Goal: Information Seeking & Learning: Learn about a topic

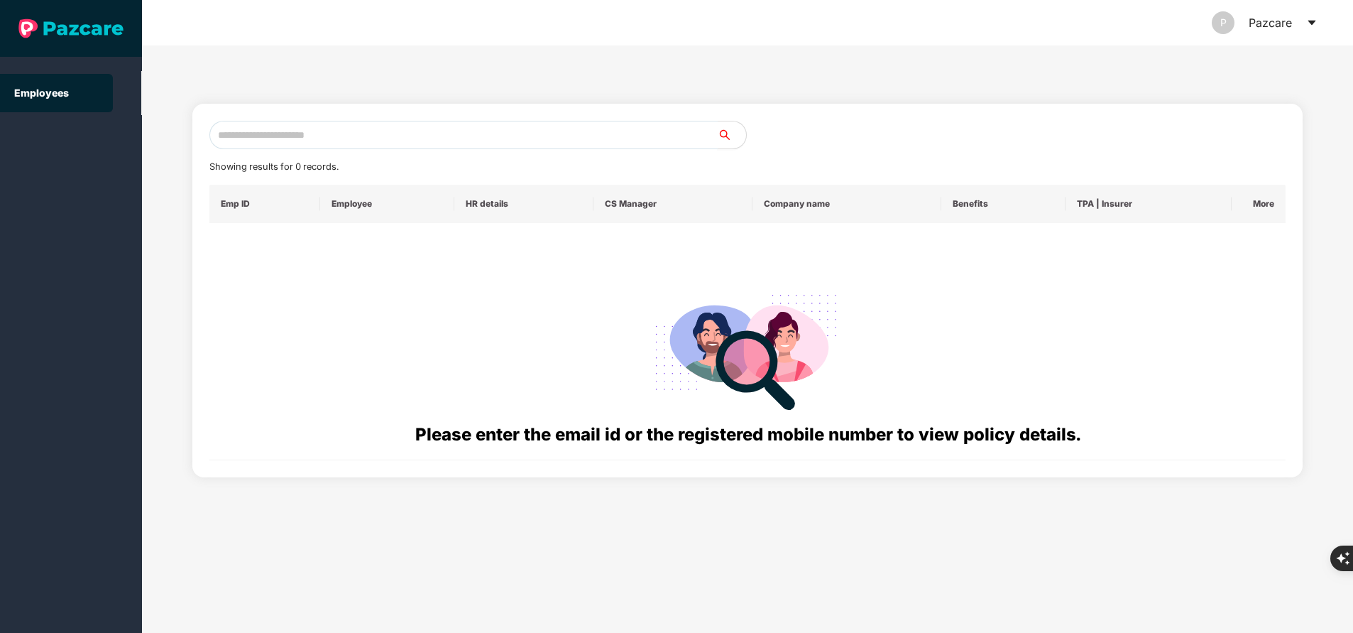
click at [378, 128] on input "text" at bounding box center [463, 135] width 508 height 28
paste input "**********"
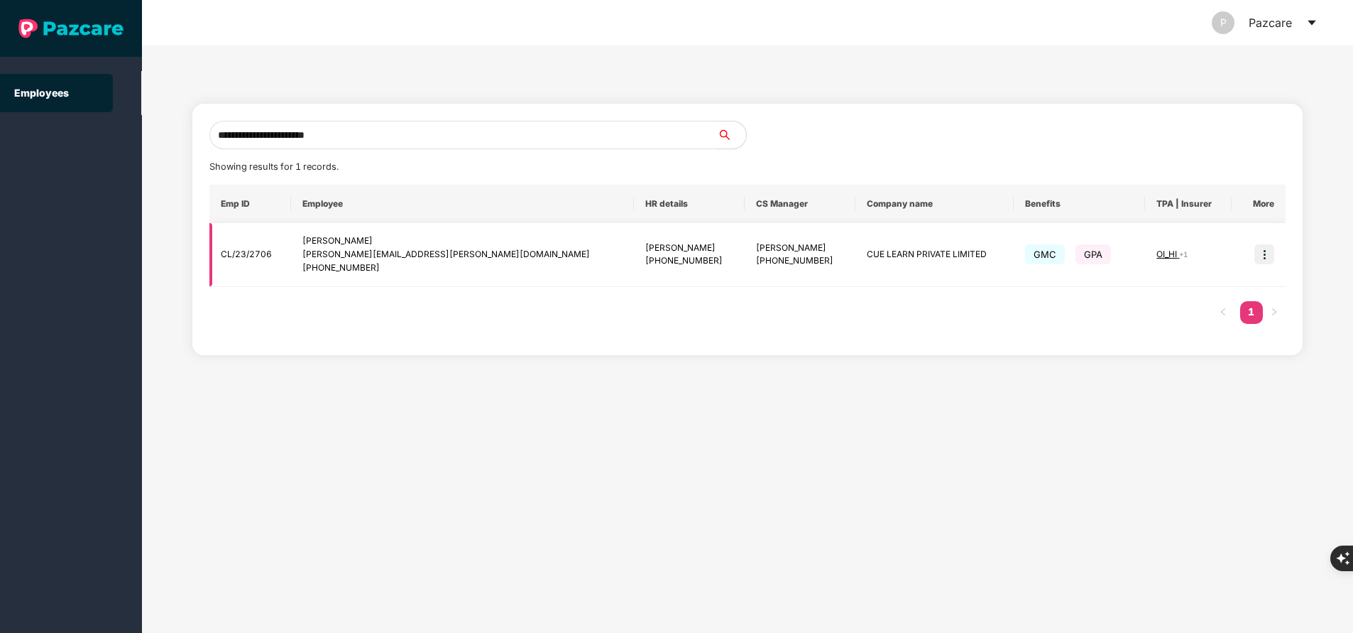
type input "**********"
click at [1267, 256] on img at bounding box center [1265, 254] width 20 height 20
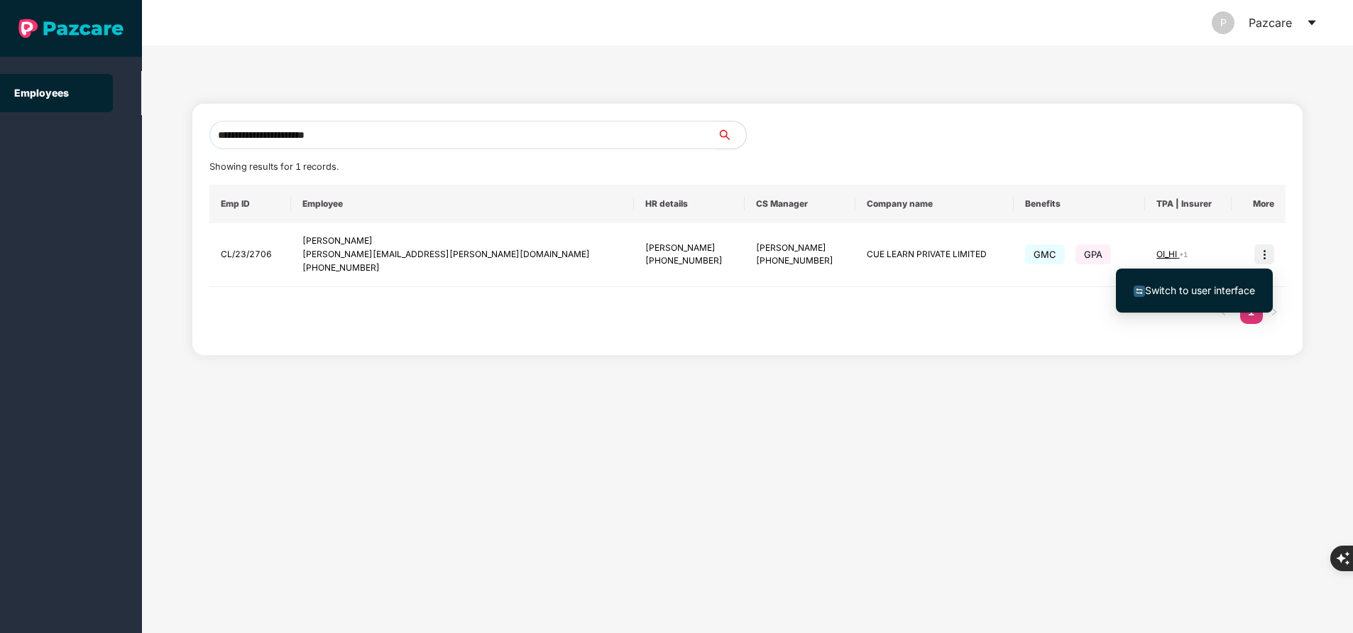
click at [1203, 296] on span "Switch to user interface" at bounding box center [1194, 291] width 121 height 16
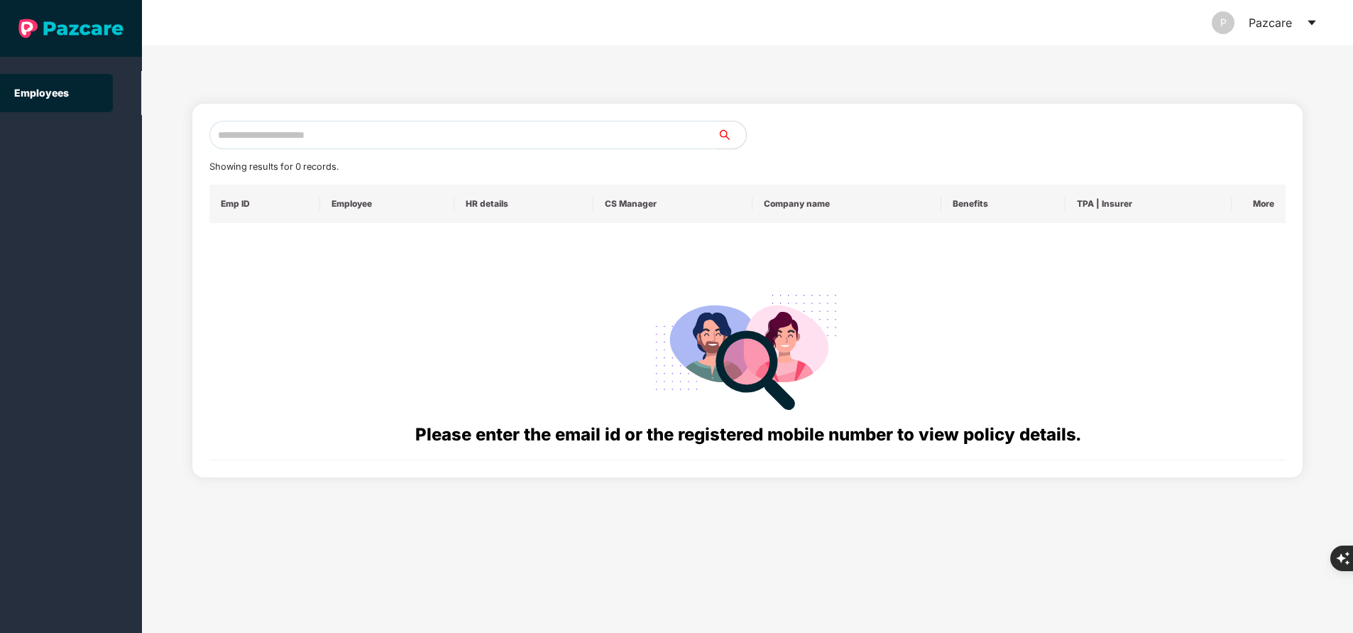
click at [474, 119] on div "Showing results for 0 records. Emp ID Employee HR details CS Manager Company na…" at bounding box center [747, 291] width 1111 height 374
click at [474, 129] on input "text" at bounding box center [463, 135] width 508 height 28
paste input "**********"
type input "**********"
paste input "**********"
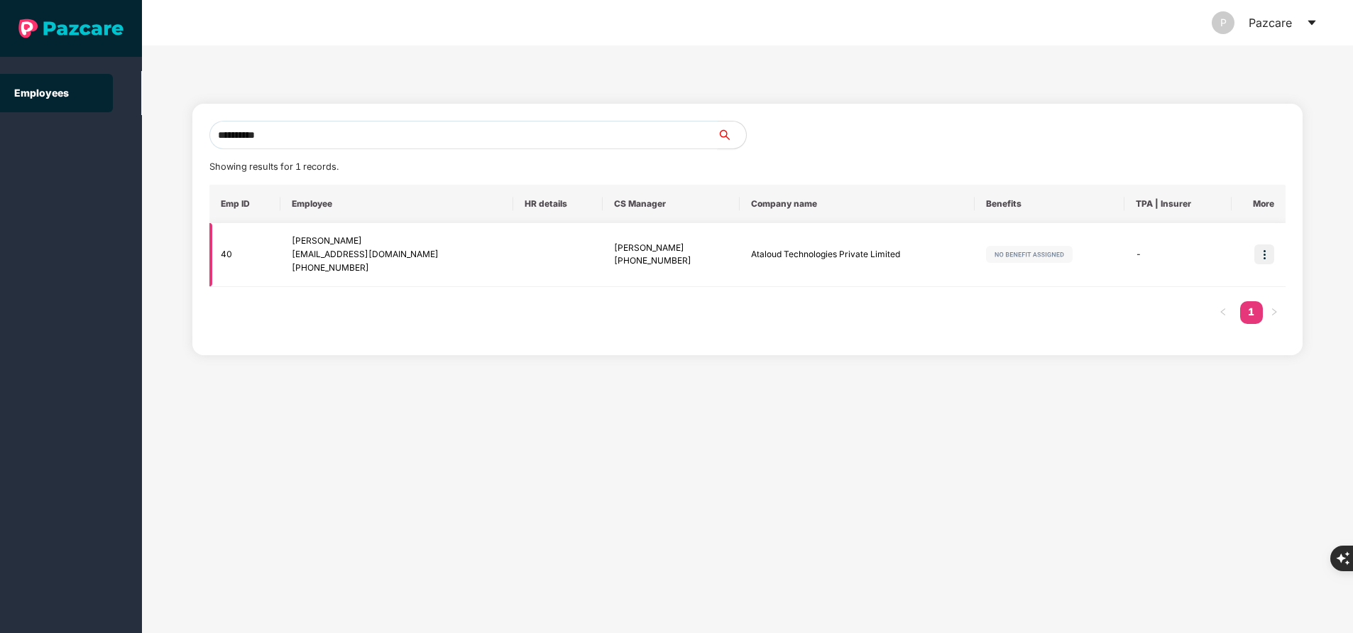
type input "**********"
click at [1260, 263] on img at bounding box center [1265, 254] width 20 height 20
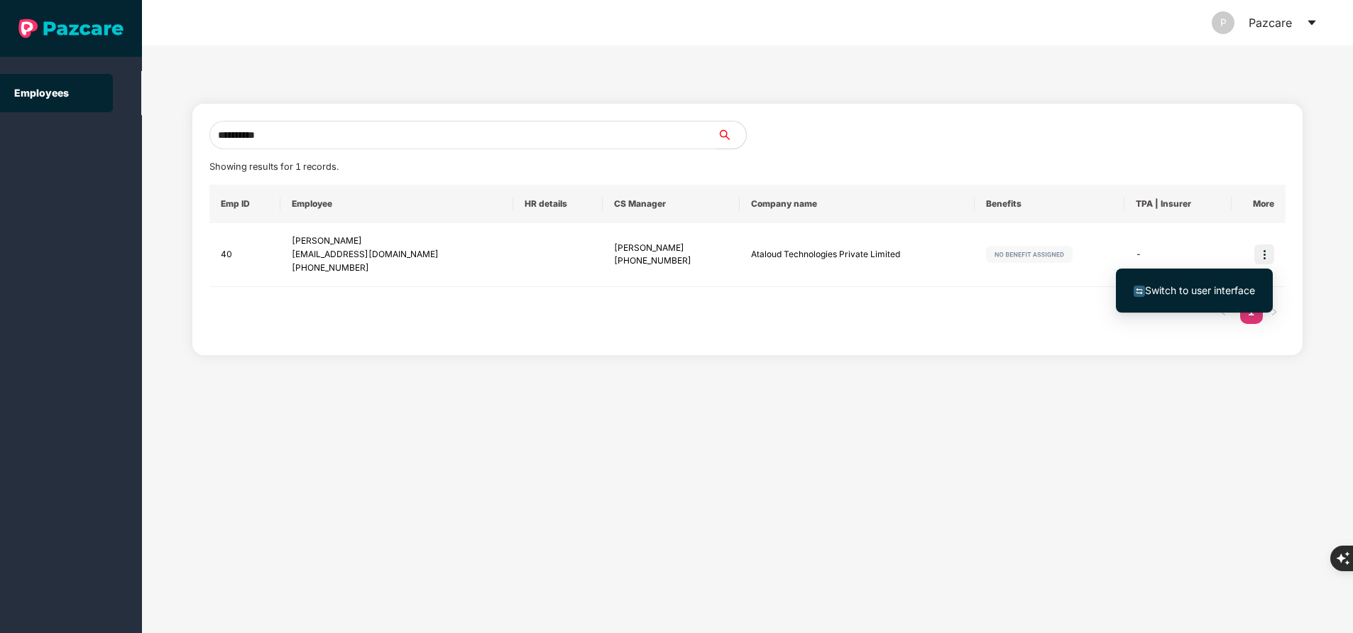
click at [1192, 278] on li "Switch to user interface" at bounding box center [1194, 291] width 157 height 30
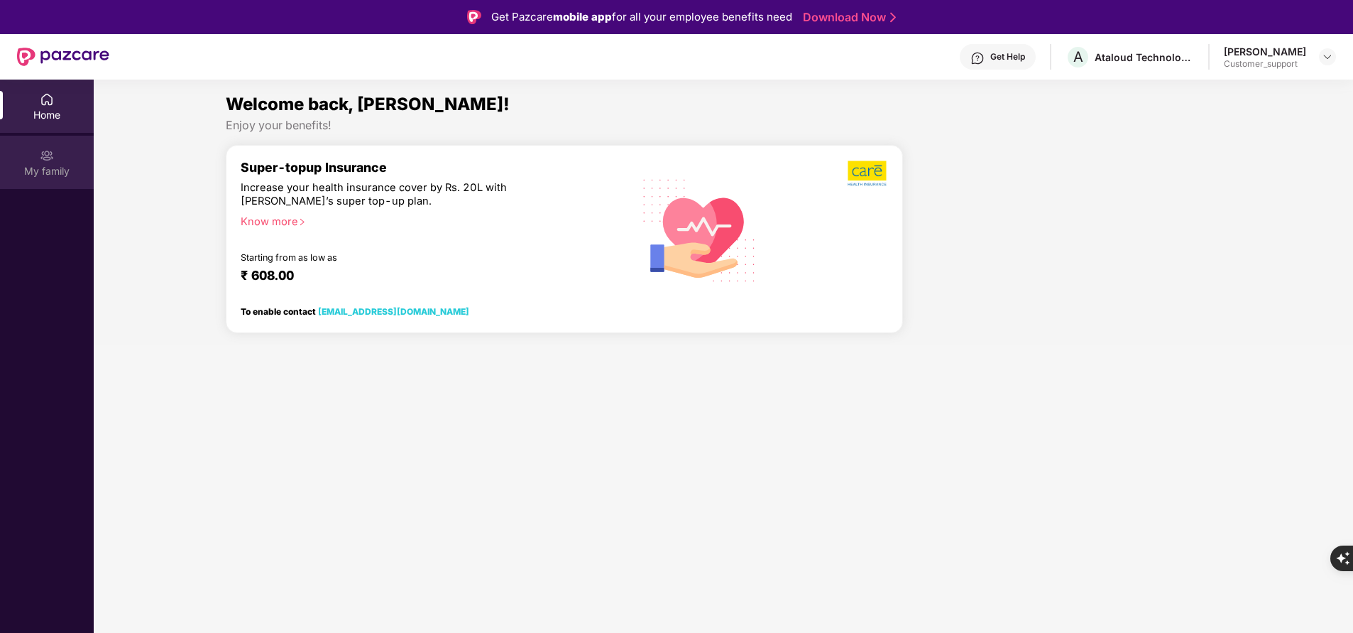
click at [36, 171] on div "My family" at bounding box center [47, 171] width 94 height 14
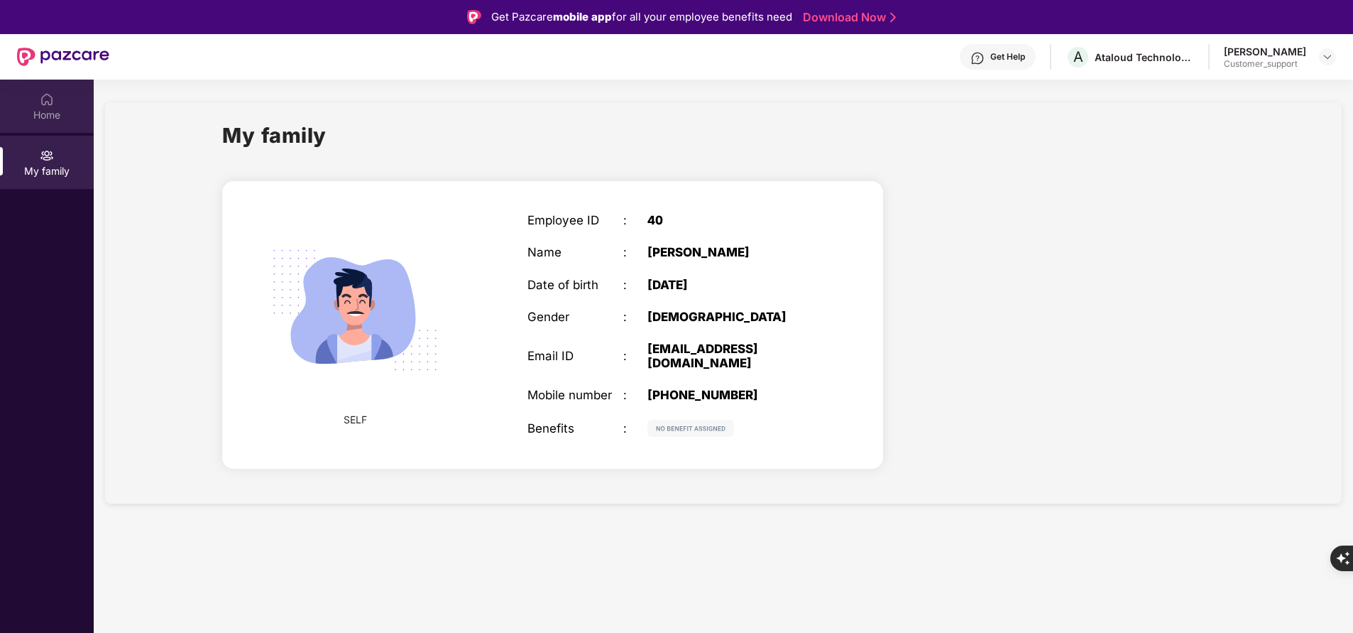
click at [47, 104] on img at bounding box center [47, 99] width 14 height 14
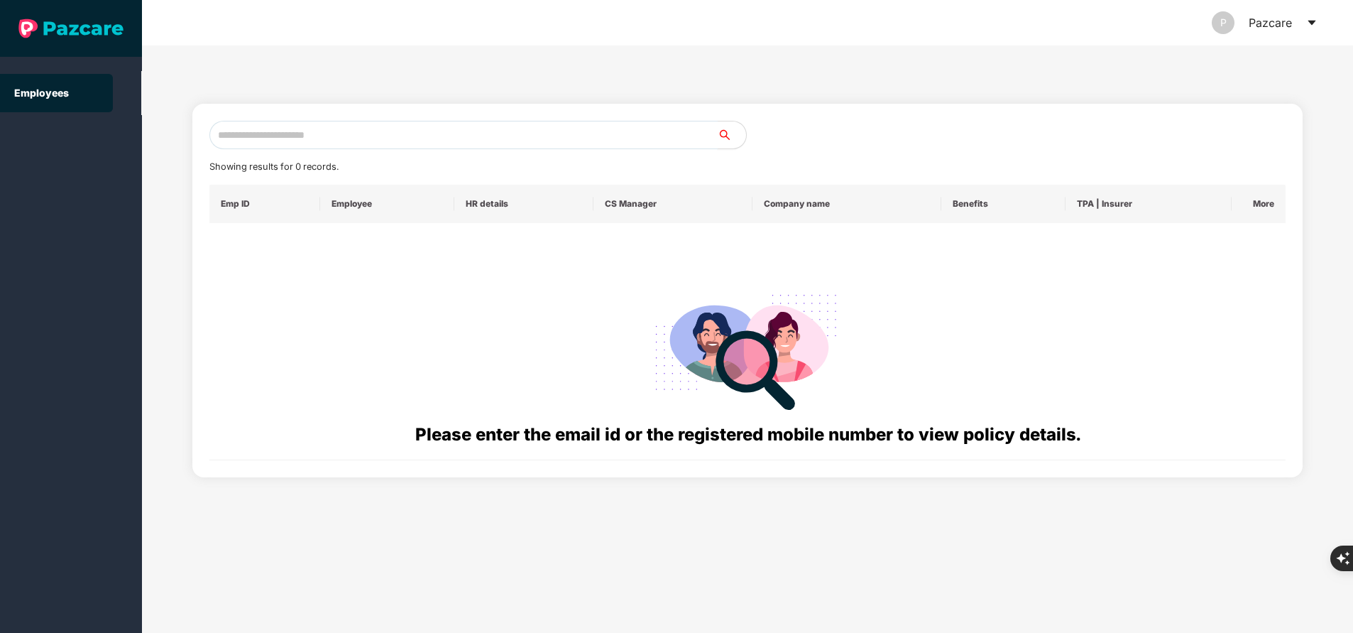
click at [290, 126] on input "text" at bounding box center [463, 135] width 508 height 28
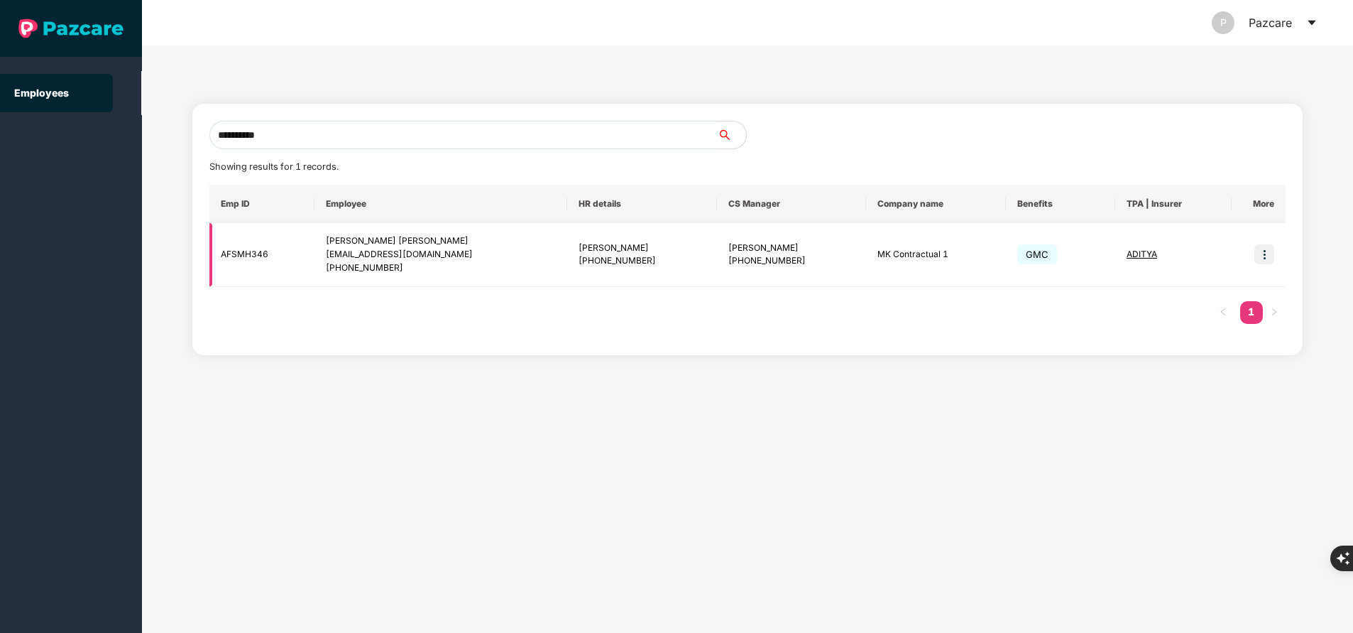
type input "**********"
click at [1260, 250] on img at bounding box center [1265, 254] width 20 height 20
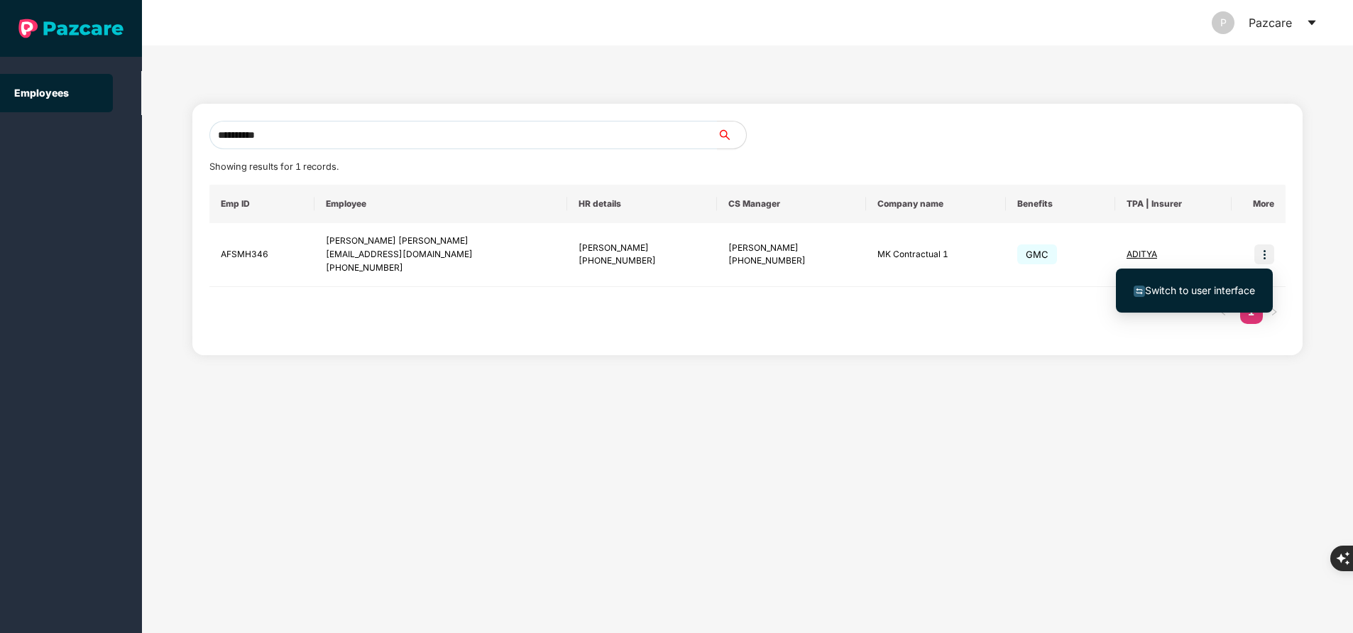
click at [1236, 286] on span "Switch to user interface" at bounding box center [1200, 290] width 110 height 12
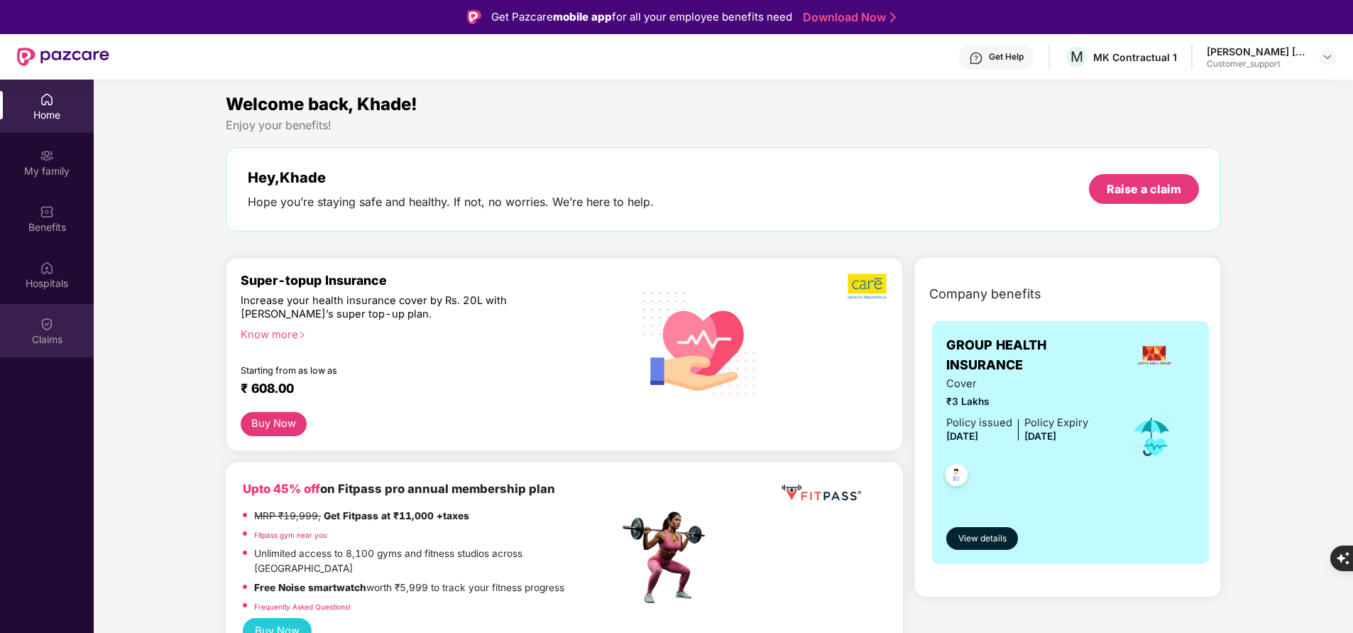
click at [50, 344] on div "Claims" at bounding box center [47, 339] width 94 height 14
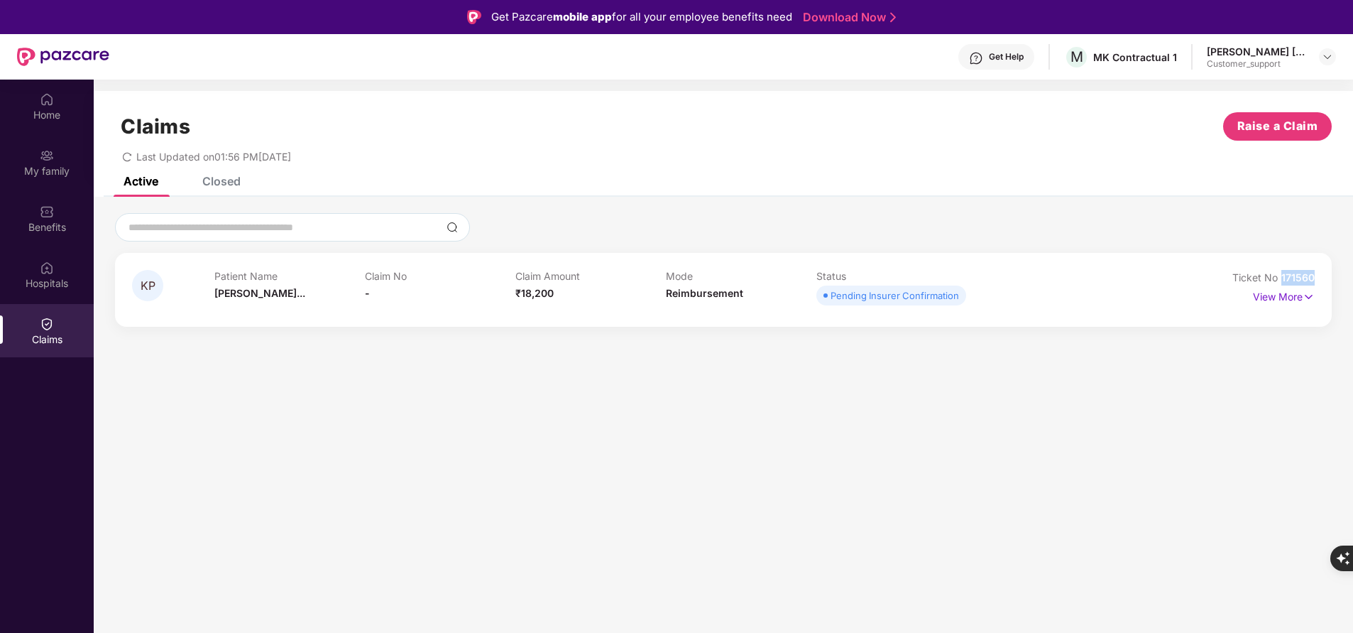
drag, startPoint x: 1279, startPoint y: 272, endPoint x: 1340, endPoint y: 276, distance: 61.2
click at [1340, 276] on div "KP Patient Name Khade Prakash... Claim No - Claim Amount ₹18,200 Mode Reimburse…" at bounding box center [724, 270] width 1260 height 114
copy span "171560"
click at [42, 119] on div "Home" at bounding box center [47, 115] width 94 height 14
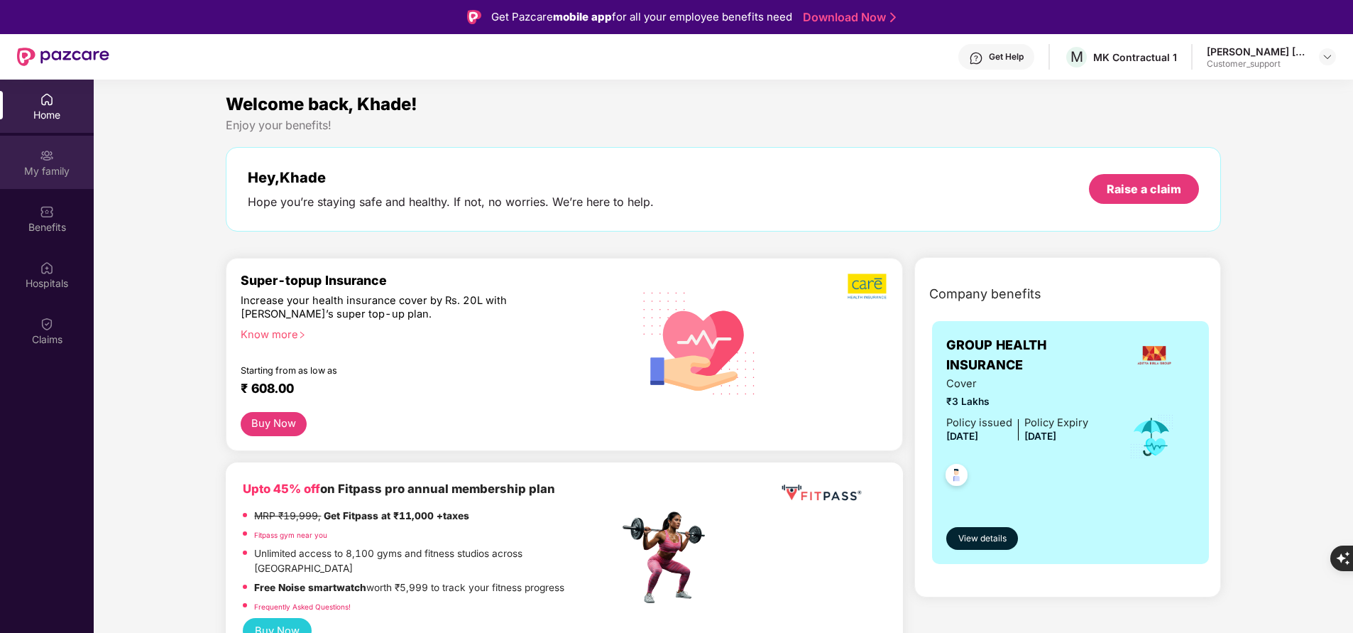
click at [62, 170] on div "My family" at bounding box center [47, 171] width 94 height 14
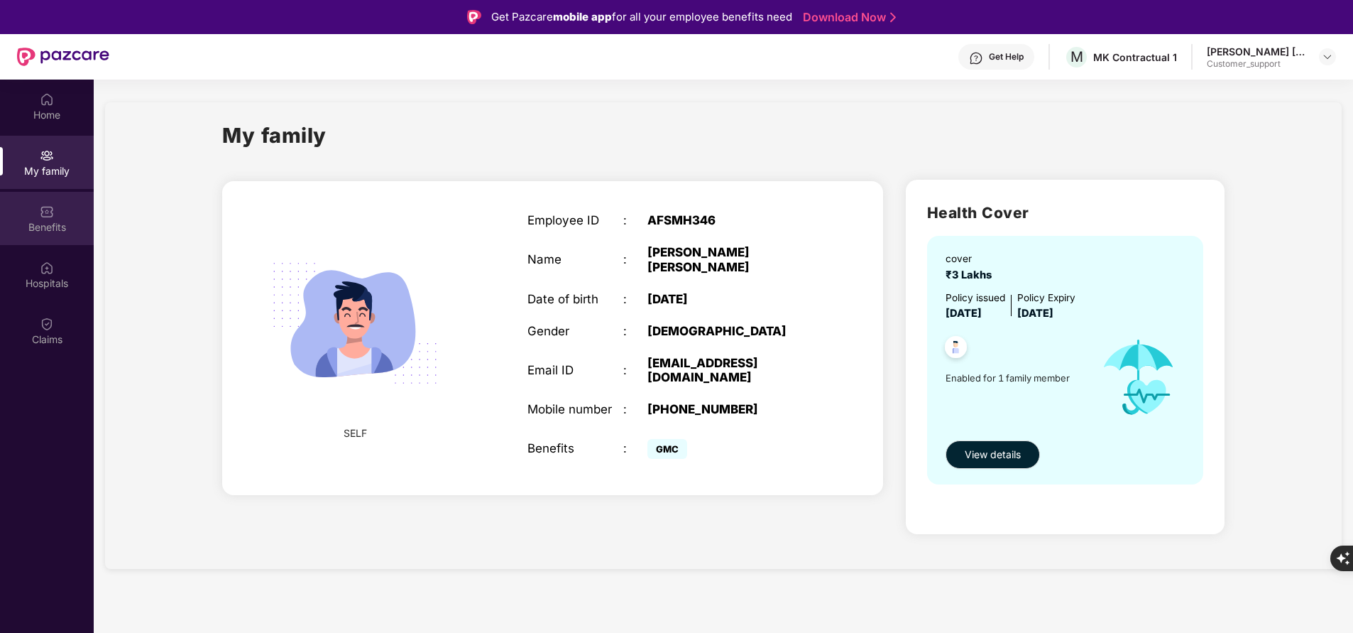
click at [55, 217] on div "Benefits" at bounding box center [47, 218] width 94 height 53
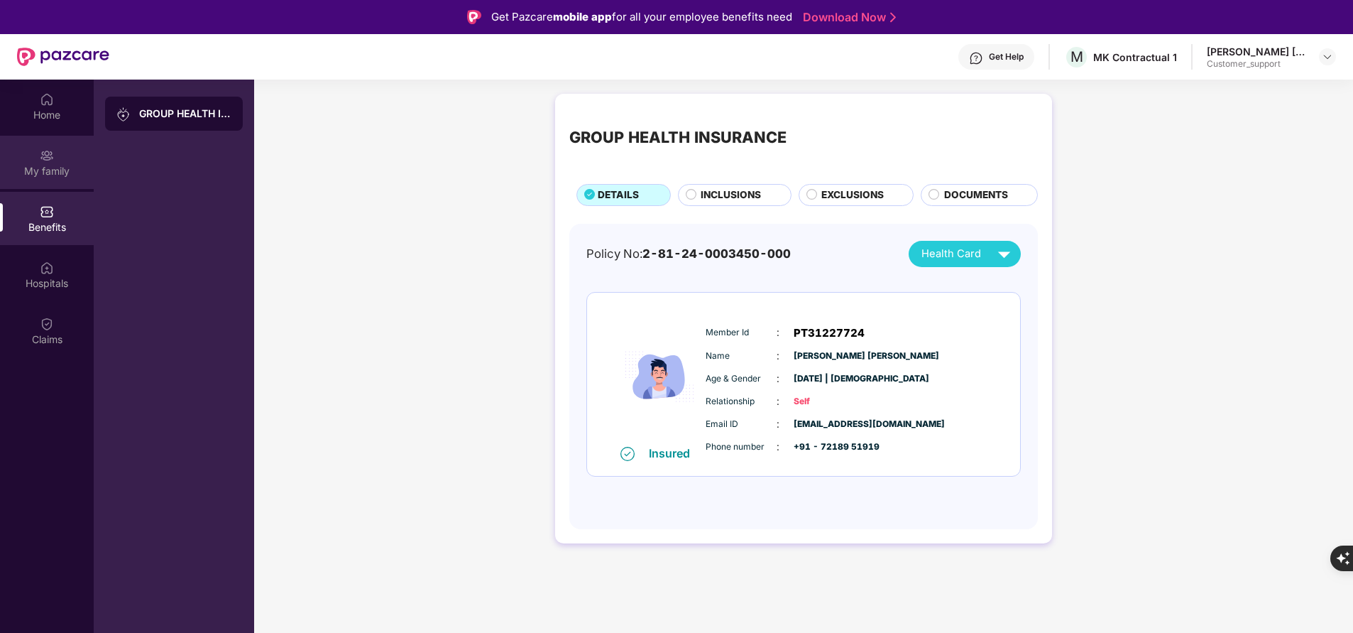
click at [62, 168] on div "My family" at bounding box center [47, 171] width 94 height 14
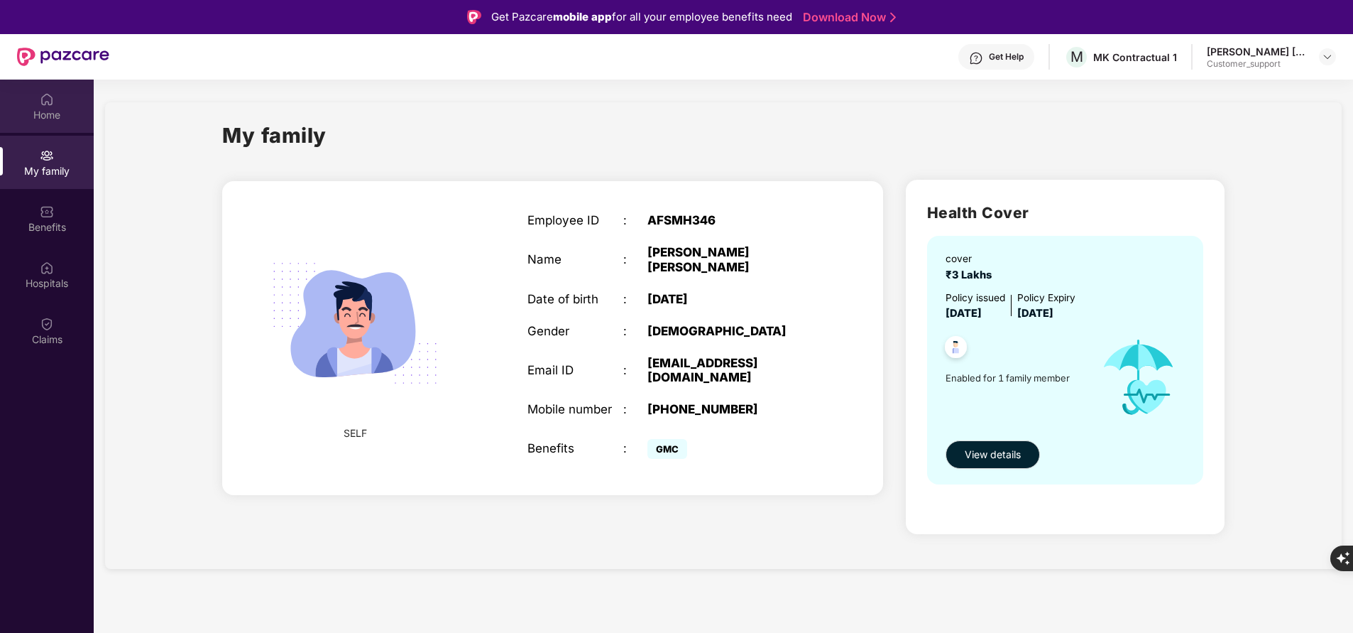
click at [40, 116] on div "Home" at bounding box center [47, 115] width 94 height 14
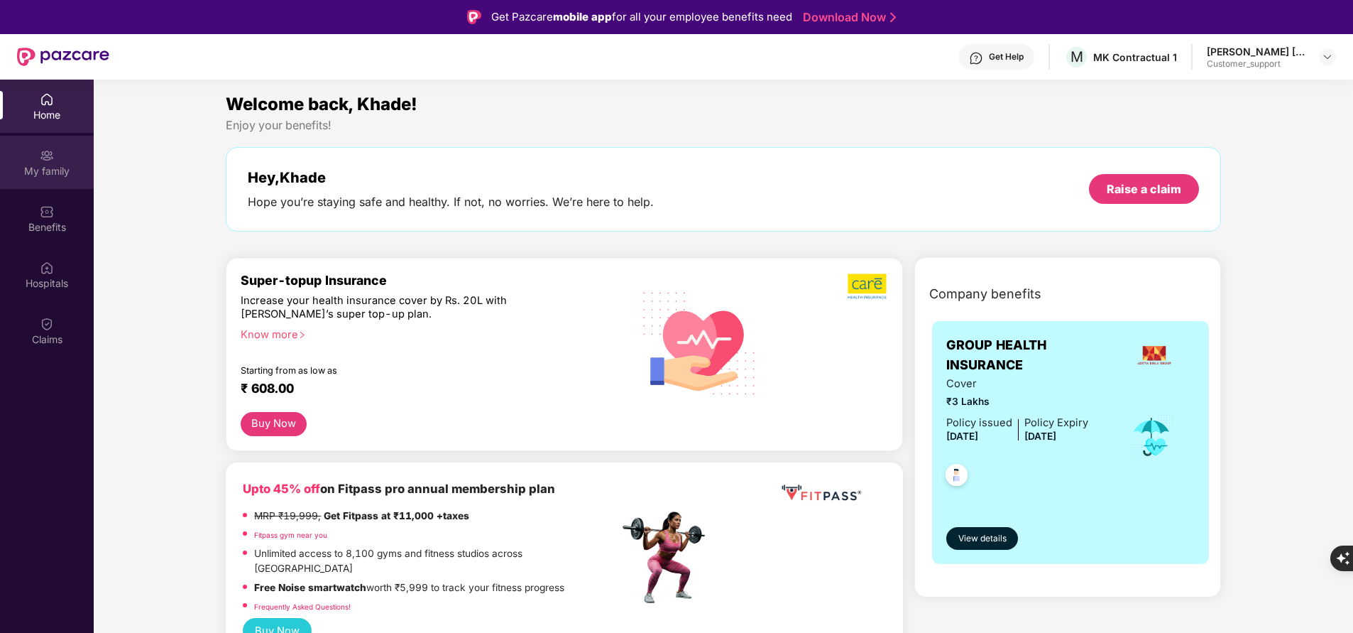
click at [54, 168] on div "My family" at bounding box center [47, 171] width 94 height 14
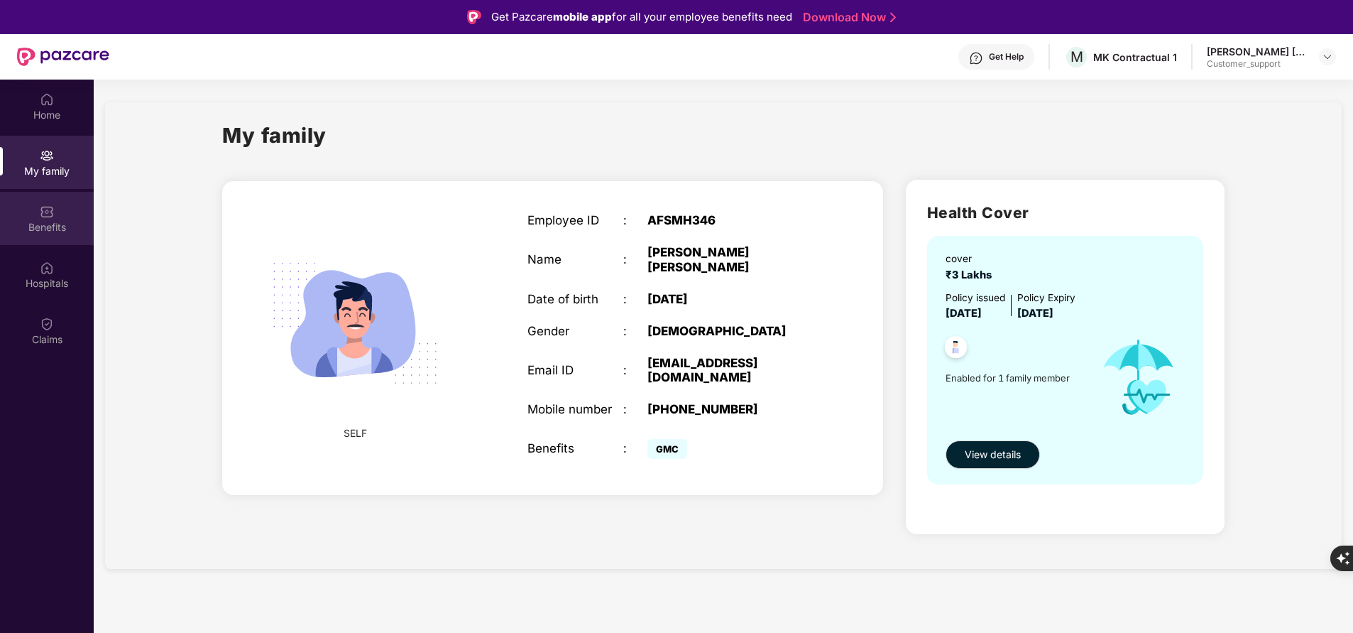
click at [50, 236] on div "Benefits" at bounding box center [47, 218] width 94 height 53
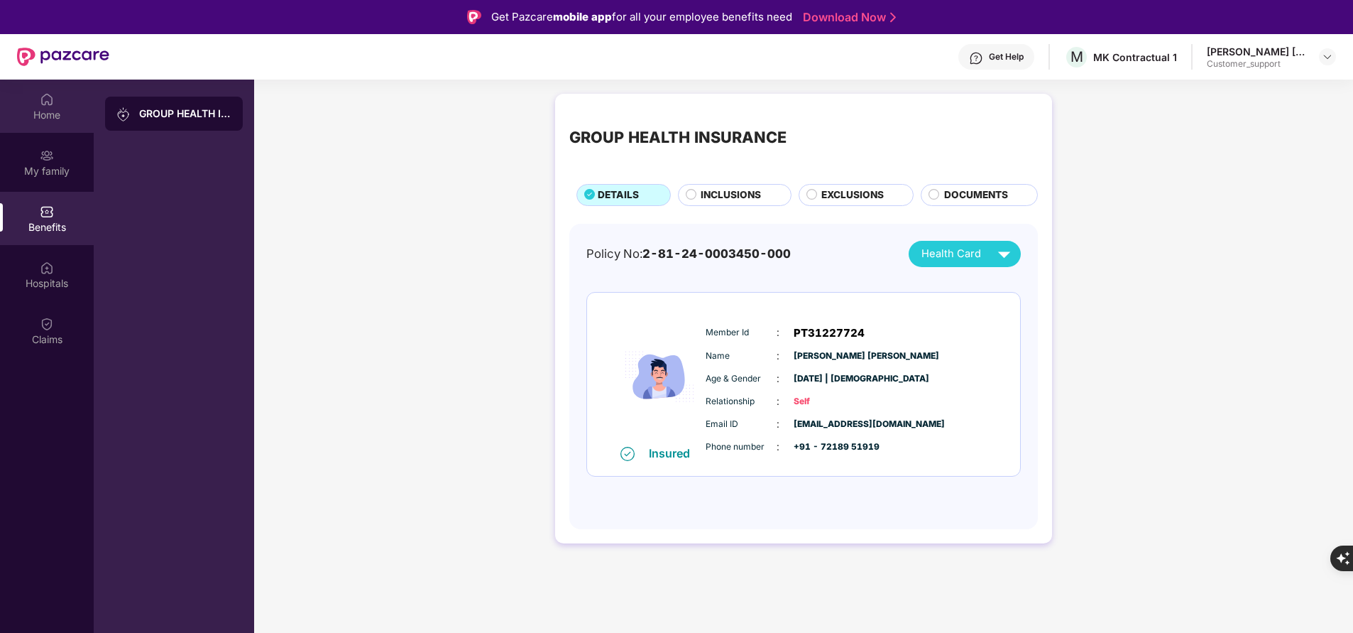
click at [52, 115] on div "Home" at bounding box center [47, 115] width 94 height 14
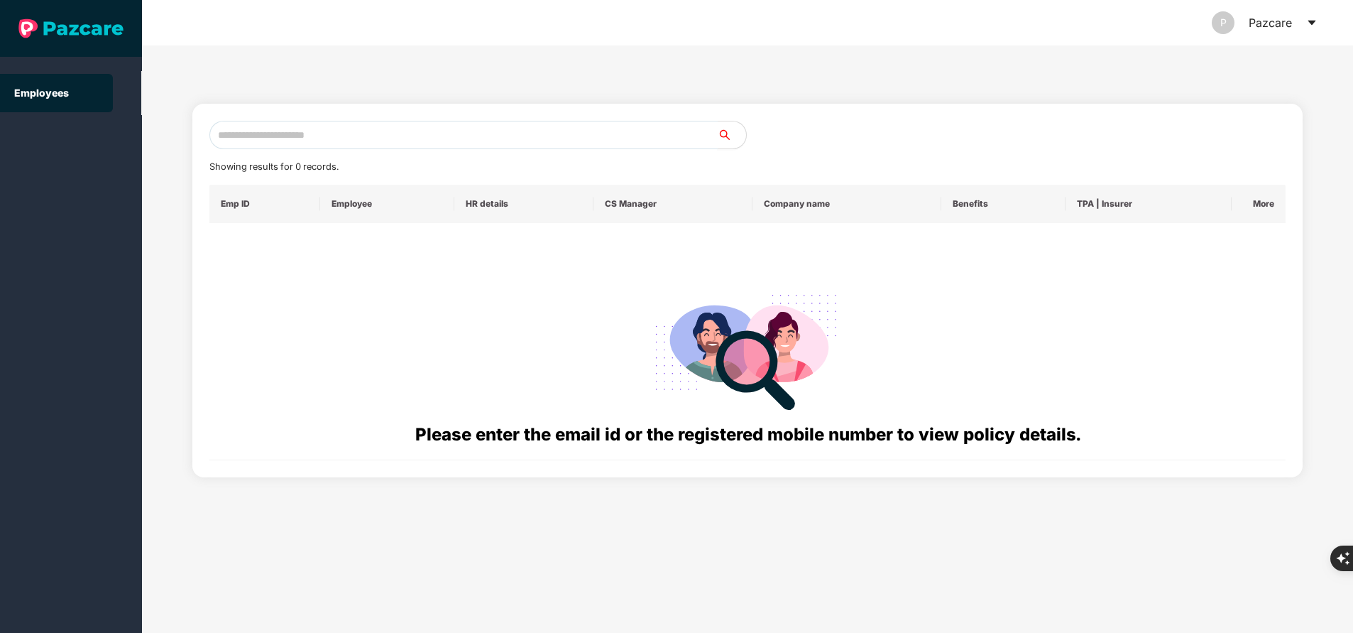
click at [305, 136] on input "text" at bounding box center [463, 135] width 508 height 28
paste input "**********"
type input "**********"
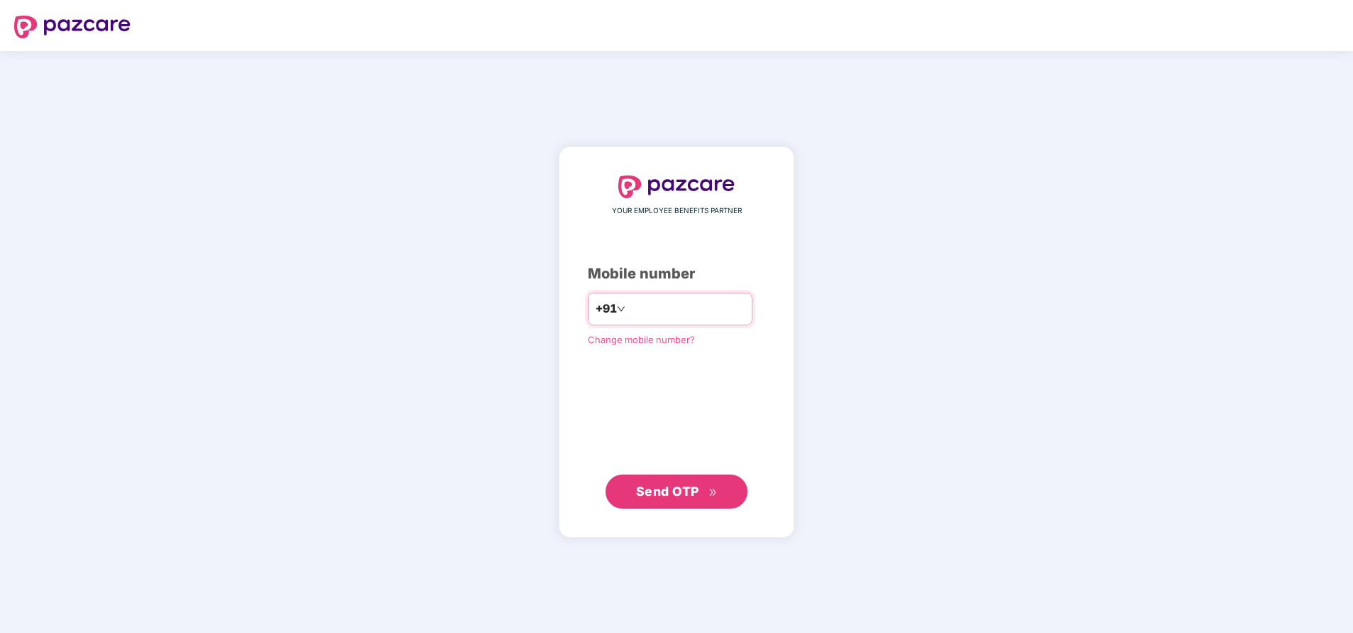
click at [636, 315] on input "number" at bounding box center [686, 309] width 116 height 23
type input "**********"
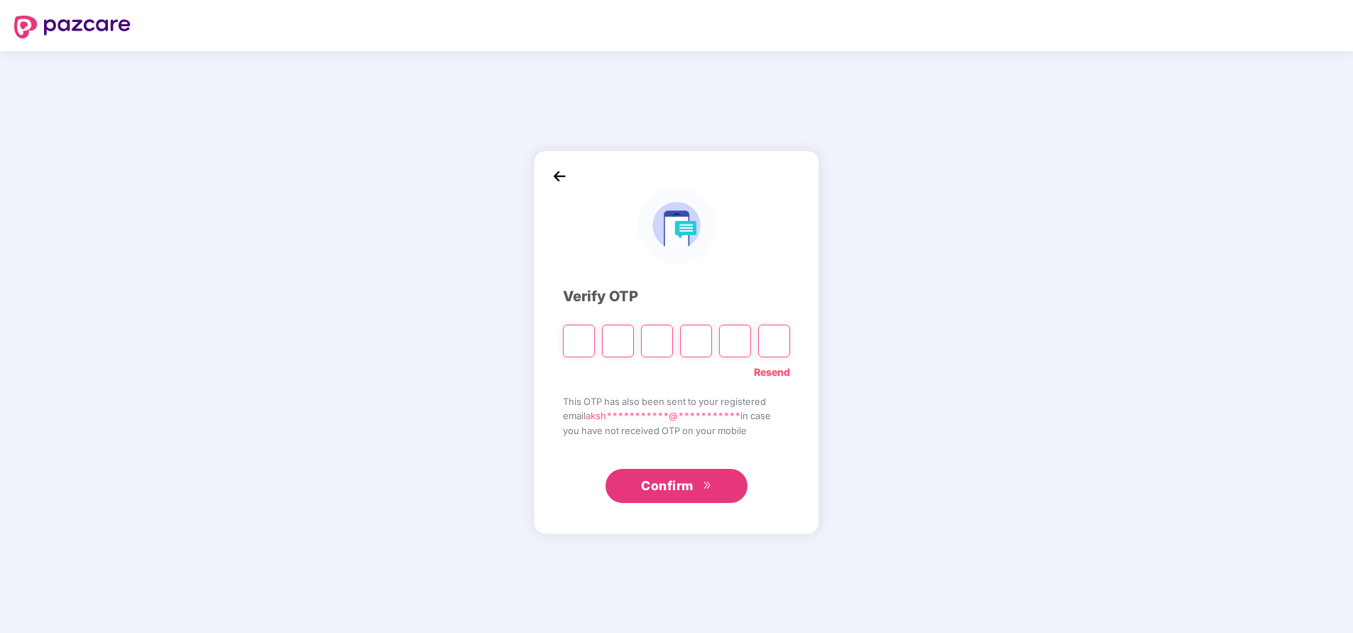
type input "*"
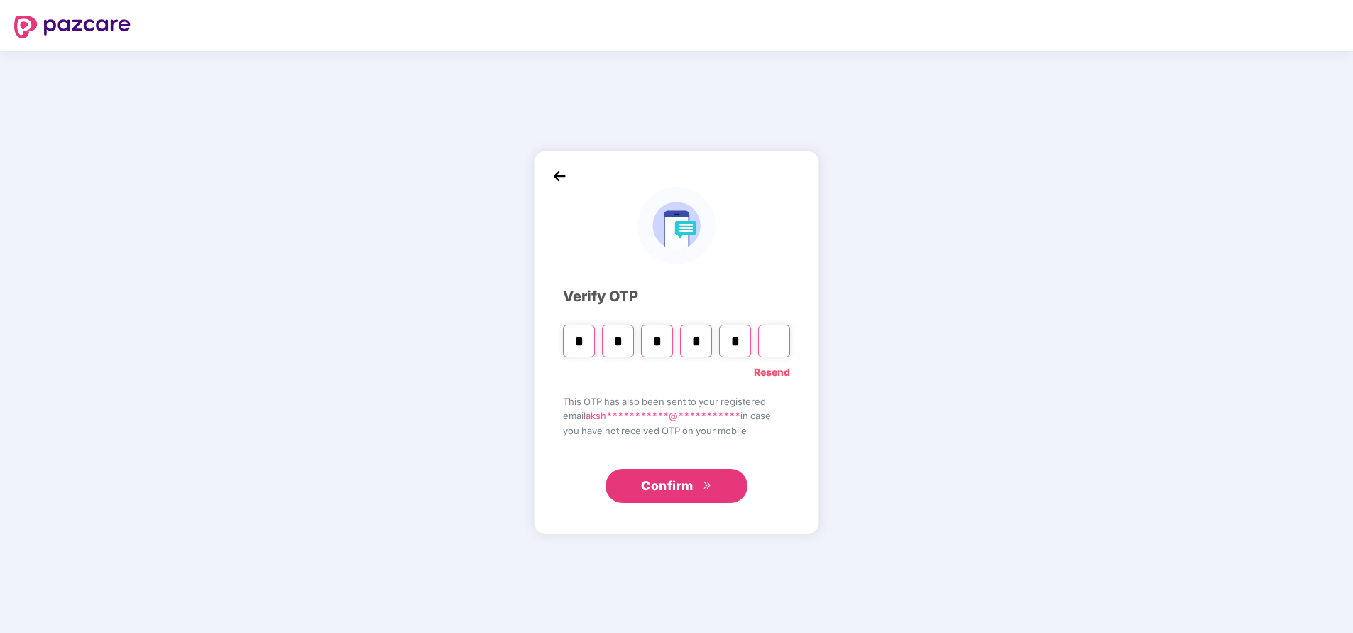
type input "*"
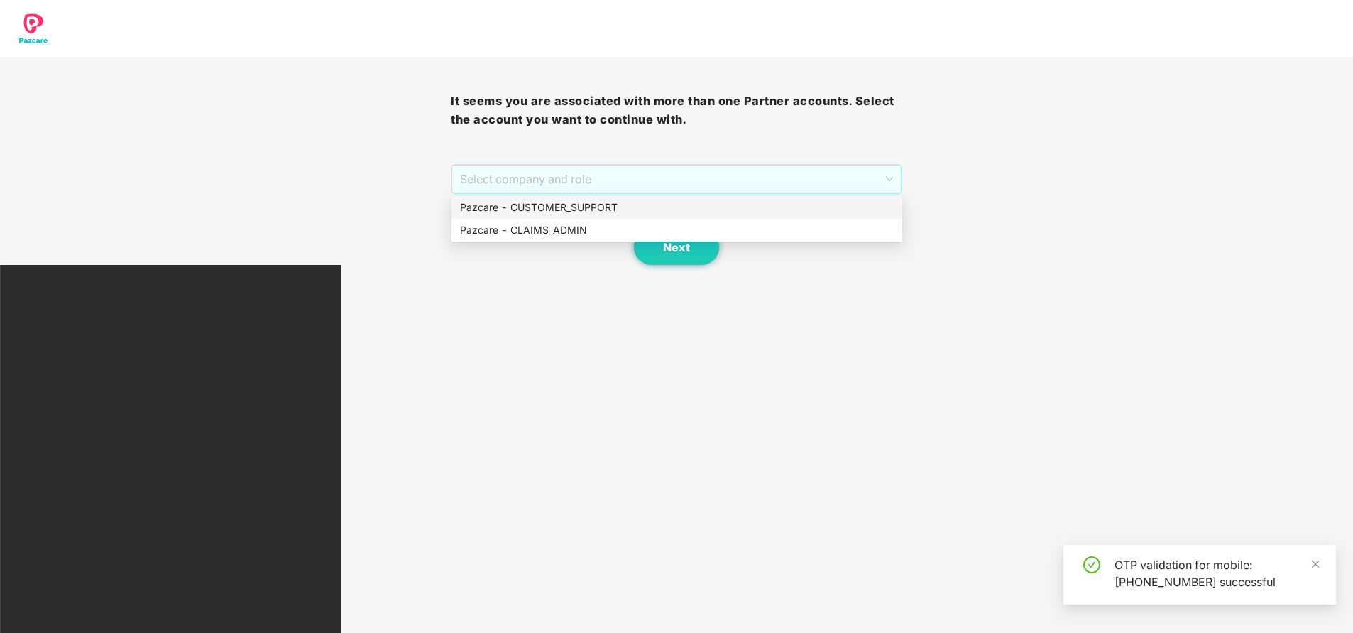
drag, startPoint x: 618, startPoint y: 175, endPoint x: 601, endPoint y: 200, distance: 30.1
click at [601, 200] on body "It seems you are associated with more than one Partner accounts. Select the acc…" at bounding box center [676, 316] width 1353 height 633
click at [601, 200] on div "Pazcare - CUSTOMER_SUPPORT" at bounding box center [677, 208] width 434 height 16
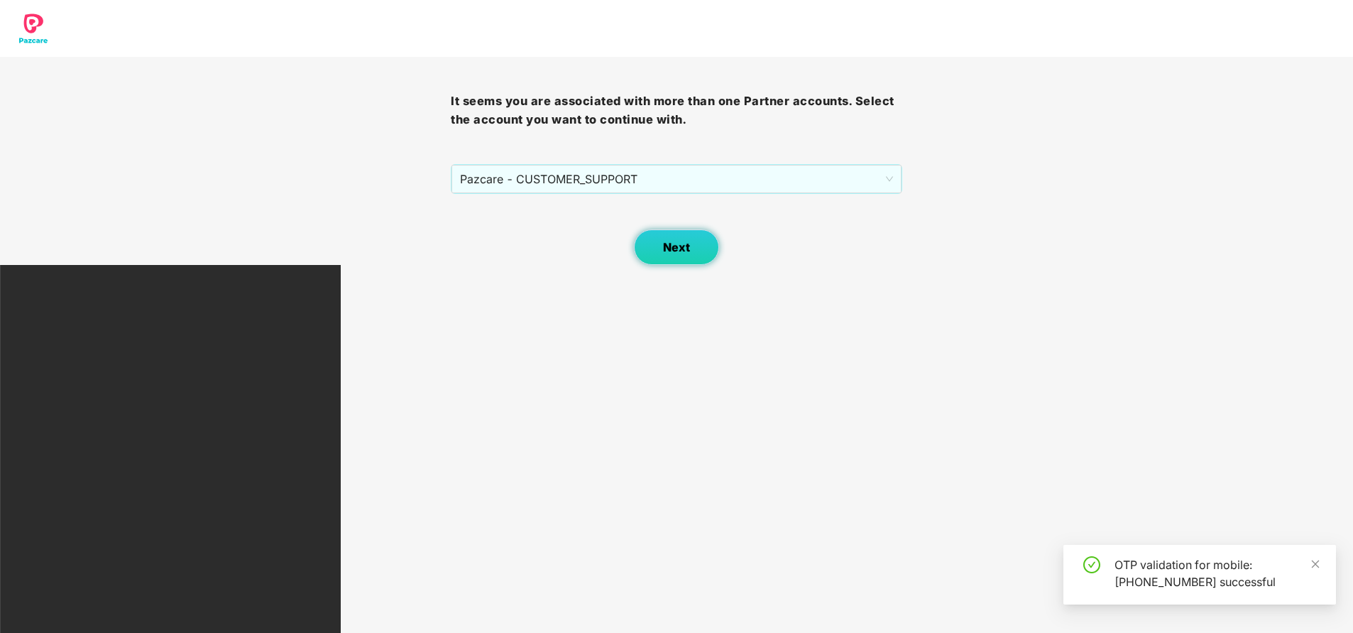
click at [664, 249] on span "Next" at bounding box center [676, 247] width 27 height 13
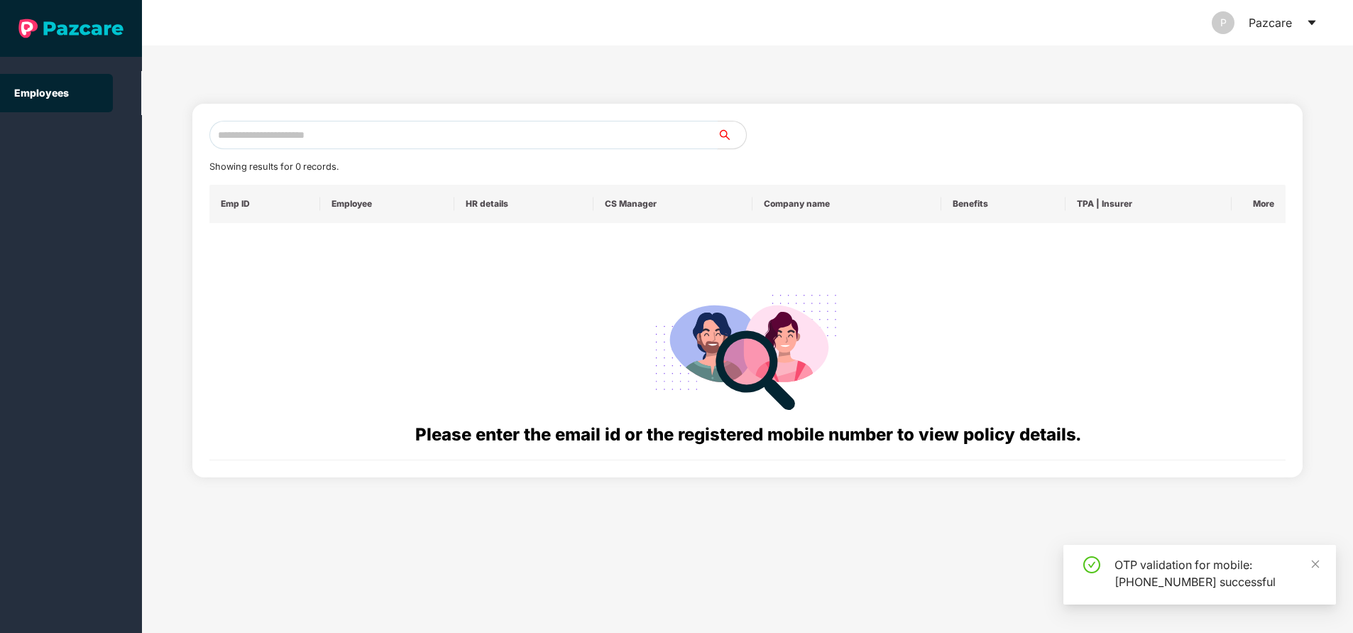
click at [356, 141] on input "text" at bounding box center [463, 135] width 508 height 28
paste input "**********"
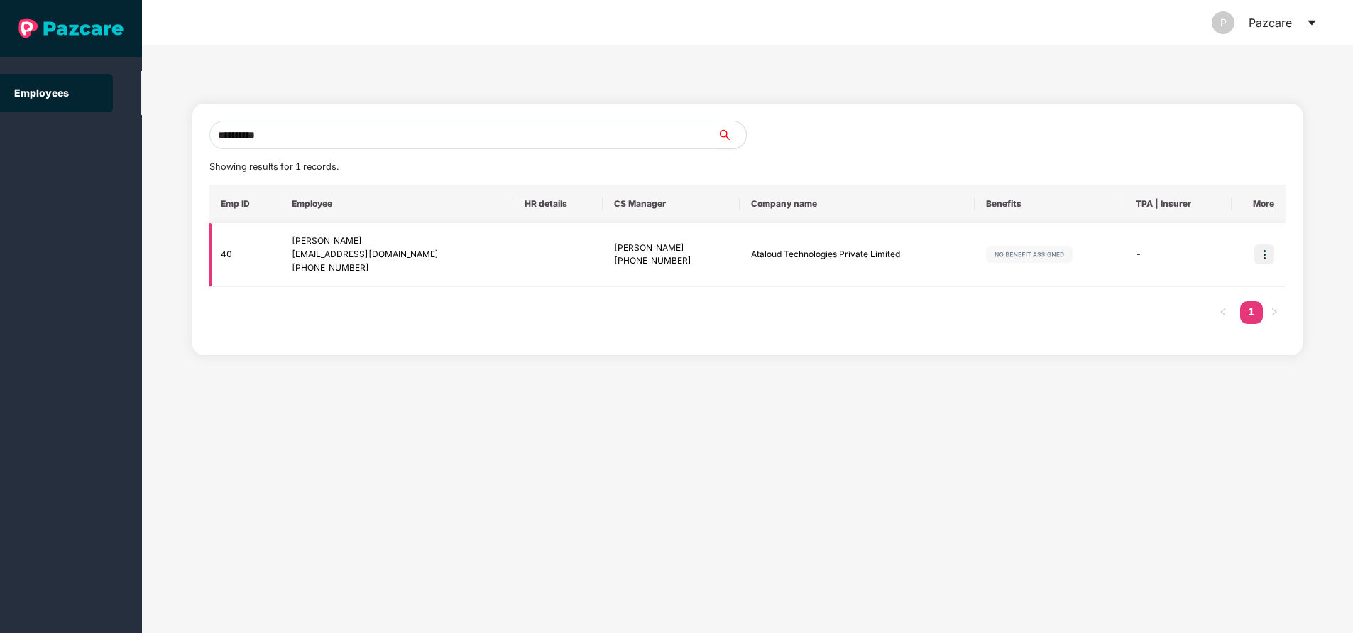
type input "**********"
click at [1264, 249] on img at bounding box center [1265, 254] width 20 height 20
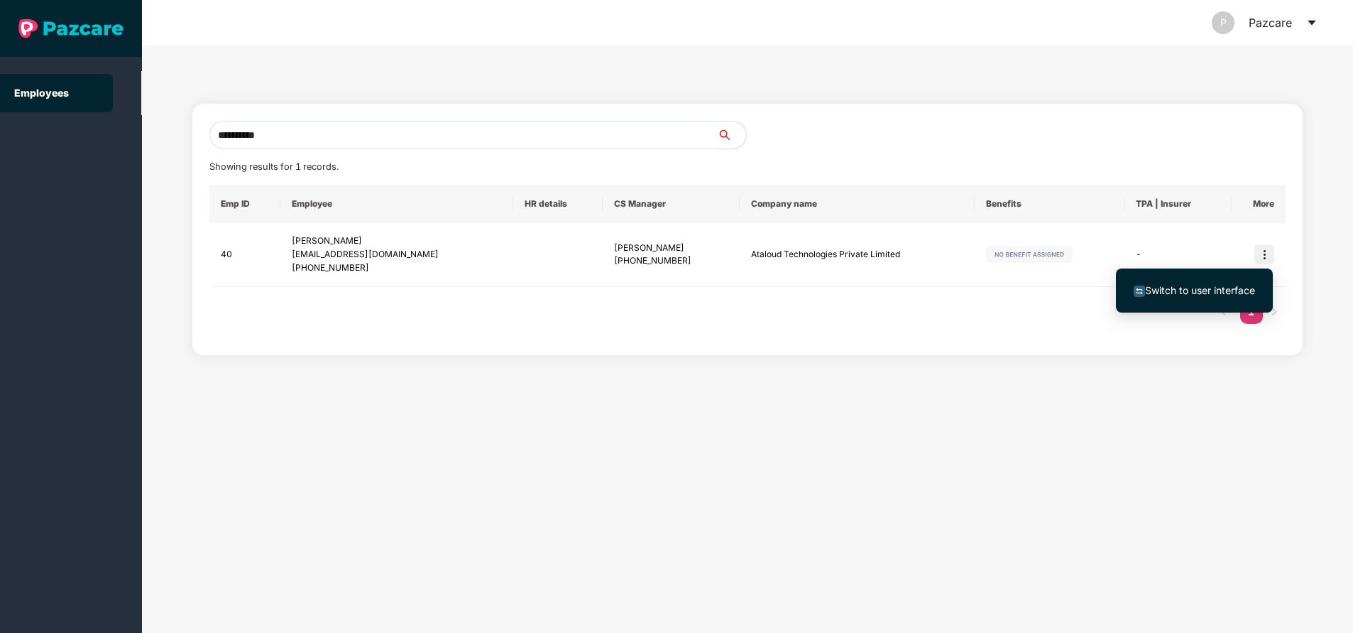
click at [1233, 283] on span "Switch to user interface" at bounding box center [1194, 291] width 121 height 16
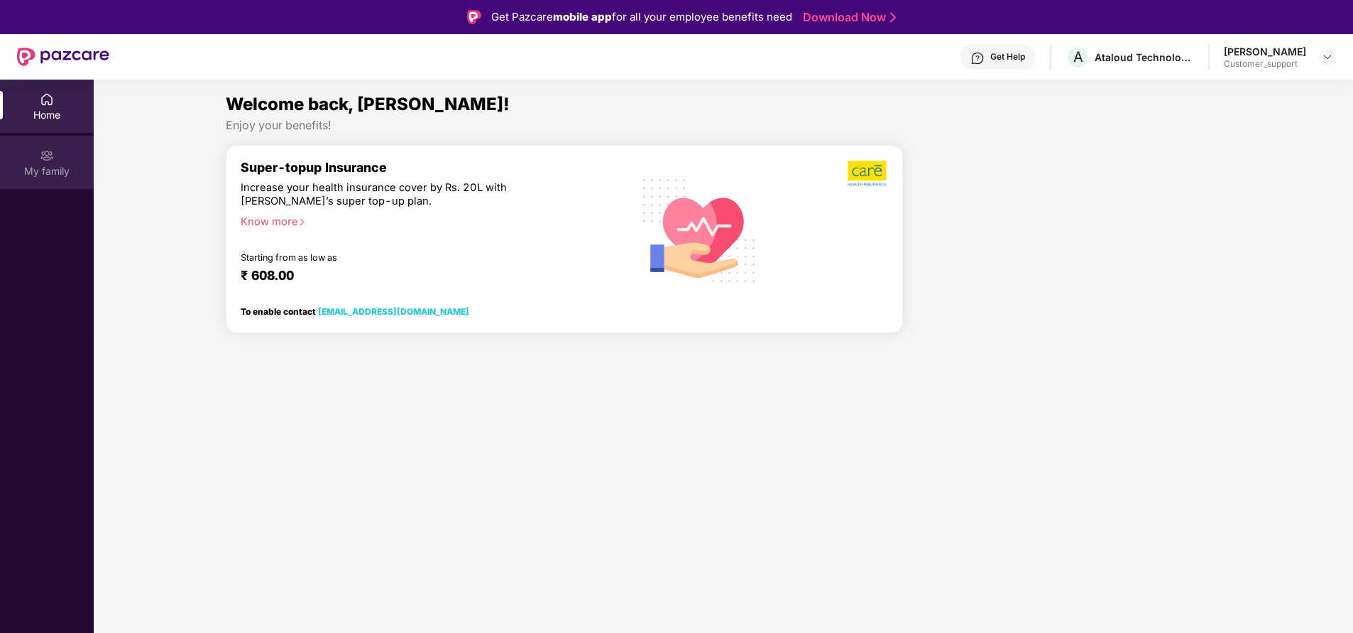
click at [55, 171] on div "My family" at bounding box center [47, 171] width 94 height 14
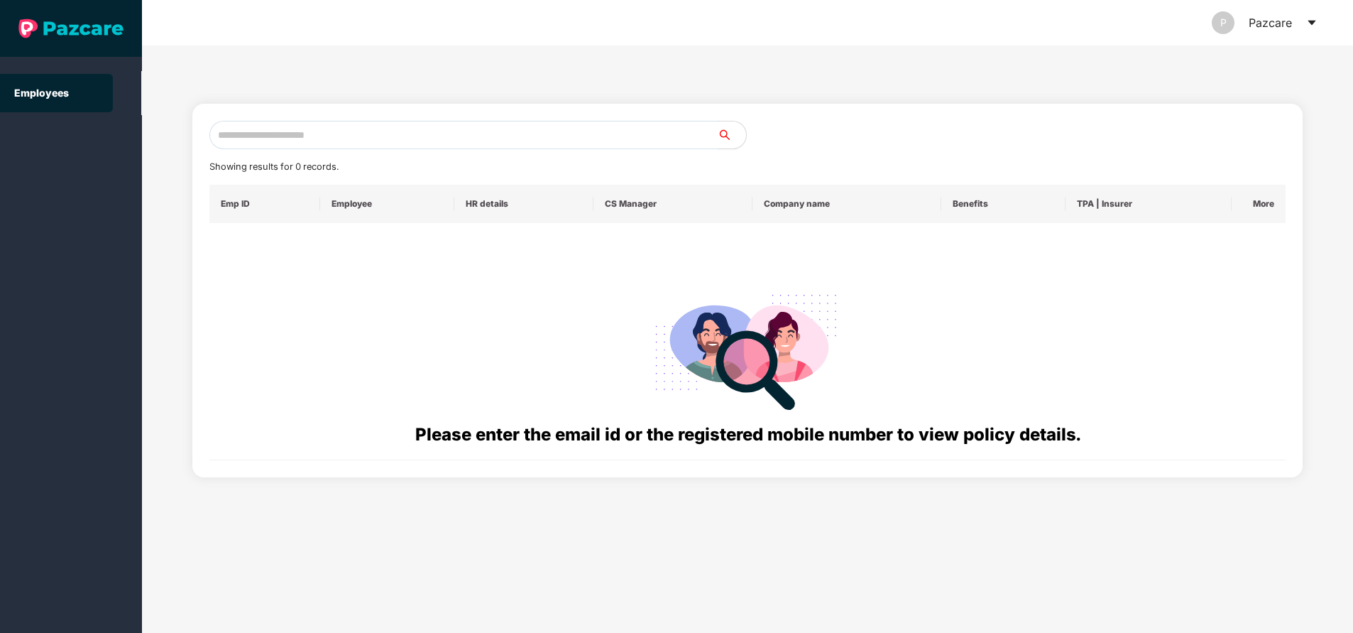
click at [467, 144] on input "text" at bounding box center [463, 135] width 508 height 28
paste input "**********"
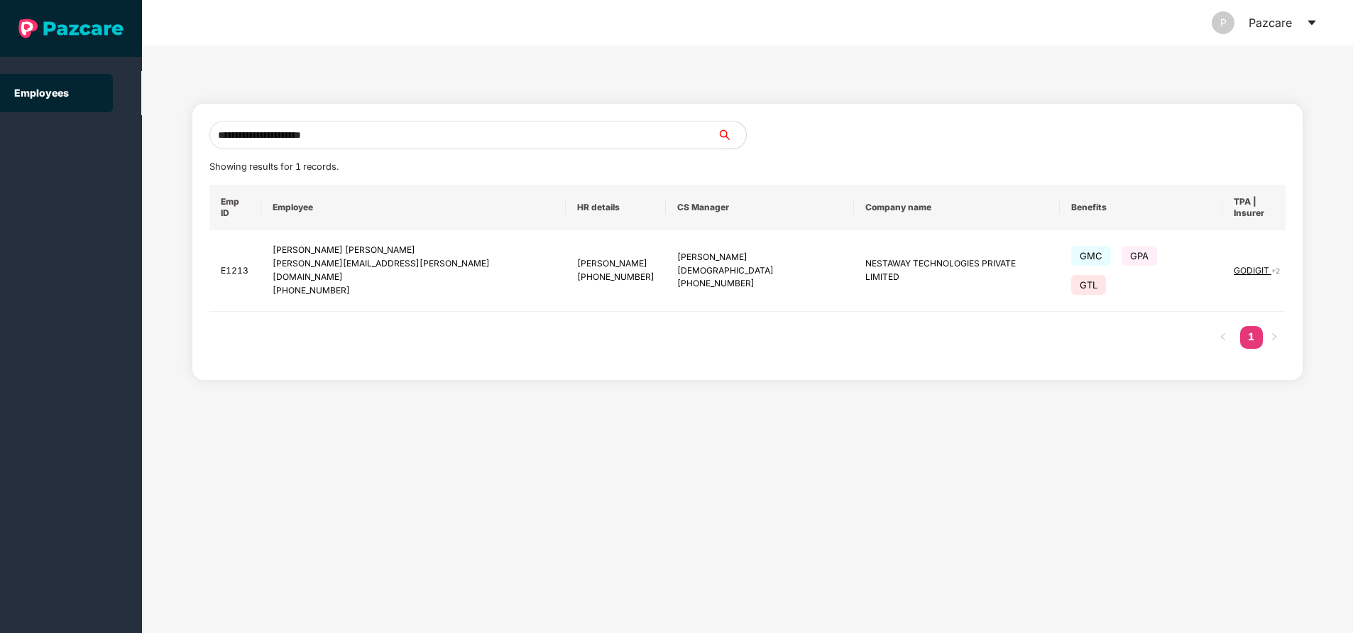
type input "**********"
click at [1326, 261] on img at bounding box center [1336, 271] width 20 height 20
click at [1219, 294] on span "Switch to user interface" at bounding box center [1200, 290] width 110 height 12
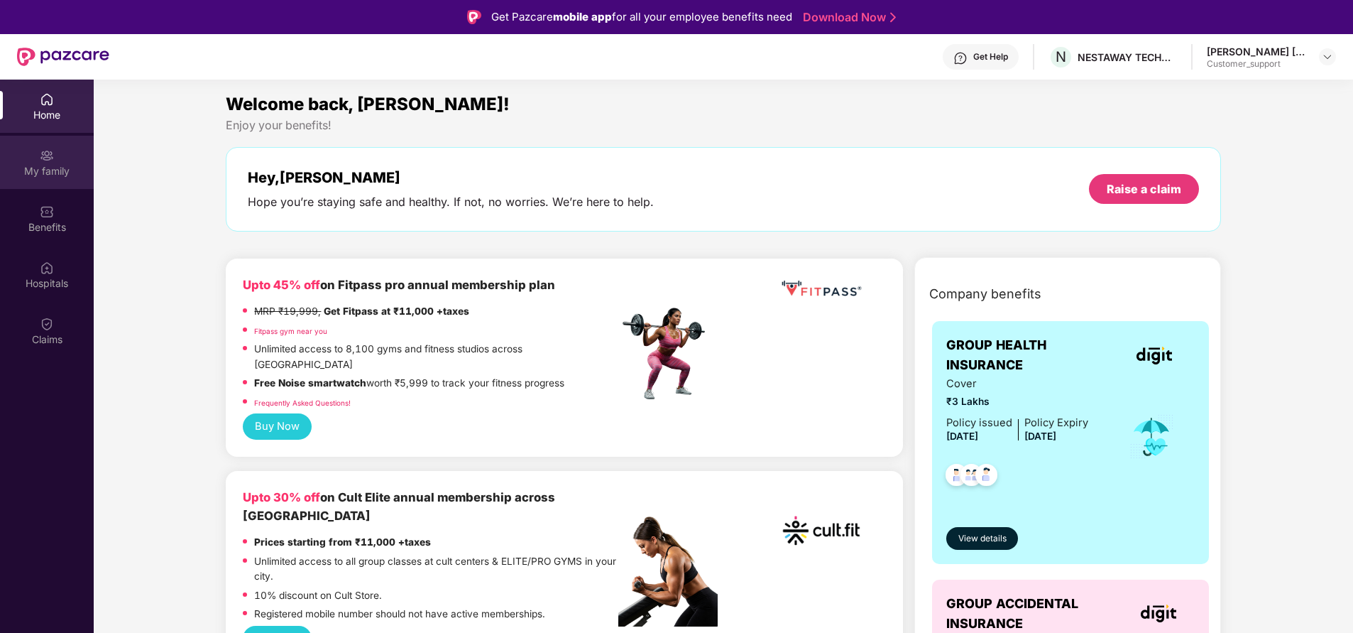
click at [43, 177] on div "My family" at bounding box center [47, 171] width 94 height 14
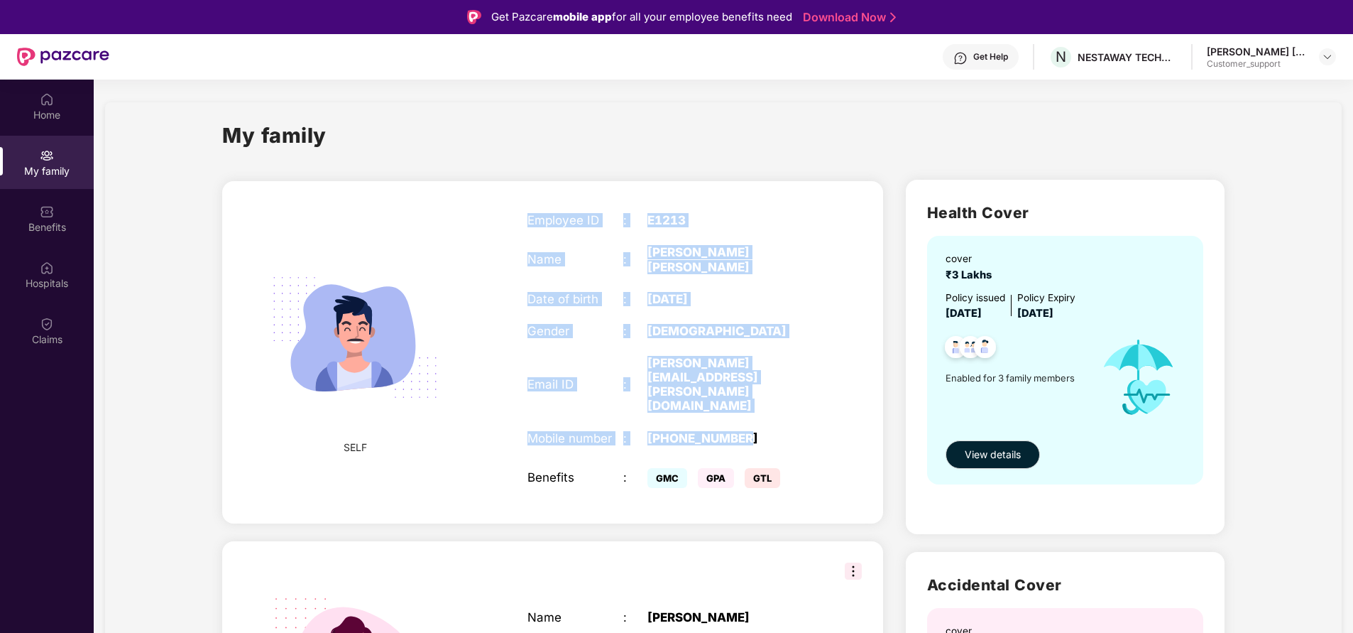
drag, startPoint x: 528, startPoint y: 214, endPoint x: 793, endPoint y: 377, distance: 310.8
click at [793, 377] on div "Employee ID : E1213 Name : [PERSON_NAME] [PERSON_NAME] Date of birth : [DEMOGRA…" at bounding box center [671, 352] width 316 height 314
copy div "Employee ID : E1213 Name : [PERSON_NAME] [PERSON_NAME] Date of birth : [DEMOGRA…"
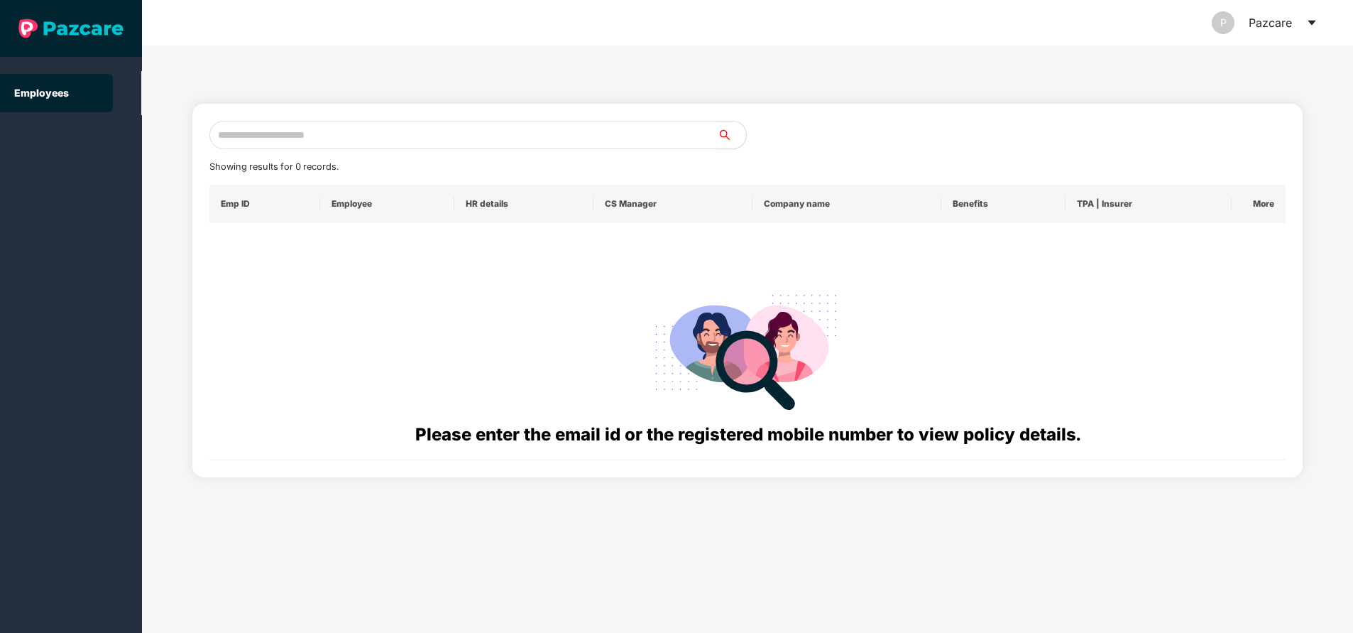
click at [463, 126] on input "text" at bounding box center [463, 135] width 508 height 28
paste input "**********"
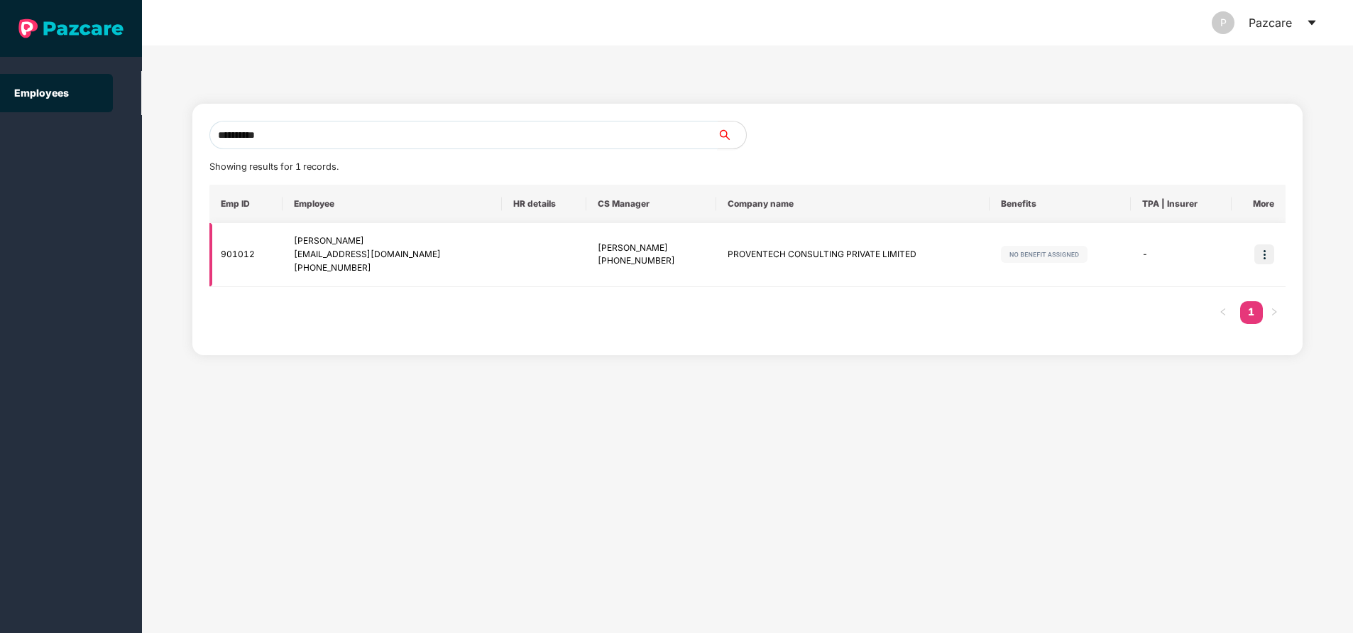
type input "**********"
click at [1270, 256] on img at bounding box center [1265, 254] width 20 height 20
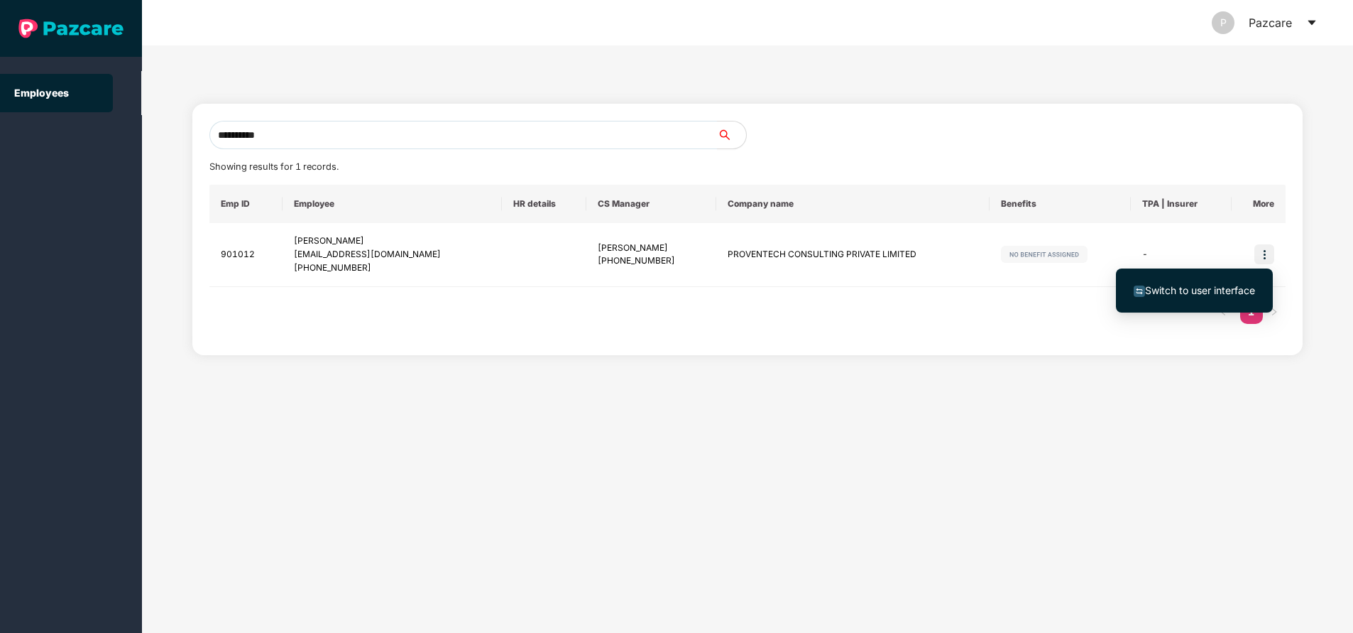
click at [1212, 290] on span "Switch to user interface" at bounding box center [1200, 290] width 110 height 12
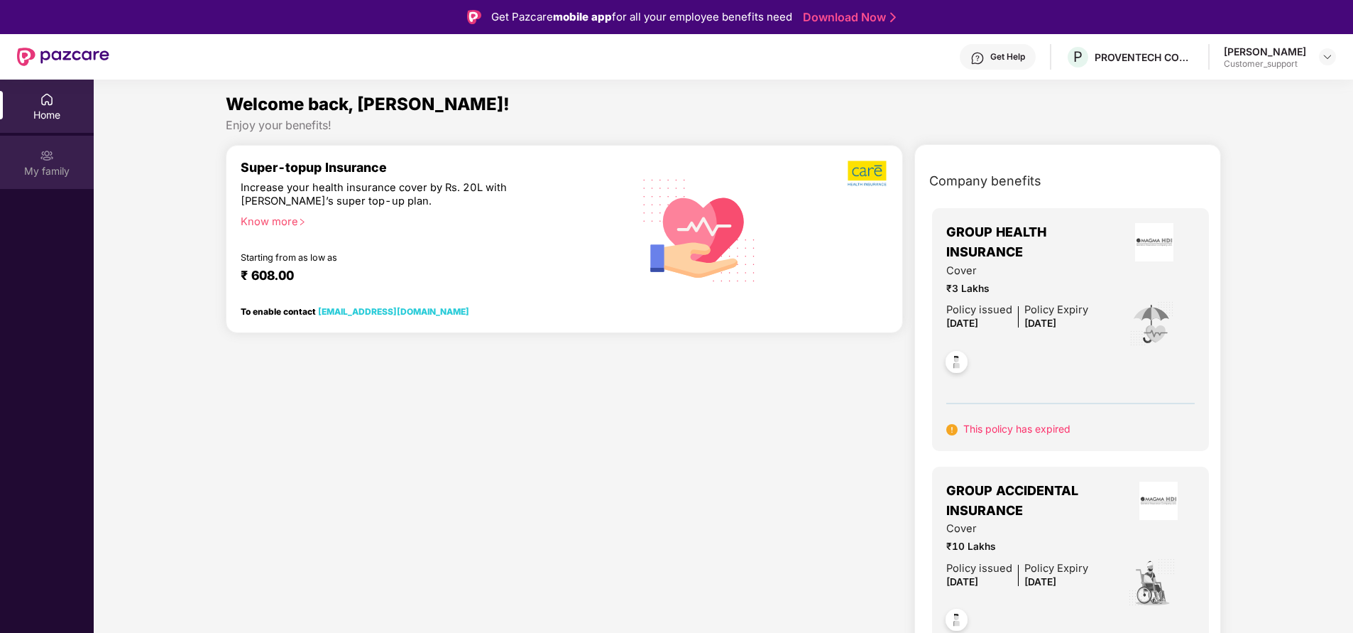
click at [53, 160] on img at bounding box center [47, 155] width 14 height 14
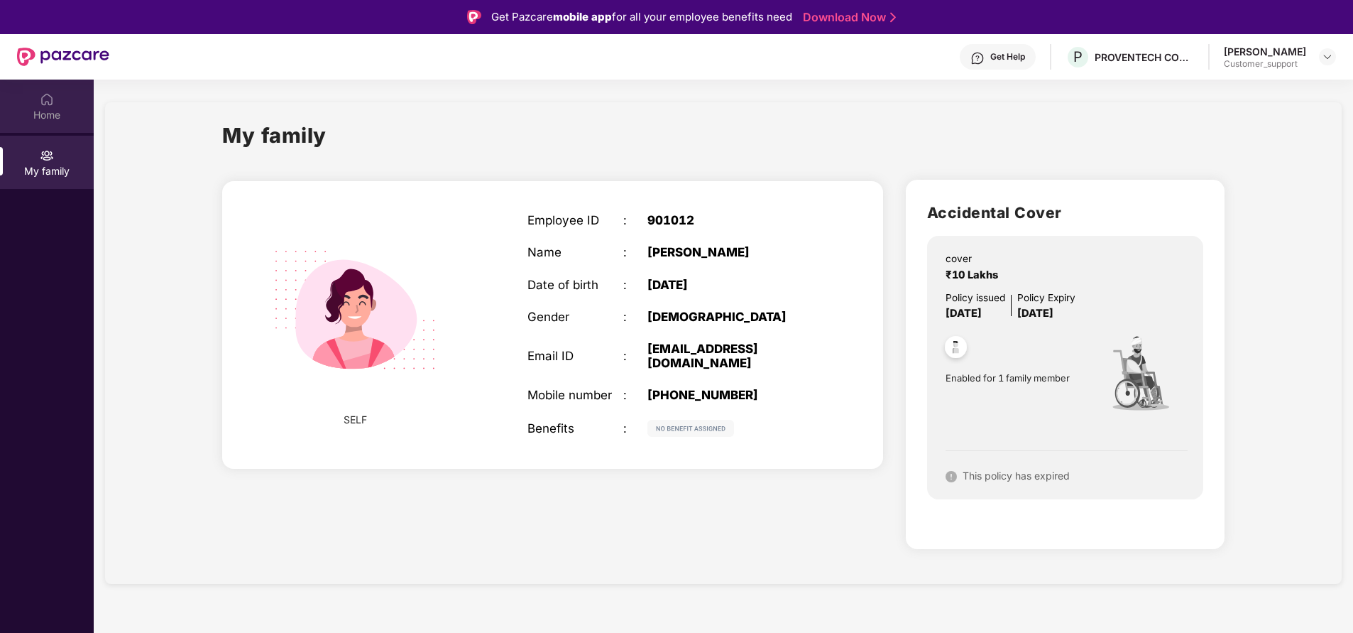
click at [53, 124] on div "Home" at bounding box center [47, 106] width 94 height 53
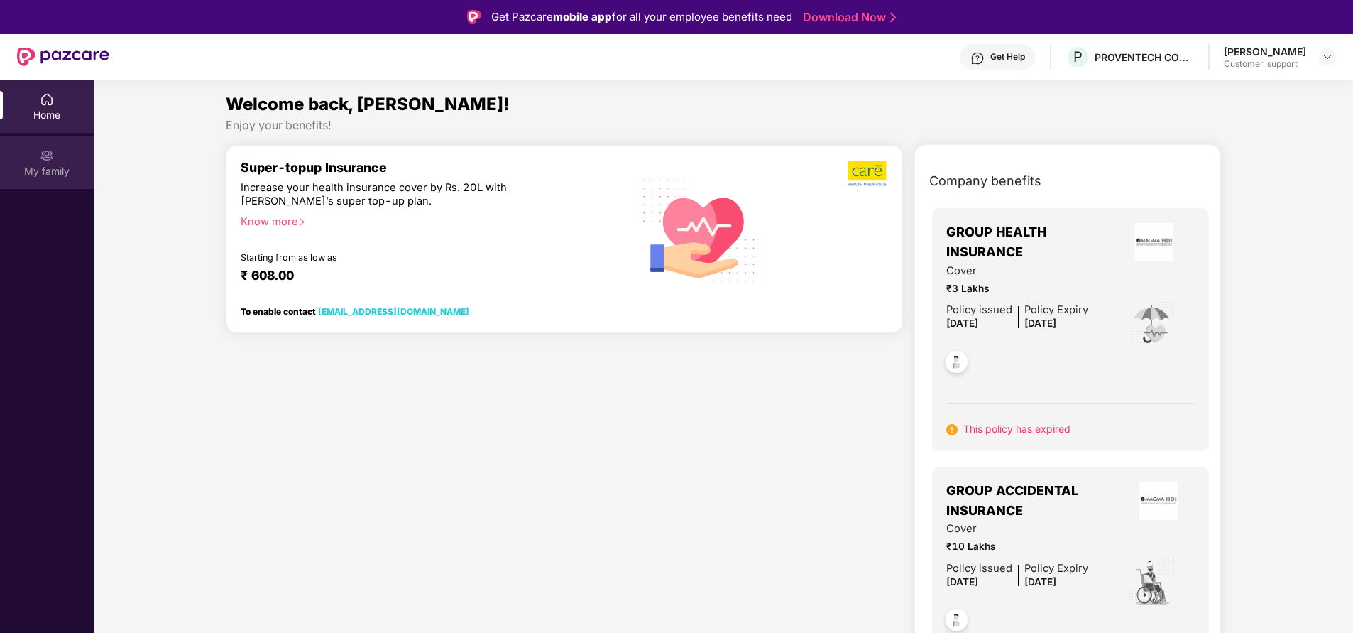
click at [51, 160] on img at bounding box center [47, 155] width 14 height 14
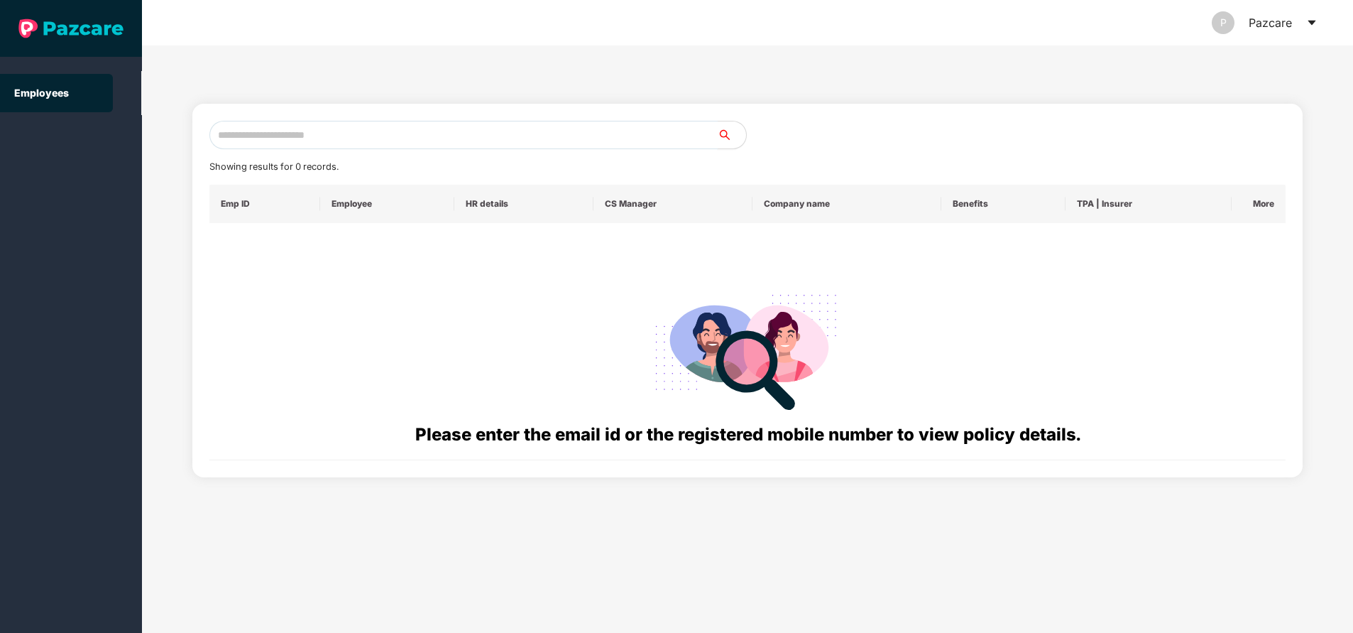
click at [350, 131] on input "text" at bounding box center [463, 135] width 508 height 28
paste input "**********"
type input "**********"
paste input "**********"
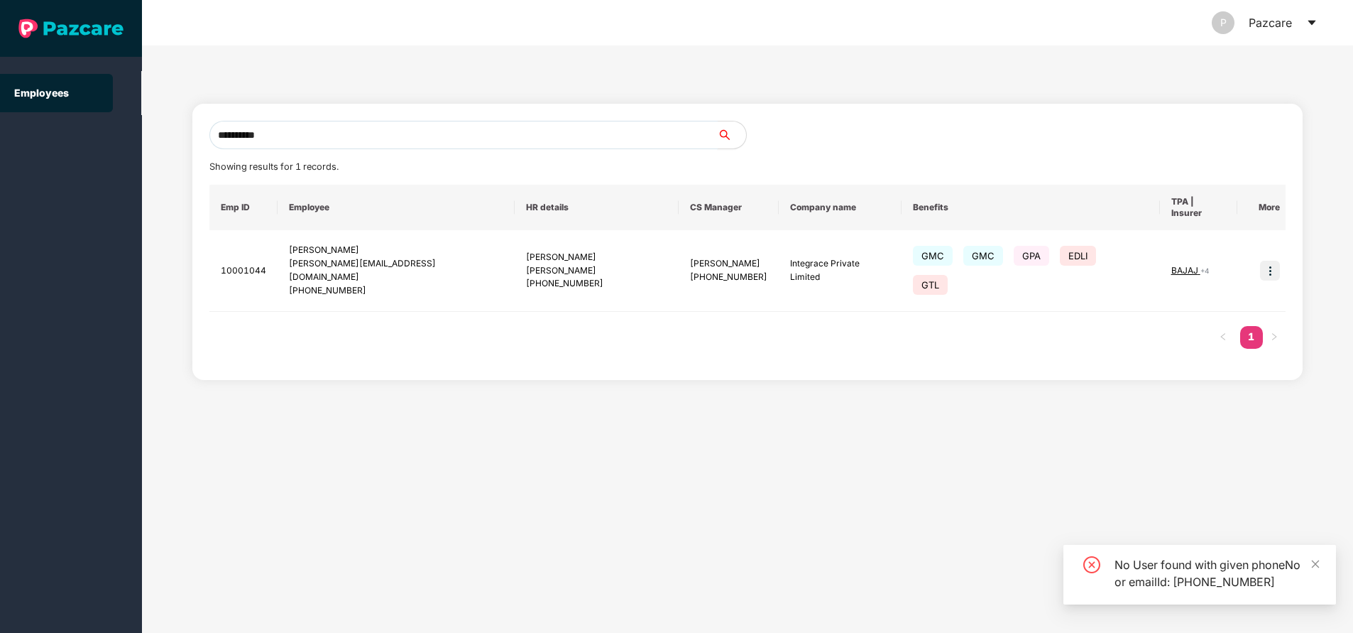
type input "**********"
click at [339, 179] on div "**********" at bounding box center [747, 242] width 1077 height 242
click at [1266, 261] on img at bounding box center [1270, 271] width 20 height 20
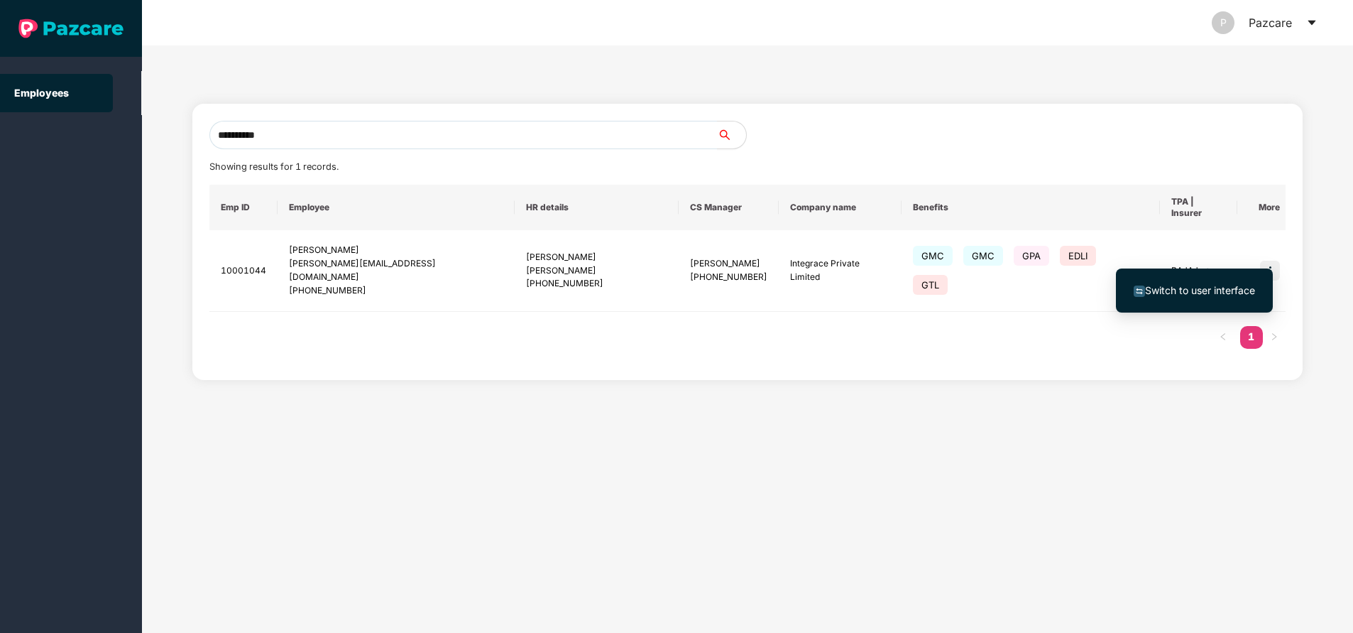
click at [1216, 288] on span "Switch to user interface" at bounding box center [1200, 290] width 110 height 12
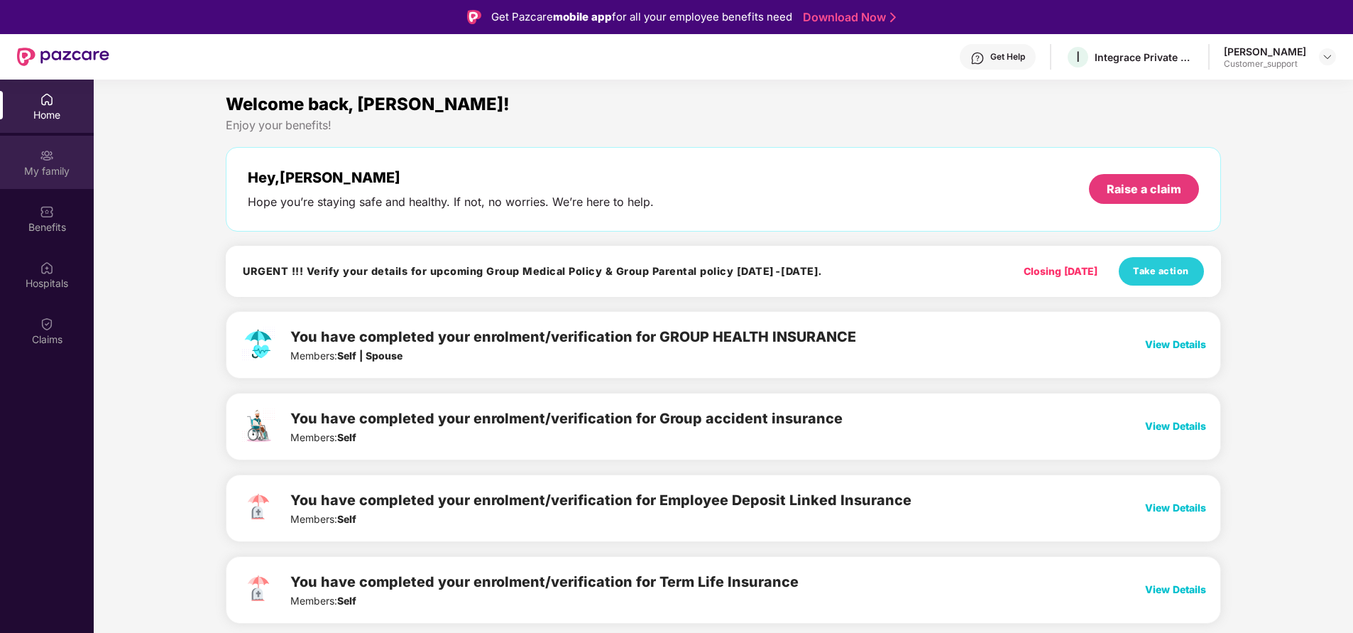
click at [46, 145] on div "My family" at bounding box center [47, 162] width 94 height 53
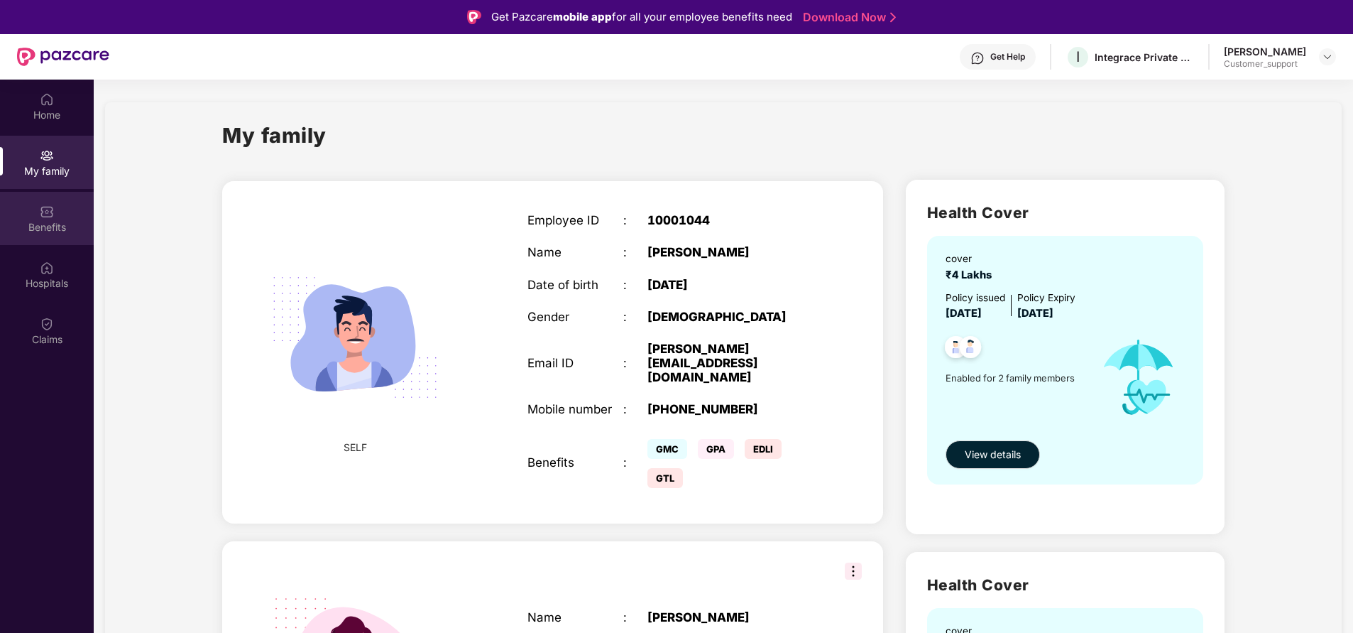
click at [33, 217] on div "Benefits" at bounding box center [47, 218] width 94 height 53
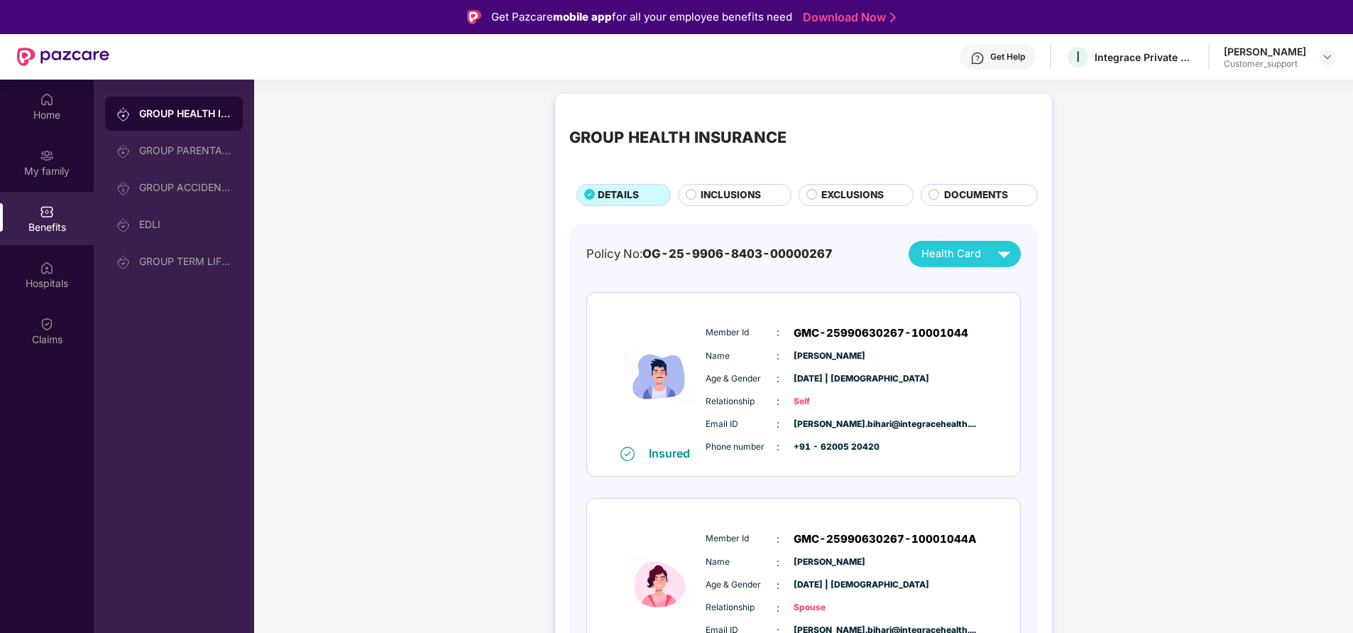
click at [731, 192] on span "INCLUSIONS" at bounding box center [731, 194] width 60 height 15
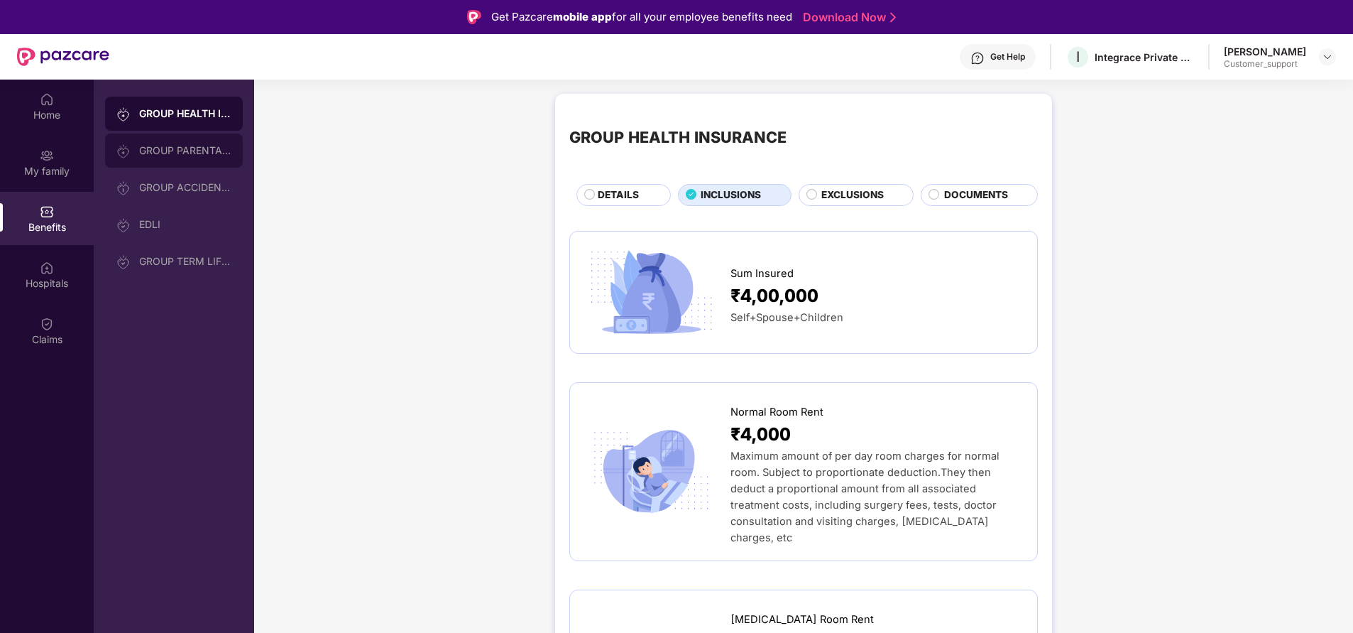
click at [168, 152] on div "GROUP PARENTAL POLICY" at bounding box center [185, 150] width 92 height 11
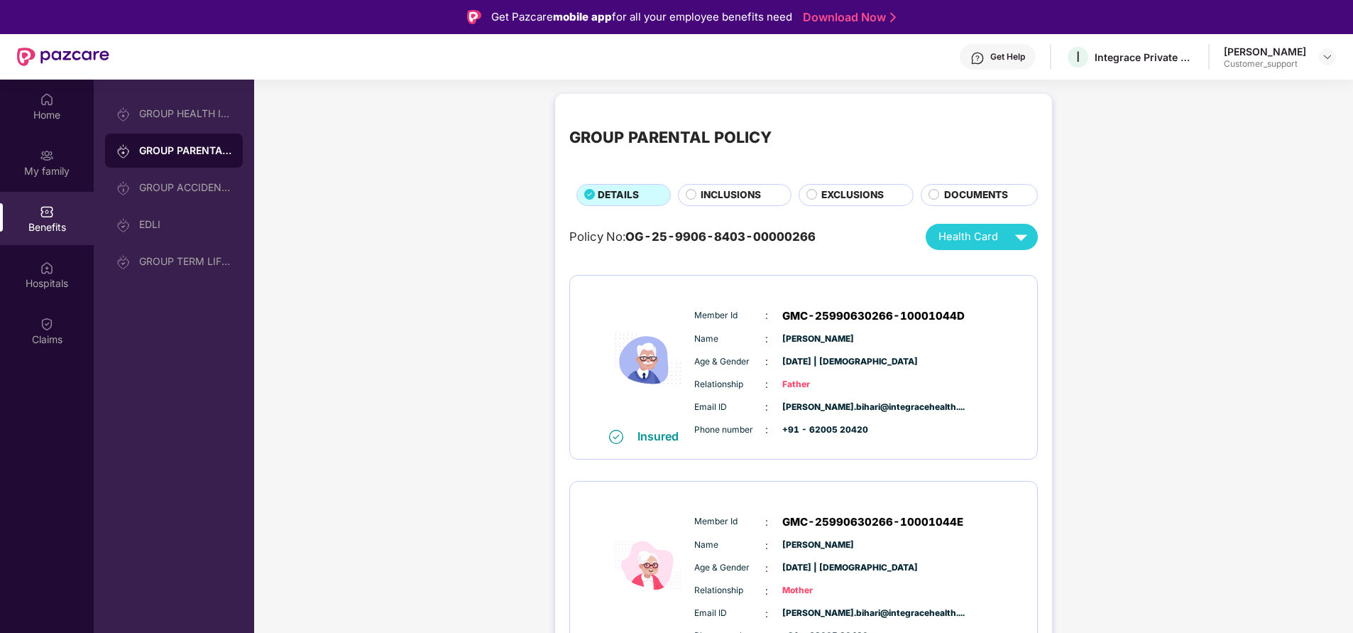
click at [739, 191] on span "INCLUSIONS" at bounding box center [731, 194] width 60 height 15
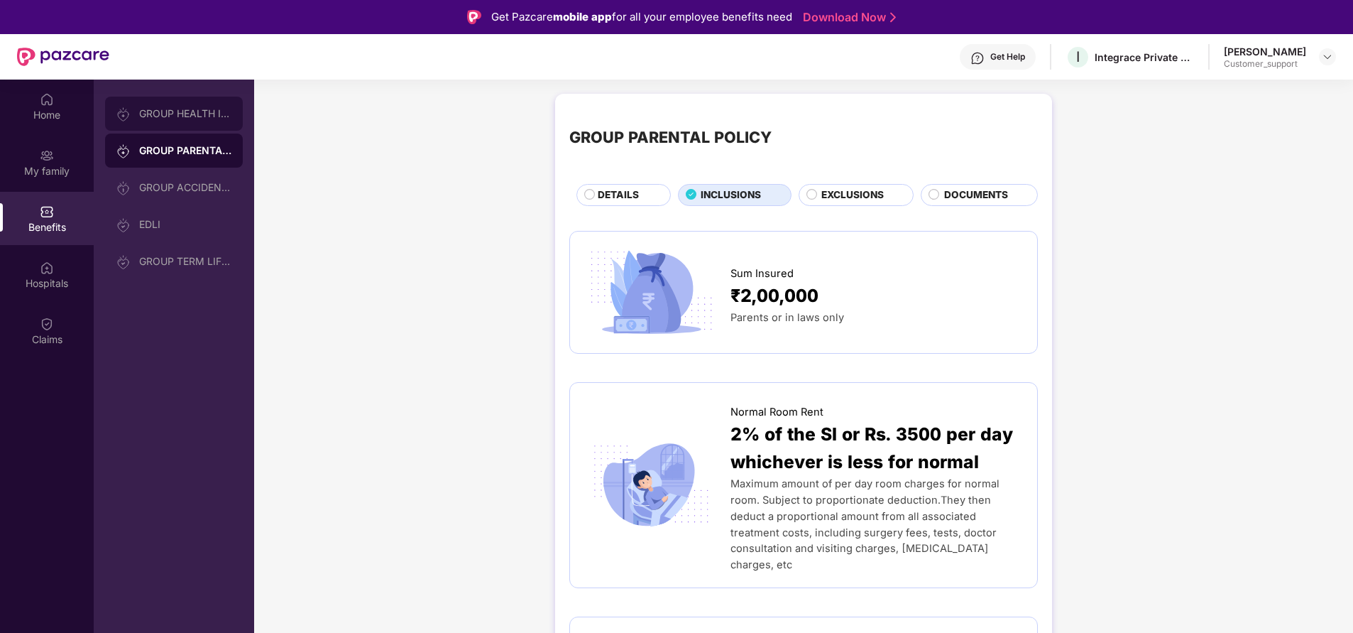
click at [198, 118] on div "GROUP HEALTH INSURANCE" at bounding box center [185, 113] width 92 height 11
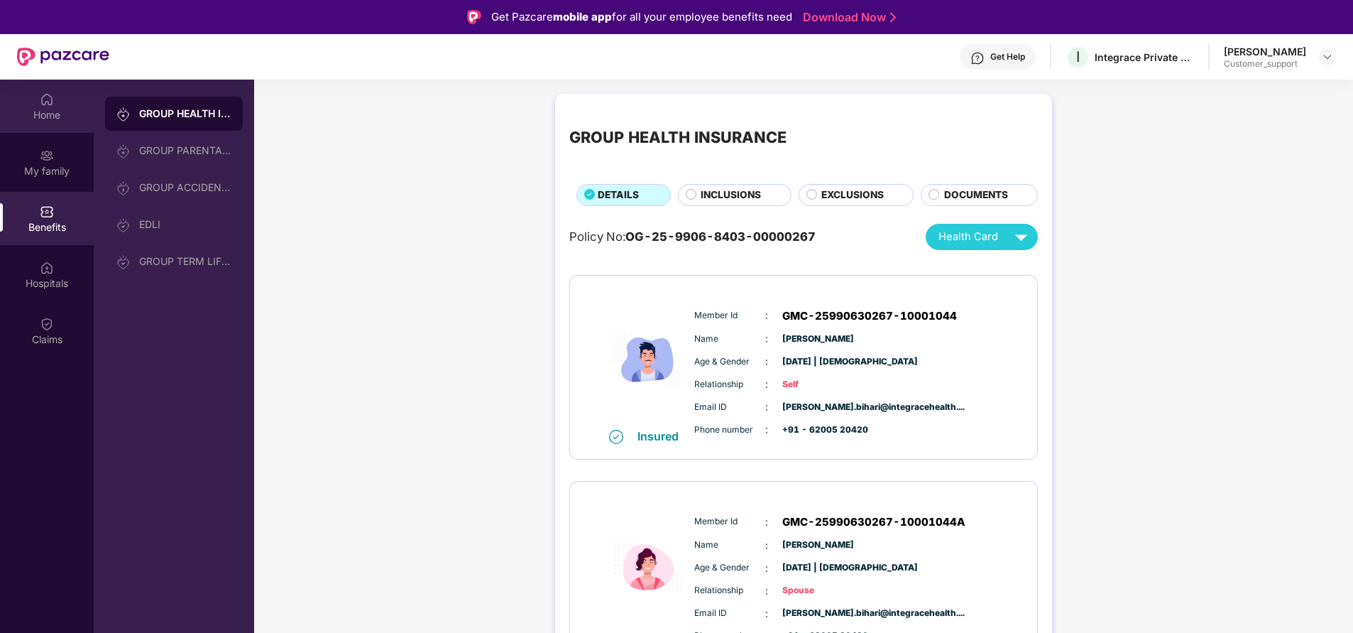
click at [42, 115] on div "Home" at bounding box center [47, 115] width 94 height 14
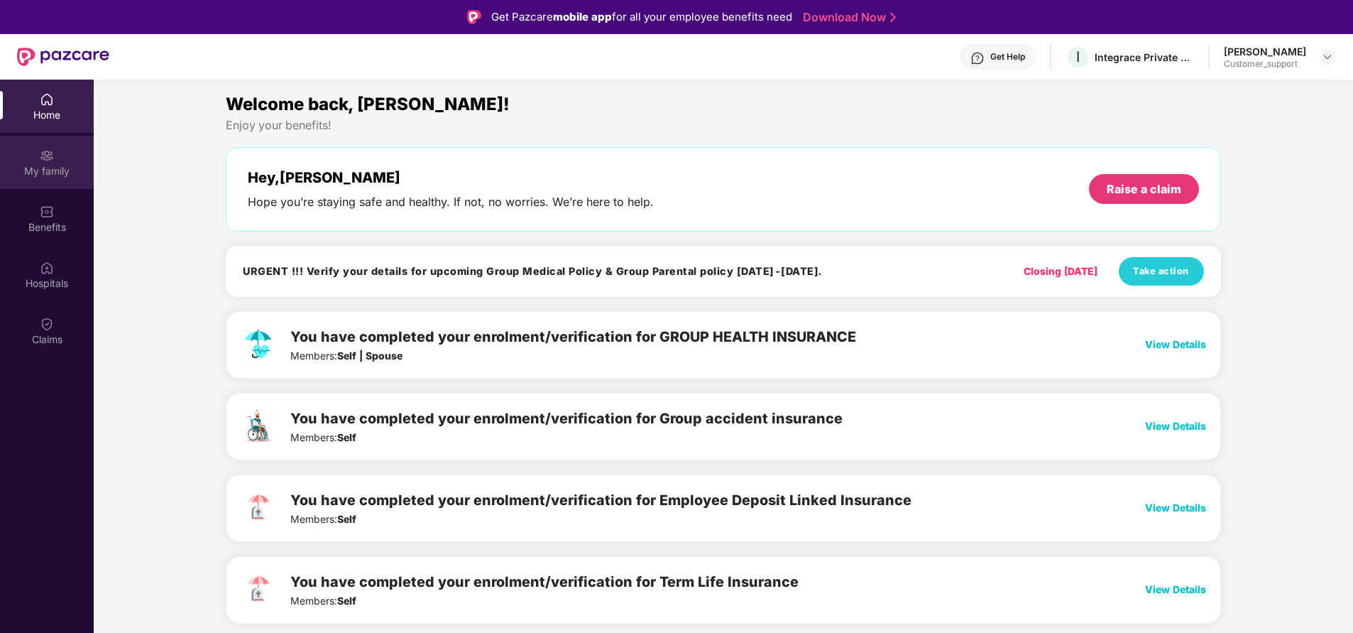
click at [61, 175] on div "My family" at bounding box center [47, 171] width 94 height 14
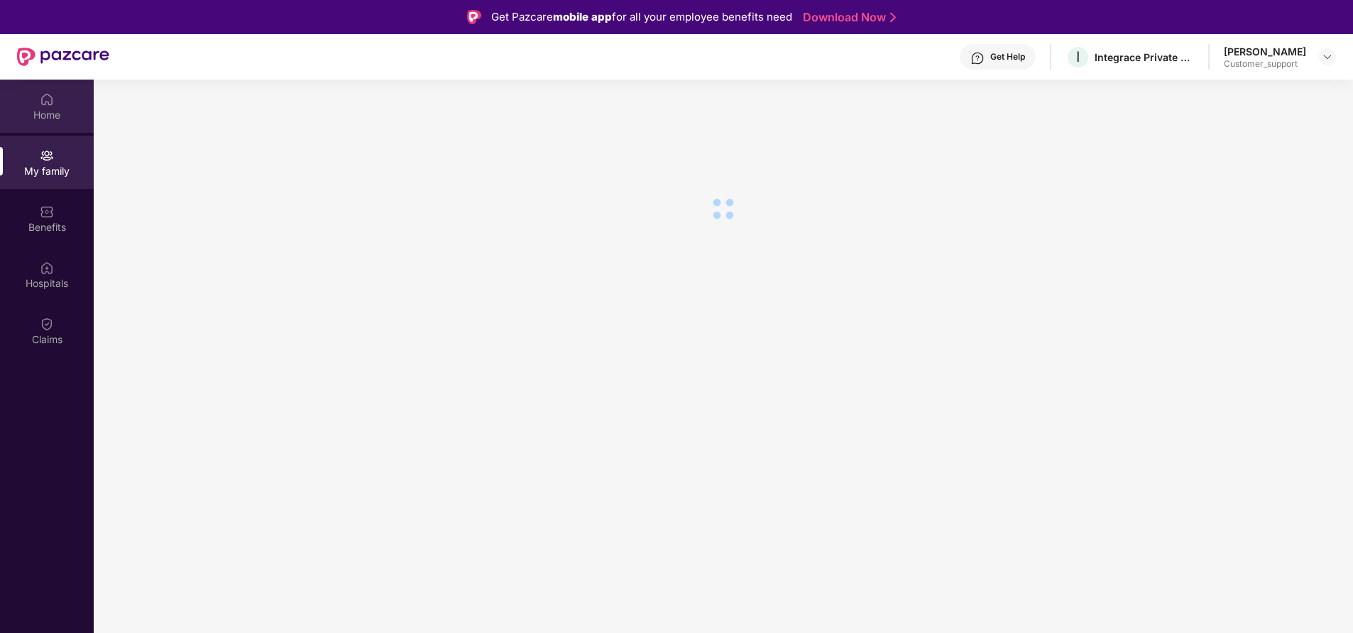
click at [48, 96] on img at bounding box center [47, 99] width 14 height 14
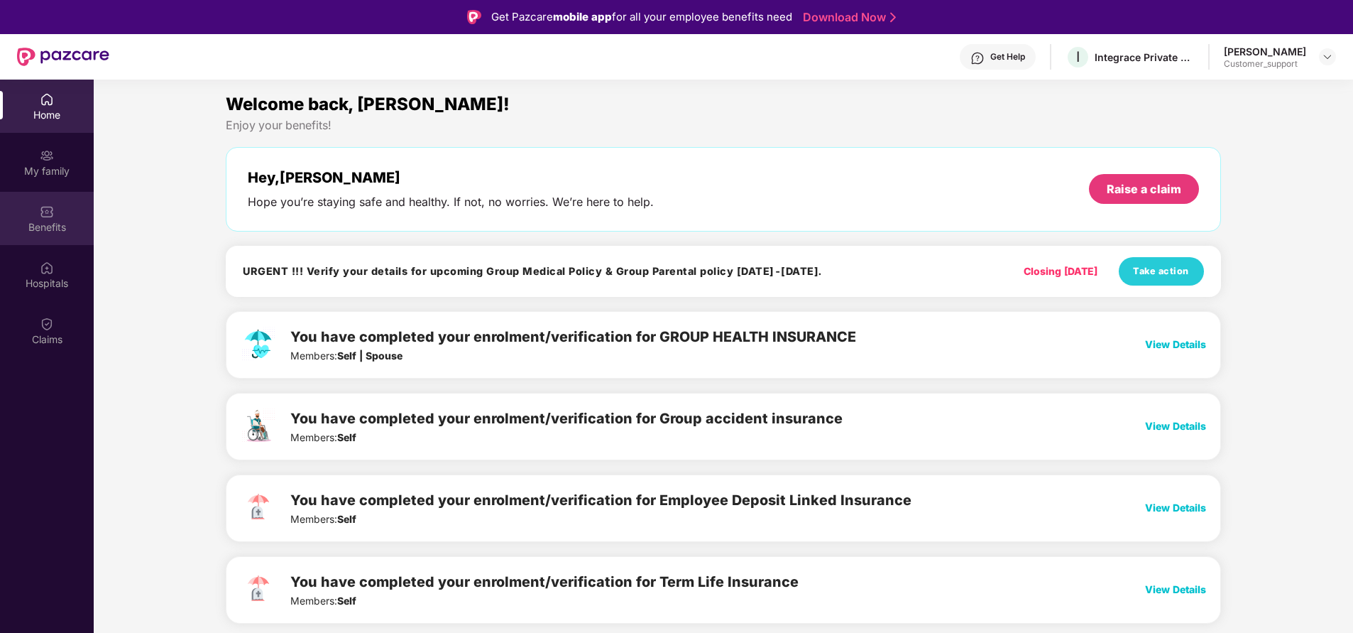
click at [50, 227] on div "Benefits" at bounding box center [47, 227] width 94 height 14
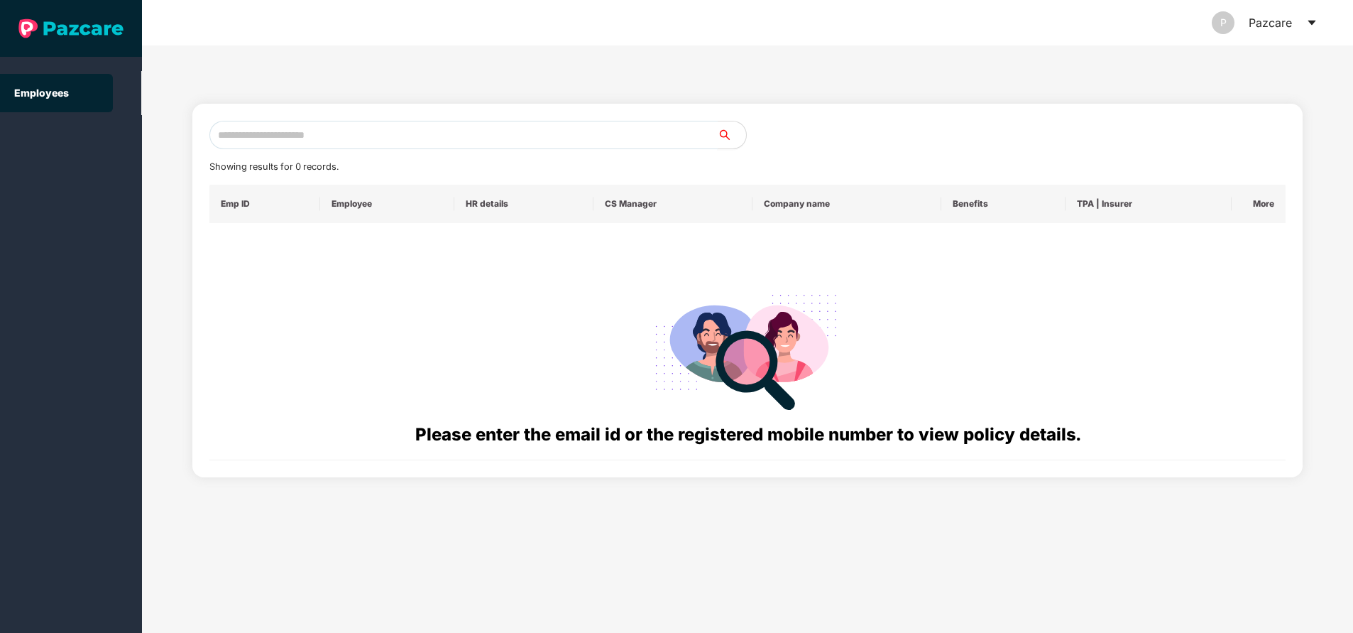
click at [351, 129] on input "text" at bounding box center [463, 135] width 508 height 28
paste input "**********"
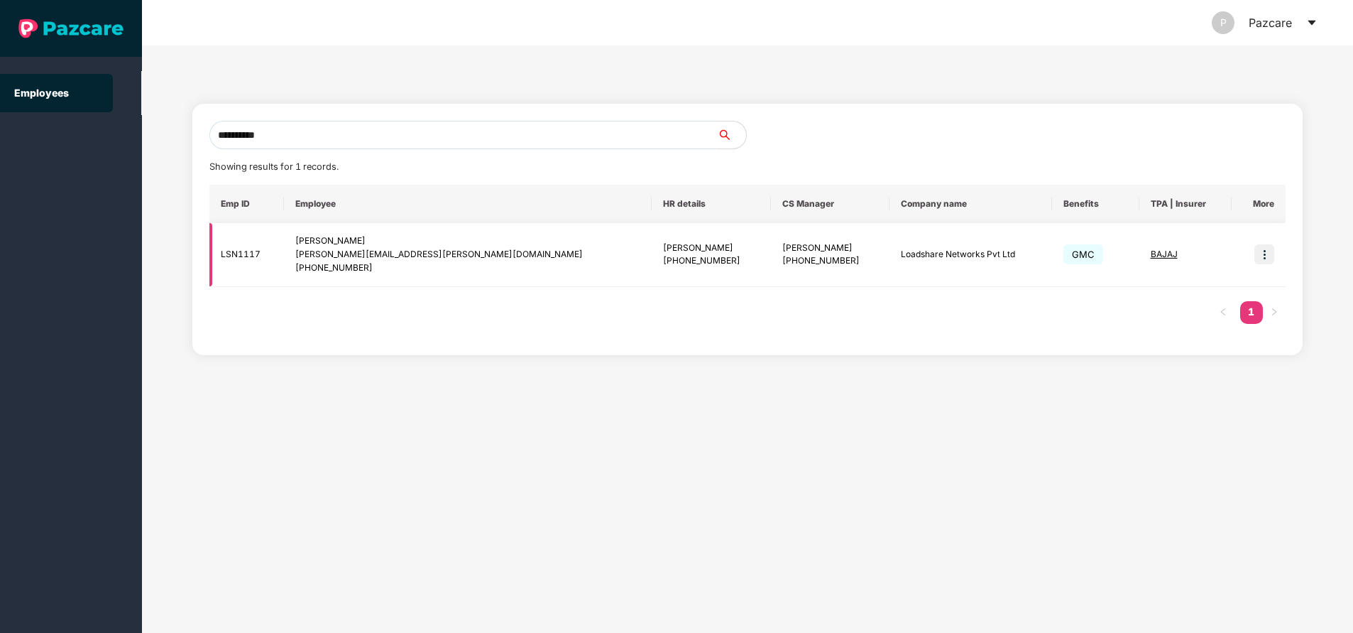
type input "**********"
click at [1270, 252] on img at bounding box center [1265, 254] width 20 height 20
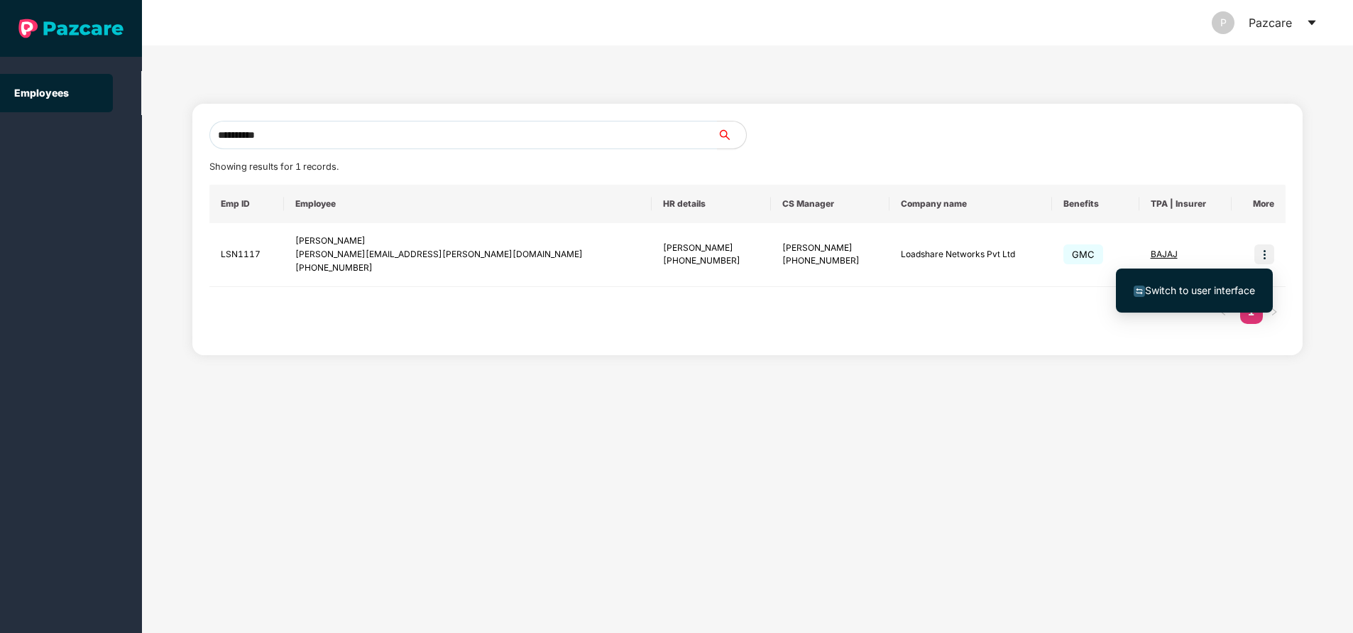
click at [1211, 292] on span "Switch to user interface" at bounding box center [1200, 290] width 110 height 12
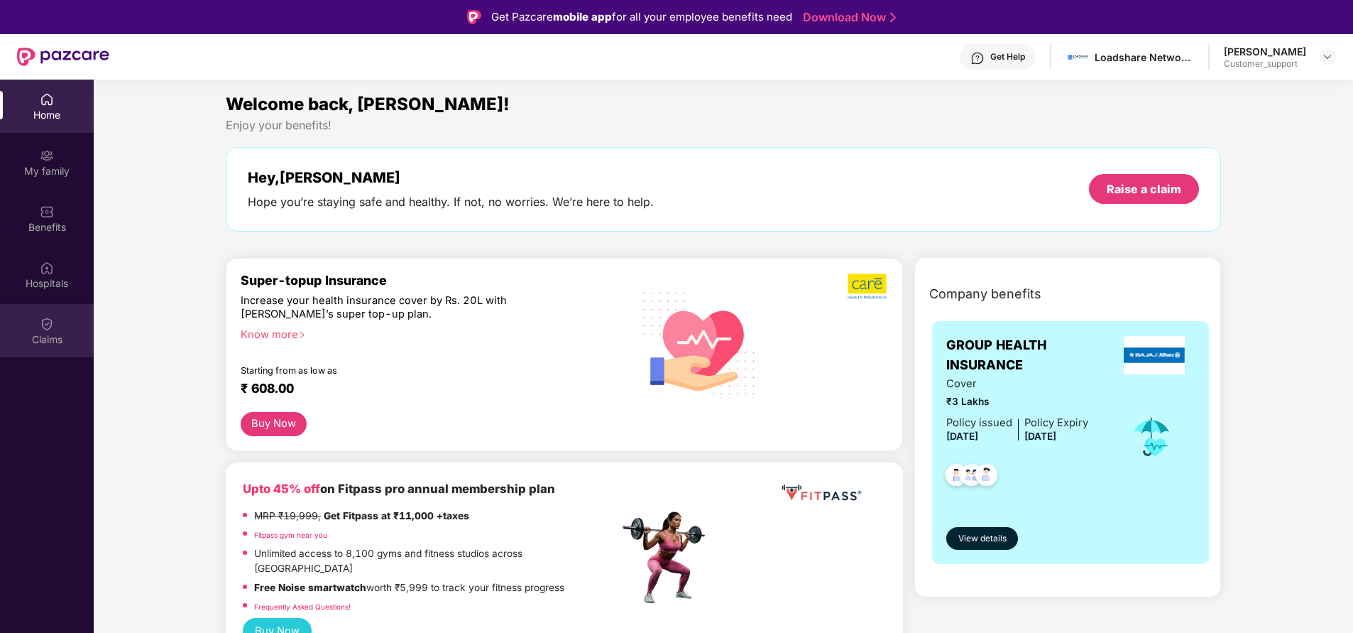
click at [62, 329] on div "Claims" at bounding box center [47, 330] width 94 height 53
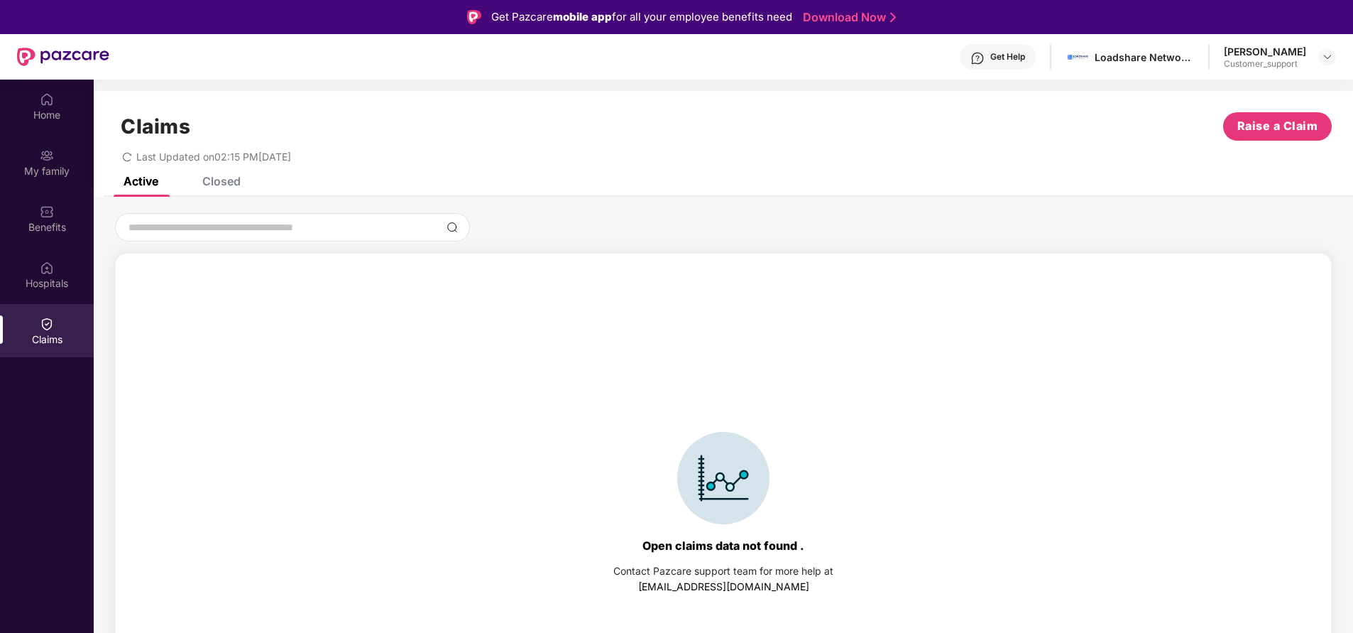
click at [234, 182] on div "Closed" at bounding box center [221, 181] width 38 height 14
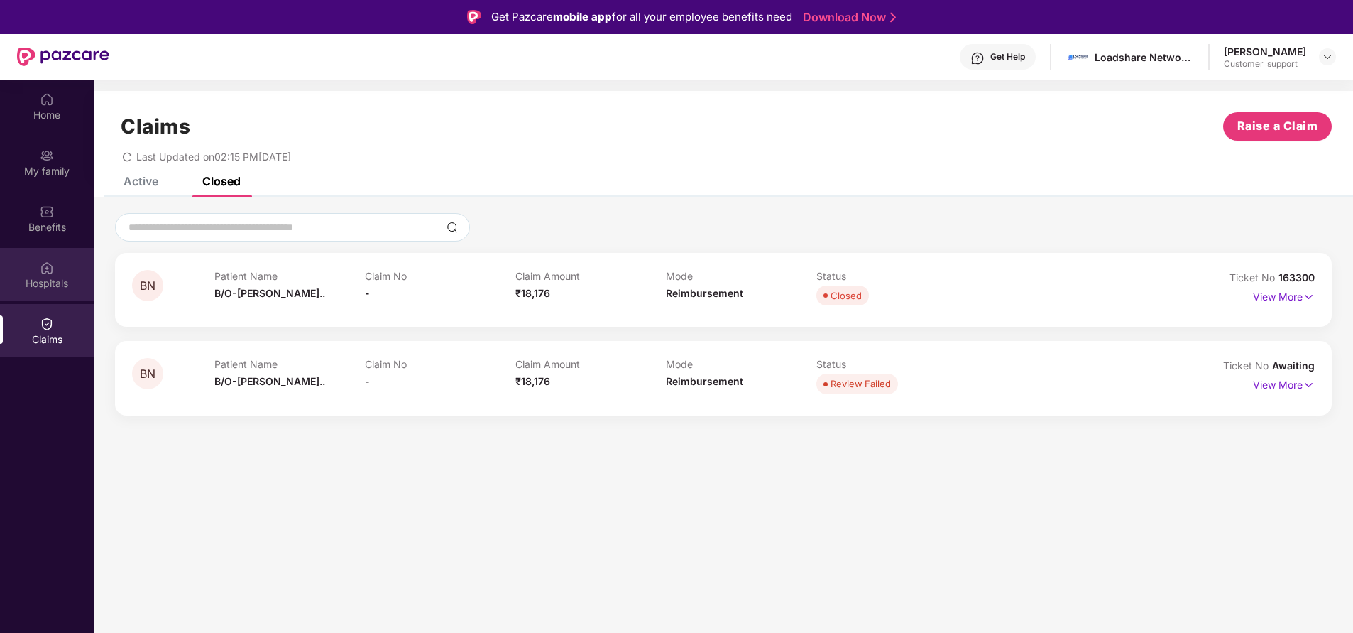
click at [51, 282] on div "Hospitals" at bounding box center [47, 283] width 94 height 14
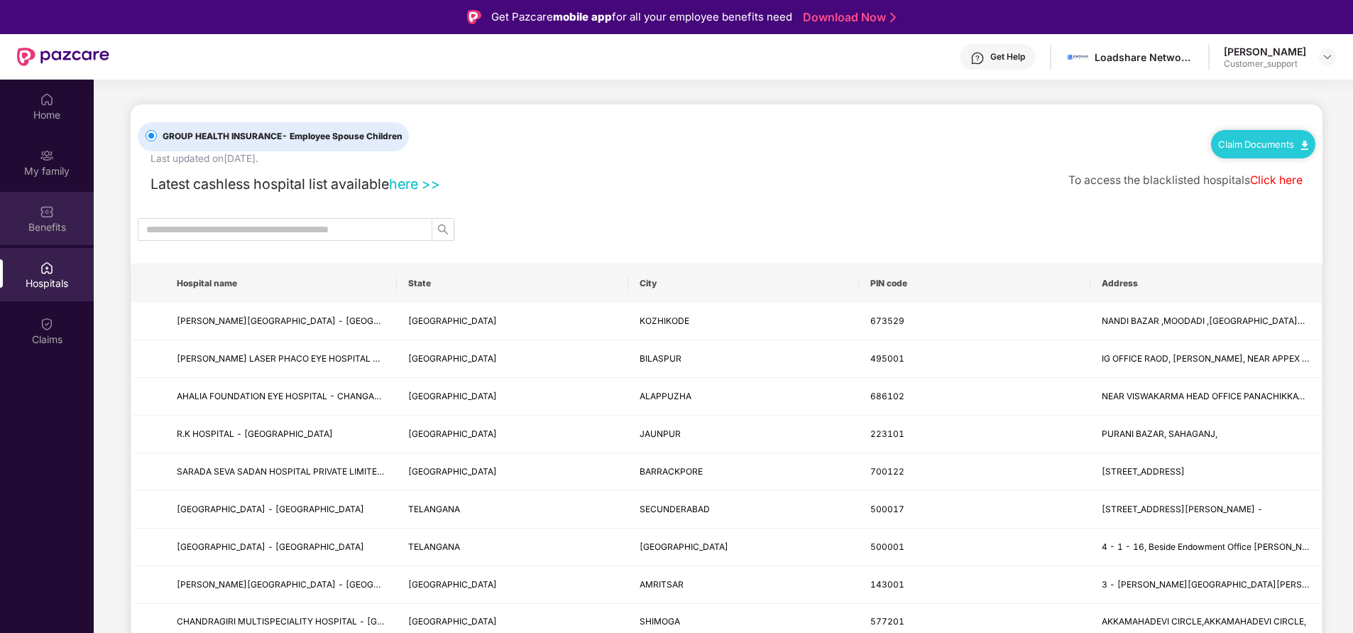
click at [61, 227] on div "Benefits" at bounding box center [47, 227] width 94 height 14
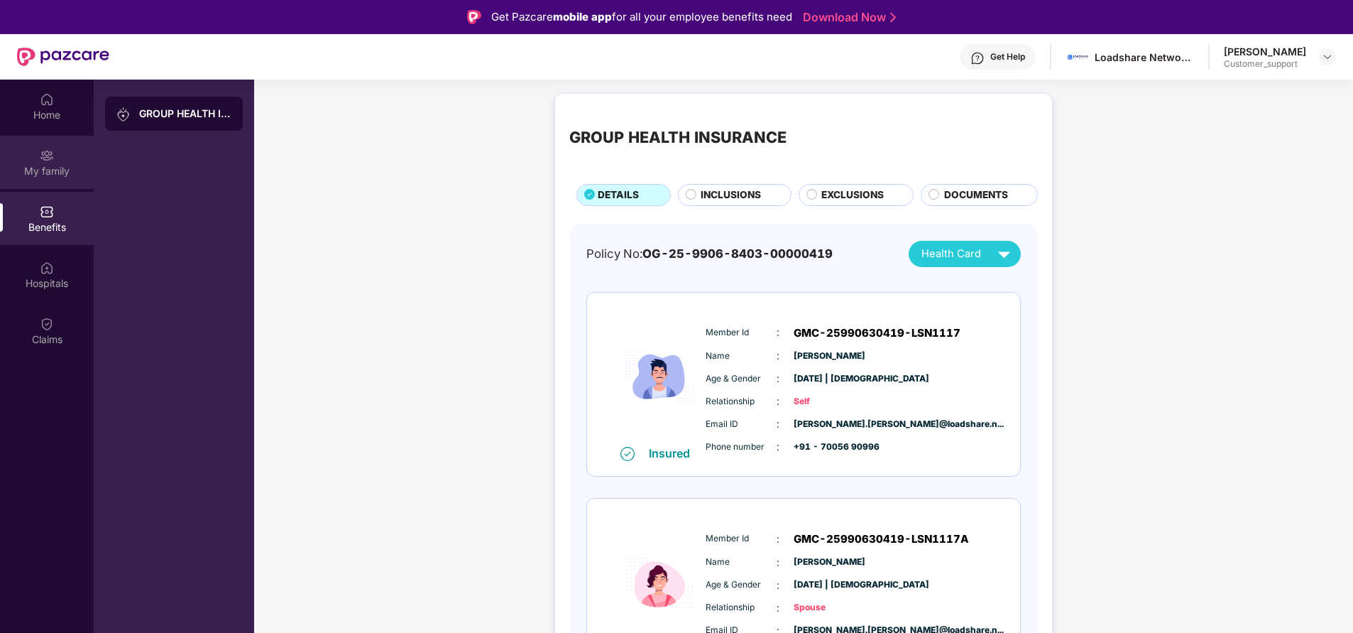
click at [60, 170] on div "My family" at bounding box center [47, 171] width 94 height 14
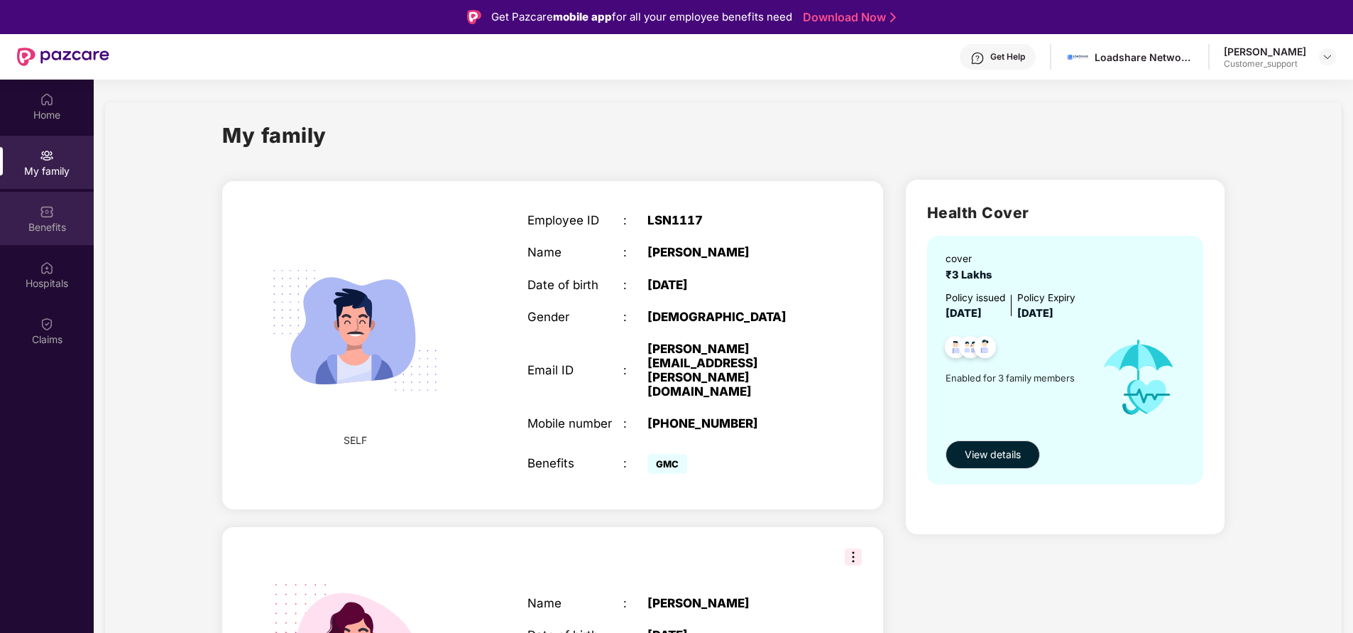
click at [61, 238] on div "Benefits" at bounding box center [47, 218] width 94 height 53
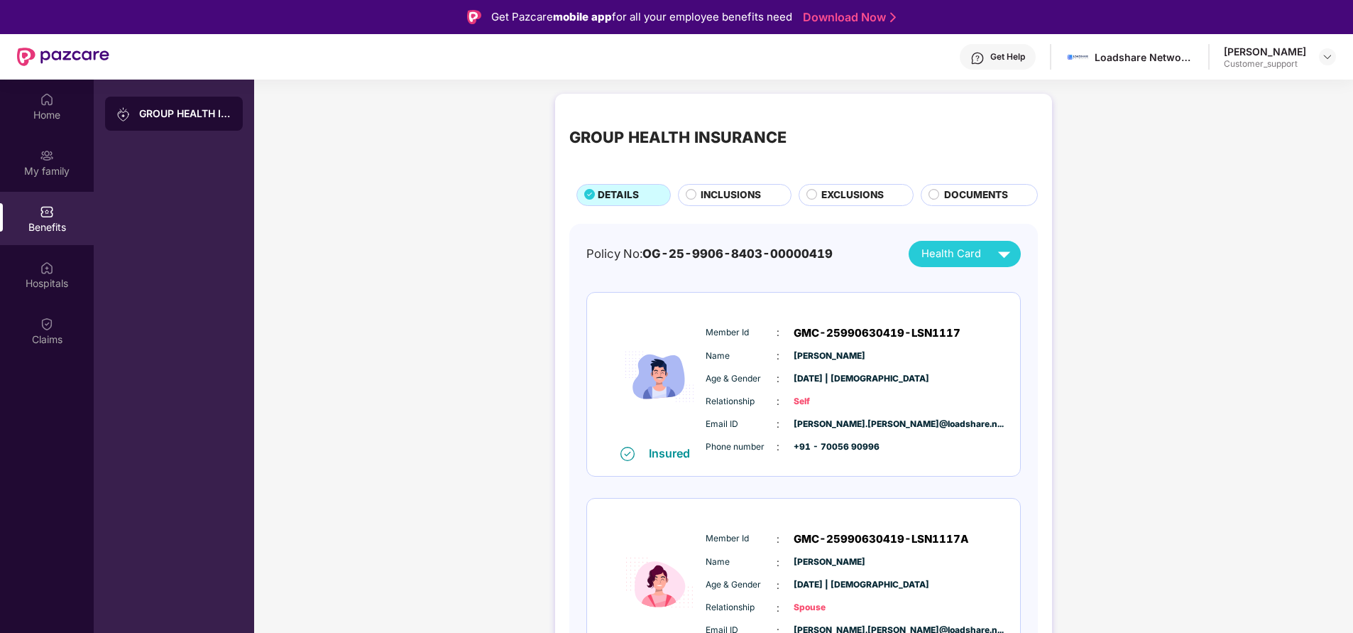
click at [719, 203] on div "INCLUSIONS" at bounding box center [738, 195] width 89 height 17
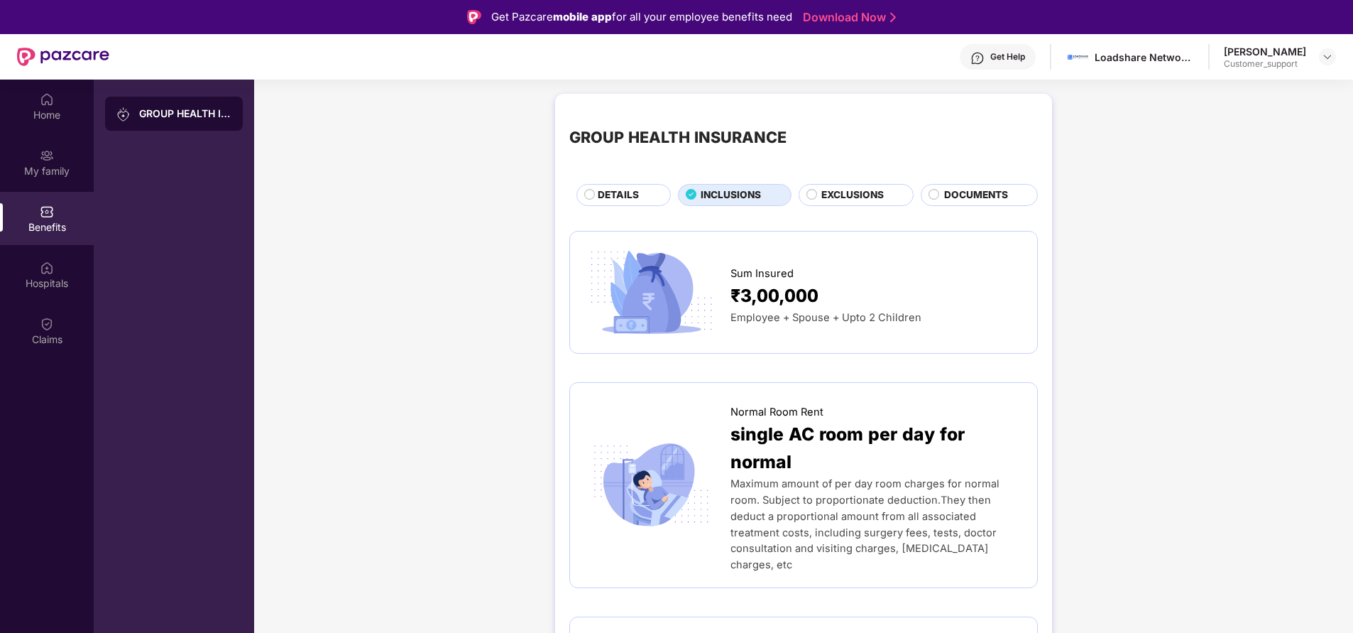
click at [628, 200] on span "DETAILS" at bounding box center [618, 194] width 41 height 15
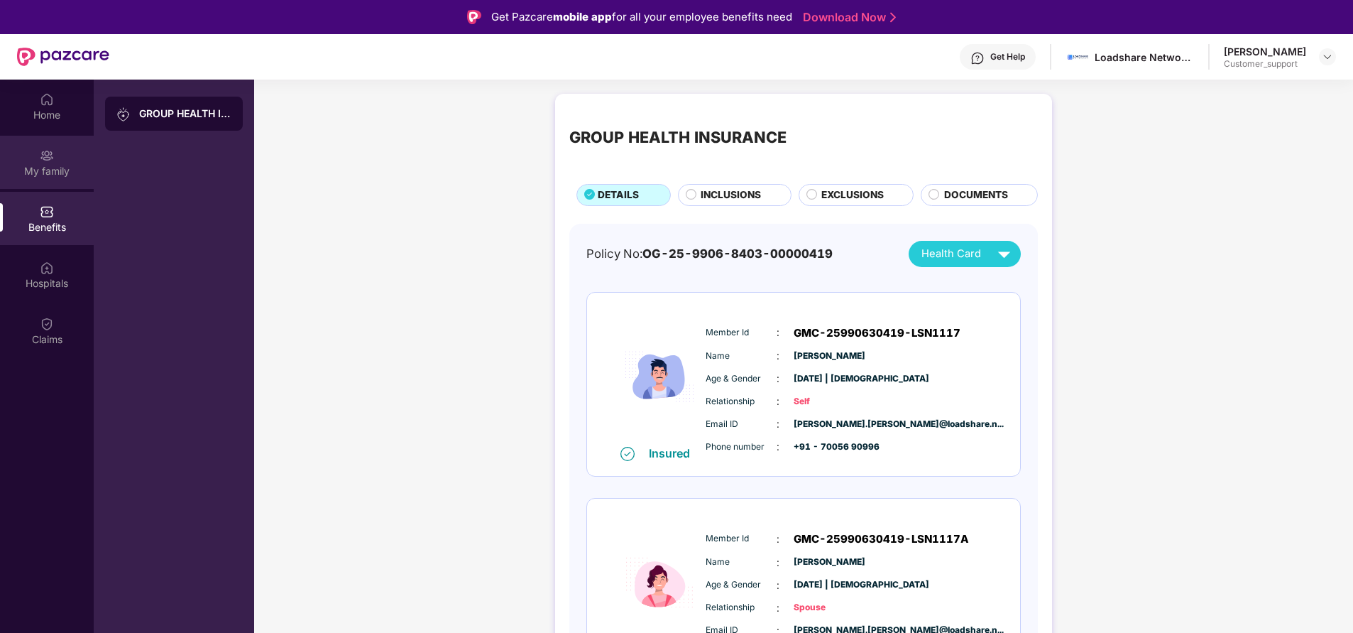
click at [69, 161] on div "My family" at bounding box center [47, 162] width 94 height 53
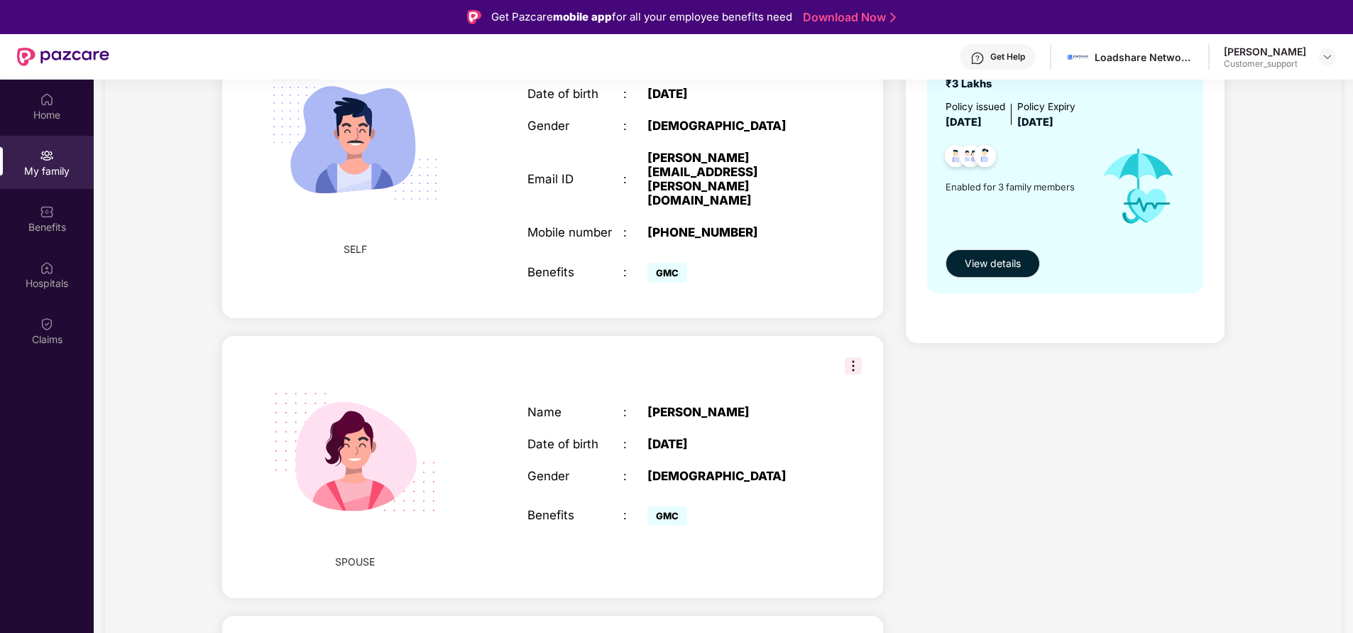
scroll to position [192, 0]
click at [40, 217] on img at bounding box center [47, 212] width 14 height 14
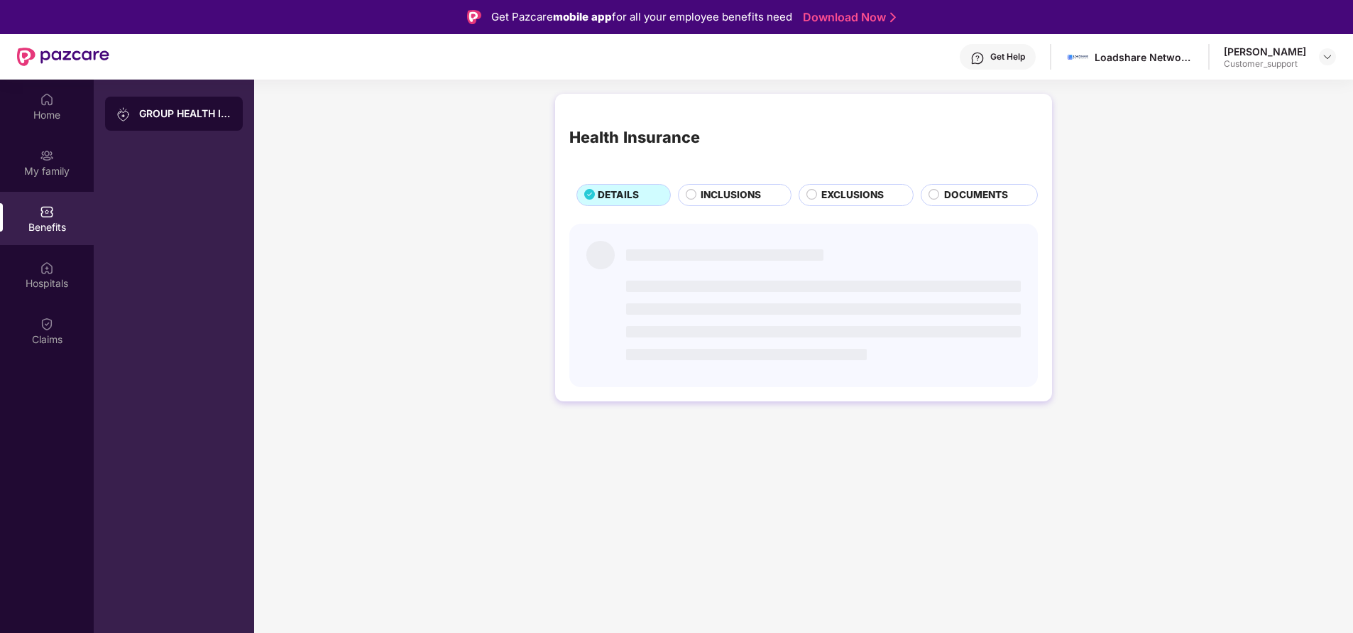
scroll to position [0, 0]
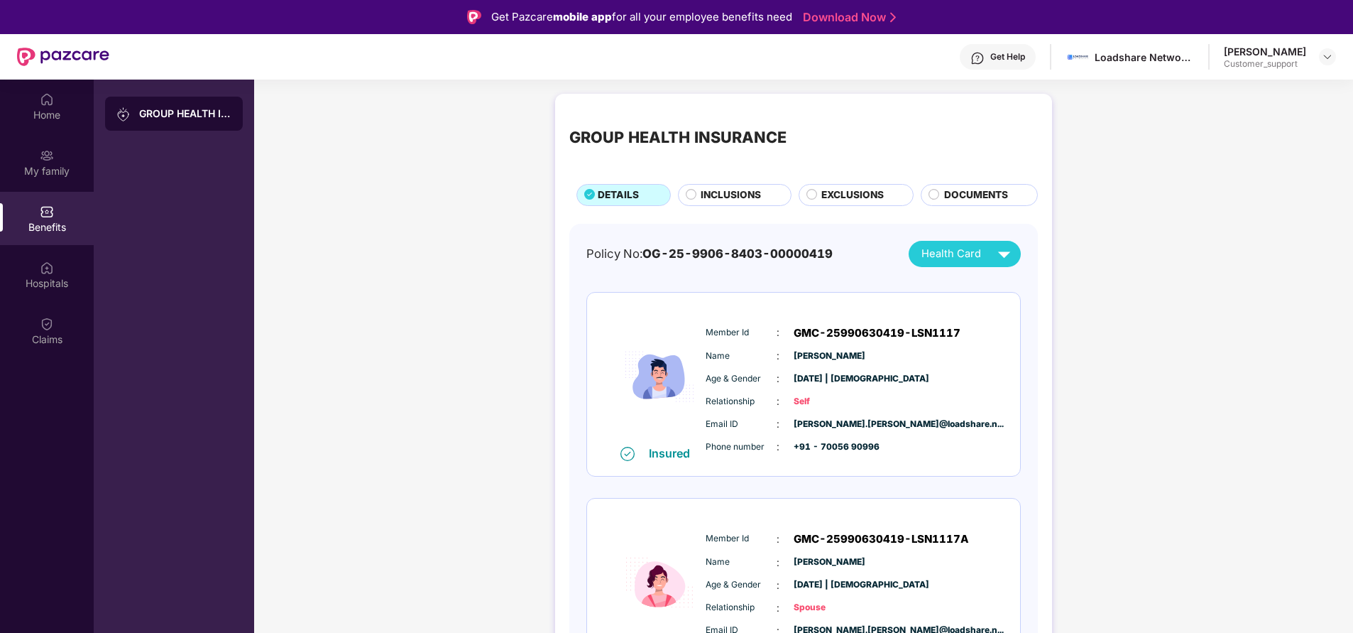
click at [855, 200] on span "EXCLUSIONS" at bounding box center [853, 194] width 62 height 15
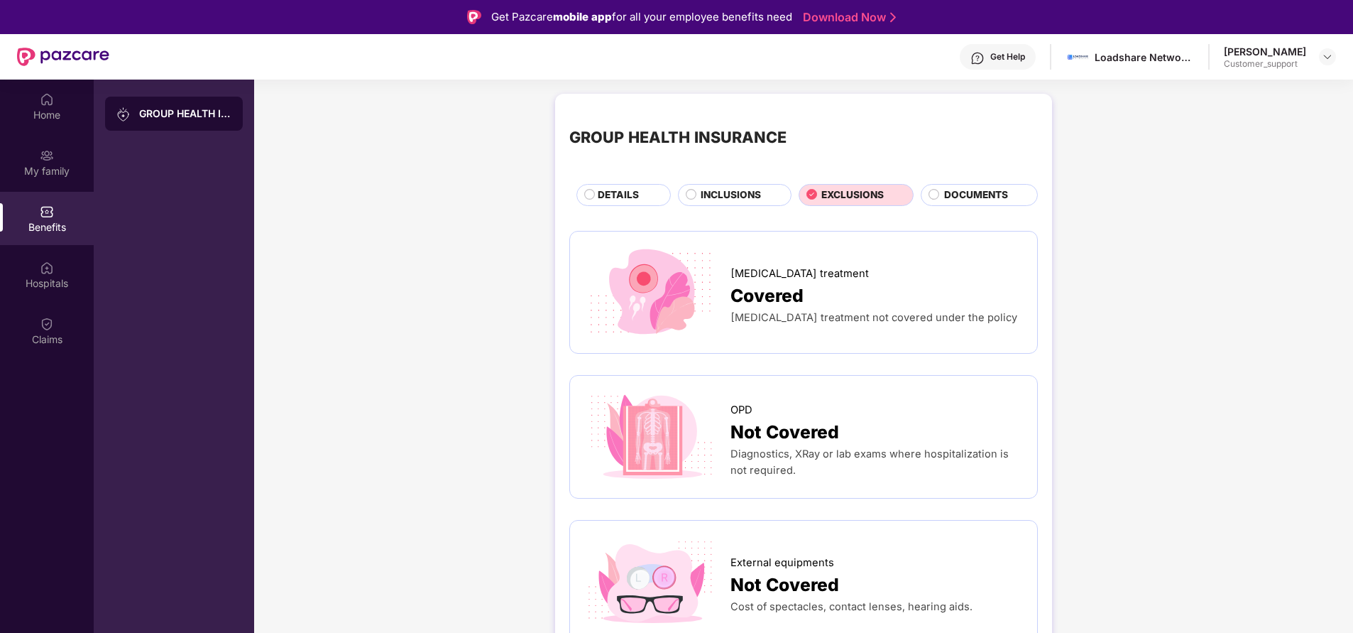
click at [961, 199] on span "DOCUMENTS" at bounding box center [976, 194] width 64 height 15
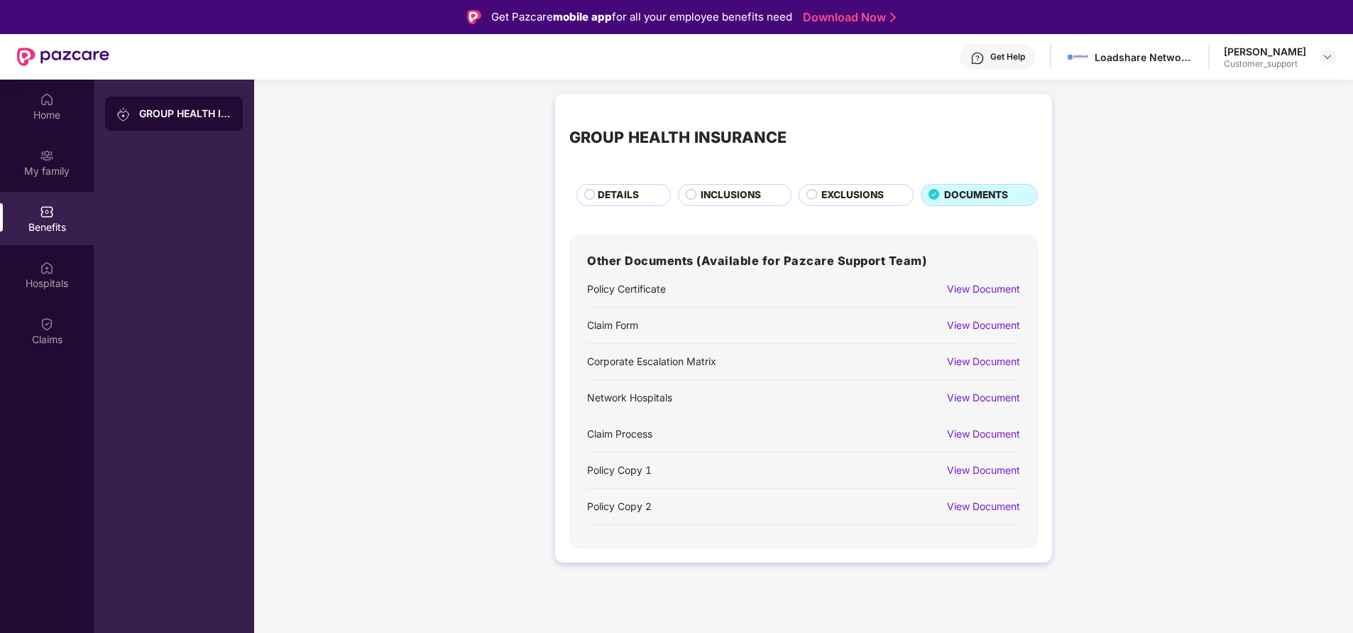
click at [876, 192] on span "EXCLUSIONS" at bounding box center [853, 194] width 62 height 15
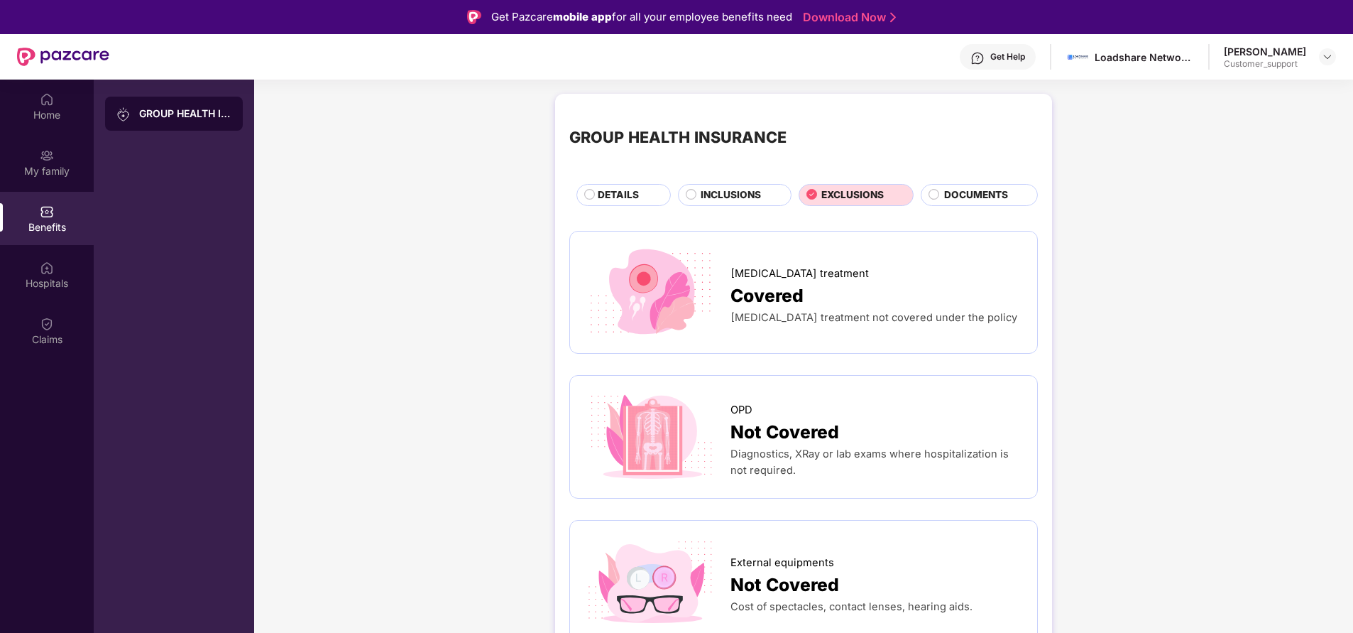
click at [764, 198] on div "INCLUSIONS" at bounding box center [738, 195] width 89 height 17
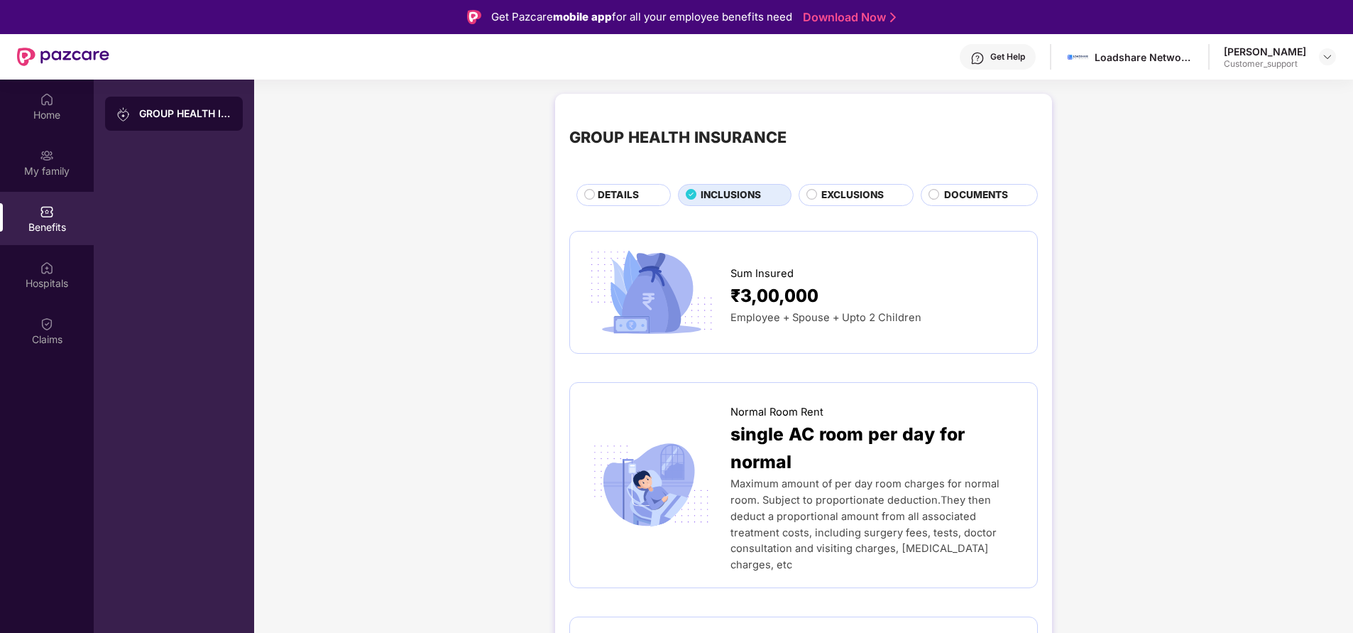
click at [636, 193] on span "DETAILS" at bounding box center [618, 194] width 41 height 15
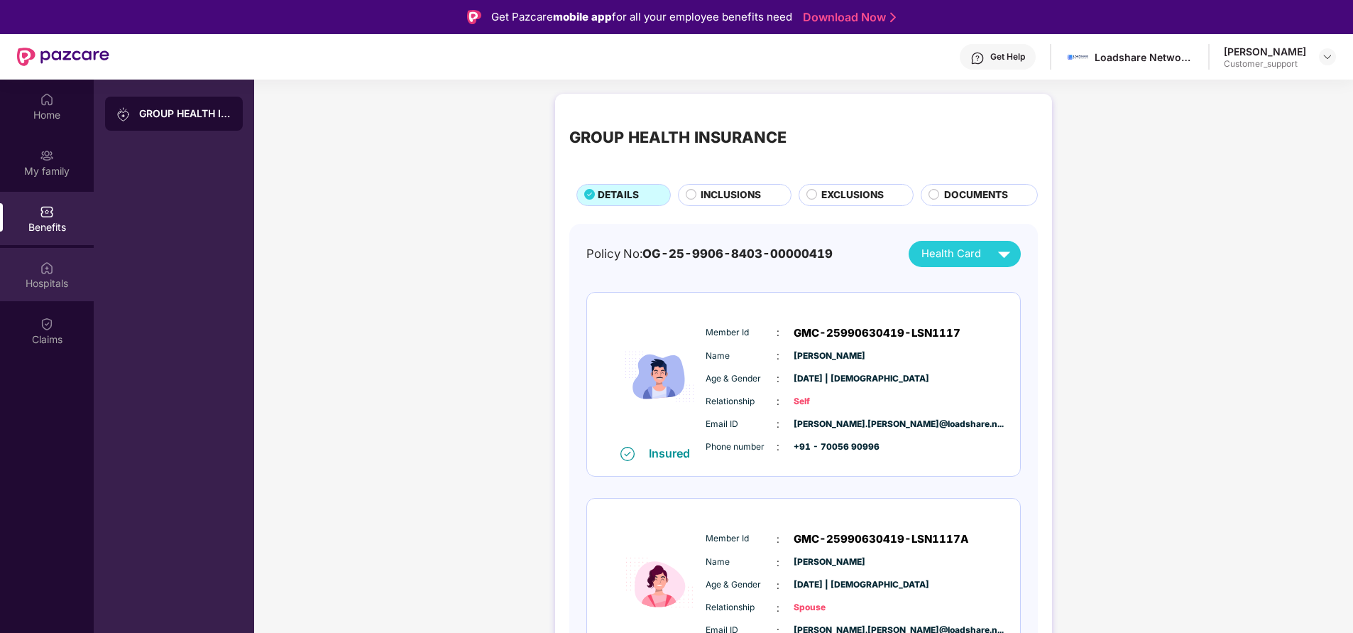
click at [58, 283] on div "Hospitals" at bounding box center [47, 283] width 94 height 14
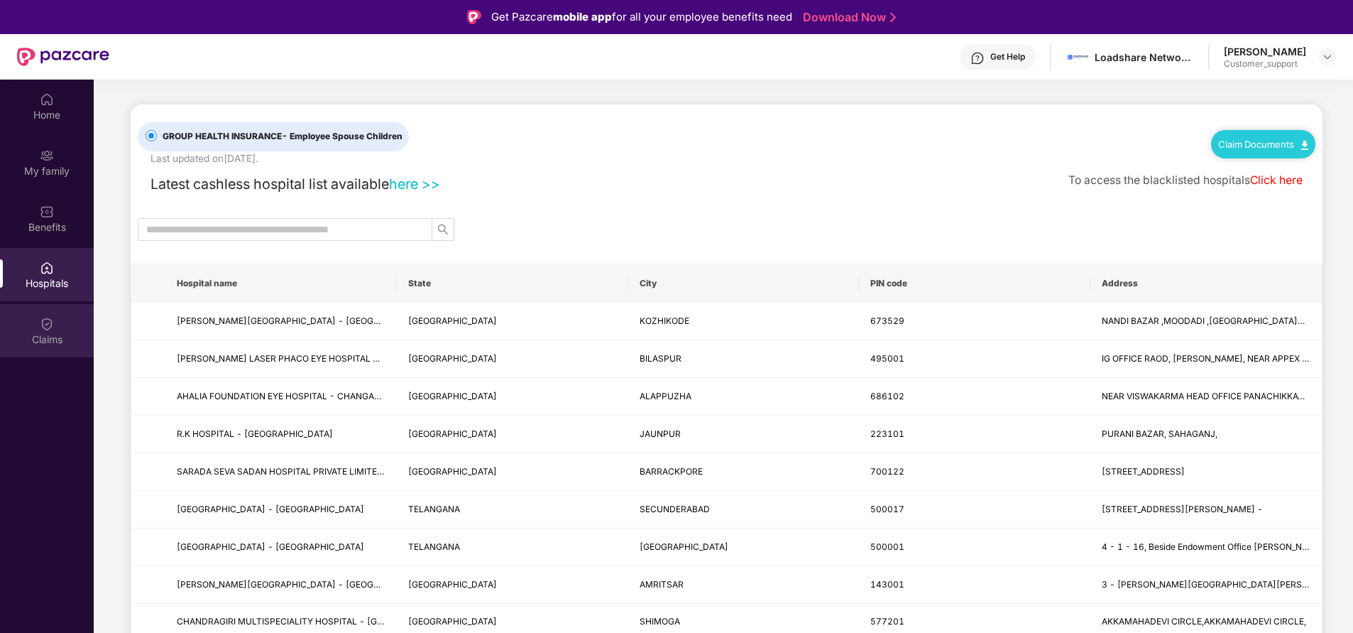
click at [47, 339] on div "Claims" at bounding box center [47, 339] width 94 height 14
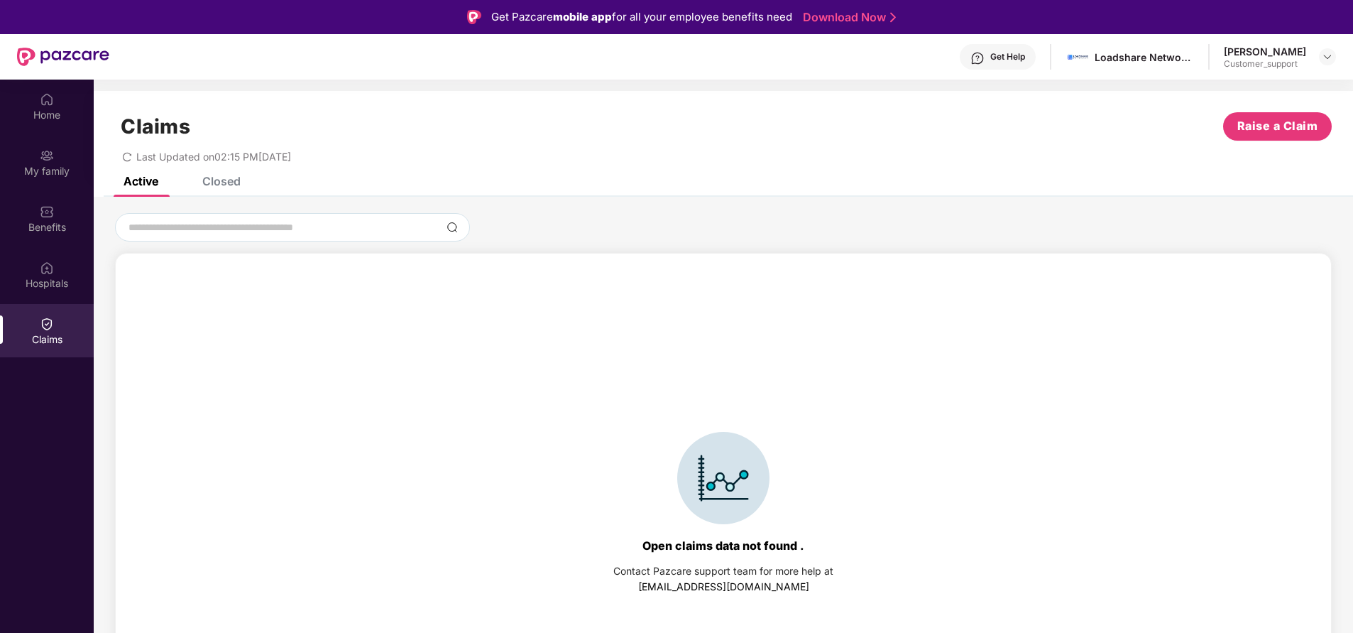
click at [234, 187] on div "Closed" at bounding box center [221, 181] width 38 height 14
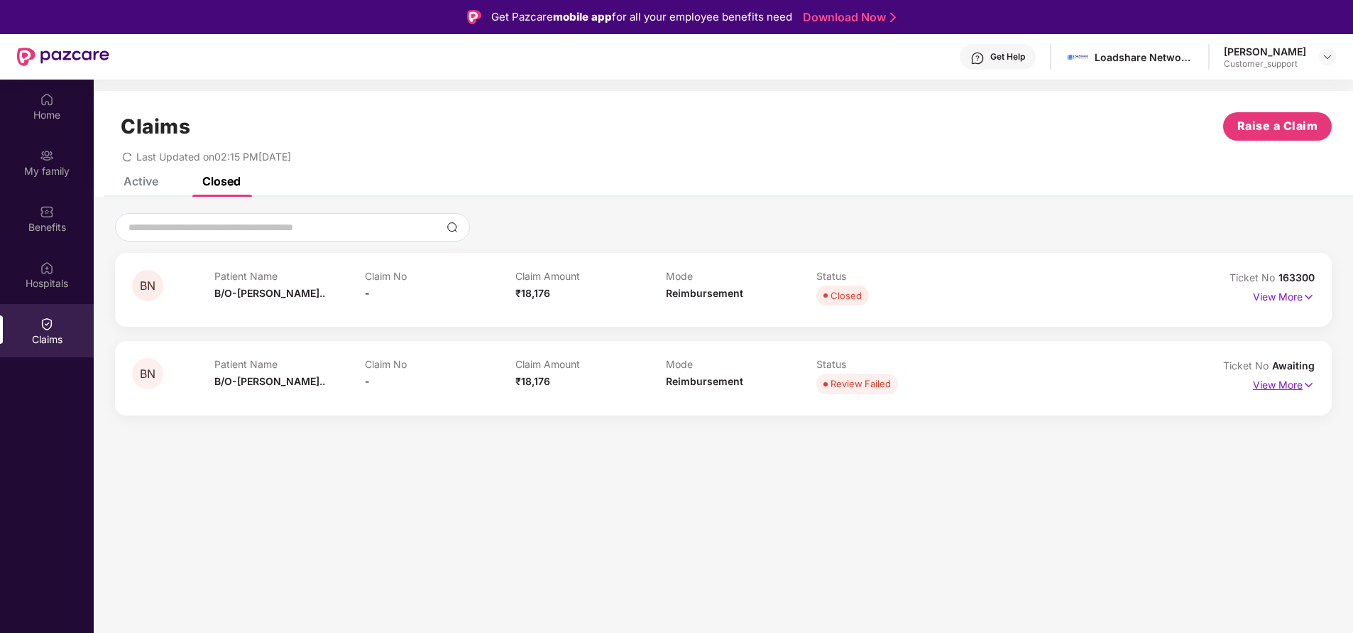
click at [1284, 383] on p "View More" at bounding box center [1284, 383] width 62 height 19
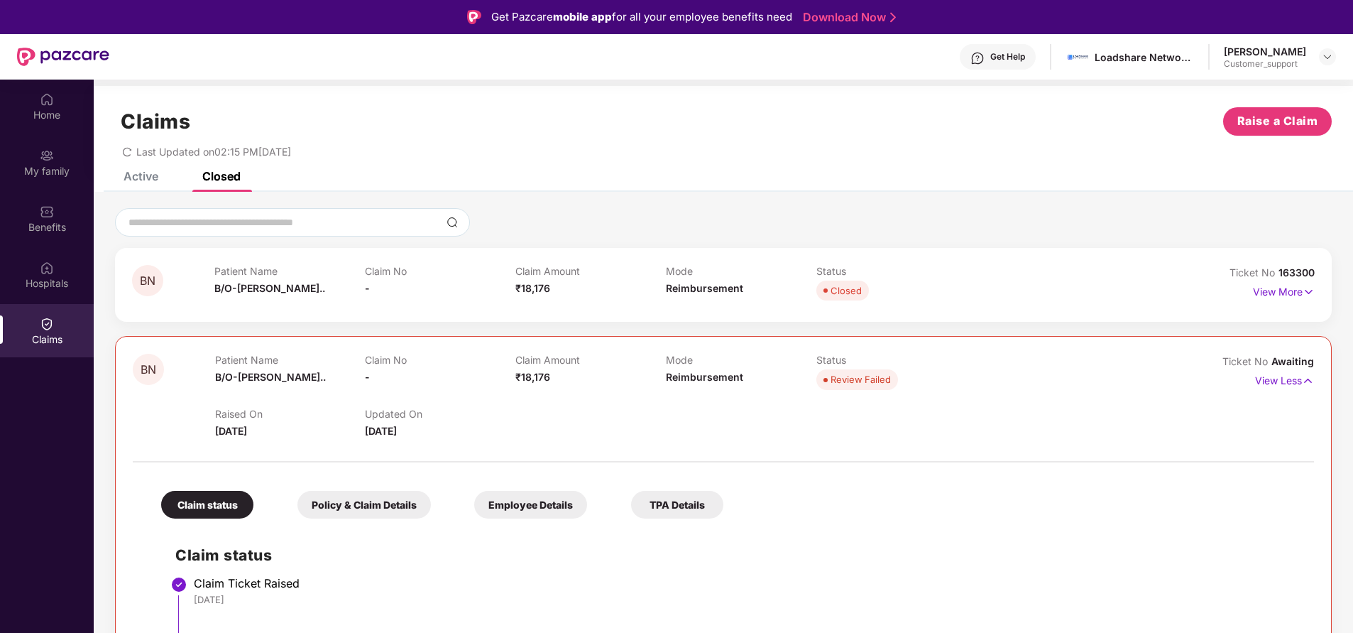
scroll to position [80, 0]
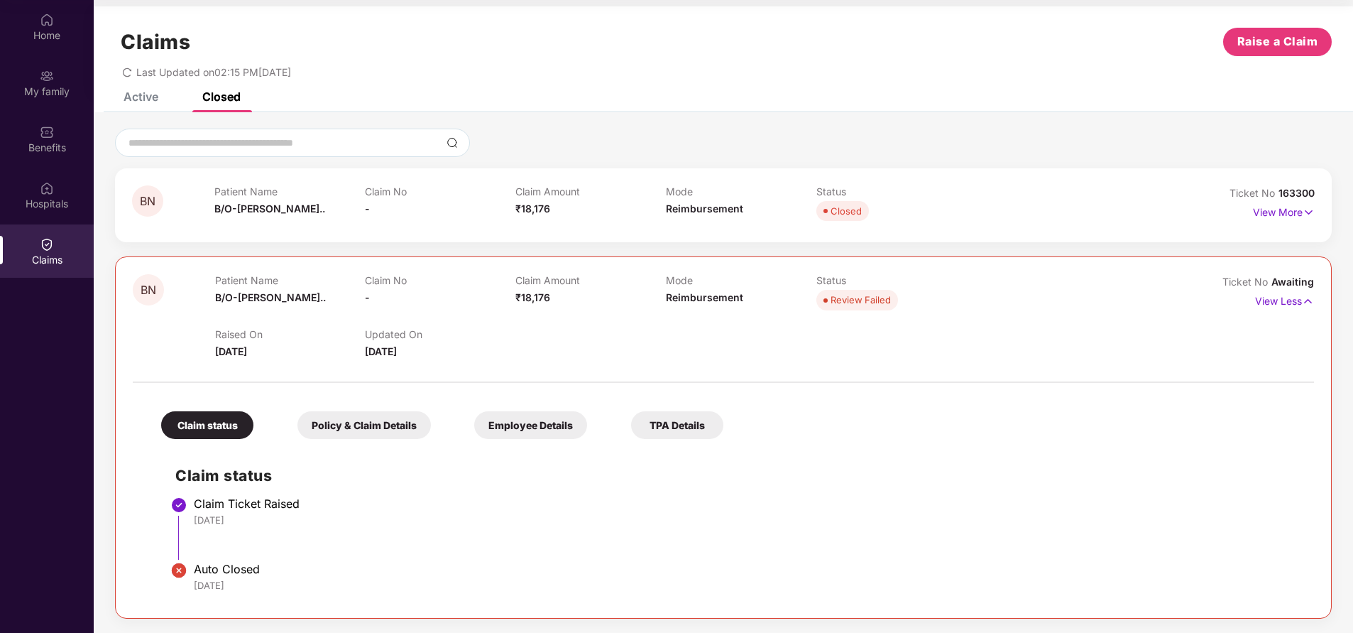
click at [951, 205] on div "Closed" at bounding box center [892, 211] width 151 height 20
click at [1271, 214] on p "View More" at bounding box center [1284, 210] width 62 height 19
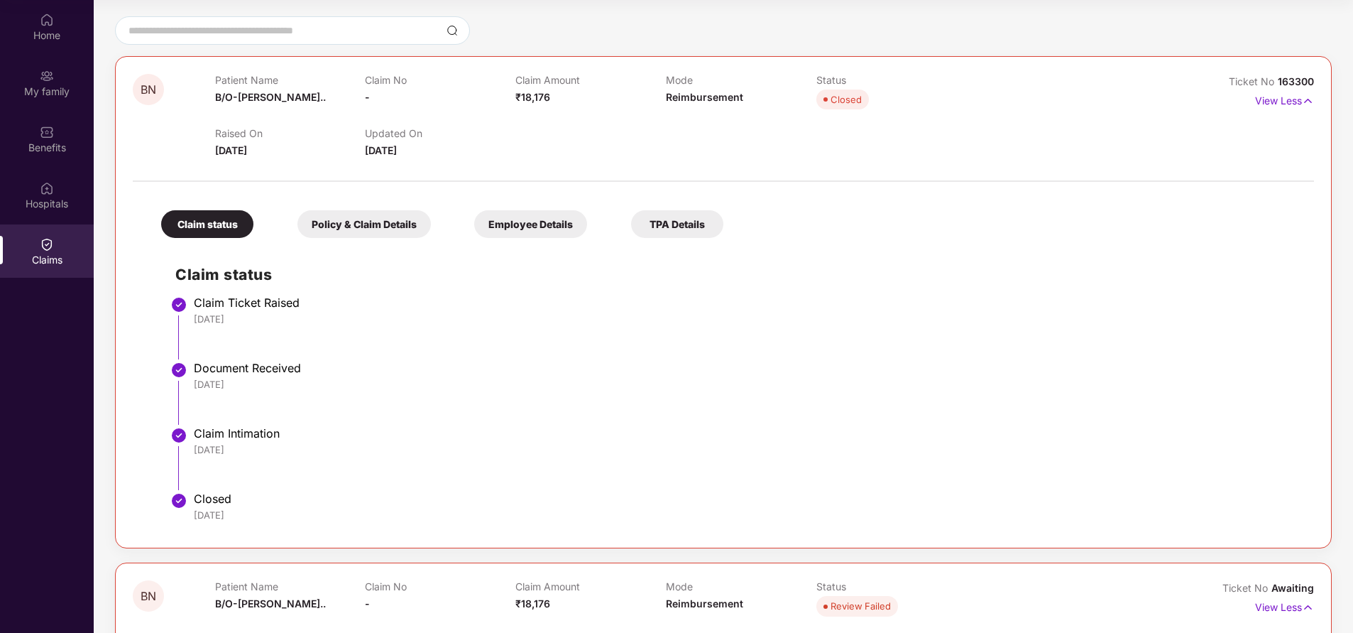
scroll to position [37, 0]
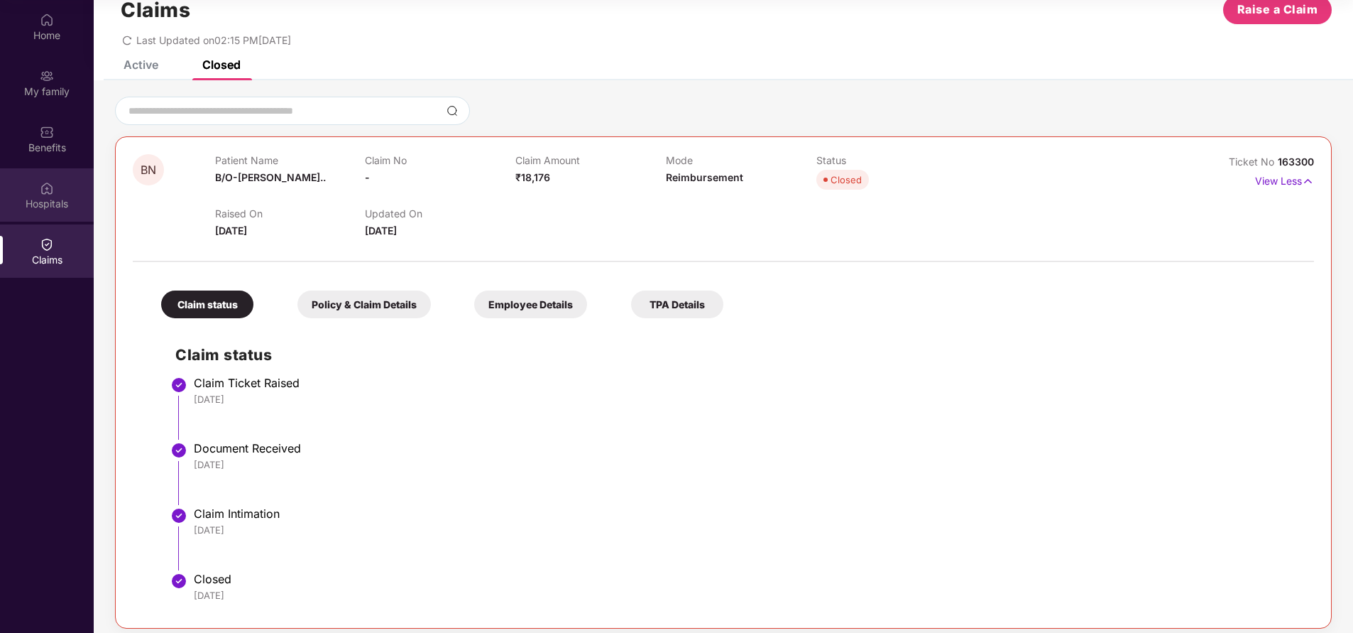
click at [65, 200] on div "Hospitals" at bounding box center [47, 204] width 94 height 14
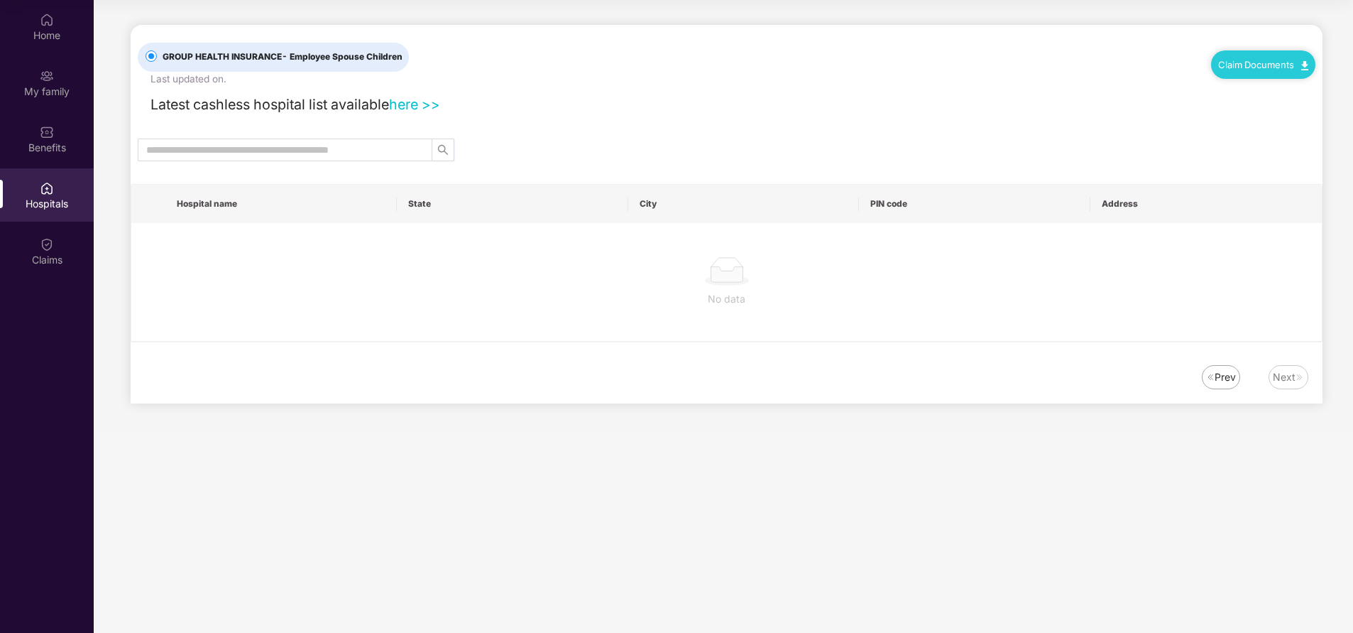
scroll to position [0, 0]
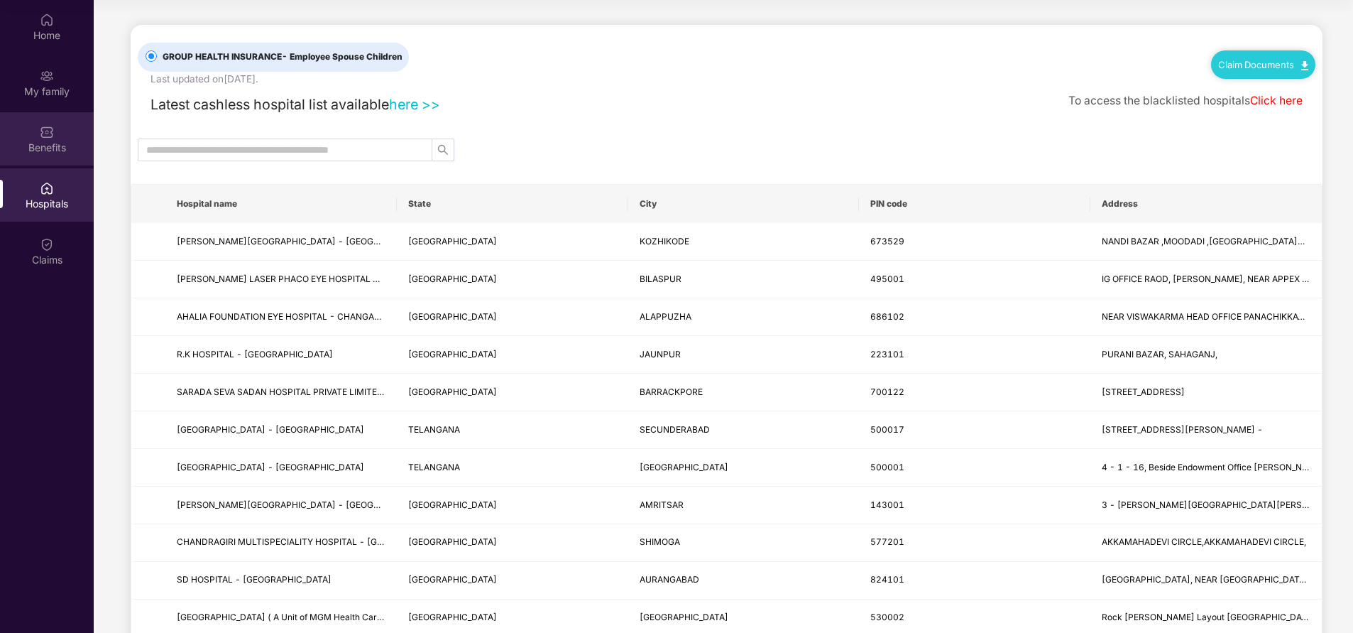
click at [41, 152] on div "Benefits" at bounding box center [47, 148] width 94 height 14
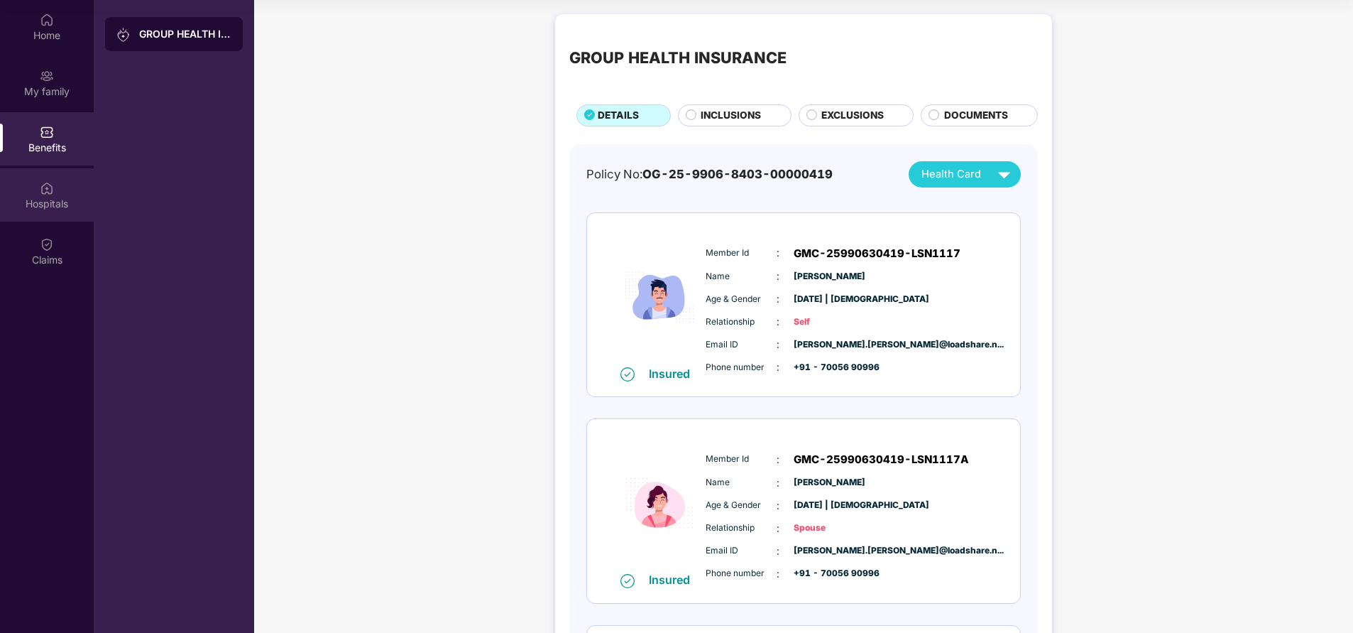
click at [45, 195] on div "Hospitals" at bounding box center [47, 194] width 94 height 53
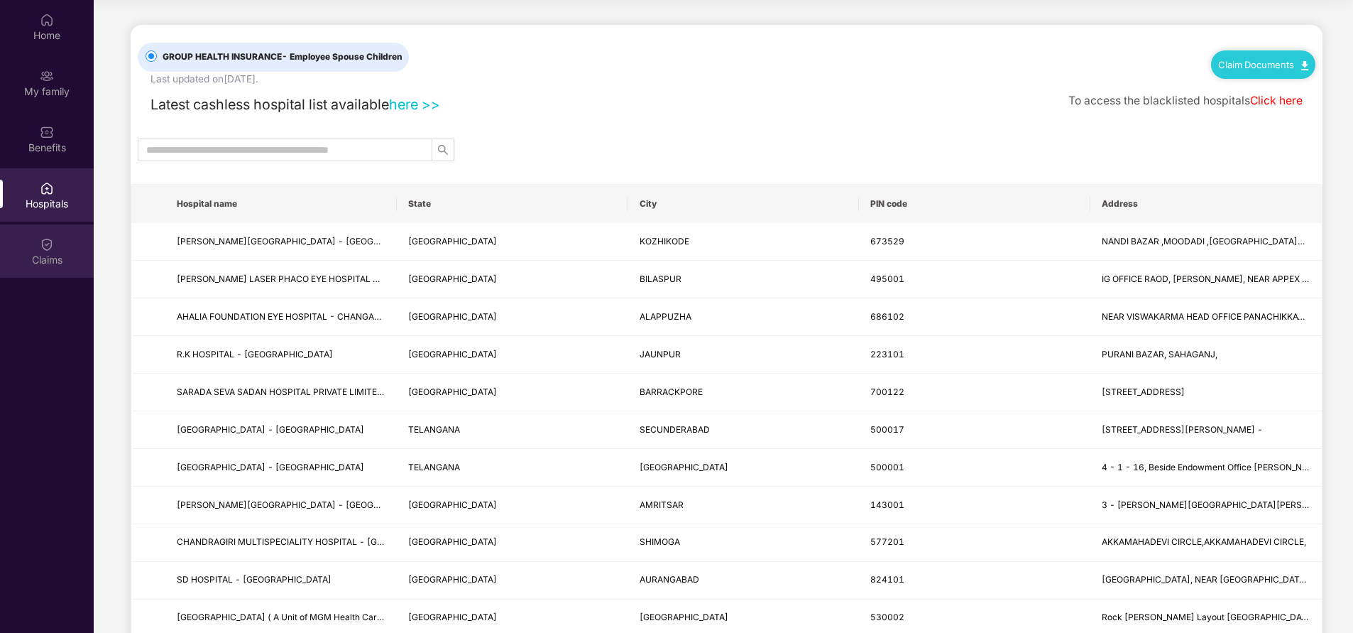
click at [49, 249] on img at bounding box center [47, 244] width 14 height 14
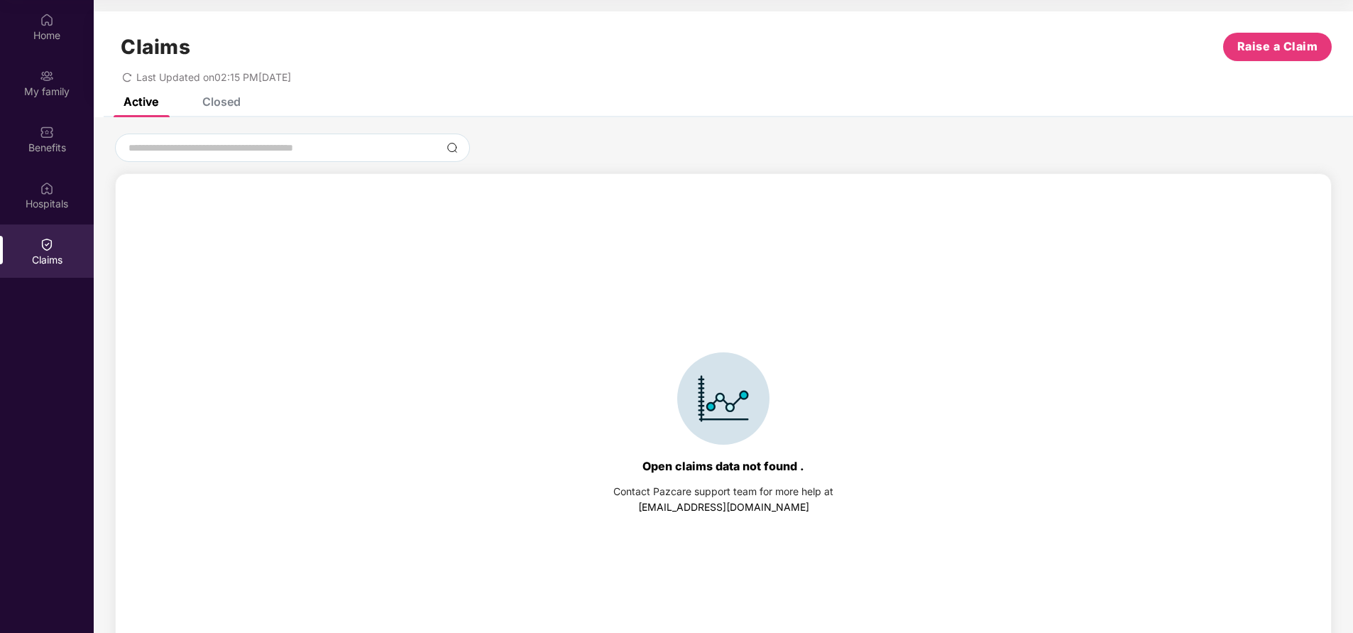
click at [222, 97] on div "Closed" at bounding box center [221, 101] width 38 height 14
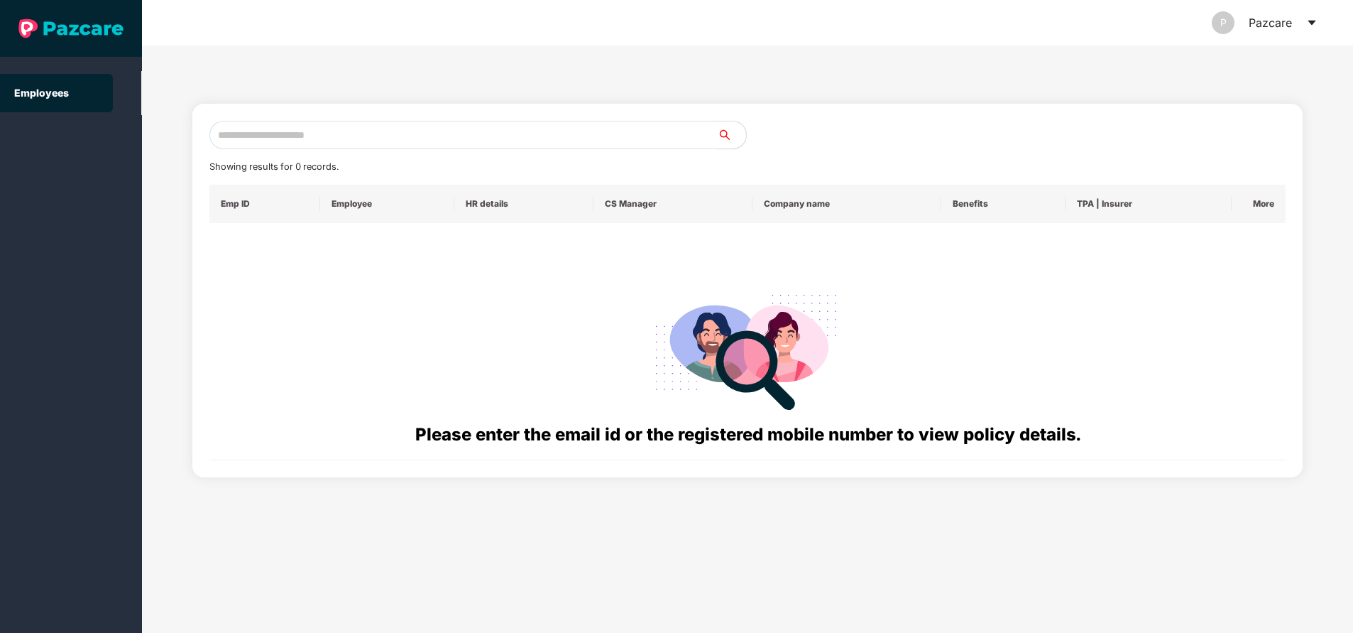
click at [364, 129] on input "text" at bounding box center [463, 135] width 508 height 28
paste input "**********"
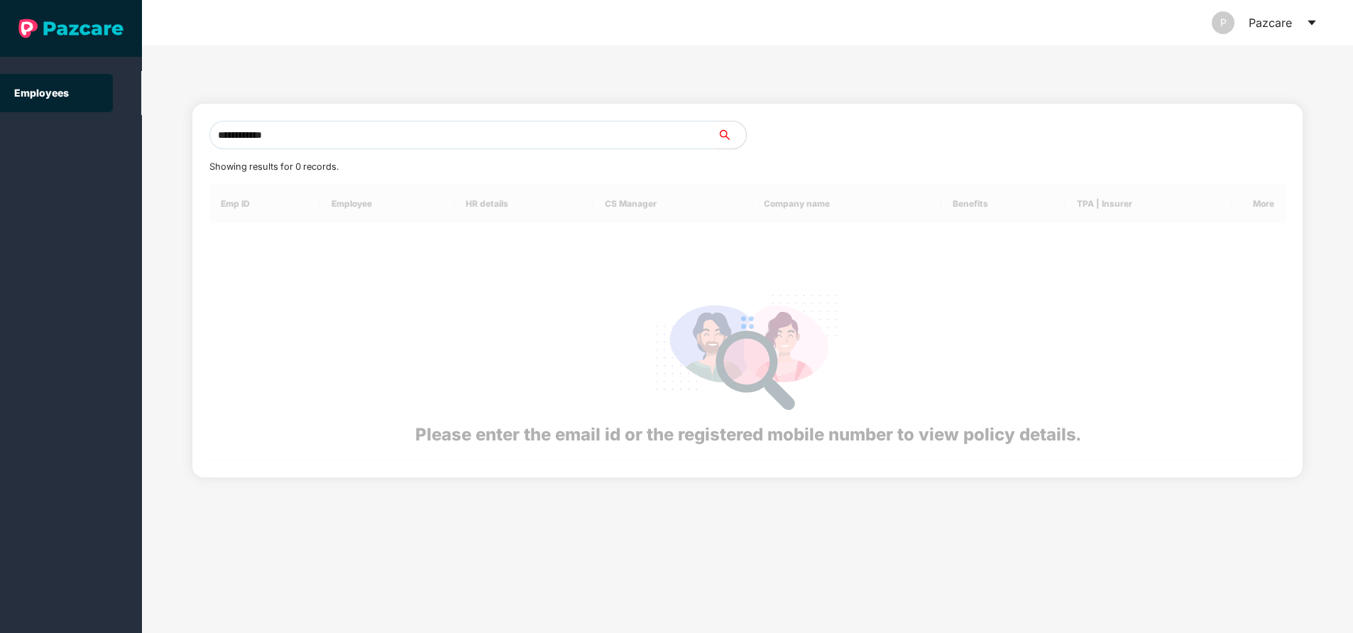
click at [364, 129] on input "**********" at bounding box center [463, 135] width 508 height 28
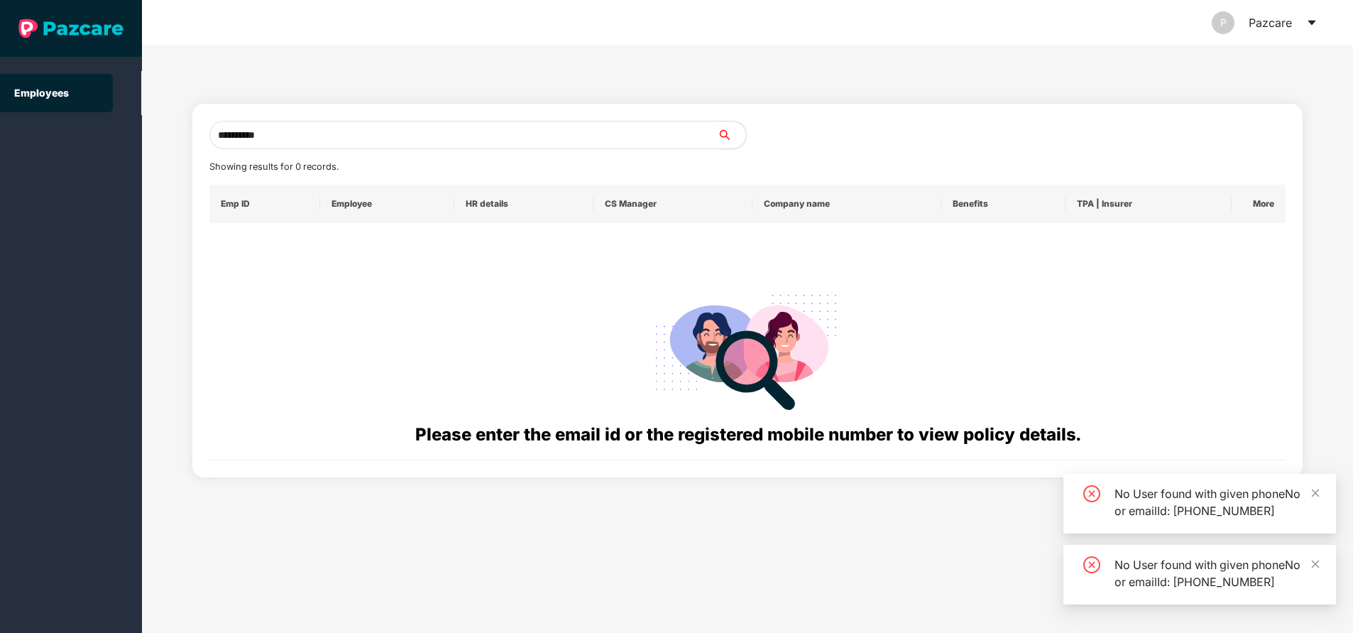
click at [366, 129] on input "**********" at bounding box center [463, 135] width 508 height 28
type input "*"
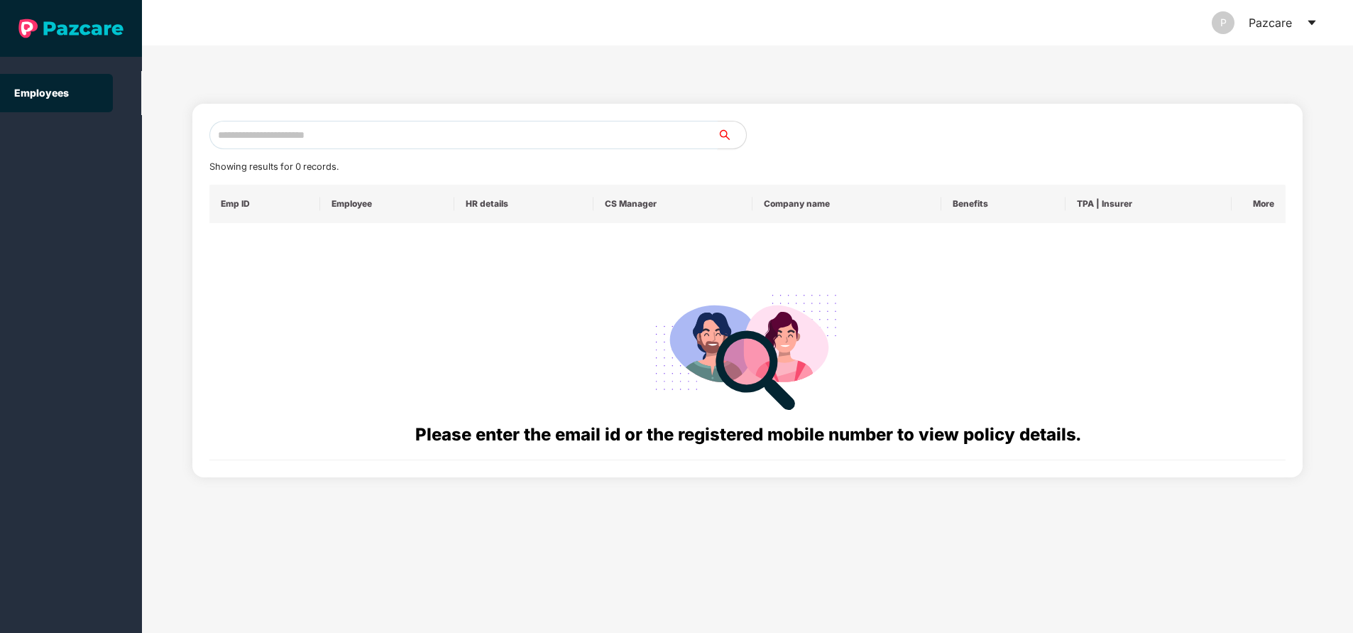
paste input "**********"
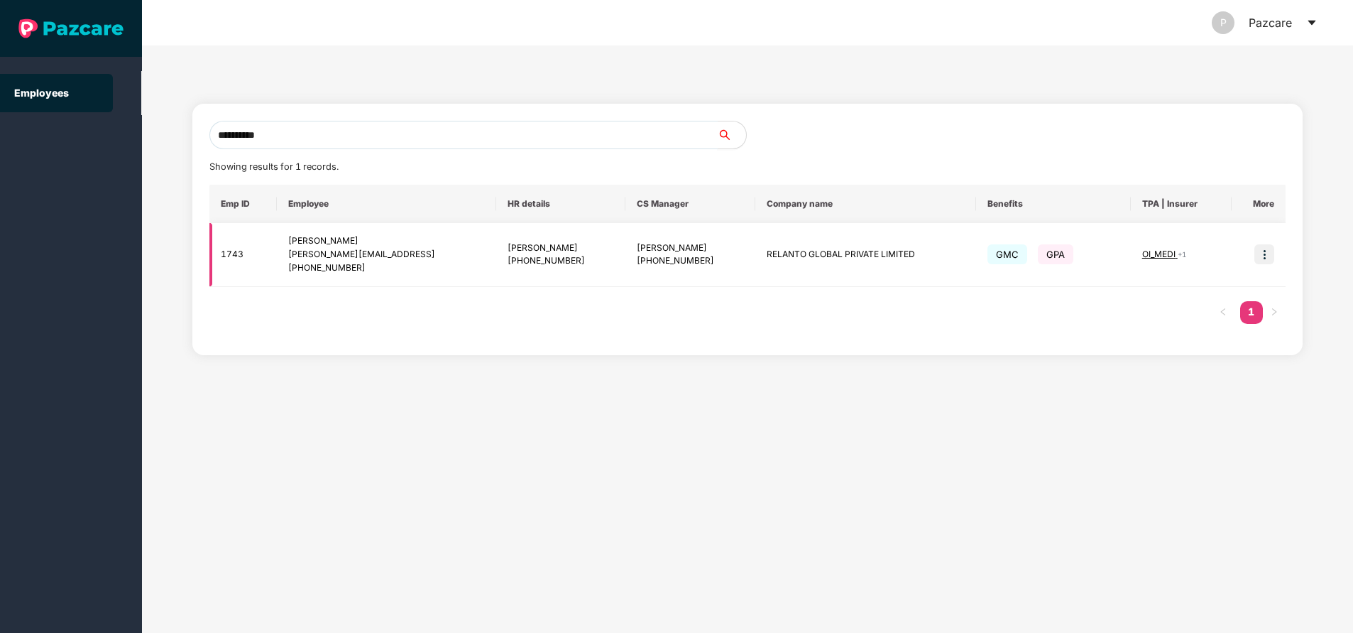
type input "**********"
click at [1270, 254] on img at bounding box center [1265, 254] width 20 height 20
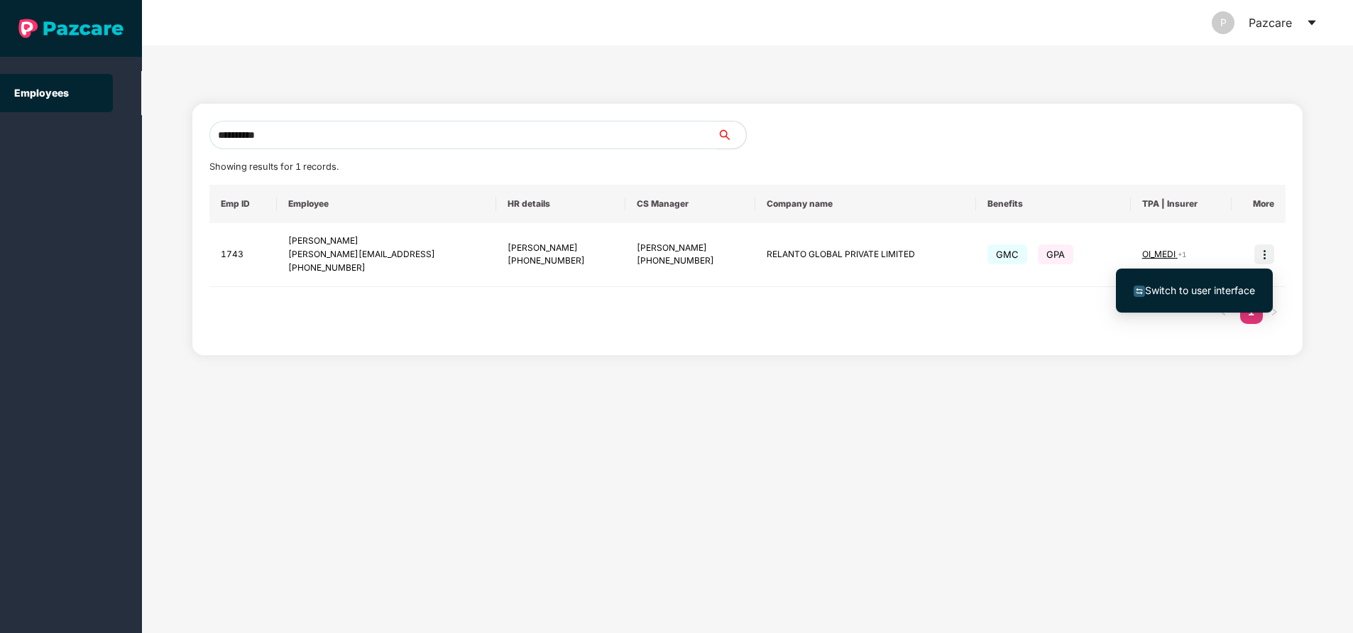
click at [1226, 283] on span "Switch to user interface" at bounding box center [1194, 291] width 121 height 16
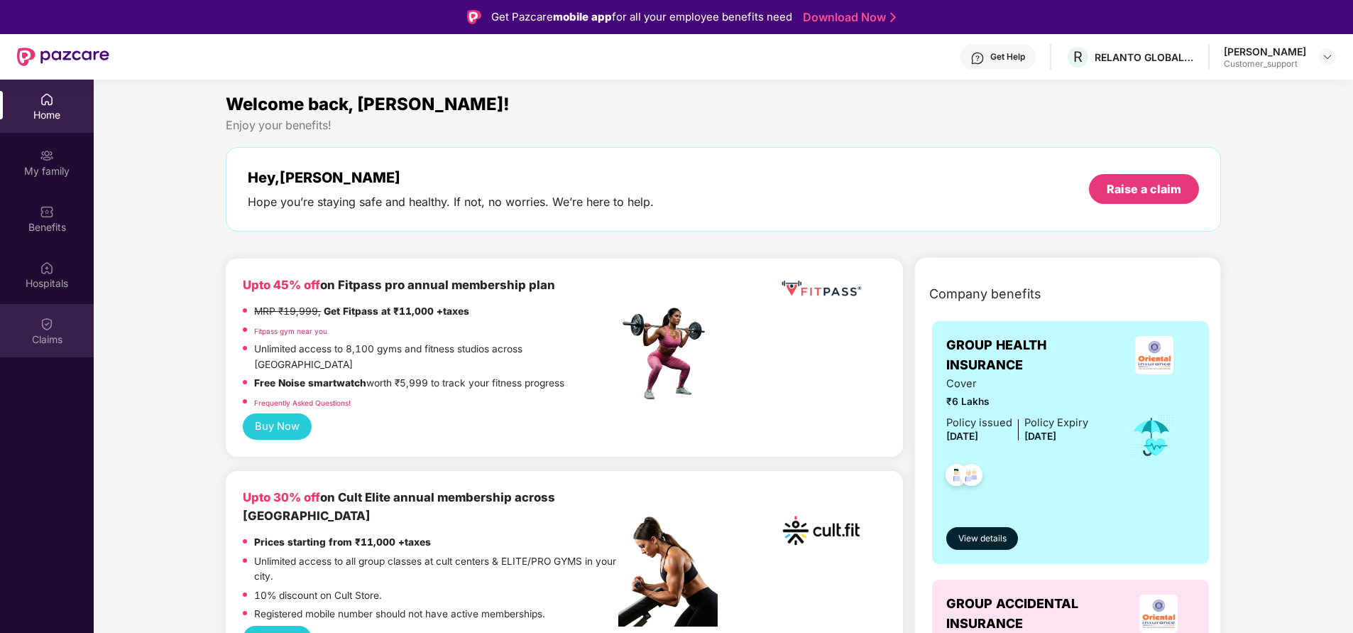
click at [46, 330] on img at bounding box center [47, 324] width 14 height 14
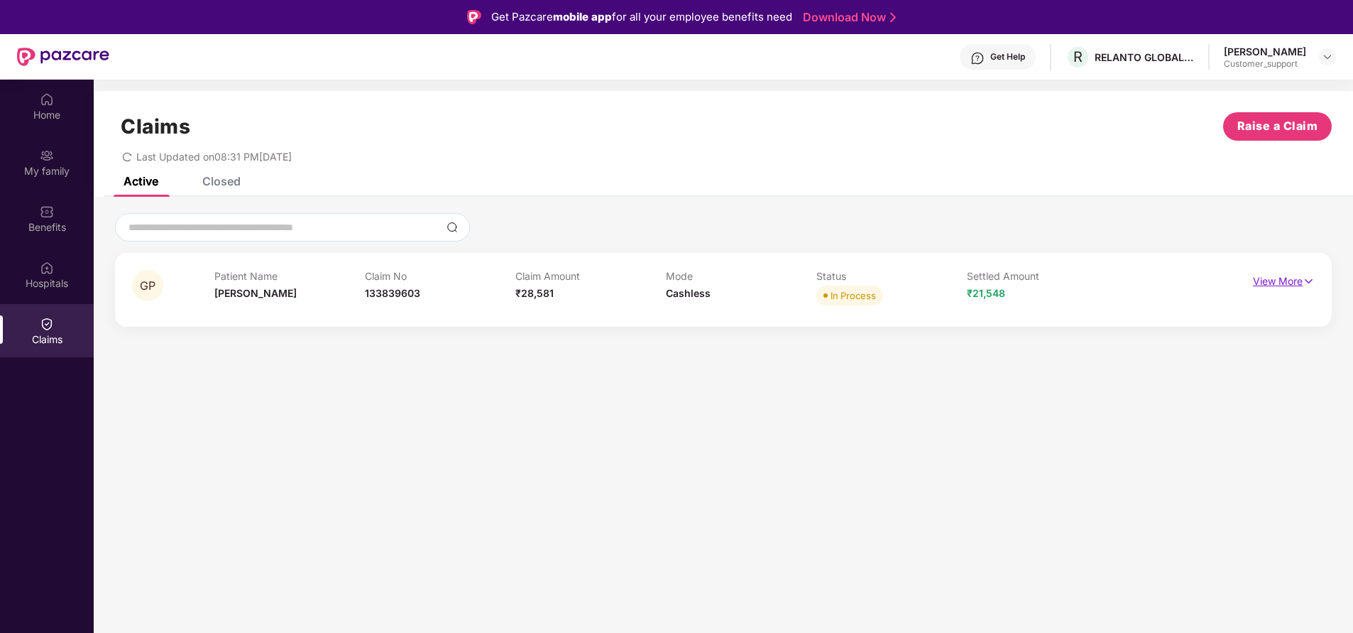
click at [1281, 276] on p "View More" at bounding box center [1284, 279] width 62 height 19
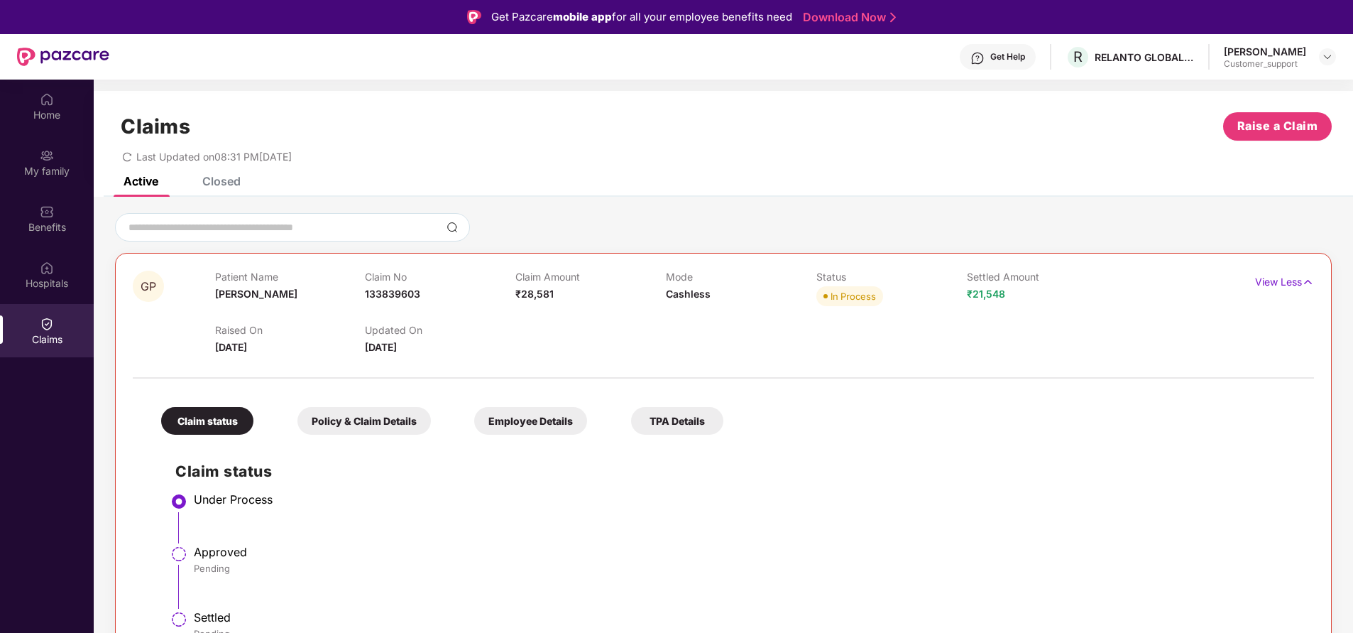
click at [400, 409] on div "Policy & Claim Details" at bounding box center [364, 421] width 133 height 28
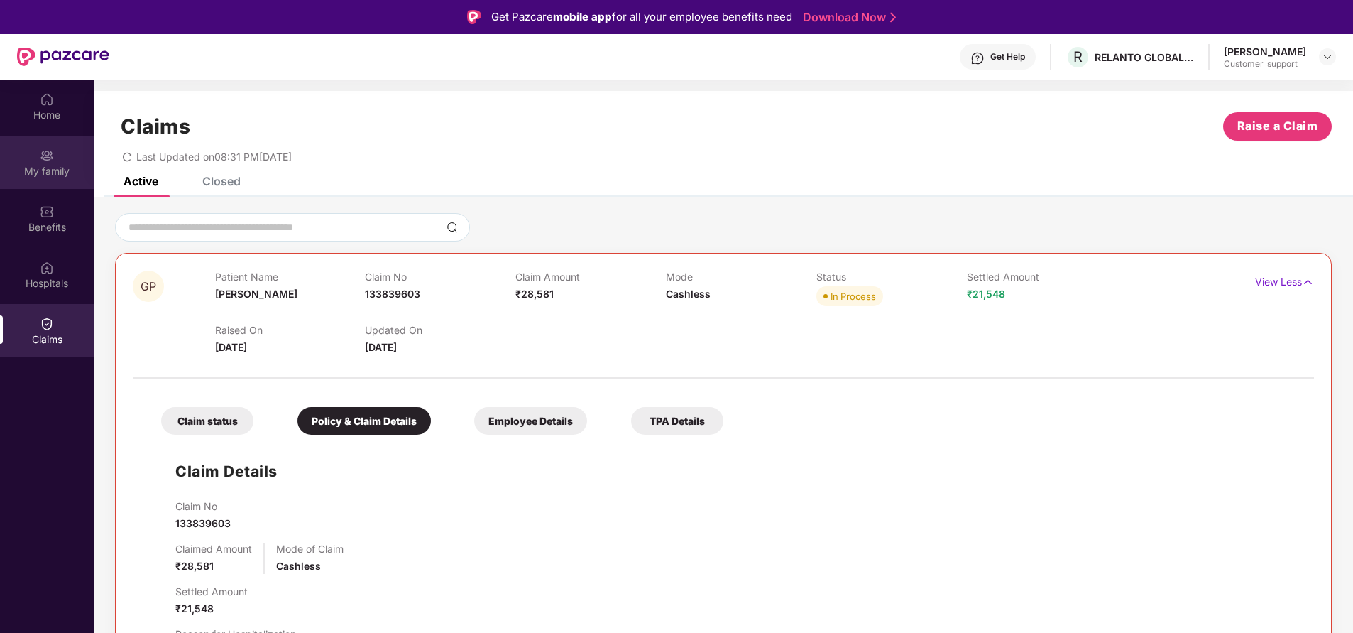
click at [62, 137] on div "My family" at bounding box center [47, 162] width 94 height 53
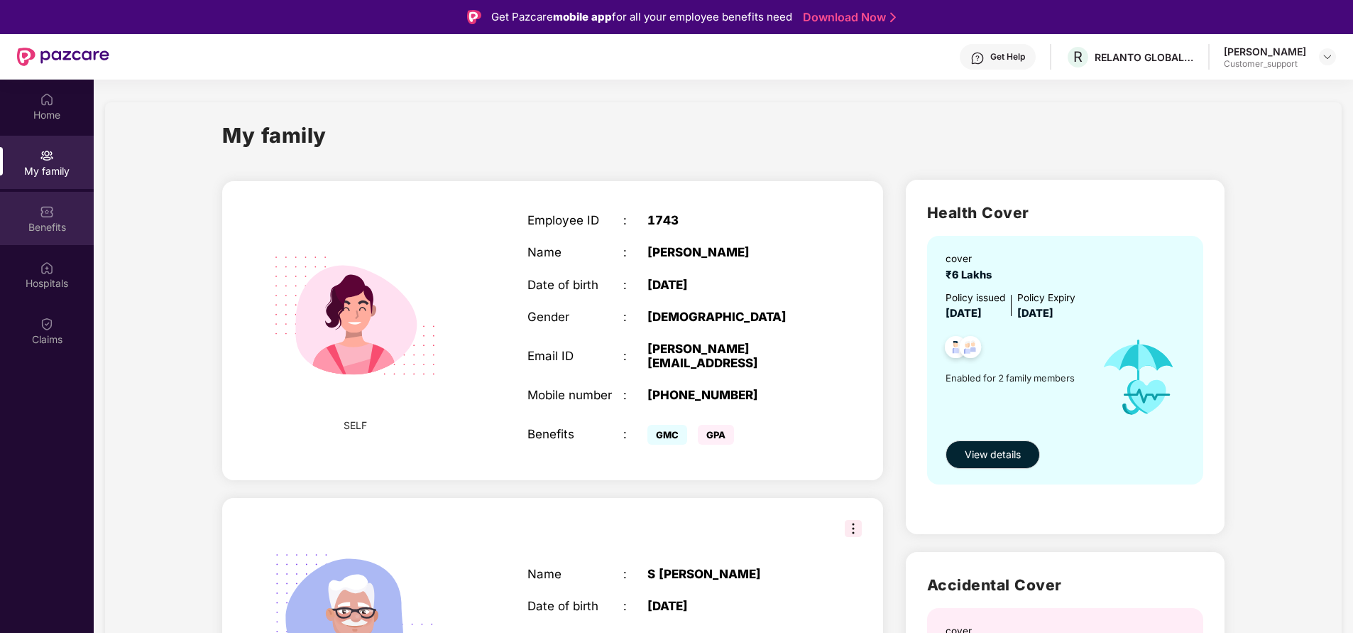
click at [39, 217] on div "Benefits" at bounding box center [47, 218] width 94 height 53
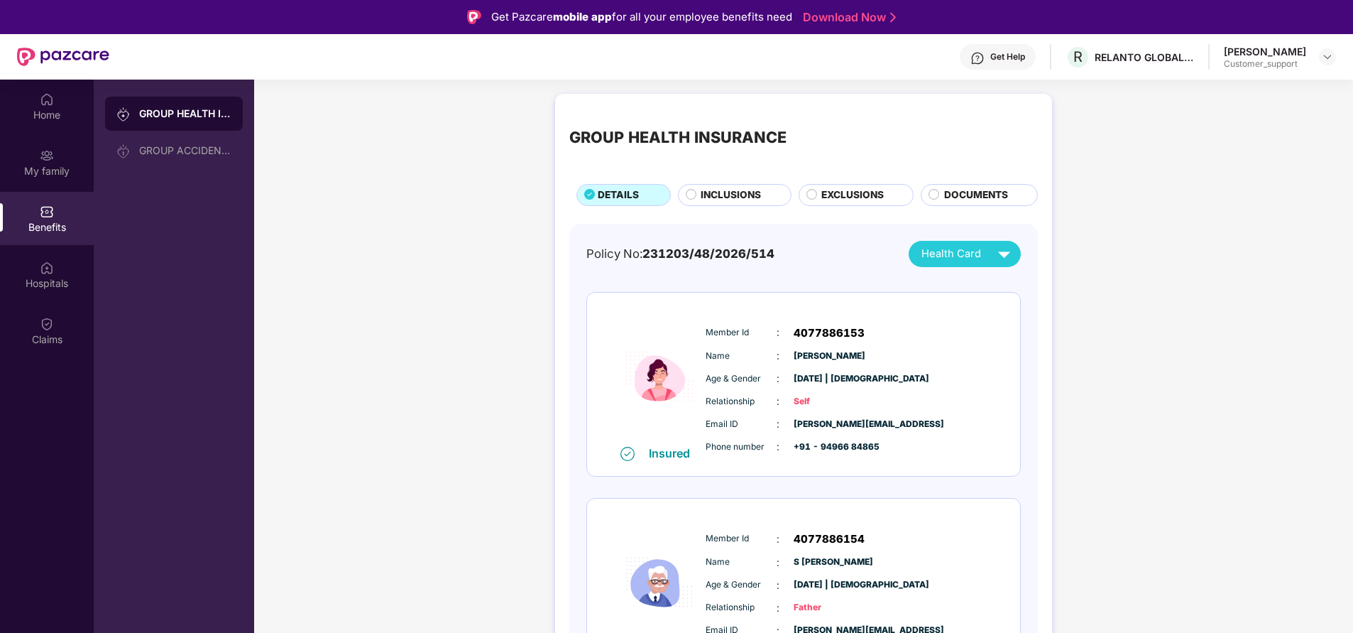
click at [756, 192] on span "INCLUSIONS" at bounding box center [731, 194] width 60 height 15
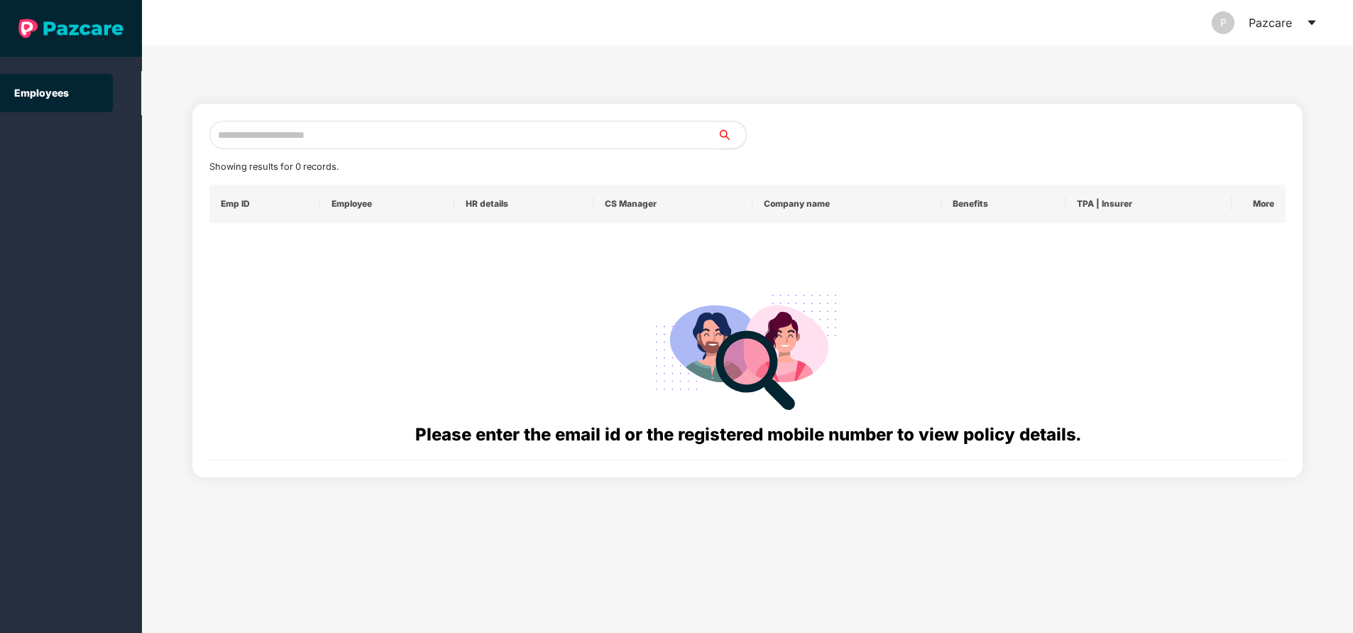
click at [356, 141] on input "text" at bounding box center [463, 135] width 508 height 28
paste input "**********"
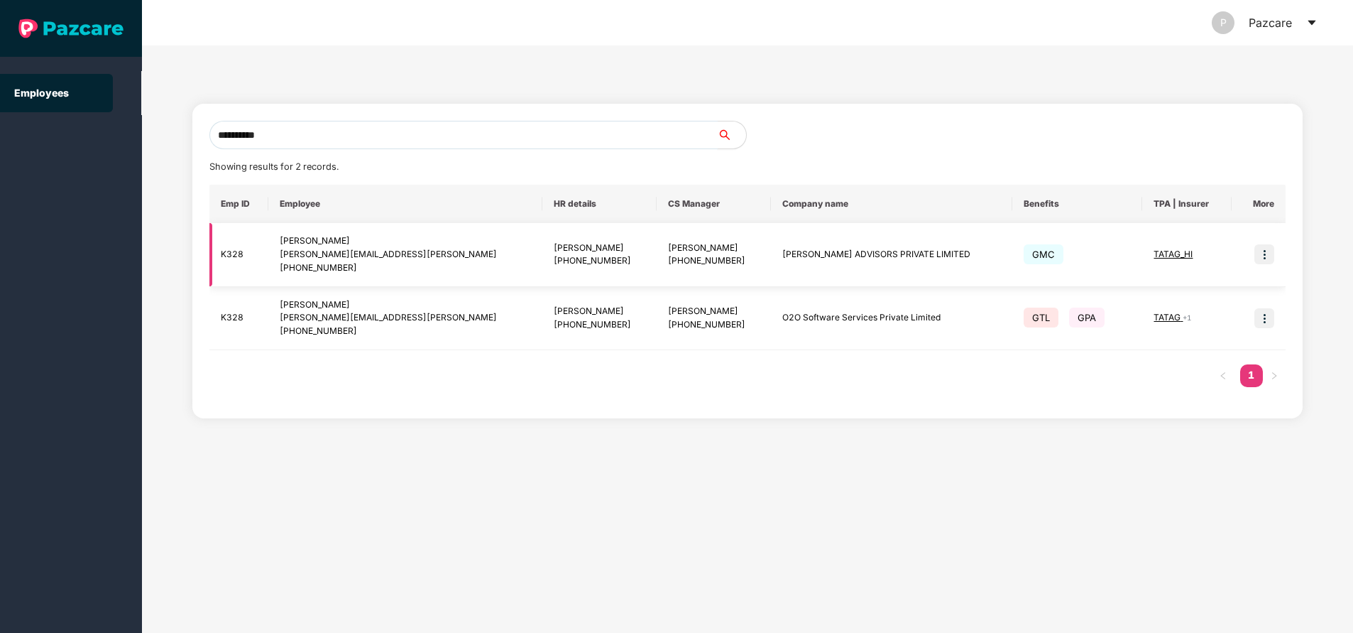
type input "**********"
click at [1266, 261] on img at bounding box center [1265, 254] width 20 height 20
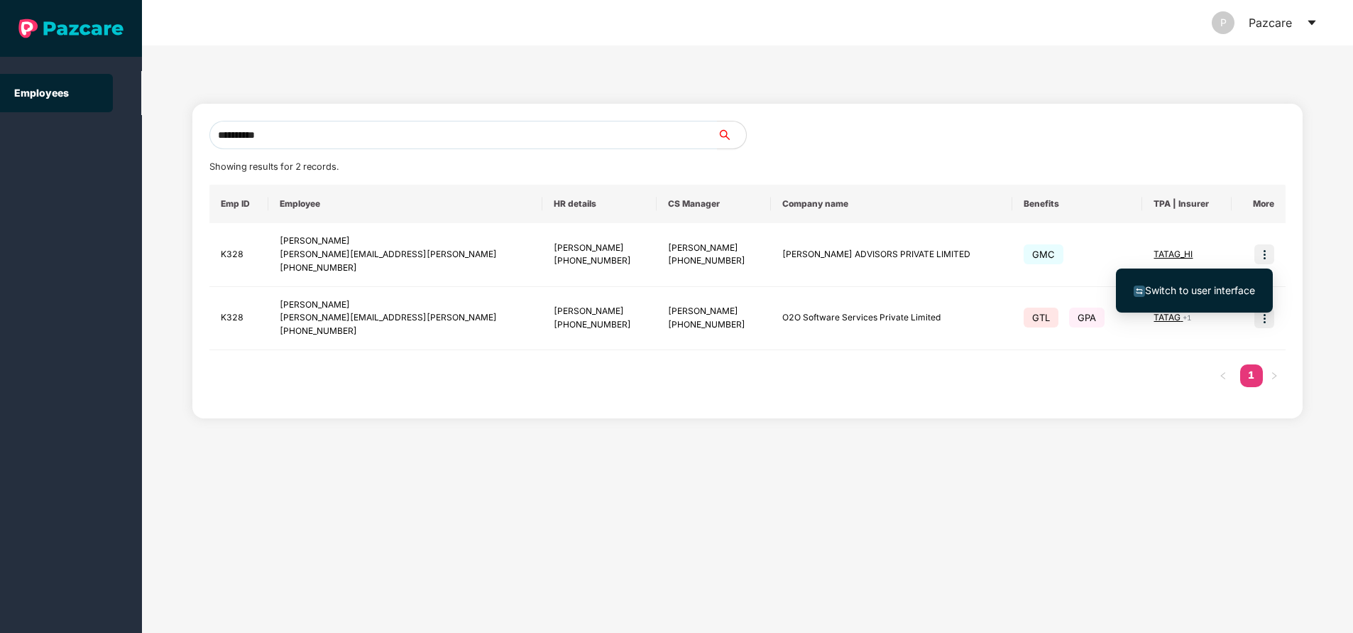
click at [1217, 287] on span "Switch to user interface" at bounding box center [1200, 290] width 110 height 12
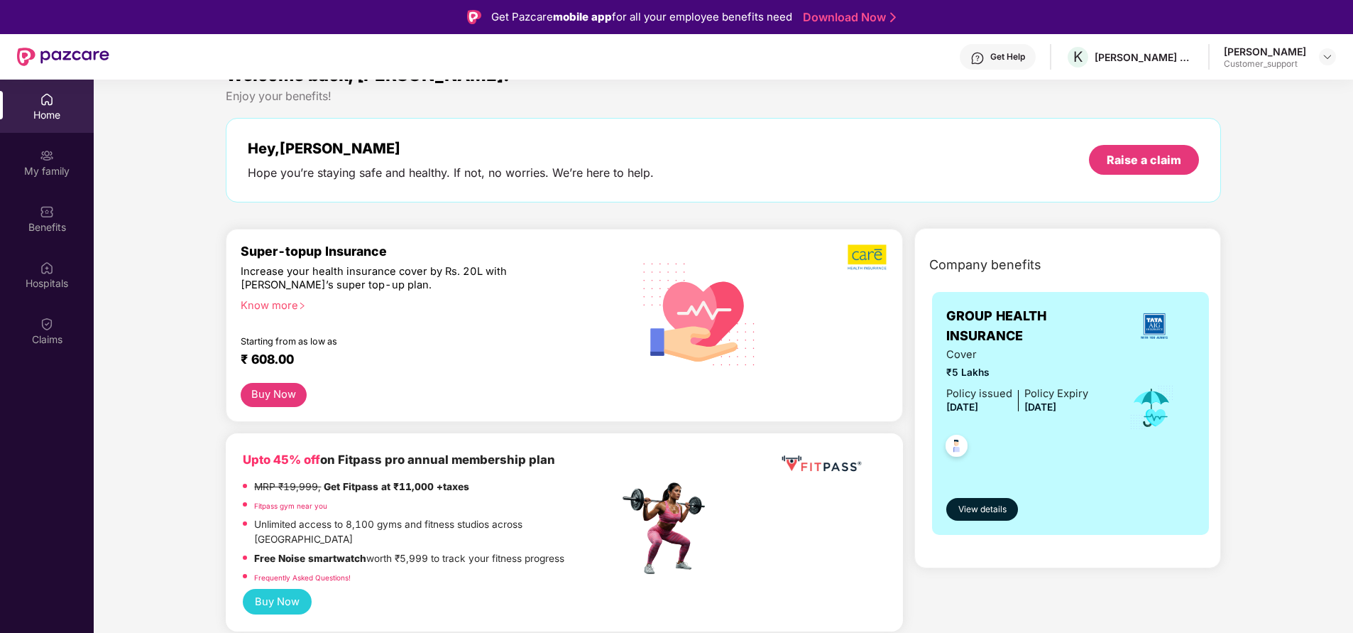
scroll to position [30, 0]
click at [43, 164] on div "My family" at bounding box center [47, 171] width 94 height 14
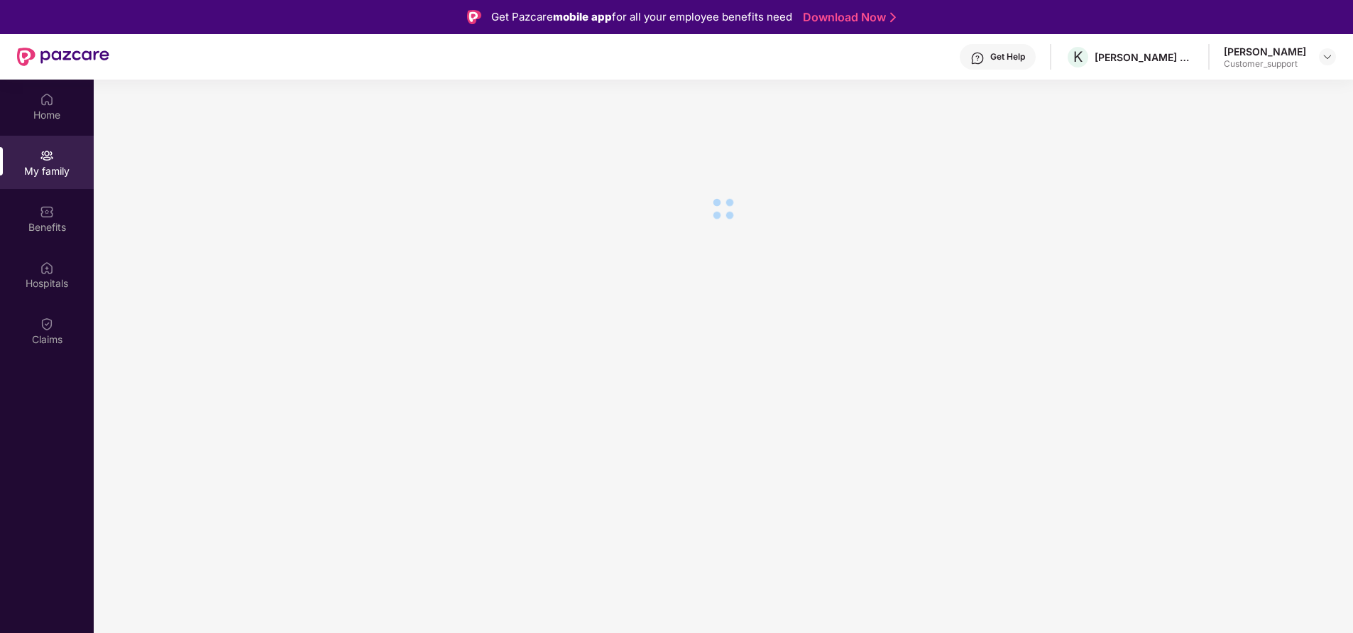
scroll to position [0, 0]
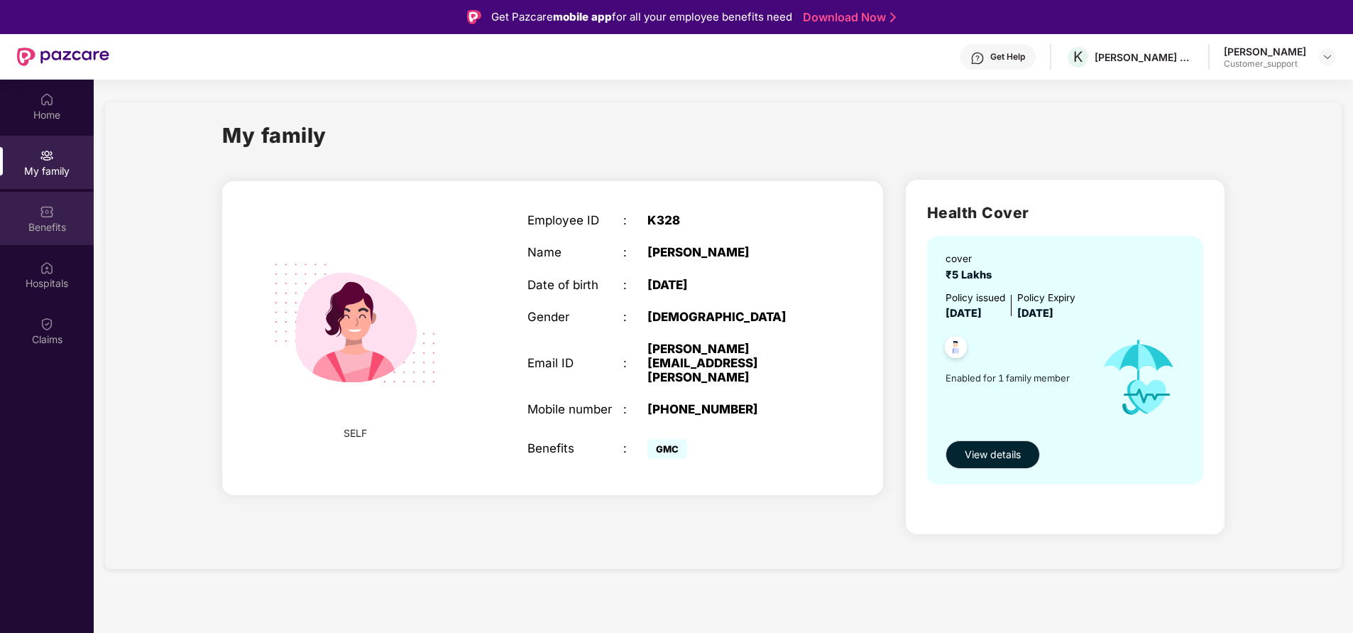
click at [45, 232] on div "Benefits" at bounding box center [47, 227] width 94 height 14
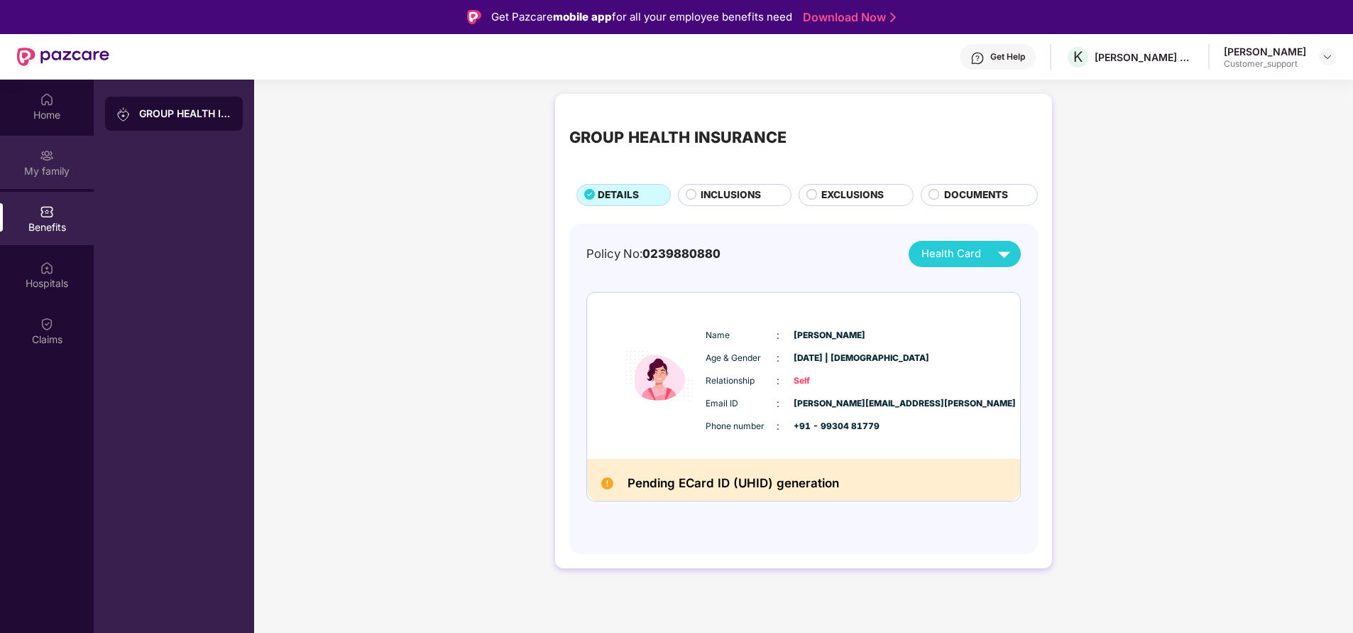
click at [45, 178] on div "My family" at bounding box center [47, 171] width 94 height 14
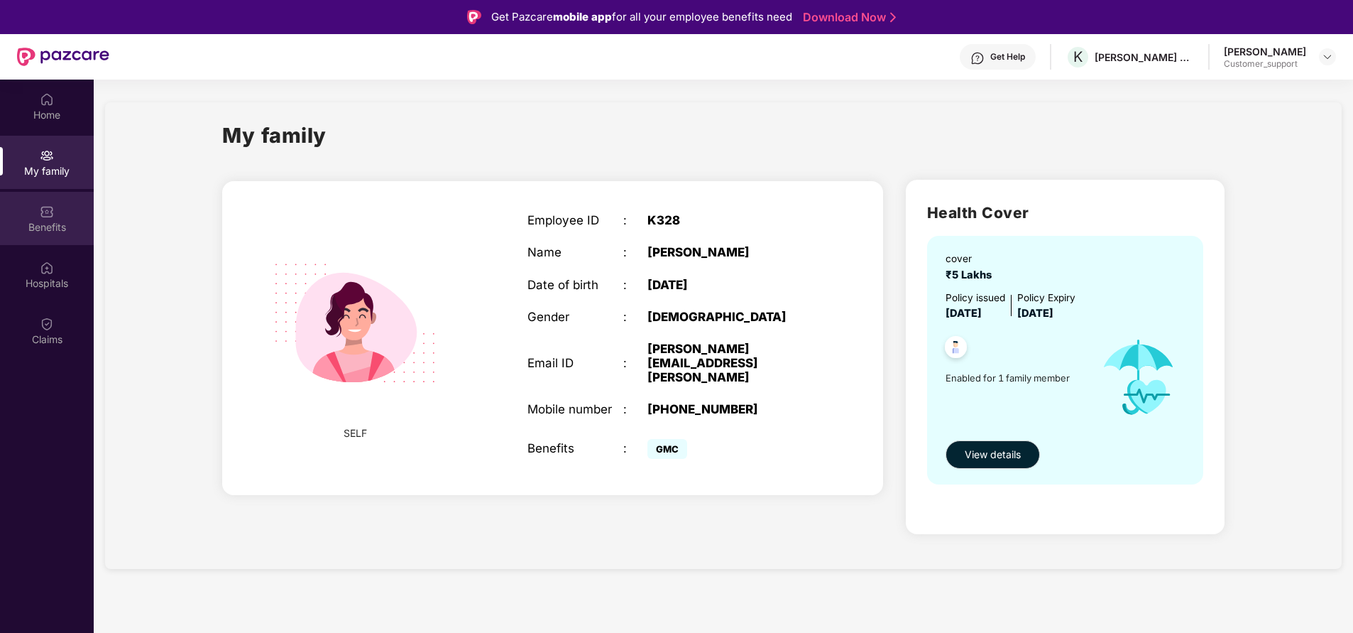
click at [42, 224] on div "Benefits" at bounding box center [47, 227] width 94 height 14
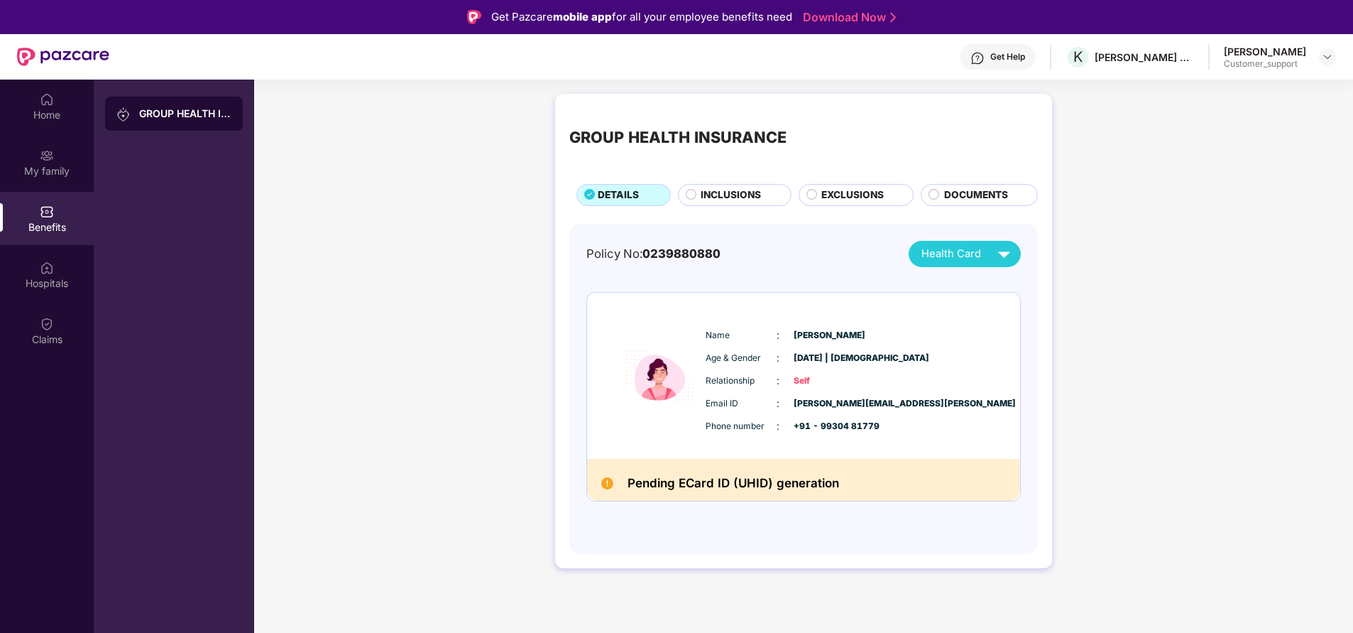
click at [709, 189] on span "INCLUSIONS" at bounding box center [731, 194] width 60 height 15
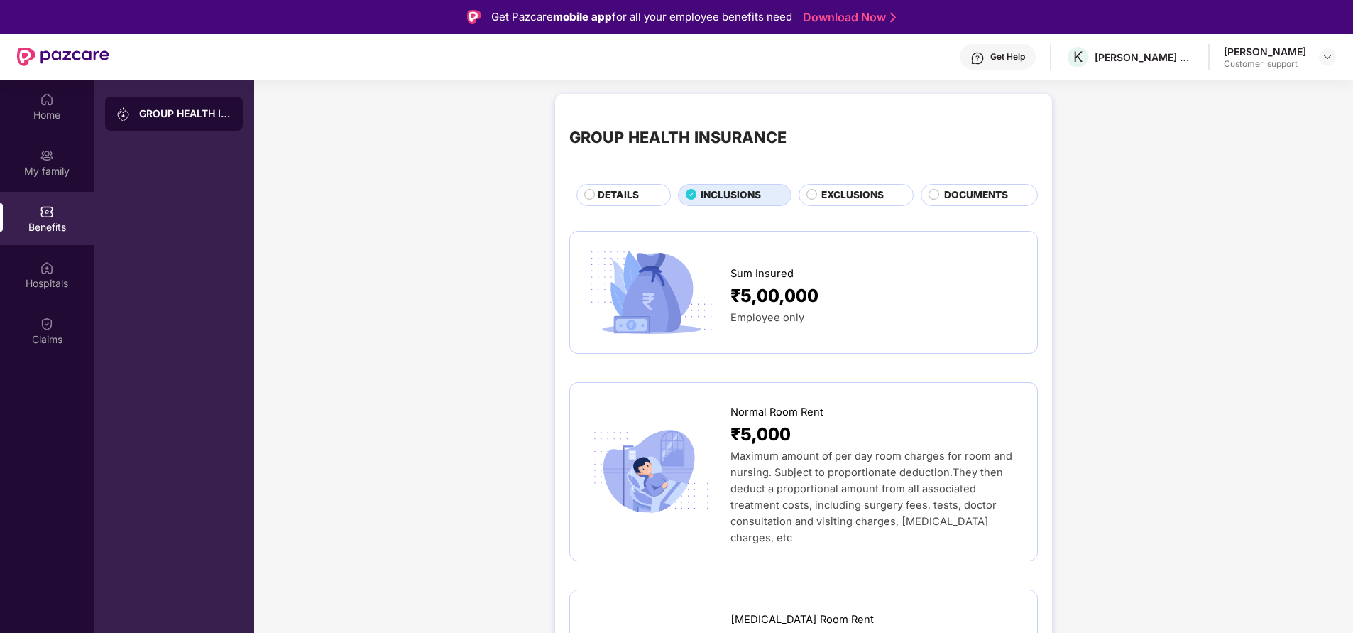
click at [618, 197] on span "DETAILS" at bounding box center [618, 194] width 41 height 15
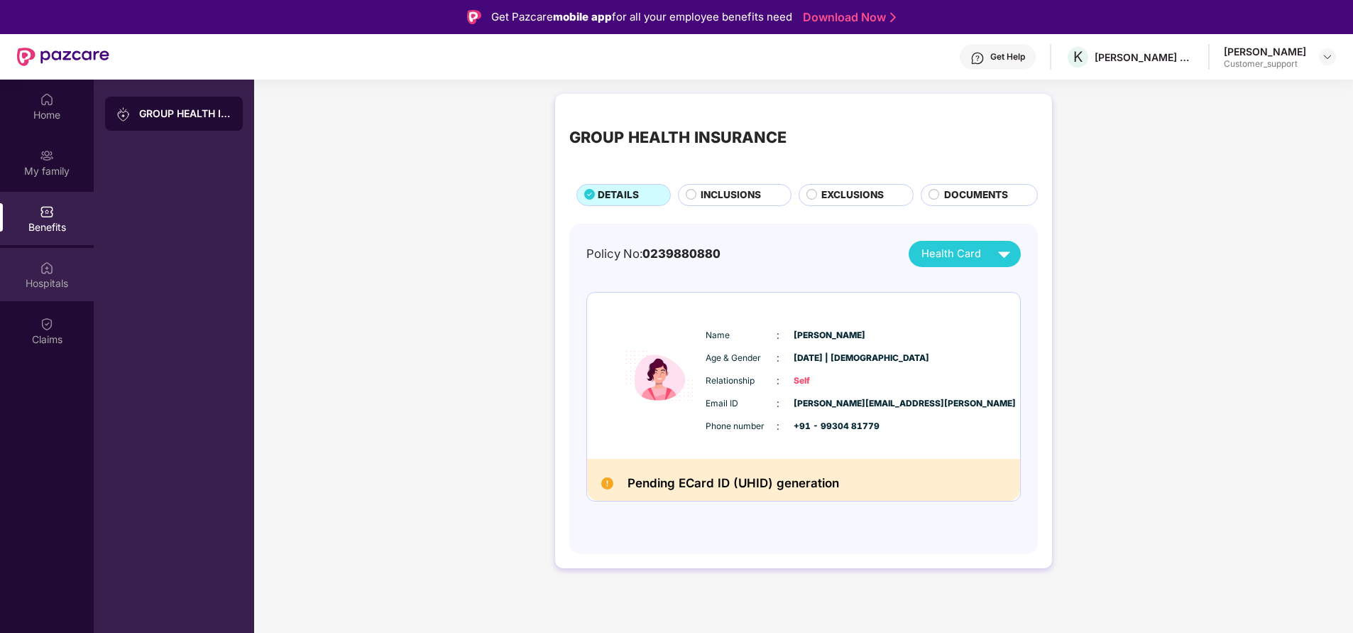
click at [50, 280] on div "Hospitals" at bounding box center [47, 283] width 94 height 14
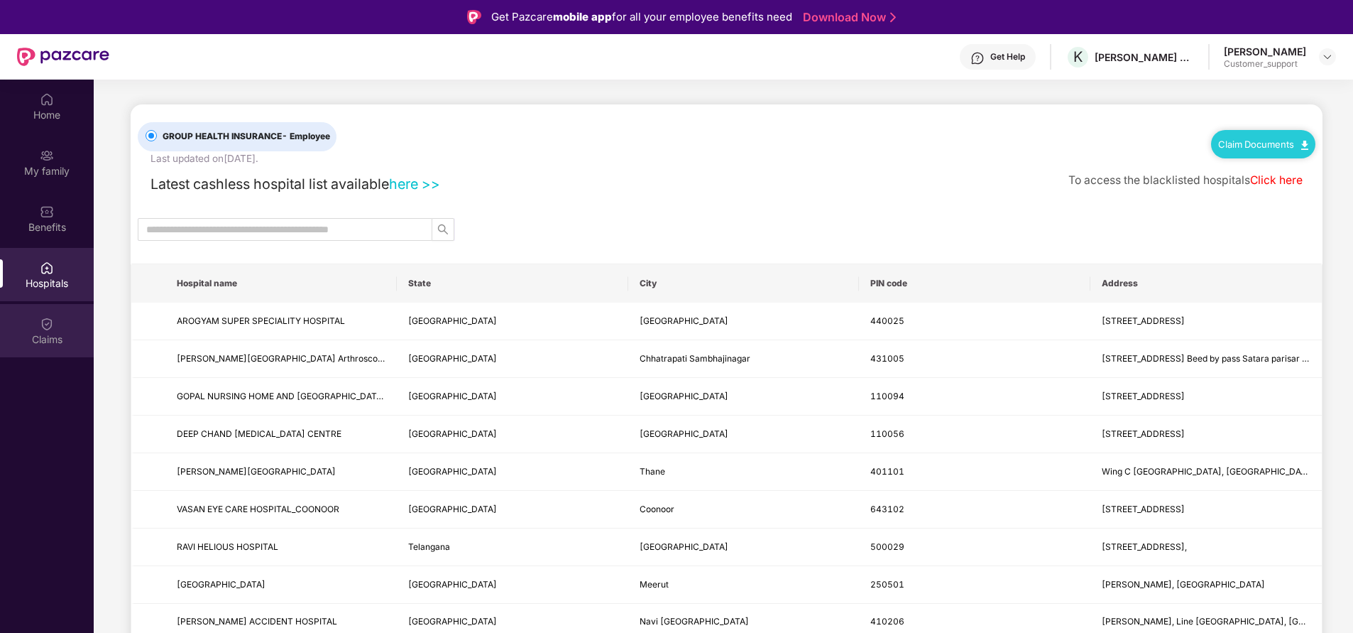
click at [53, 327] on img at bounding box center [47, 324] width 14 height 14
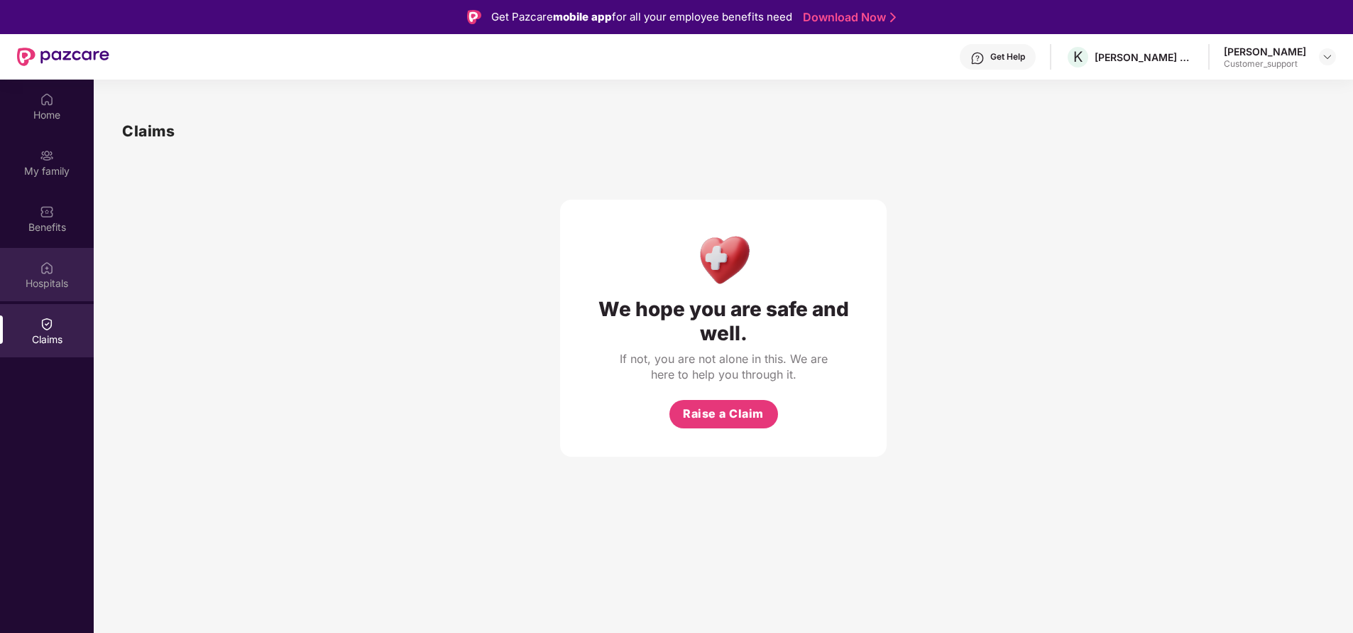
click at [58, 291] on div "Hospitals" at bounding box center [47, 274] width 94 height 53
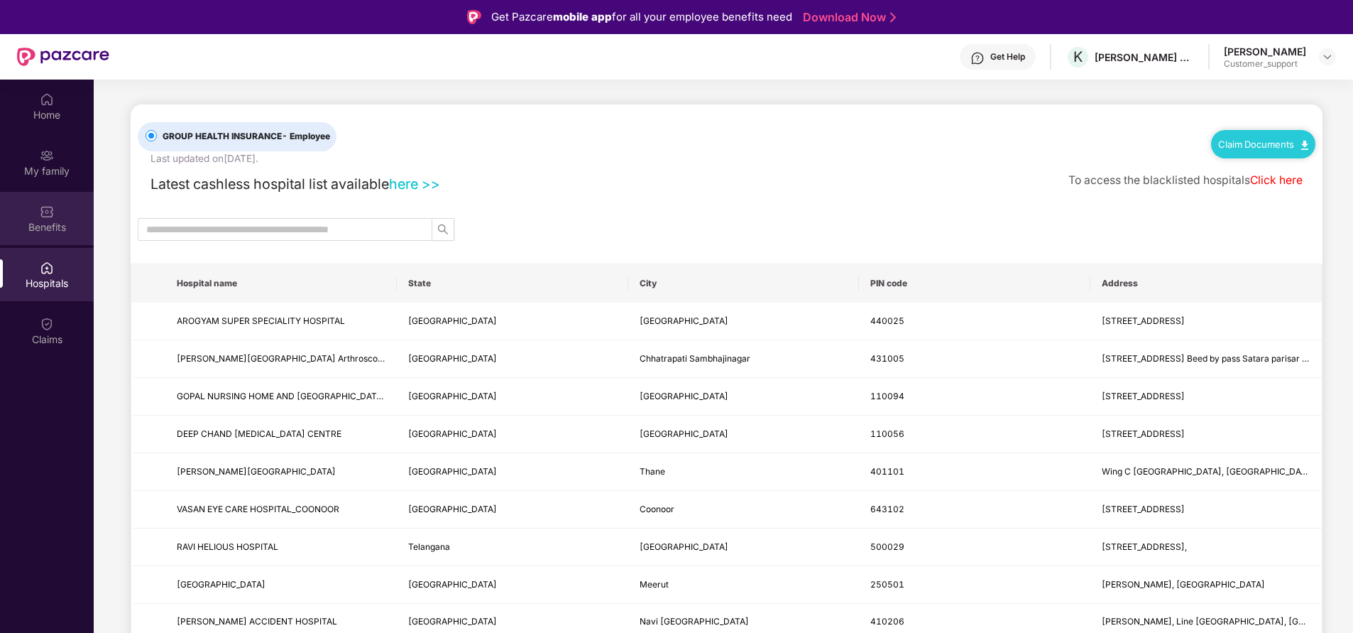
click at [67, 220] on div "Benefits" at bounding box center [47, 227] width 94 height 14
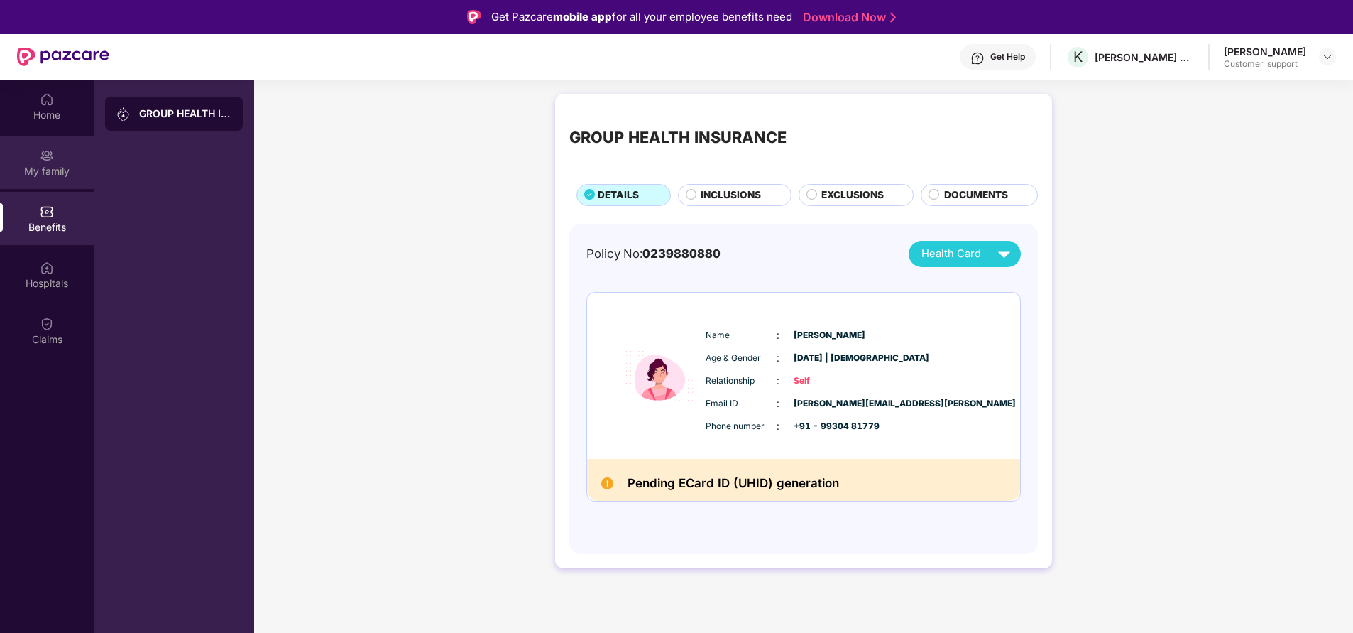
click at [65, 181] on div "My family" at bounding box center [47, 162] width 94 height 53
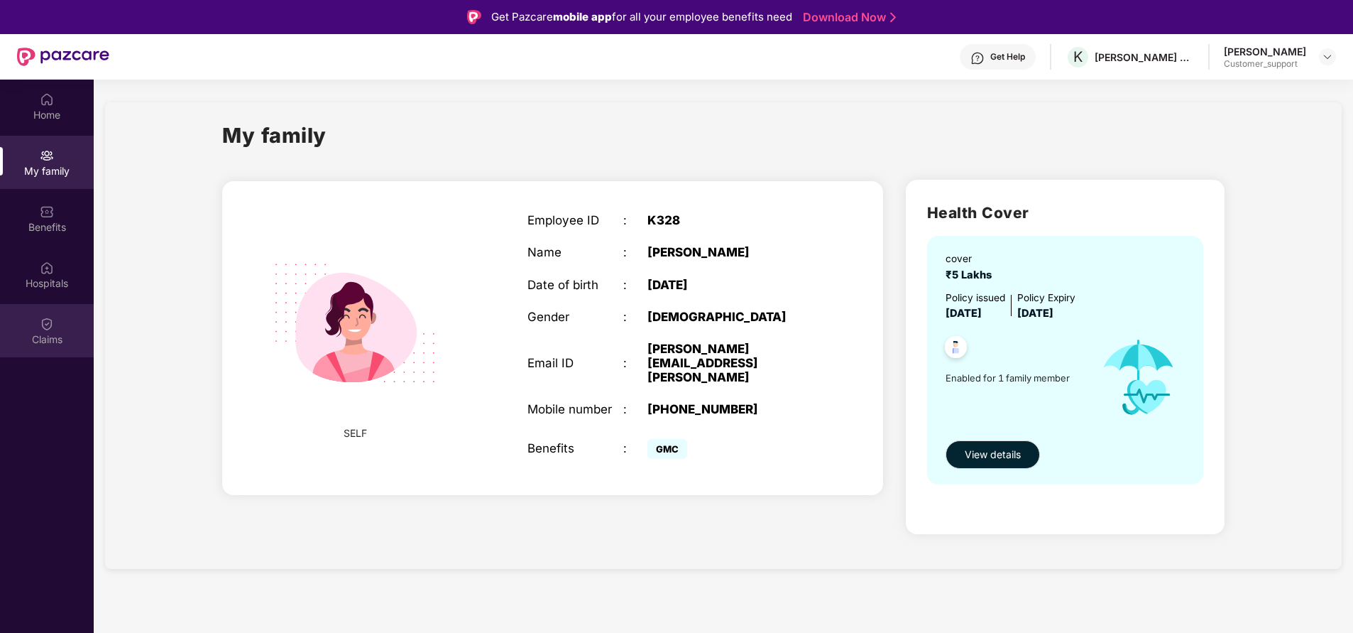
click at [64, 333] on div "Claims" at bounding box center [47, 339] width 94 height 14
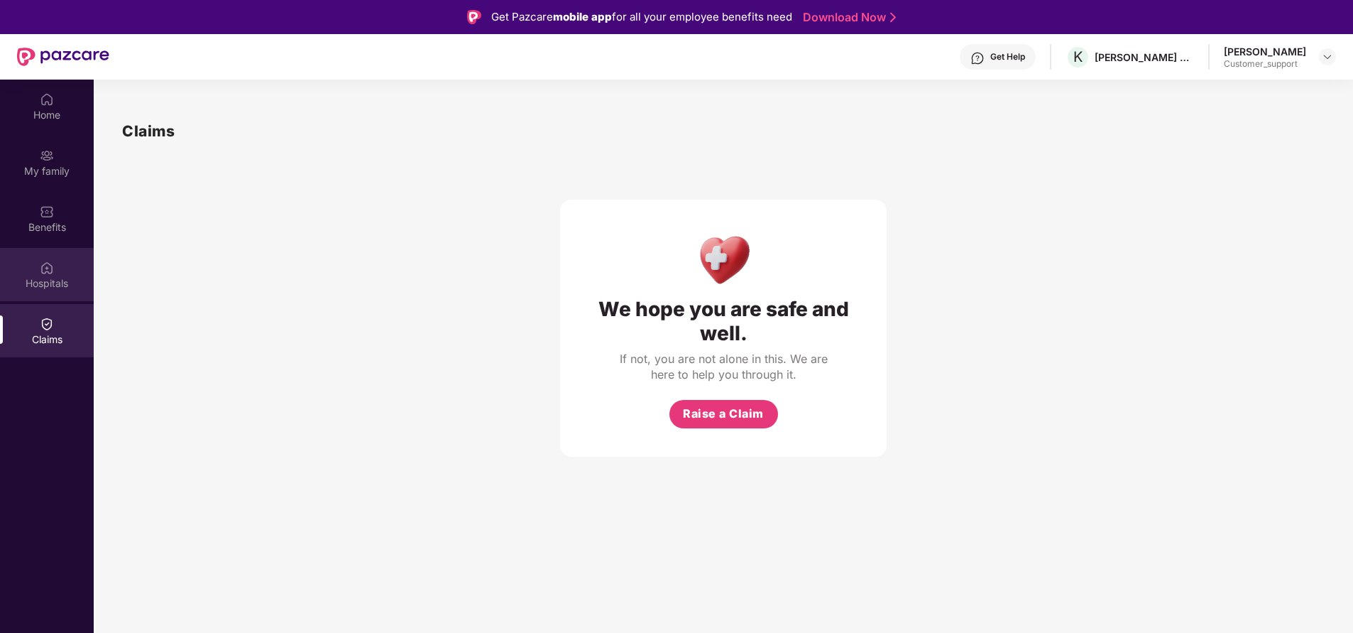
click at [39, 278] on div "Hospitals" at bounding box center [47, 283] width 94 height 14
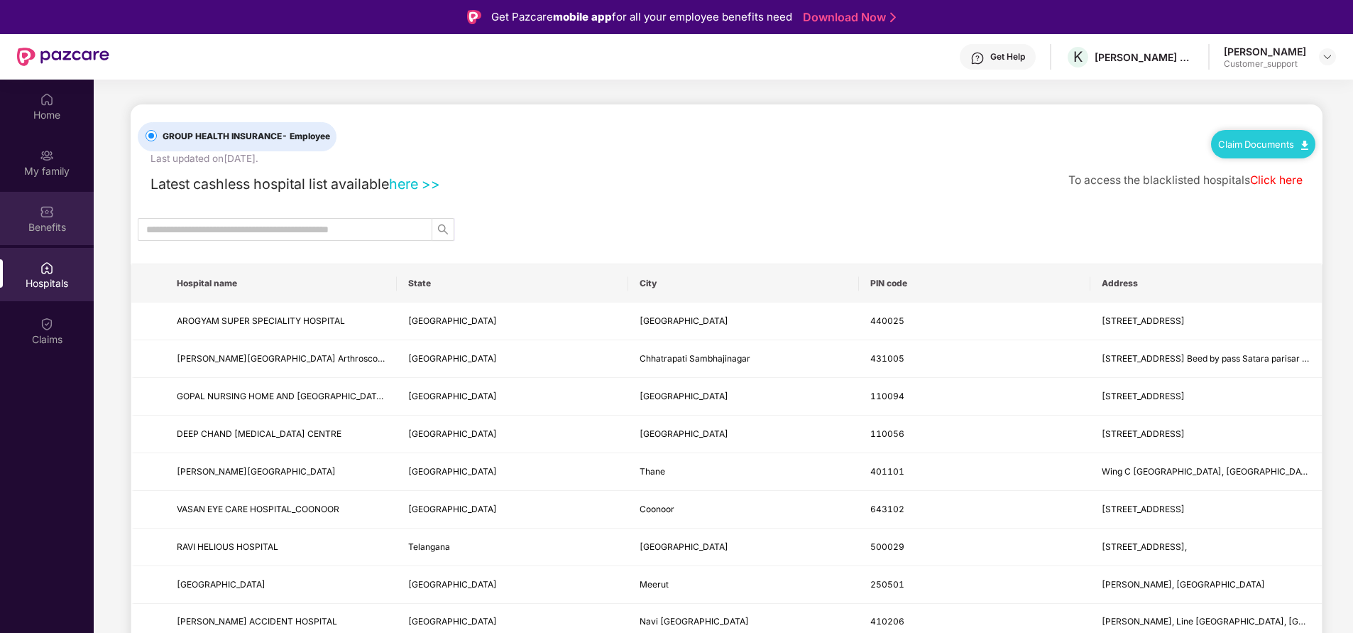
click at [57, 214] on div "Benefits" at bounding box center [47, 218] width 94 height 53
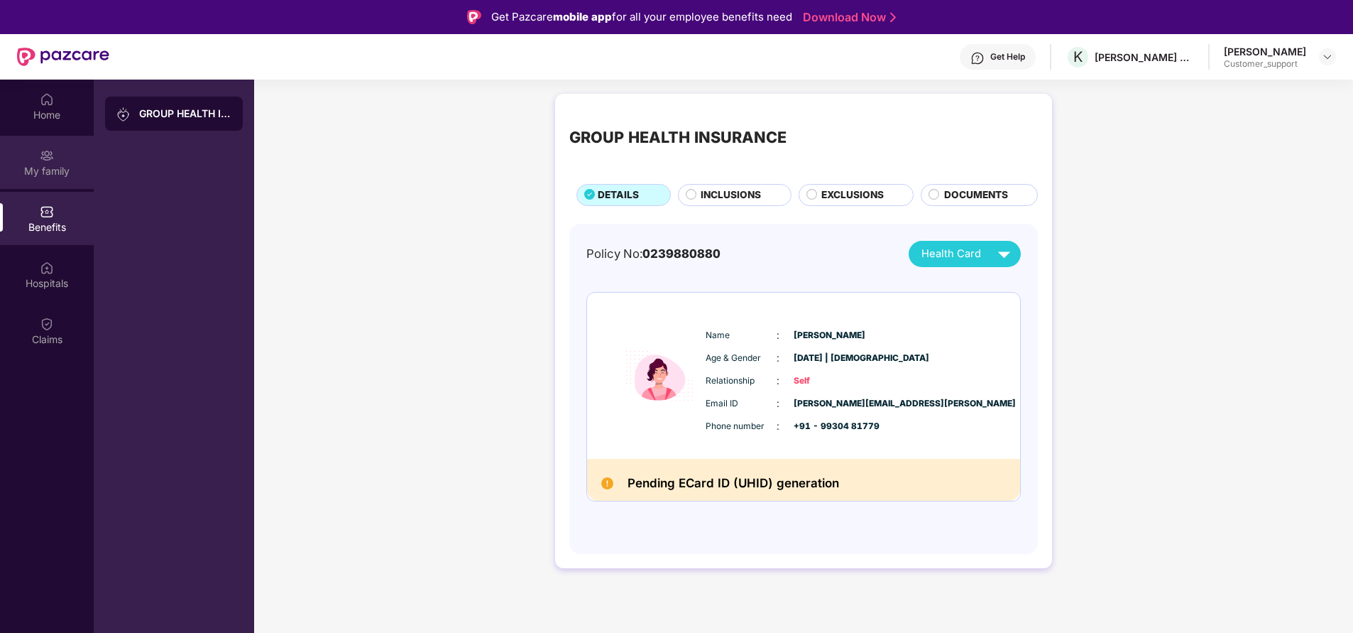
click at [62, 167] on div "My family" at bounding box center [47, 171] width 94 height 14
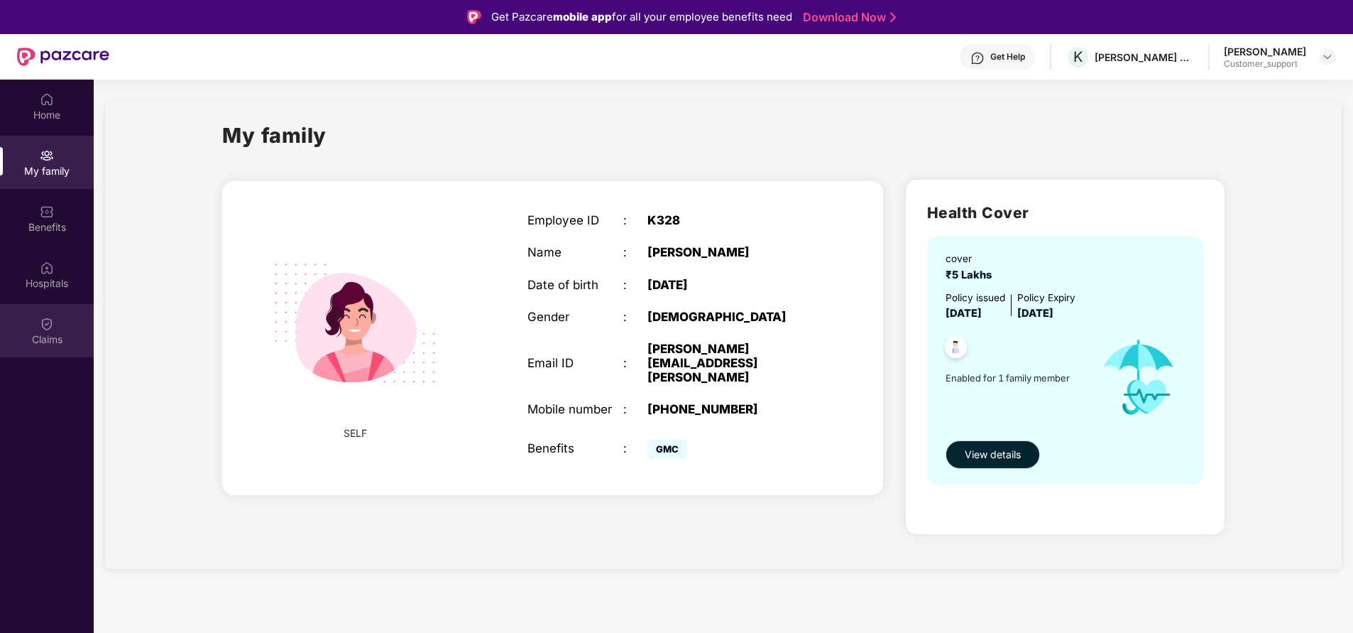
click at [48, 334] on div "Claims" at bounding box center [47, 339] width 94 height 14
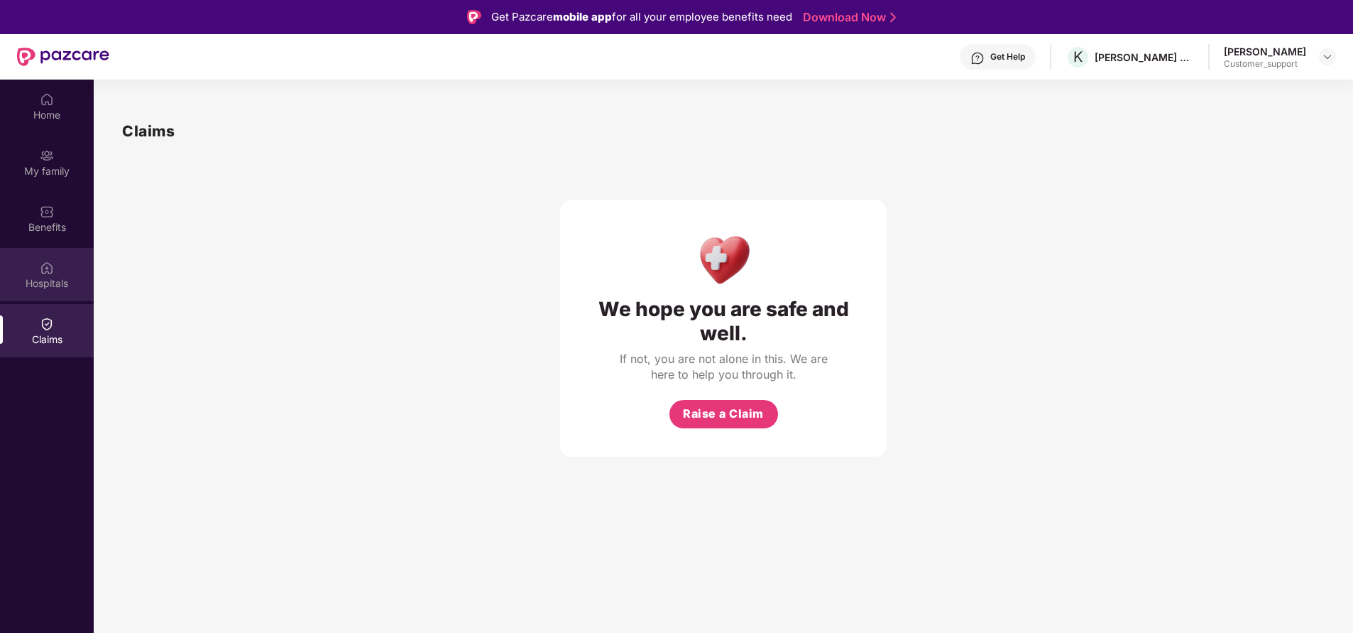
click at [36, 274] on div "Hospitals" at bounding box center [47, 274] width 94 height 53
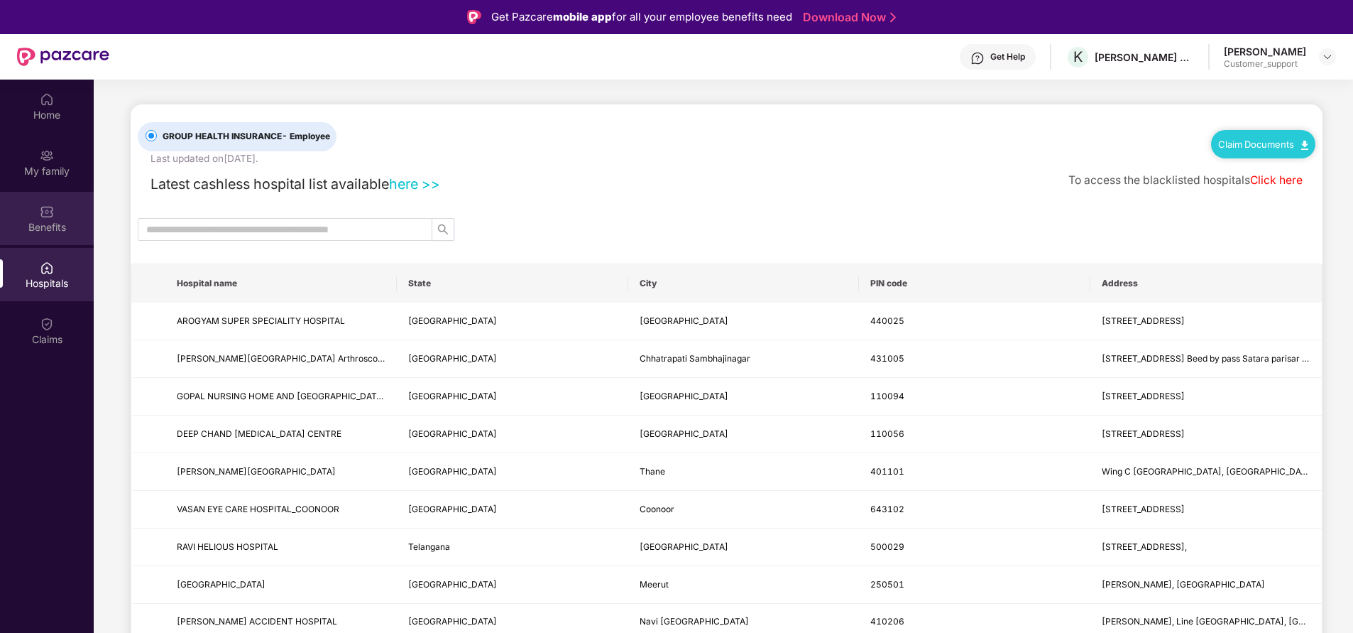
click at [39, 225] on div "Benefits" at bounding box center [47, 227] width 94 height 14
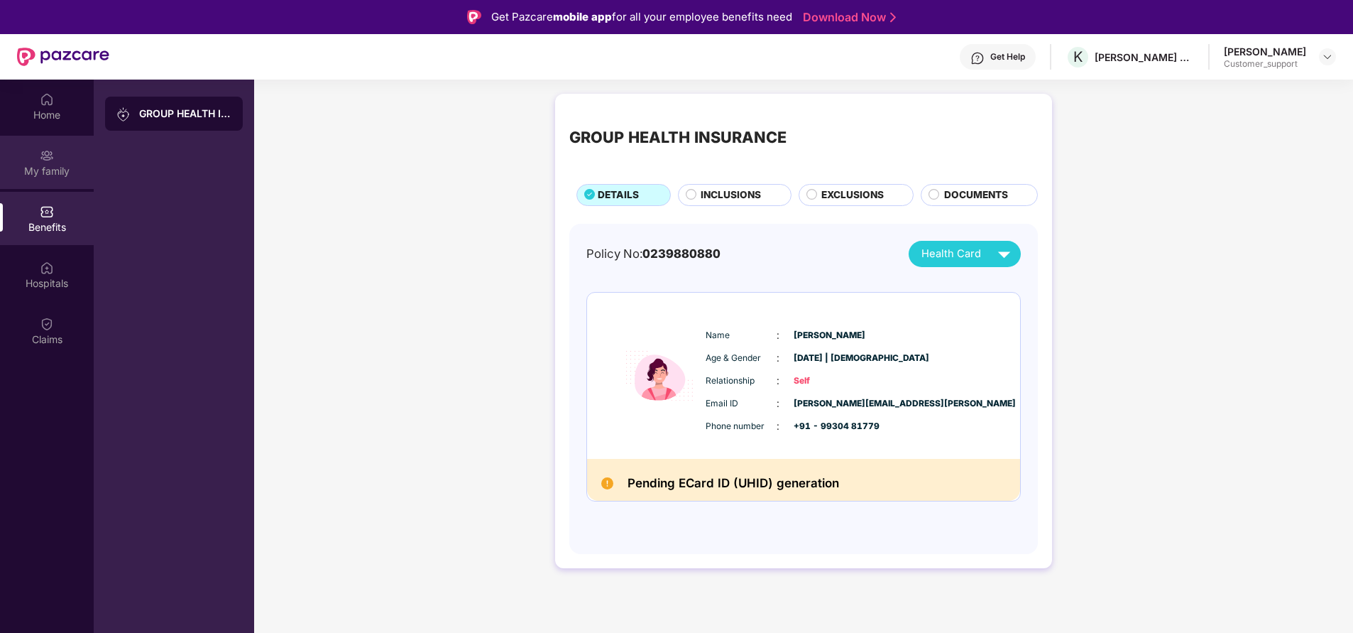
click at [53, 165] on div "My family" at bounding box center [47, 171] width 94 height 14
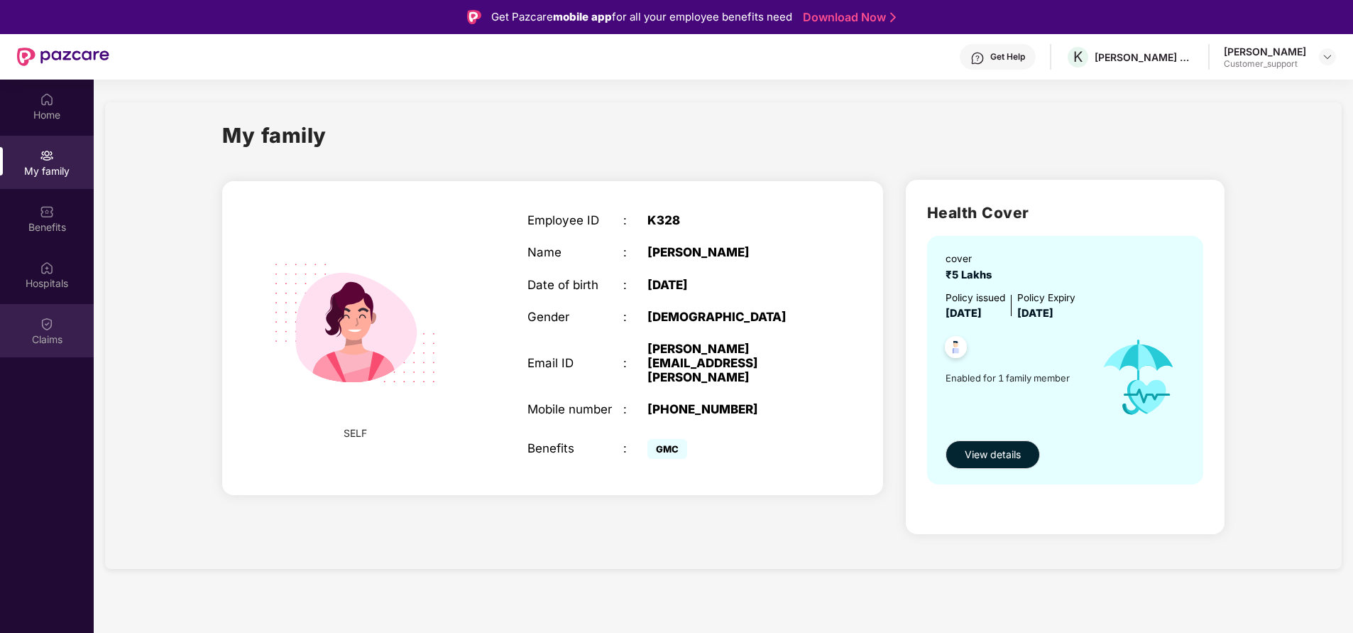
click at [45, 335] on div "Claims" at bounding box center [47, 339] width 94 height 14
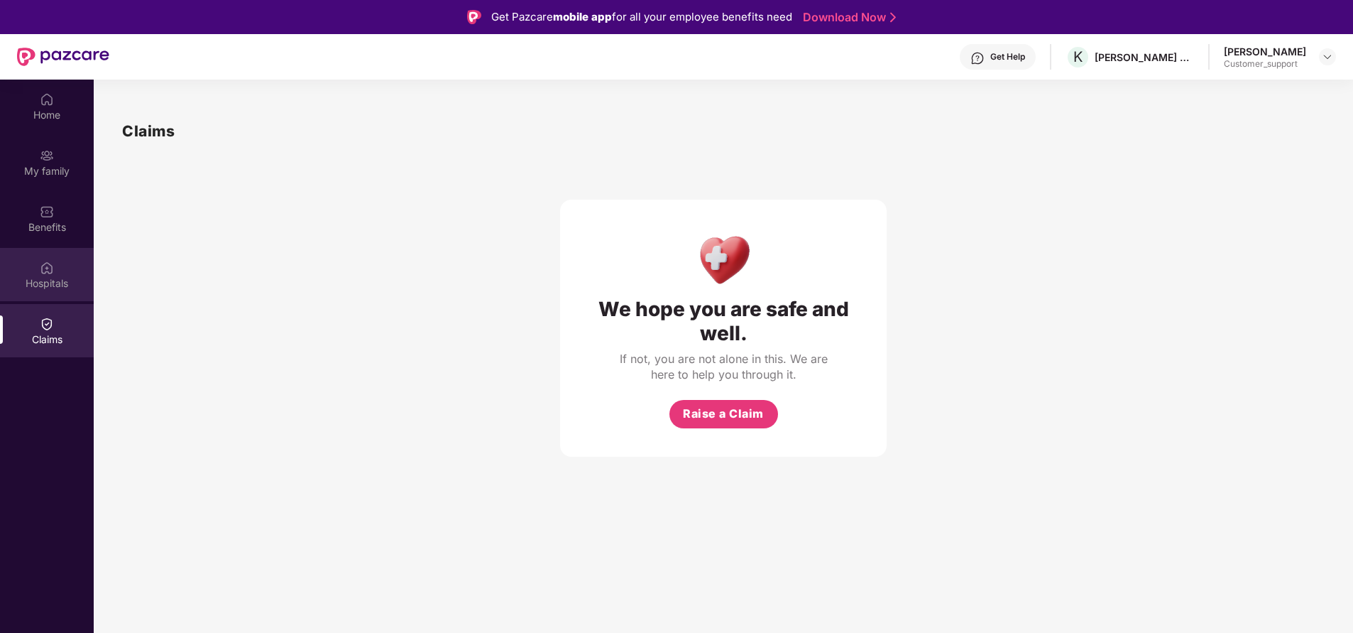
click at [58, 278] on div "Hospitals" at bounding box center [47, 283] width 94 height 14
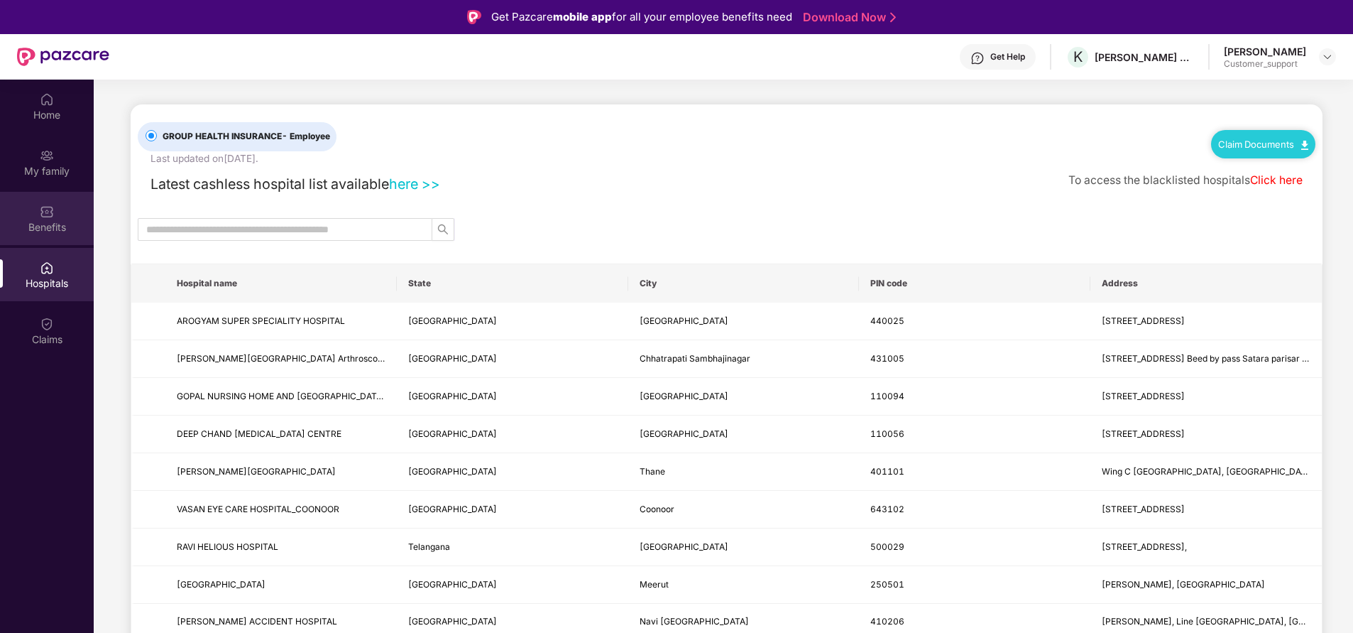
click at [53, 222] on div "Benefits" at bounding box center [47, 227] width 94 height 14
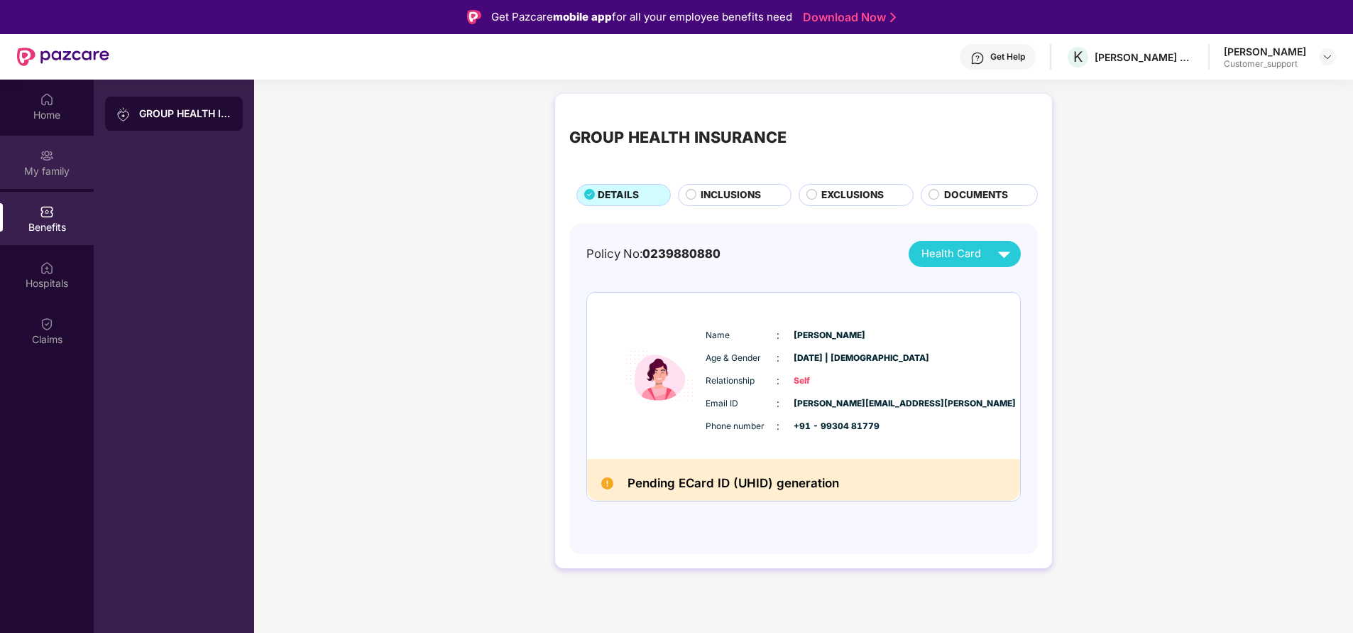
click at [63, 170] on div "My family" at bounding box center [47, 171] width 94 height 14
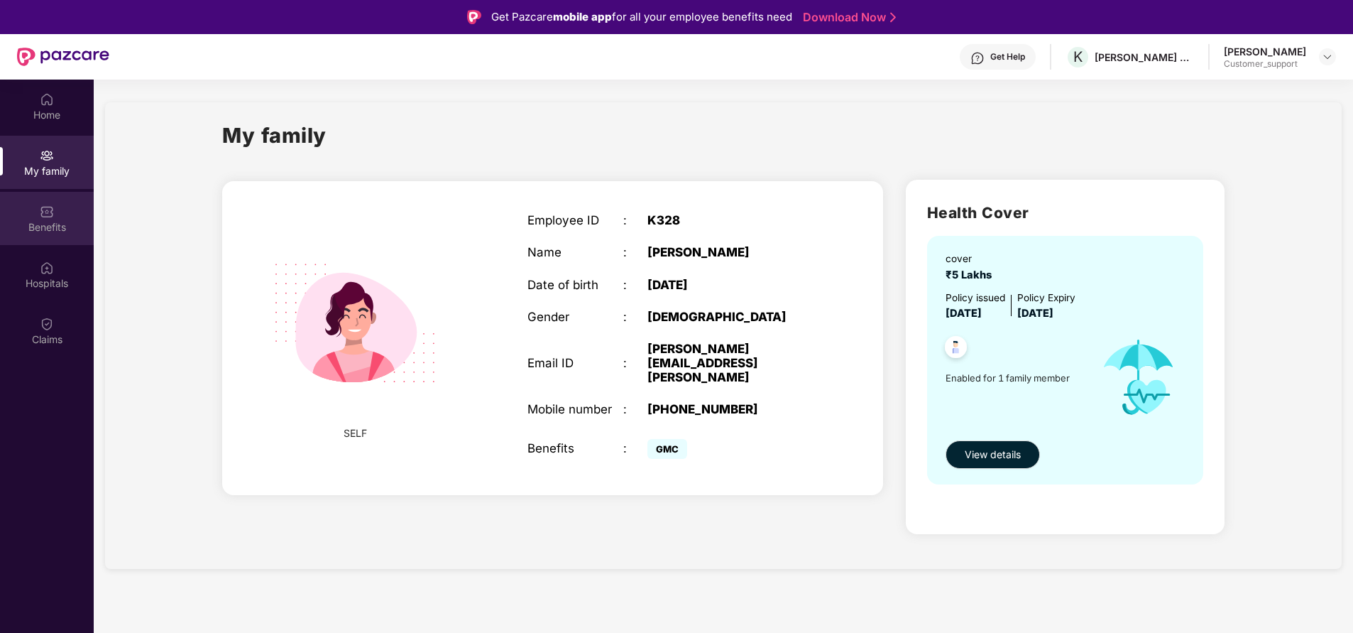
click at [55, 212] on div "Benefits" at bounding box center [47, 218] width 94 height 53
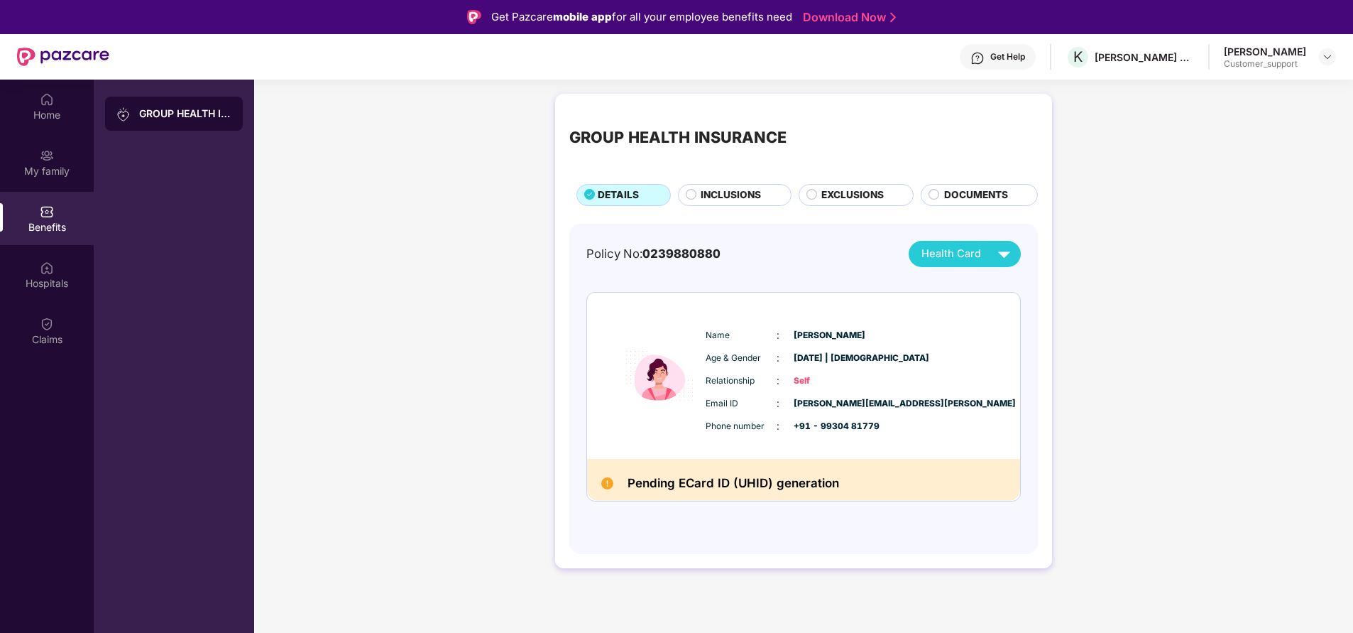
click at [730, 197] on span "INCLUSIONS" at bounding box center [731, 194] width 60 height 15
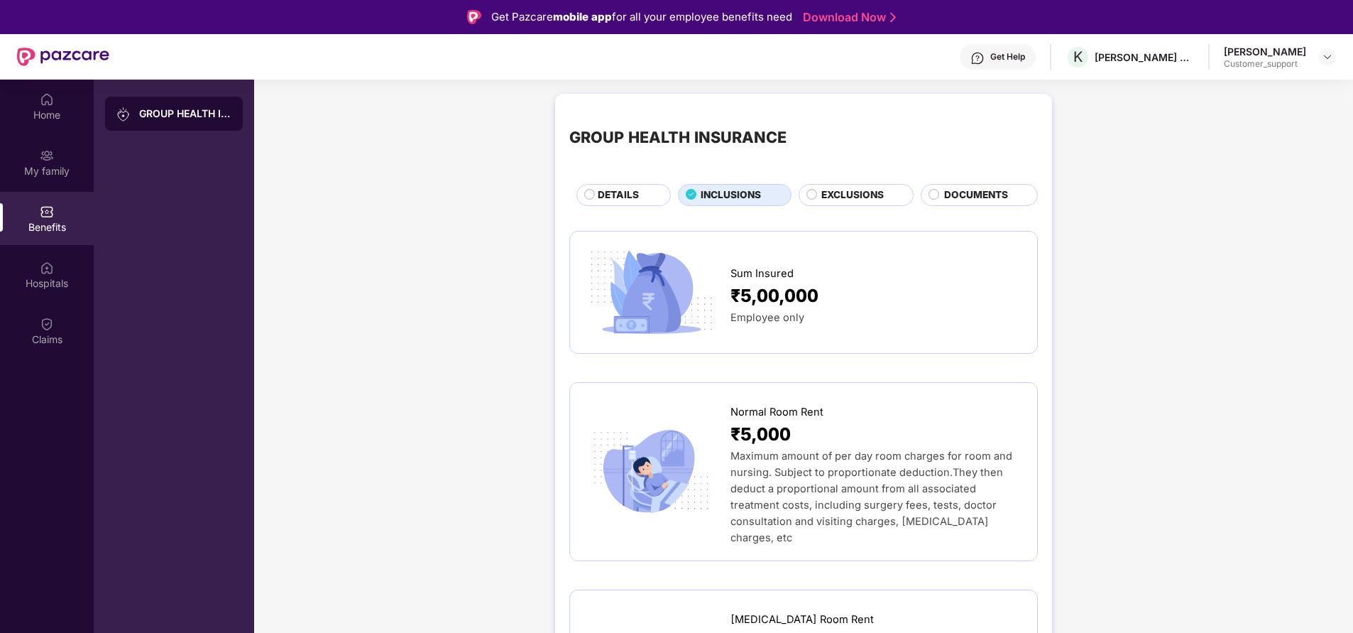
click at [639, 193] on div "DETAILS" at bounding box center [627, 195] width 72 height 17
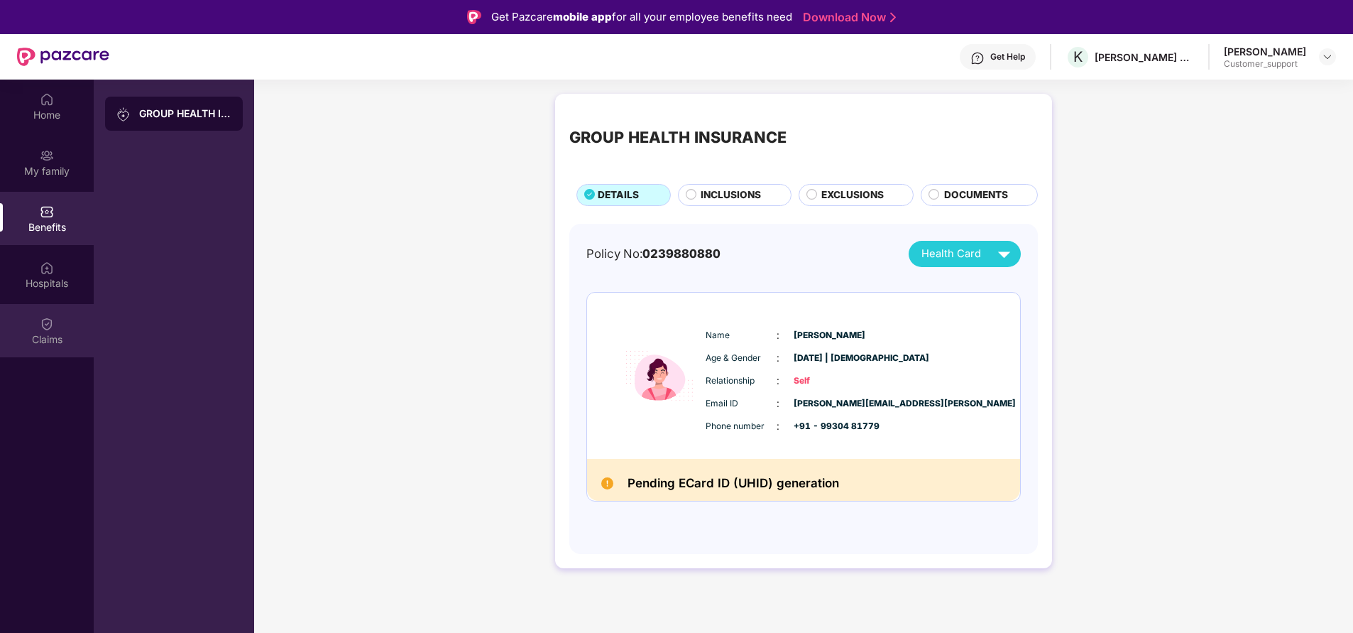
click at [43, 334] on div "Claims" at bounding box center [47, 339] width 94 height 14
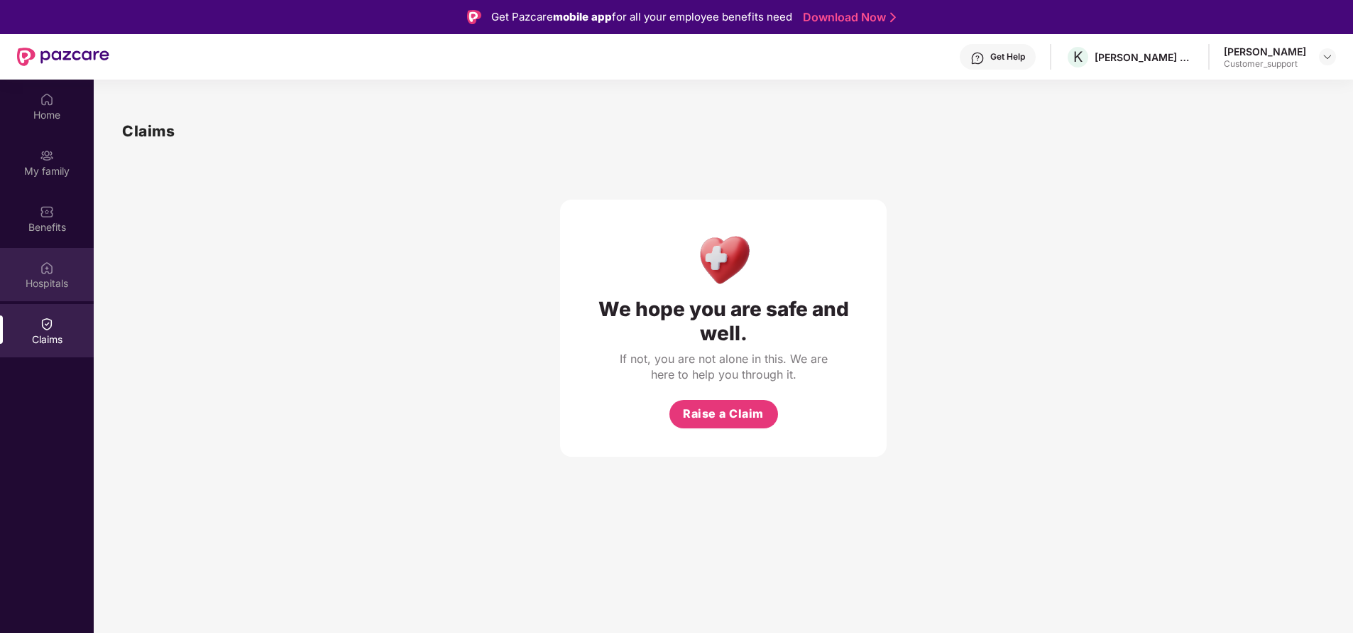
click at [39, 274] on div "Hospitals" at bounding box center [47, 274] width 94 height 53
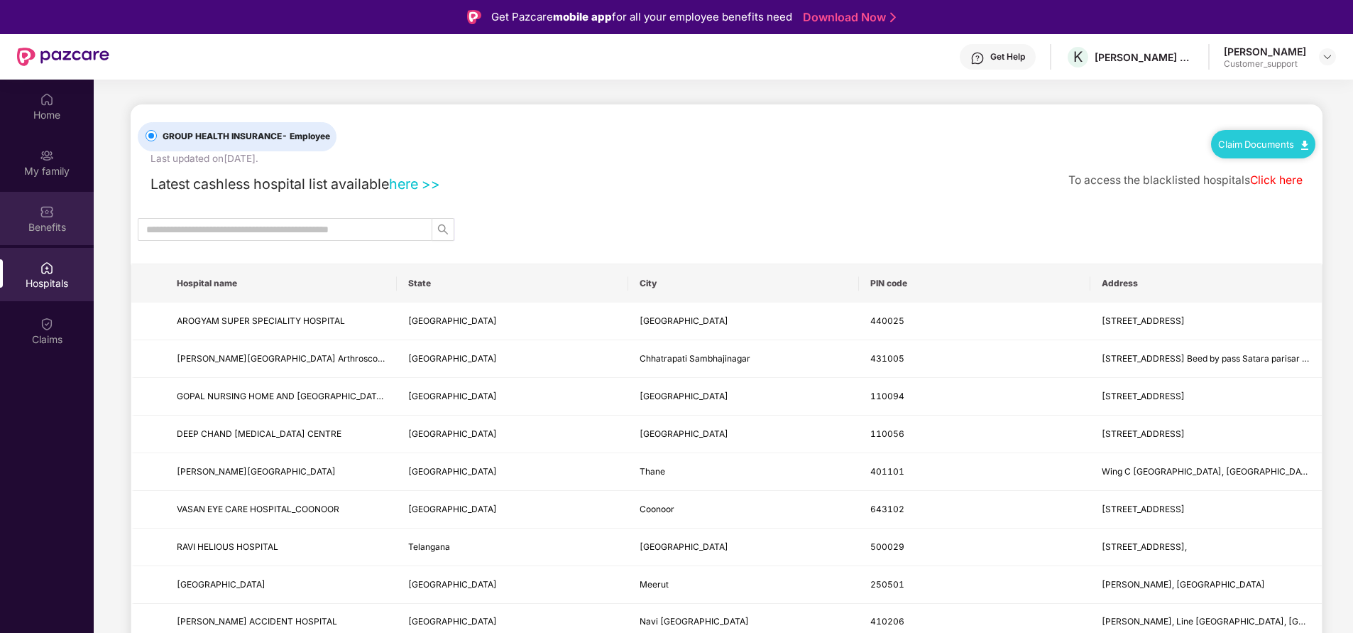
click at [51, 228] on div "Benefits" at bounding box center [47, 227] width 94 height 14
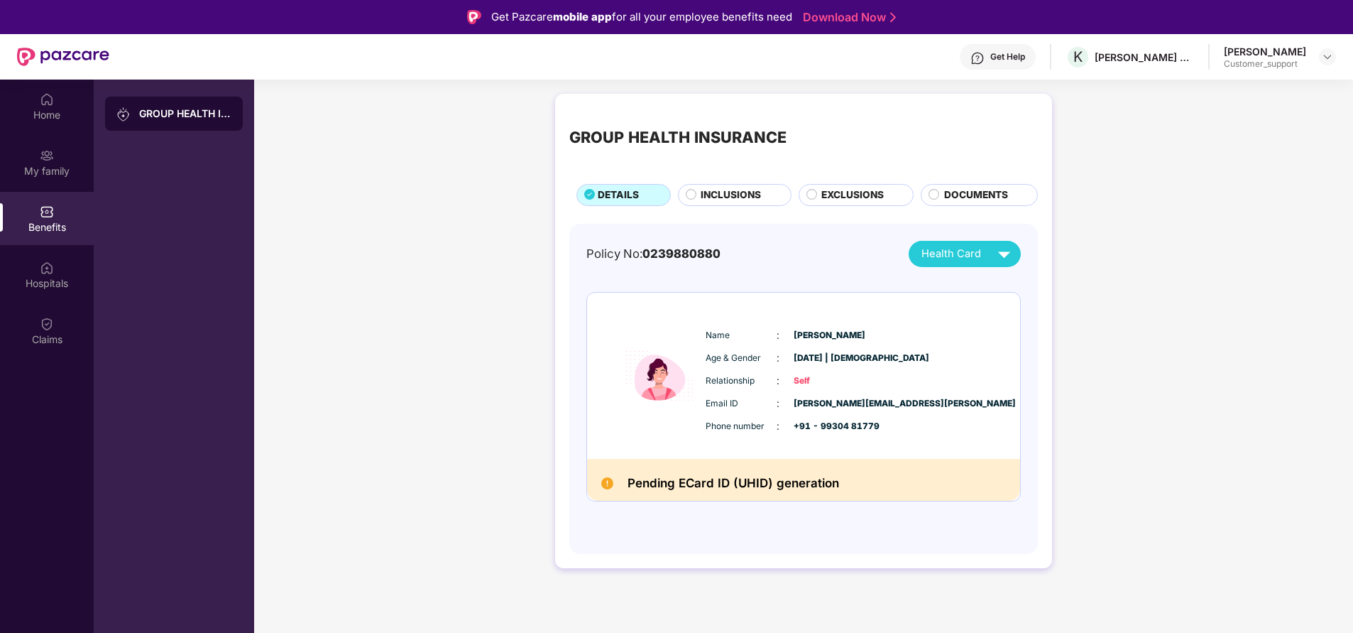
click at [765, 197] on div "INCLUSIONS" at bounding box center [738, 195] width 89 height 17
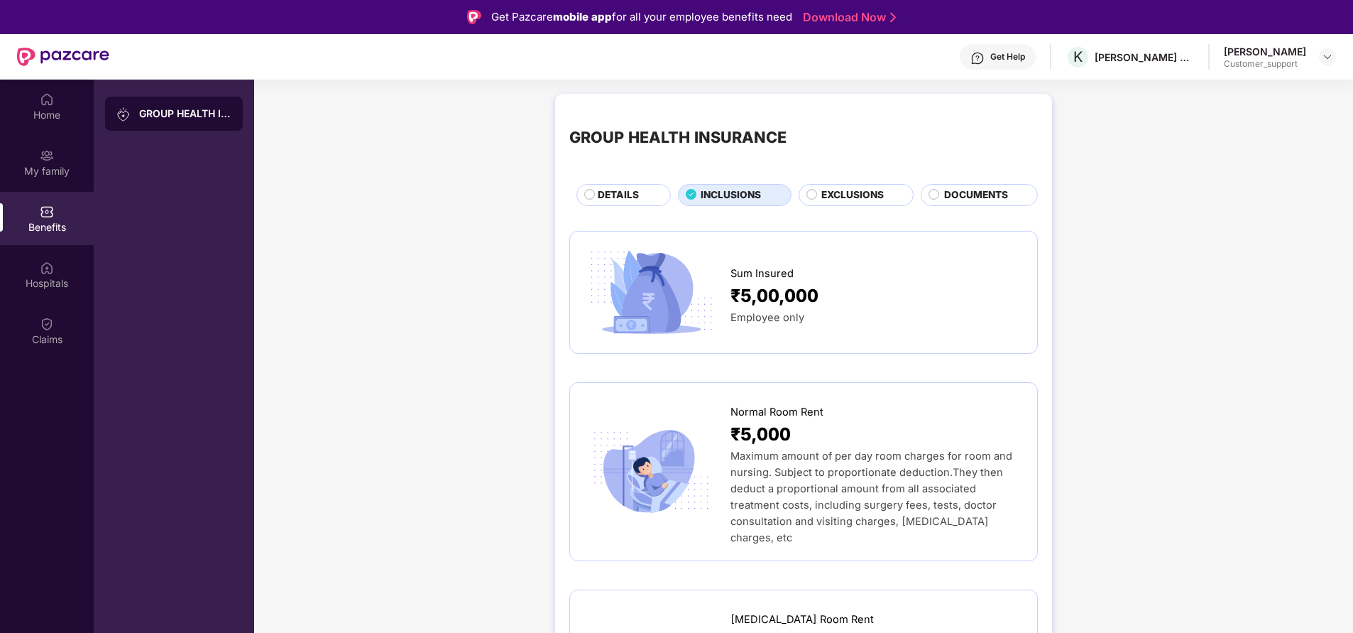
click at [638, 190] on span "DETAILS" at bounding box center [618, 194] width 41 height 15
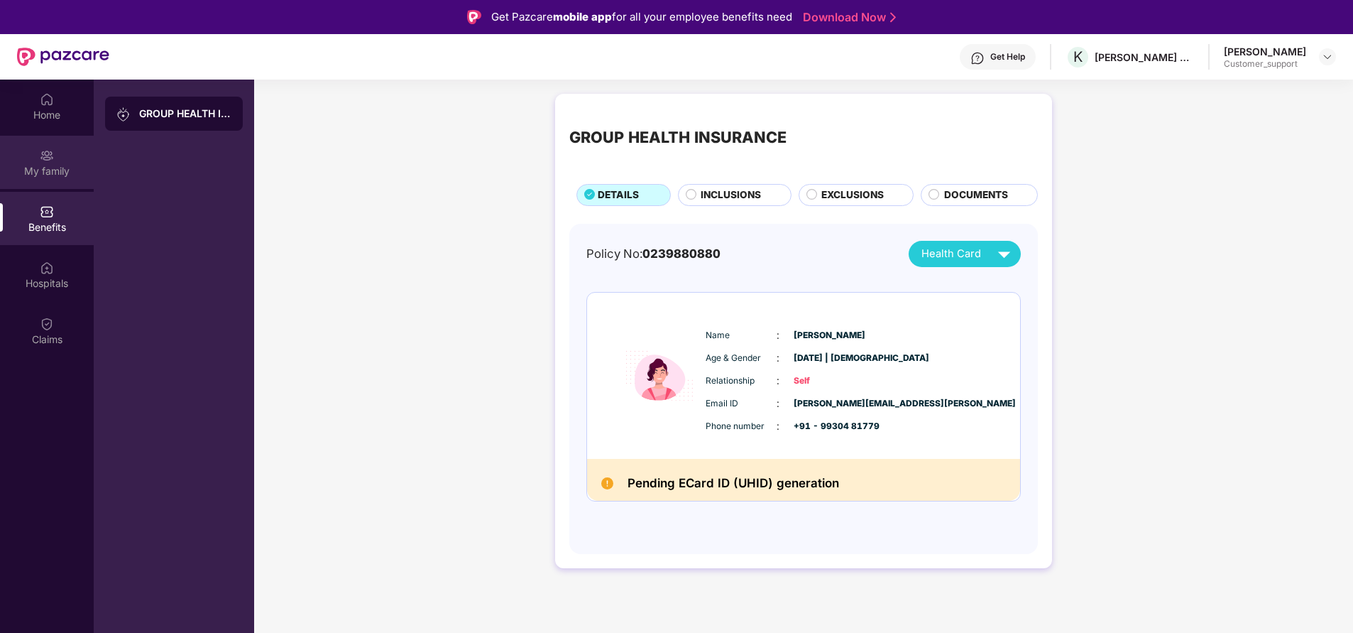
click at [66, 161] on div "My family" at bounding box center [47, 162] width 94 height 53
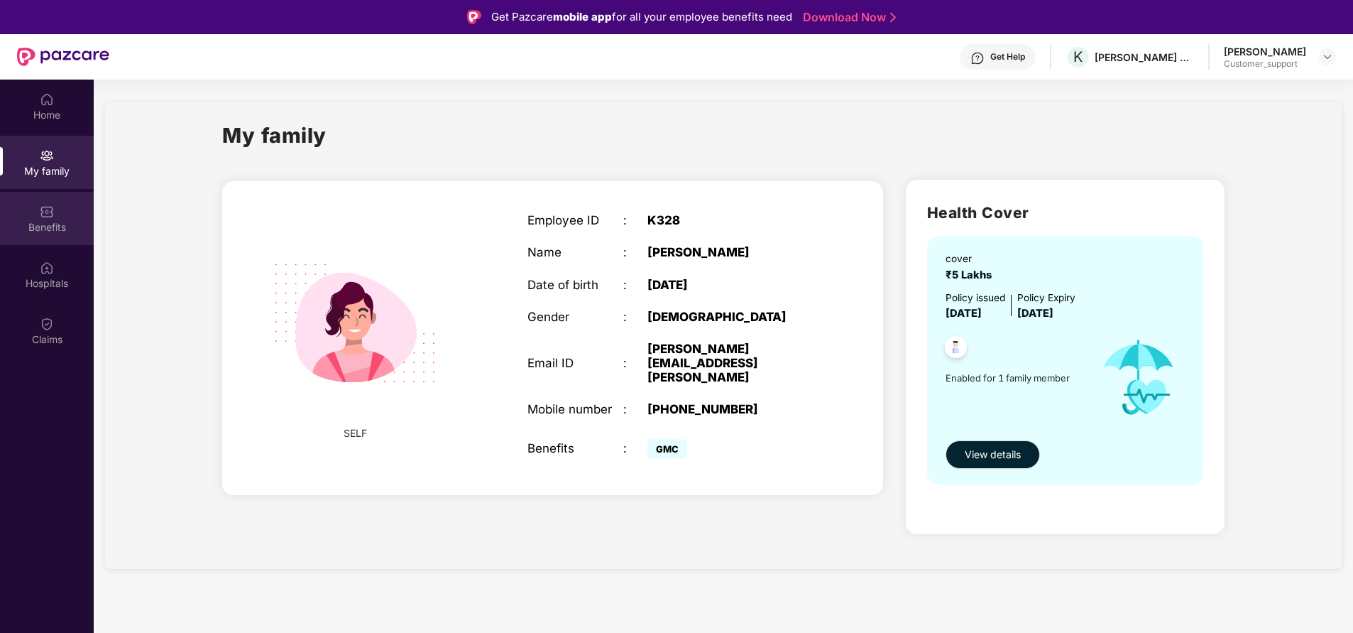
click at [58, 223] on div "Benefits" at bounding box center [47, 227] width 94 height 14
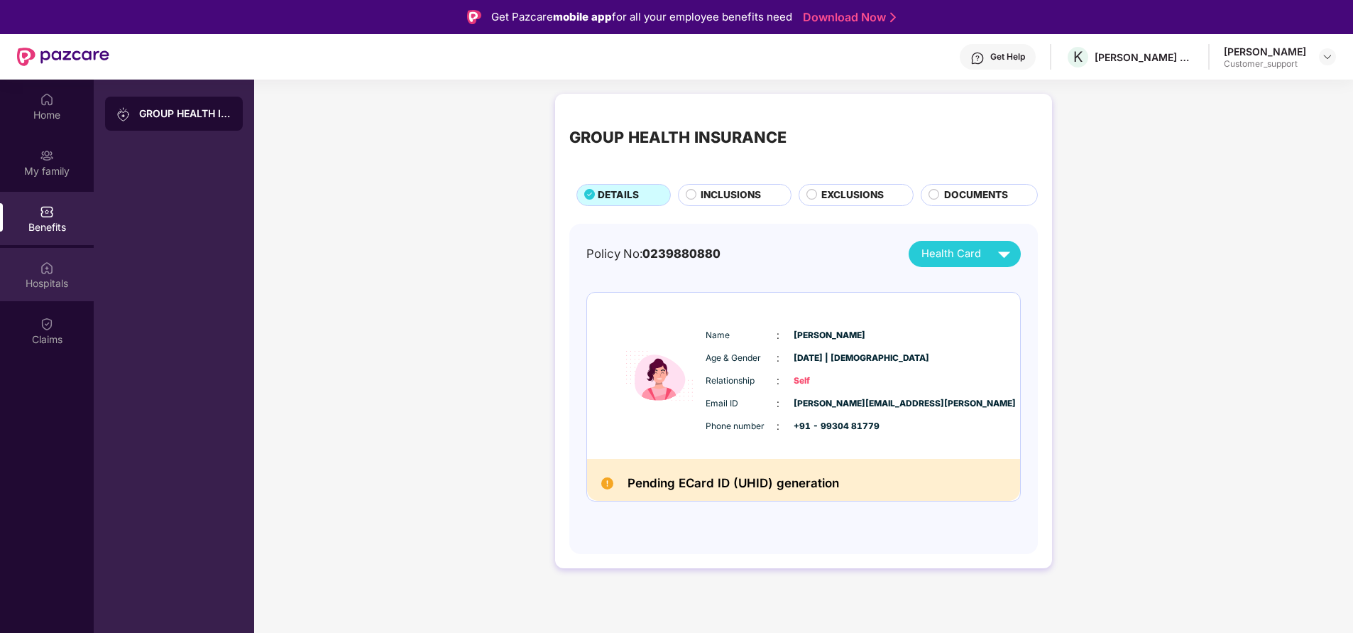
click at [45, 278] on div "Hospitals" at bounding box center [47, 283] width 94 height 14
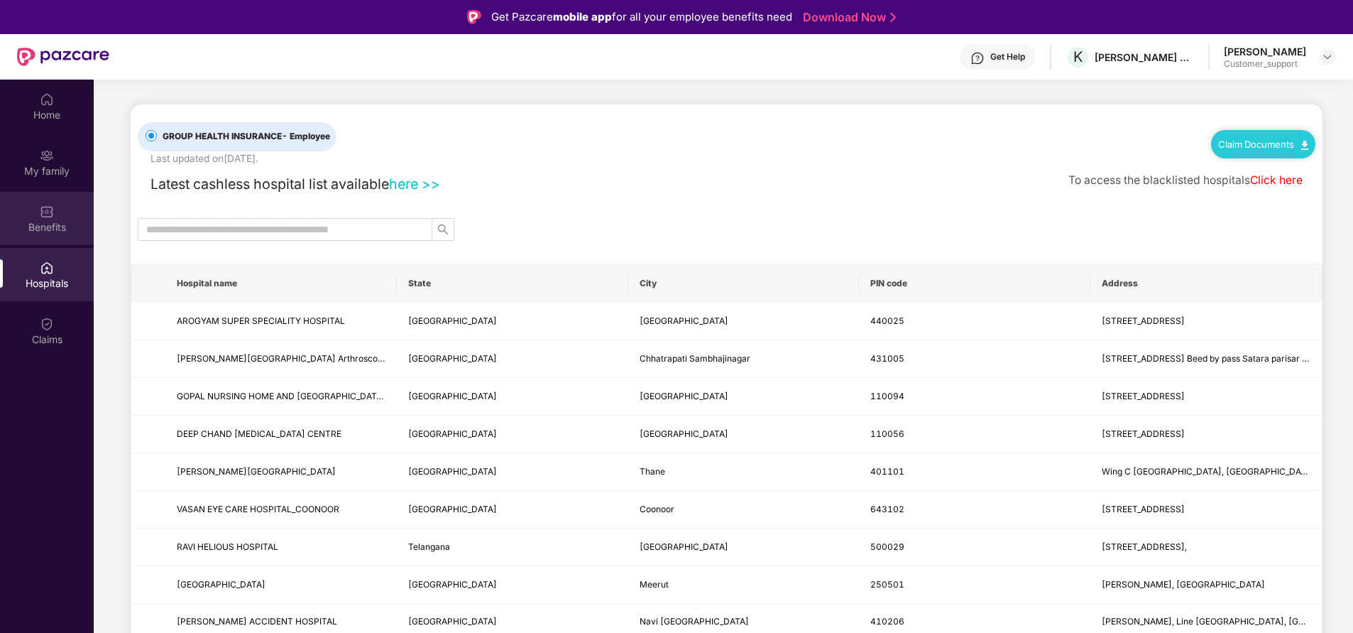
click at [48, 216] on img at bounding box center [47, 212] width 14 height 14
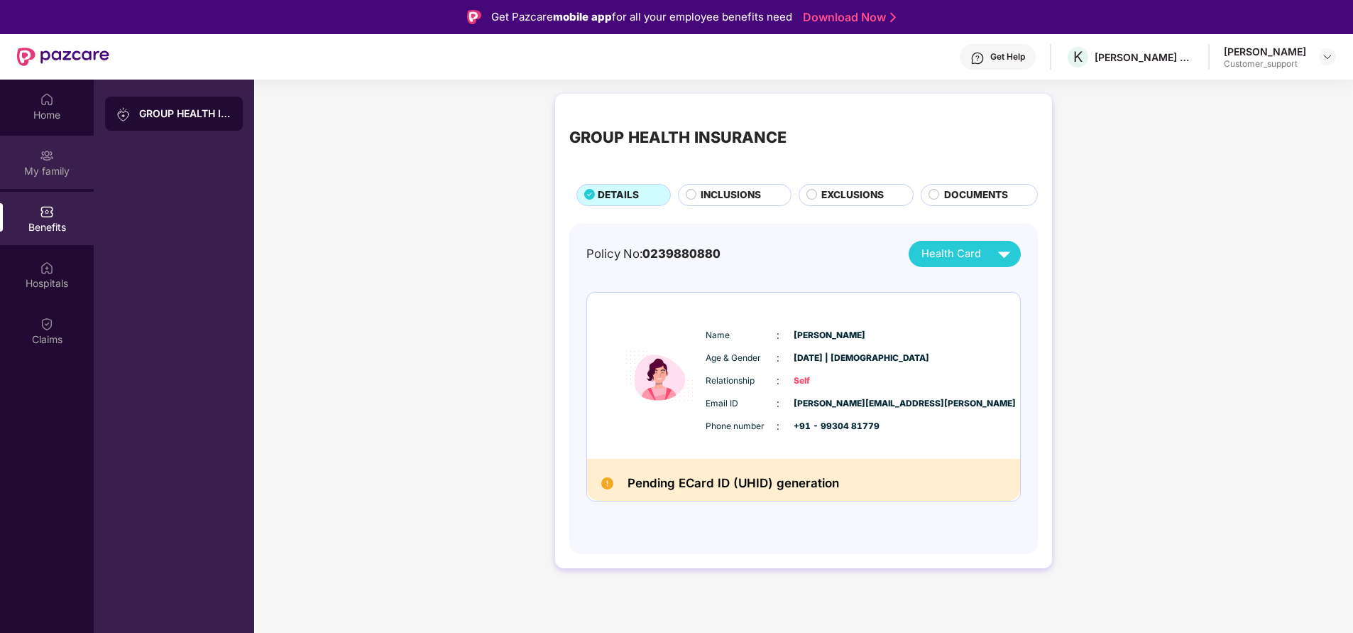
click at [53, 177] on div "My family" at bounding box center [47, 171] width 94 height 14
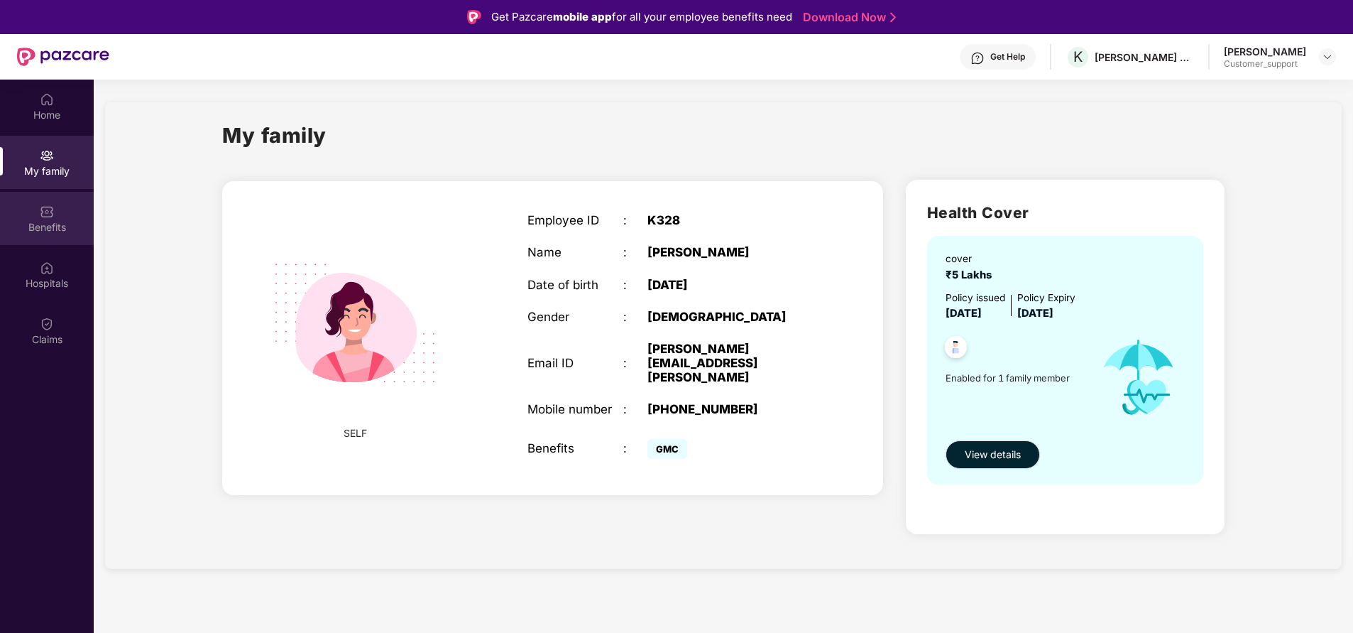
click at [51, 211] on img at bounding box center [47, 212] width 14 height 14
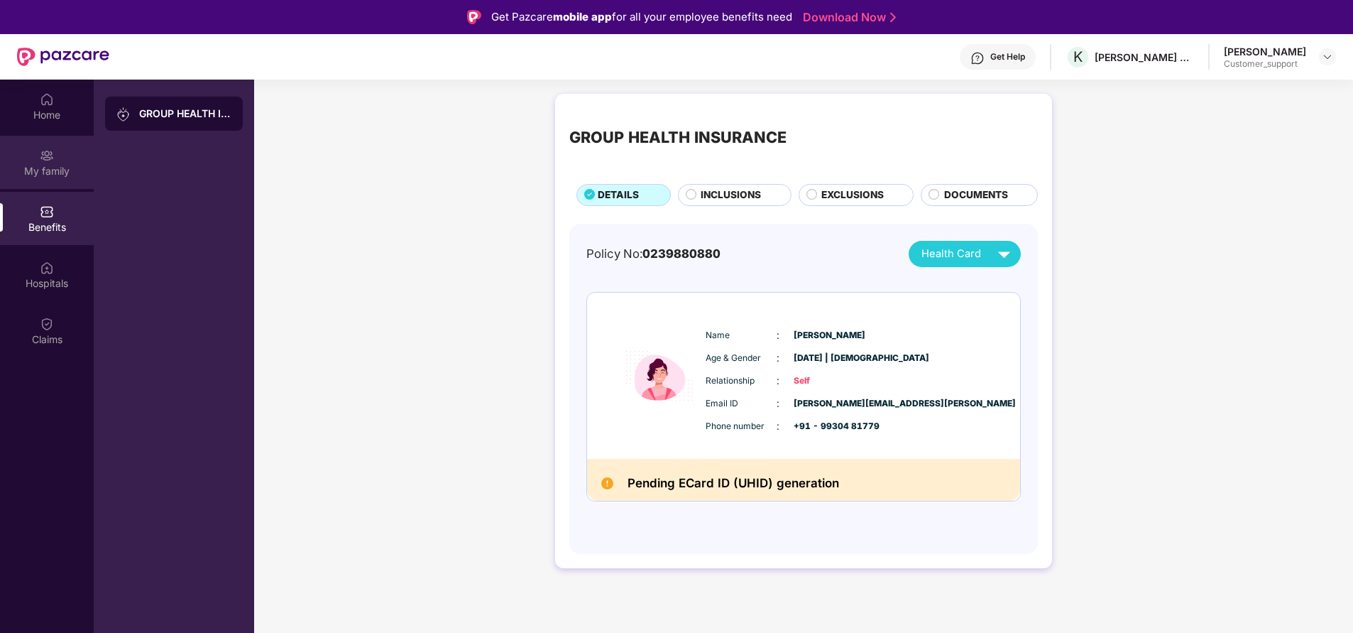
click at [64, 173] on div "My family" at bounding box center [47, 171] width 94 height 14
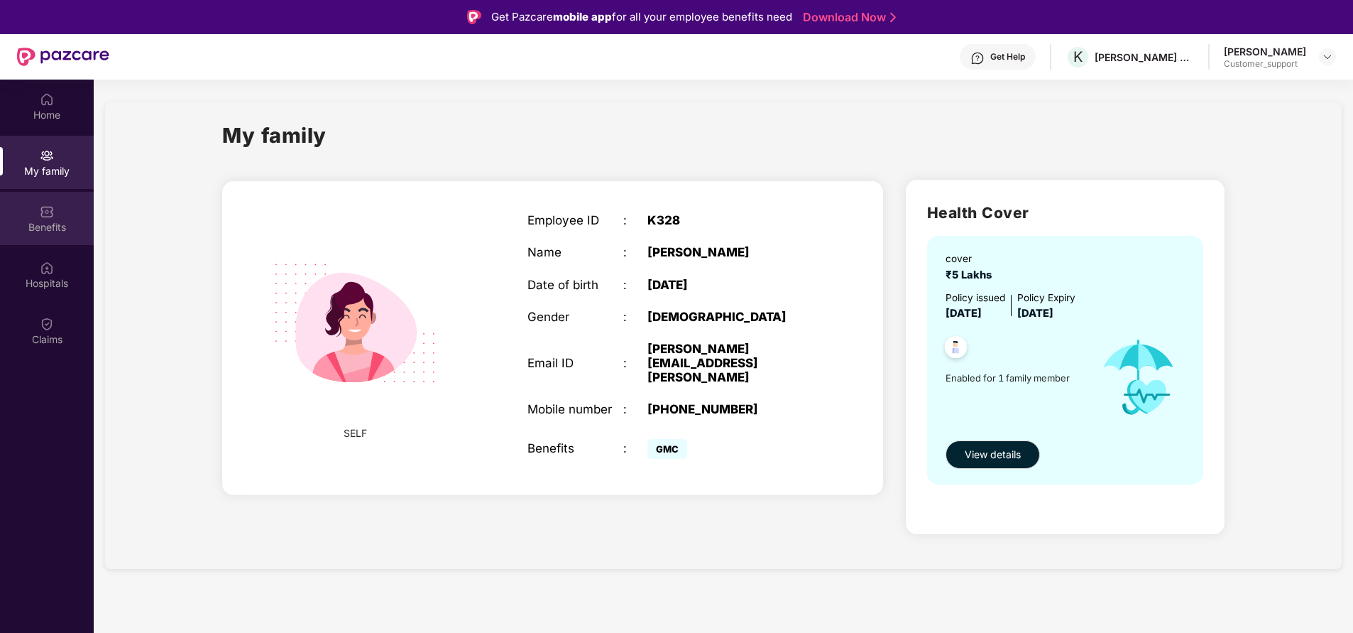
click at [51, 217] on img at bounding box center [47, 212] width 14 height 14
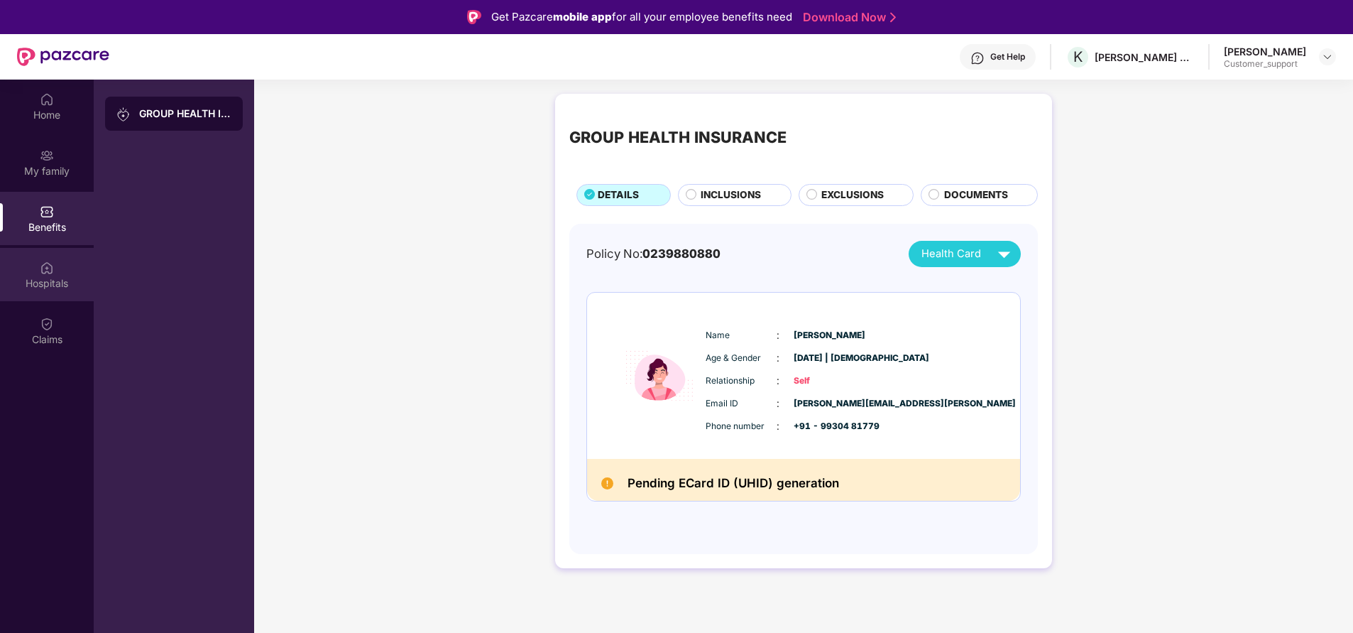
click at [43, 270] on img at bounding box center [47, 268] width 14 height 14
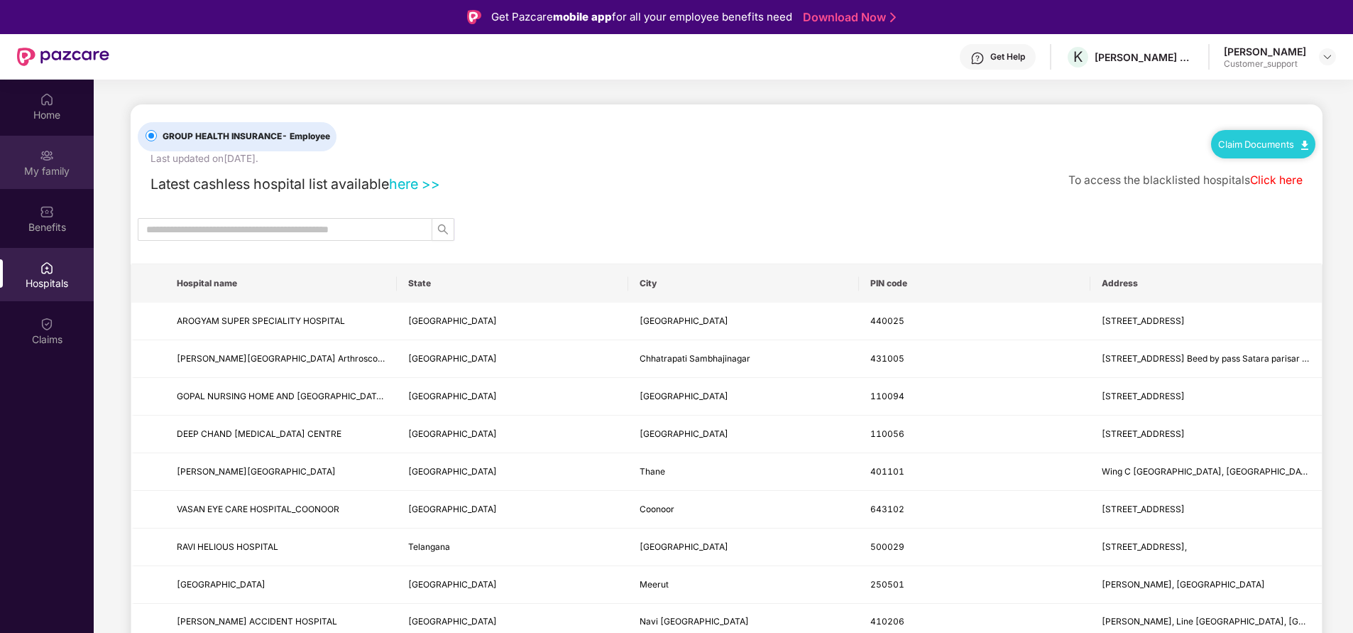
click at [41, 182] on div "My family" at bounding box center [47, 162] width 94 height 53
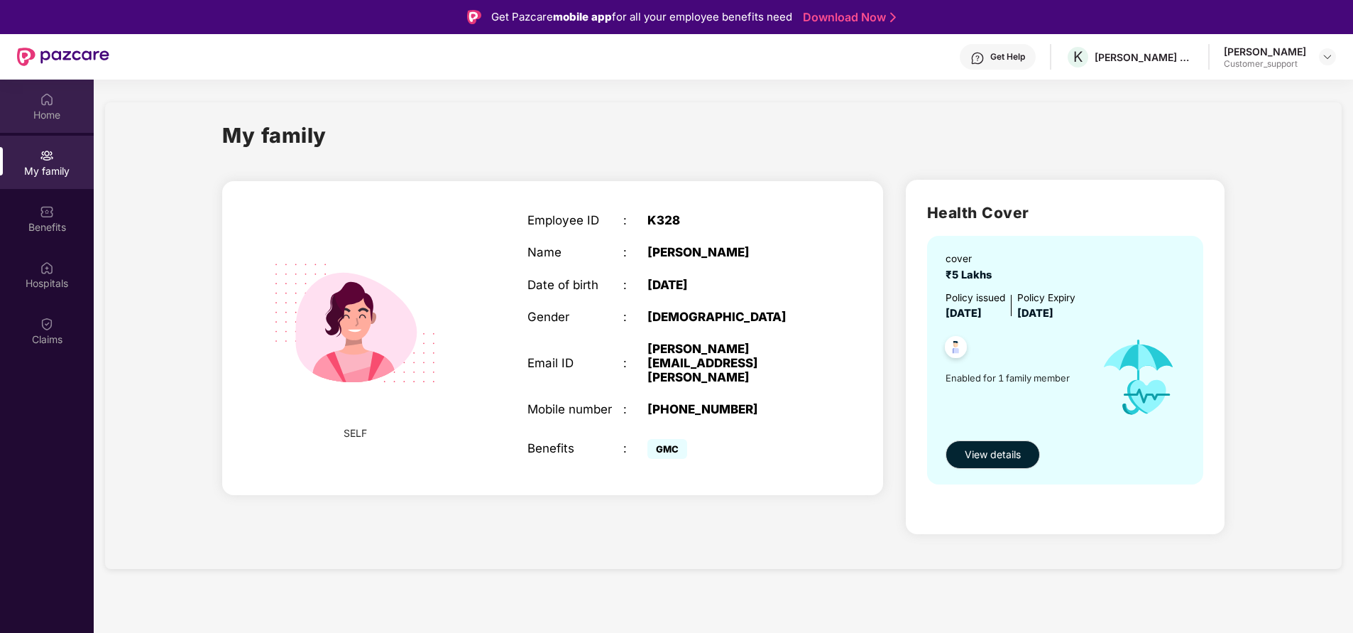
click at [86, 121] on div "Home" at bounding box center [47, 115] width 94 height 14
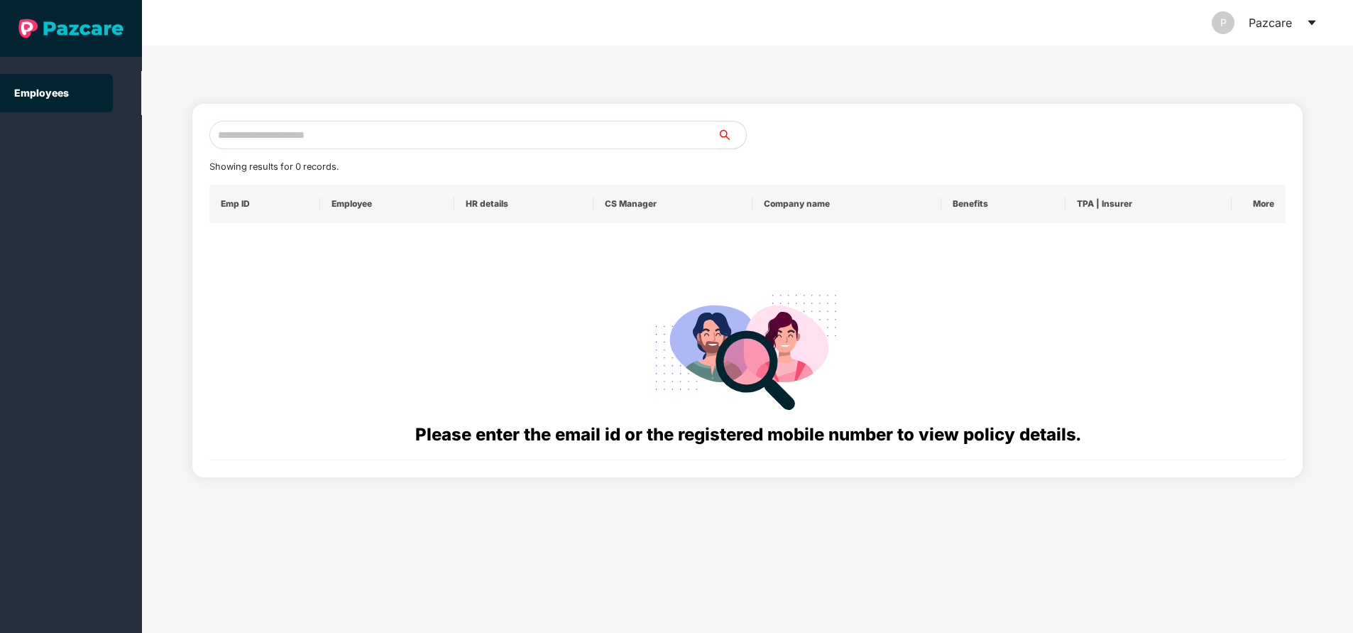
click at [354, 141] on input "text" at bounding box center [463, 135] width 508 height 28
paste input "**********"
click at [354, 141] on input "**********" at bounding box center [463, 135] width 508 height 28
type input "*"
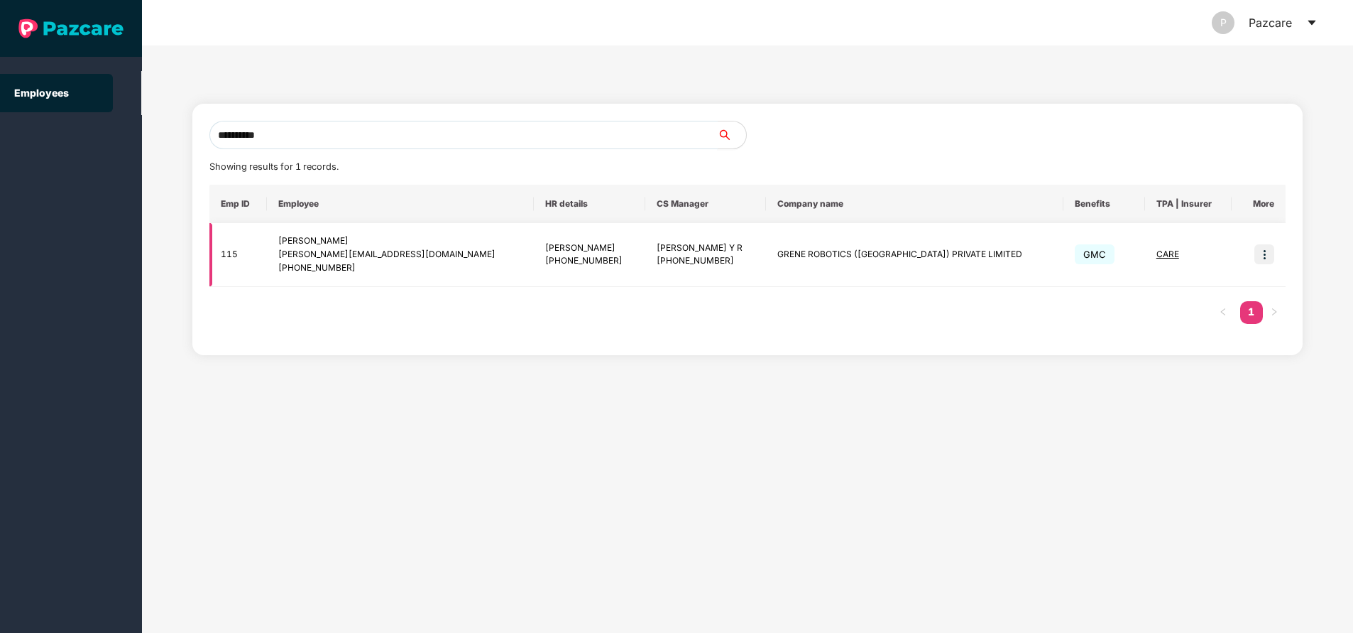
type input "**********"
click at [1271, 250] on img at bounding box center [1265, 254] width 20 height 20
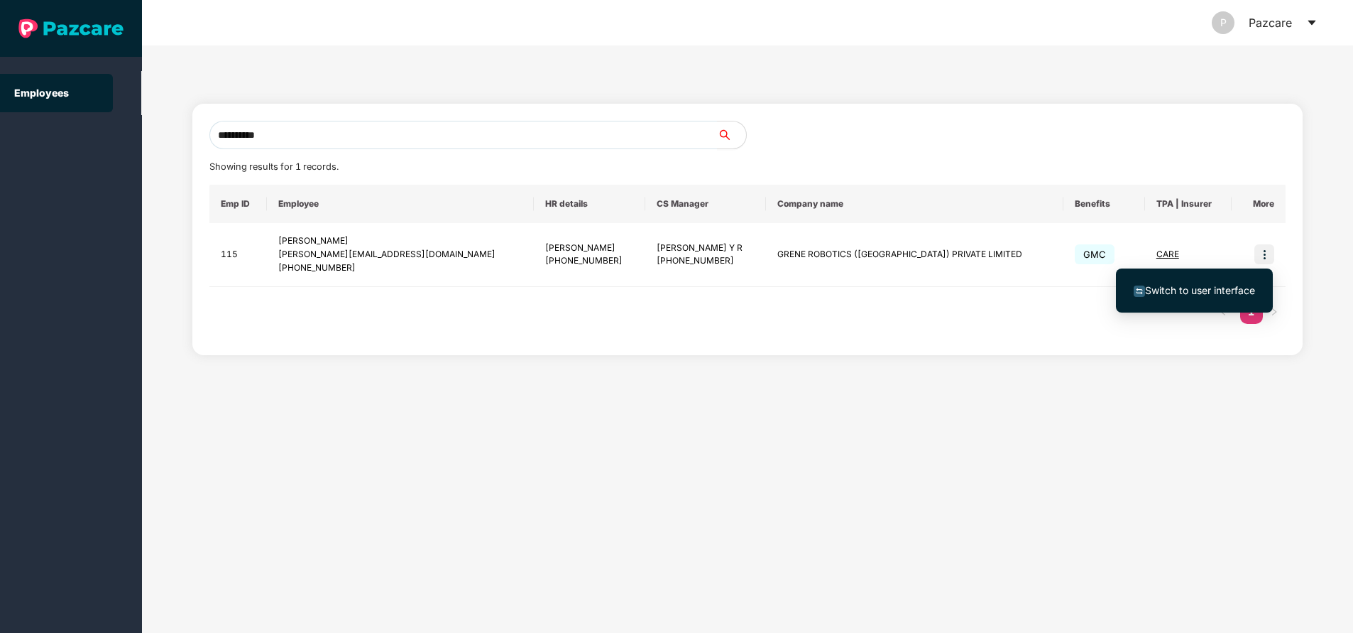
click at [1225, 294] on span "Switch to user interface" at bounding box center [1200, 290] width 110 height 12
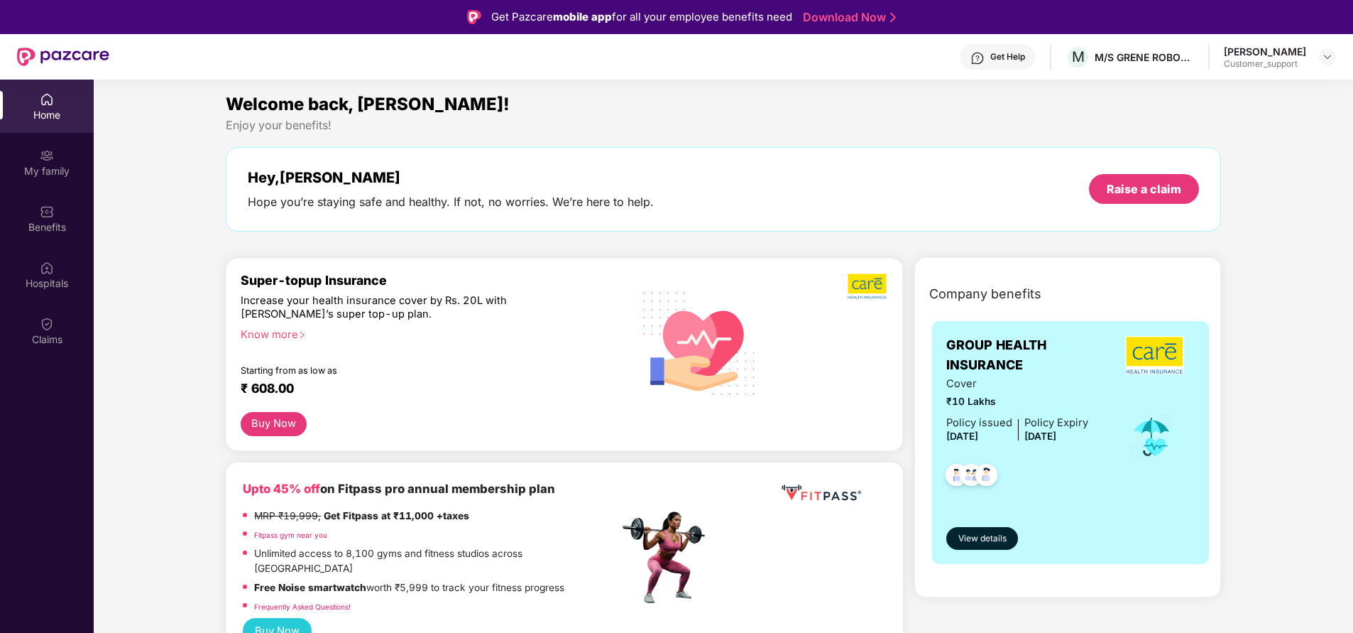
scroll to position [251, 0]
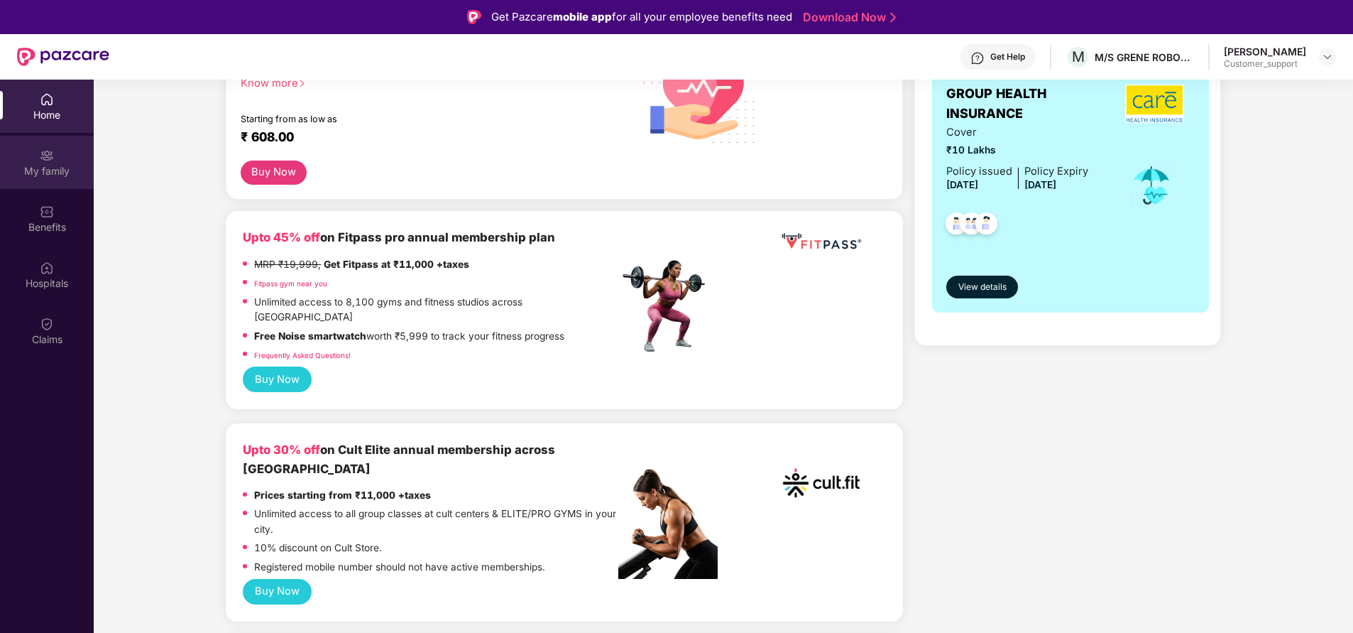
click at [63, 167] on div "My family" at bounding box center [47, 171] width 94 height 14
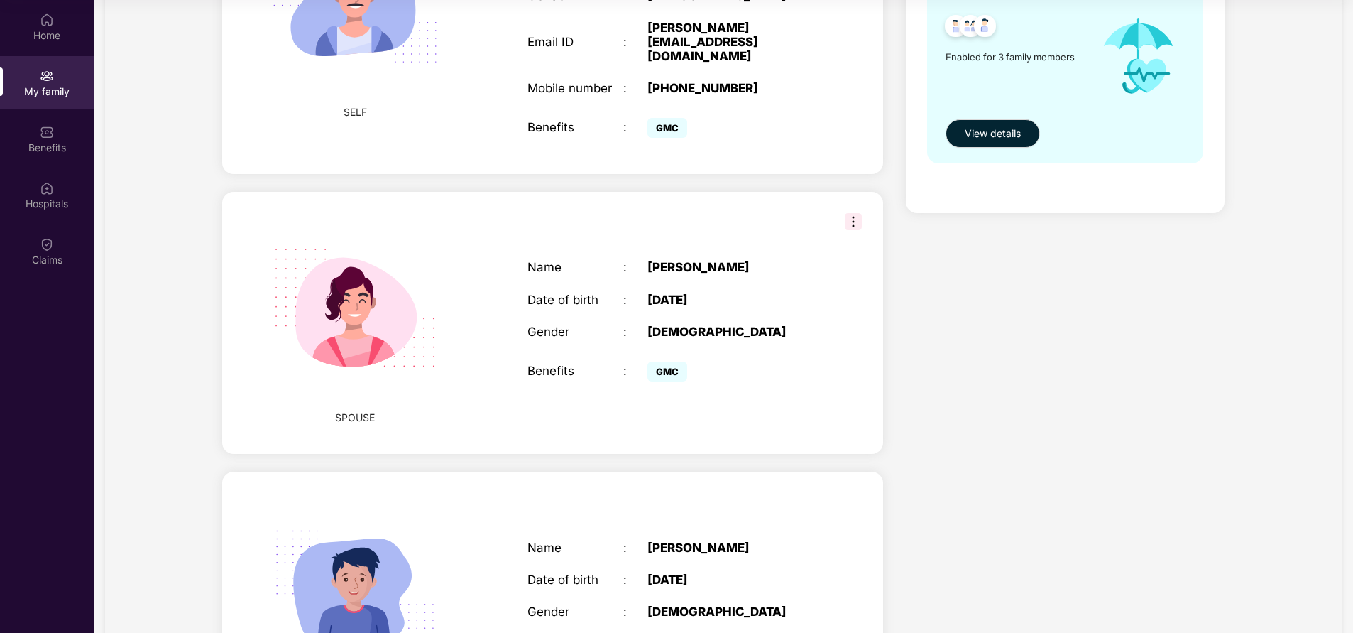
scroll to position [0, 0]
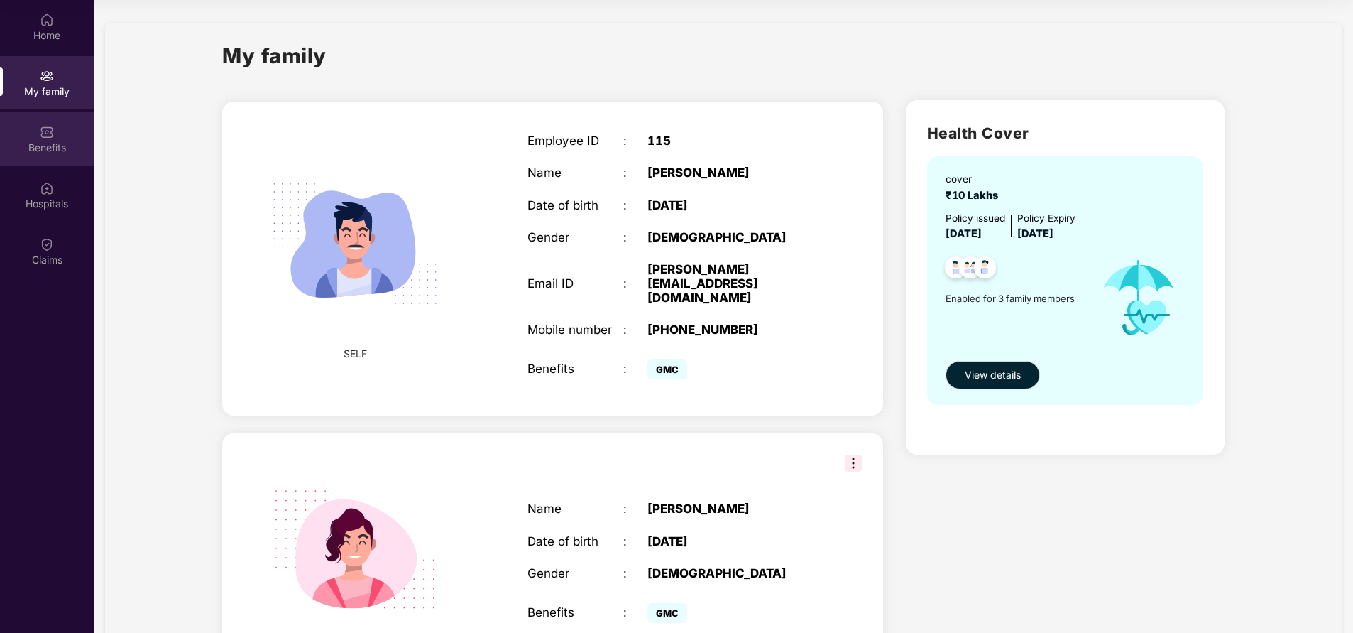
click at [38, 149] on div "Benefits" at bounding box center [47, 148] width 94 height 14
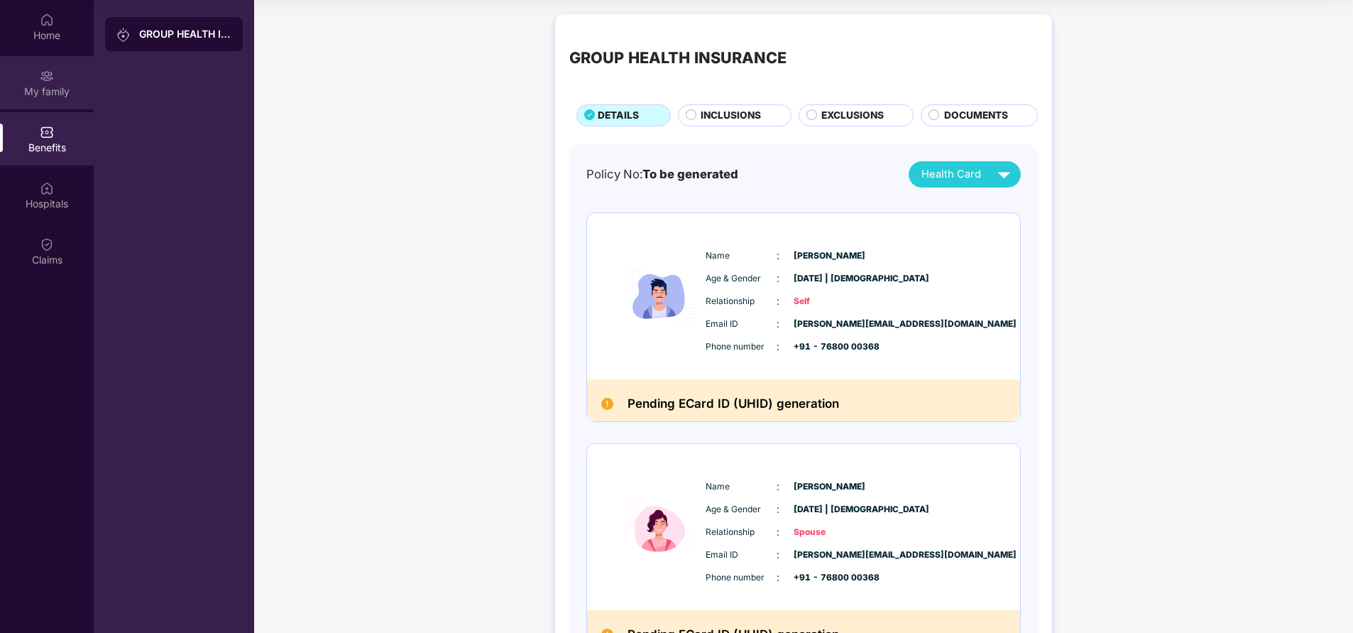
click at [43, 87] on div "My family" at bounding box center [47, 92] width 94 height 14
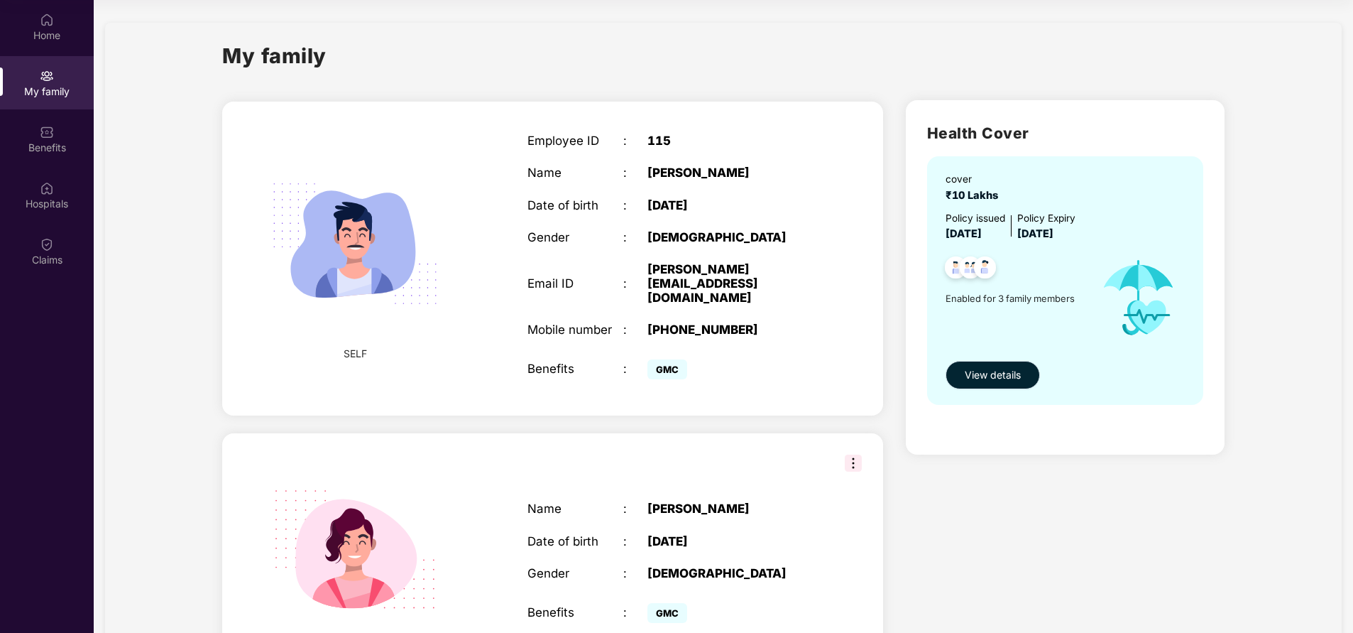
click at [981, 368] on span "View details" at bounding box center [993, 375] width 56 height 16
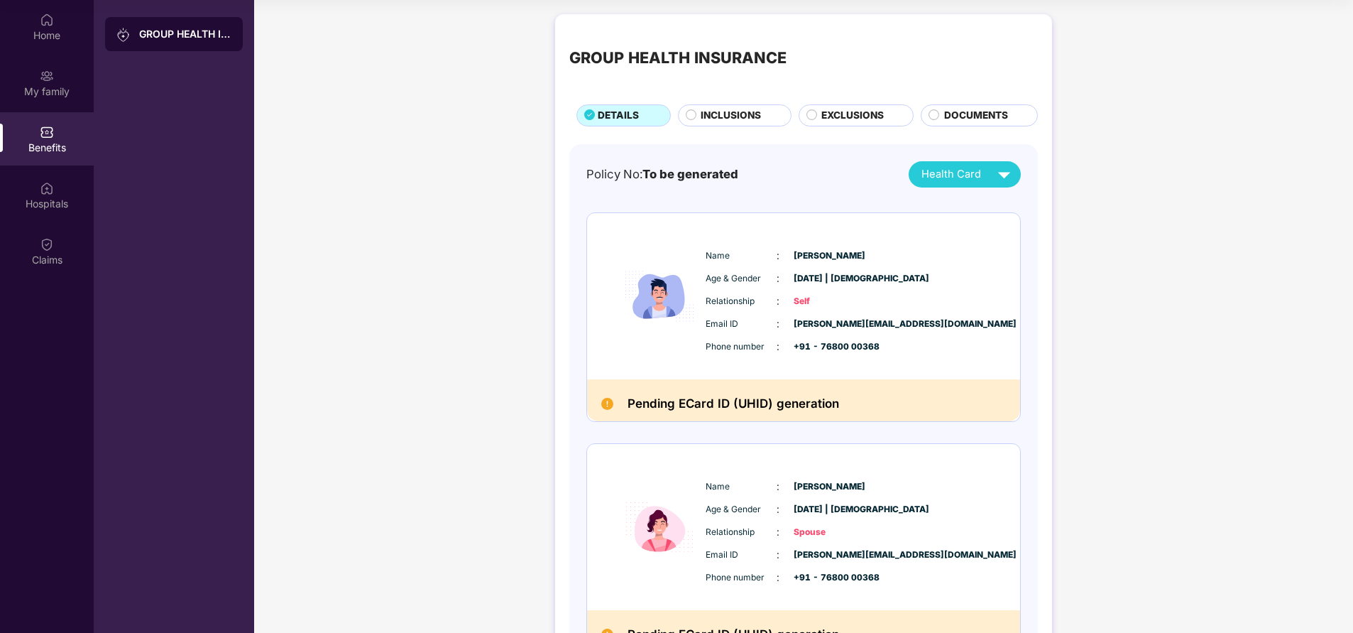
click at [745, 111] on span "INCLUSIONS" at bounding box center [731, 115] width 60 height 15
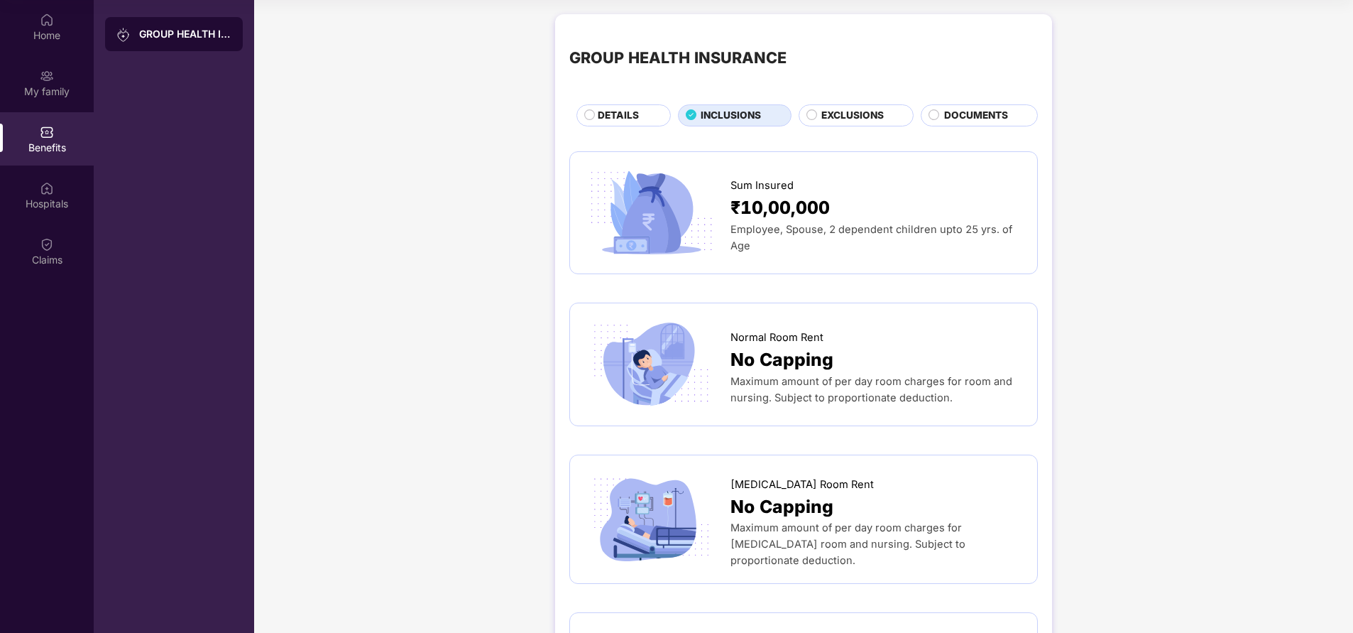
click at [870, 121] on span "EXCLUSIONS" at bounding box center [853, 115] width 62 height 15
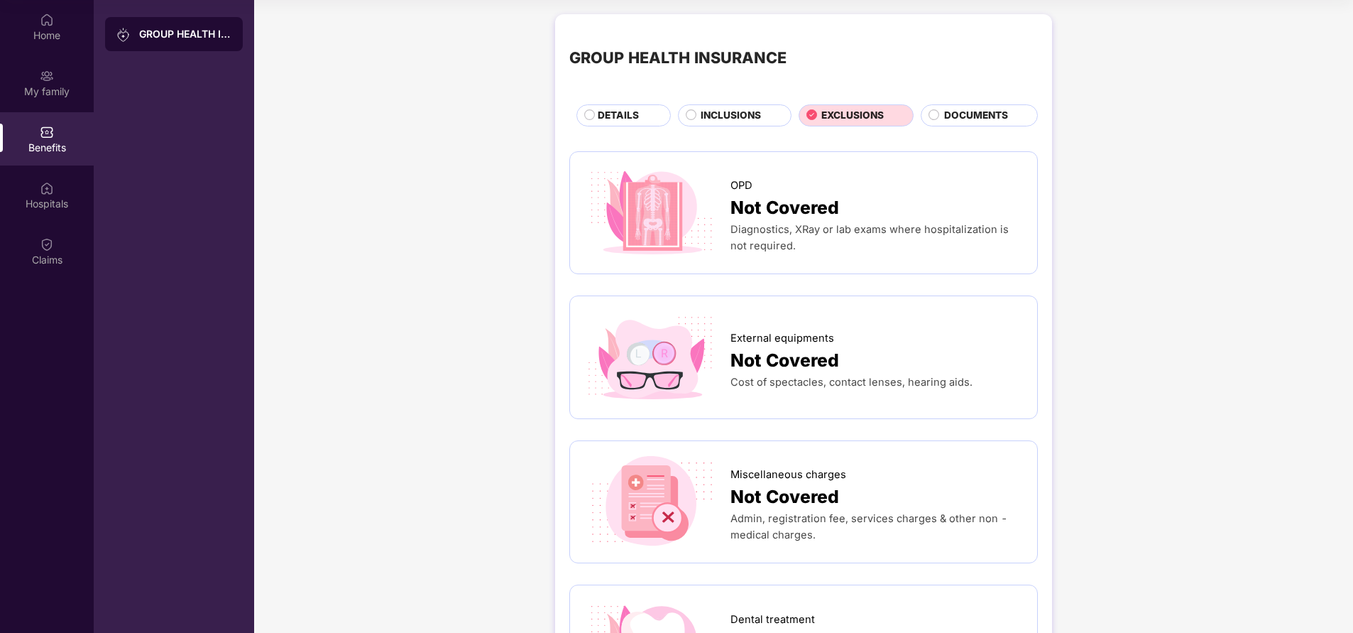
click at [753, 114] on span "INCLUSIONS" at bounding box center [731, 115] width 60 height 15
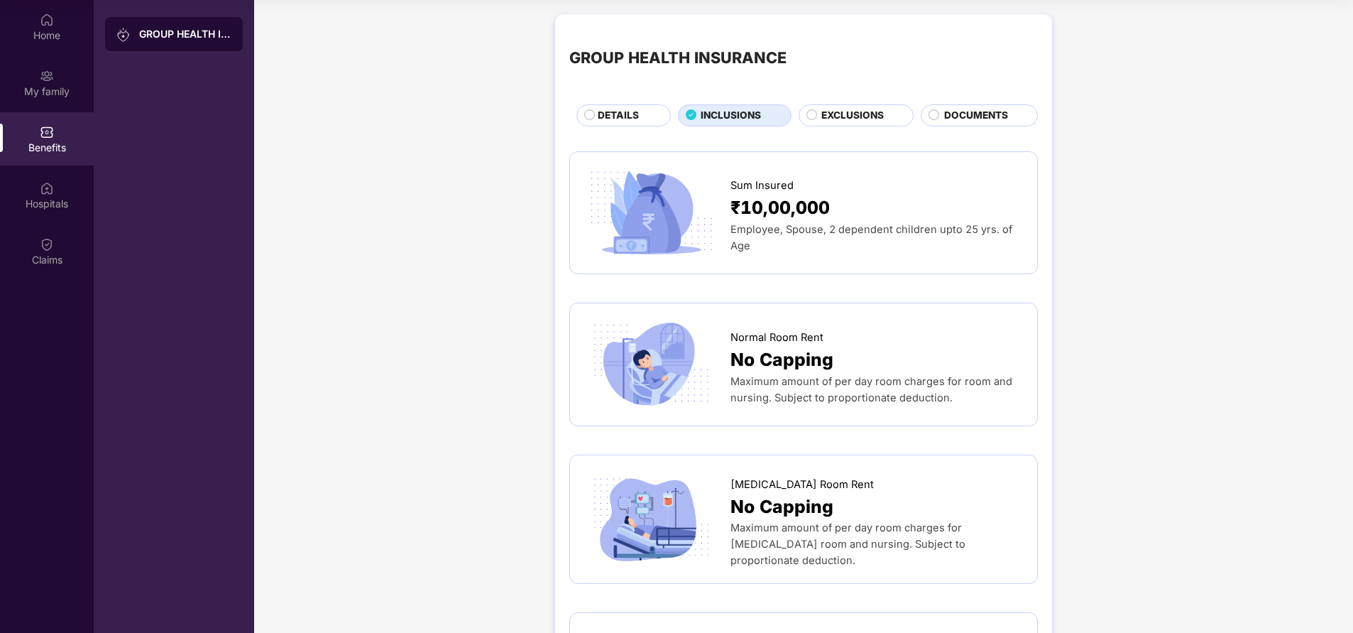
click at [638, 120] on div "DETAILS" at bounding box center [627, 116] width 72 height 17
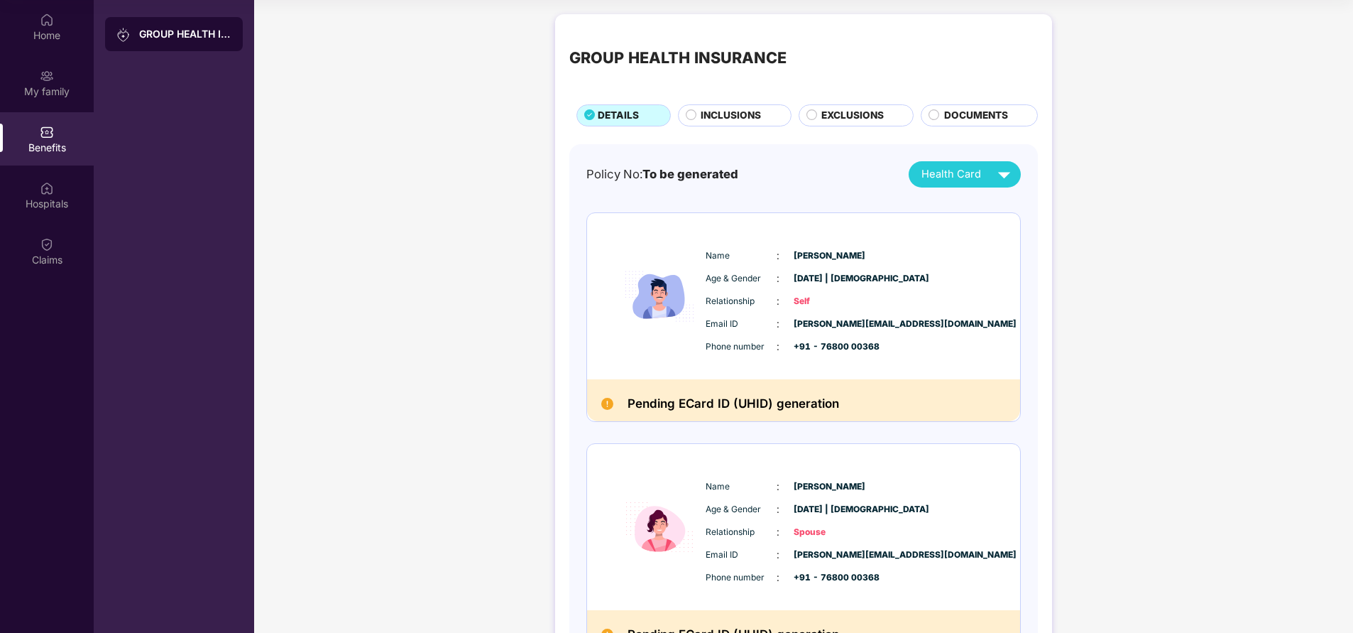
click at [739, 115] on span "INCLUSIONS" at bounding box center [731, 115] width 60 height 15
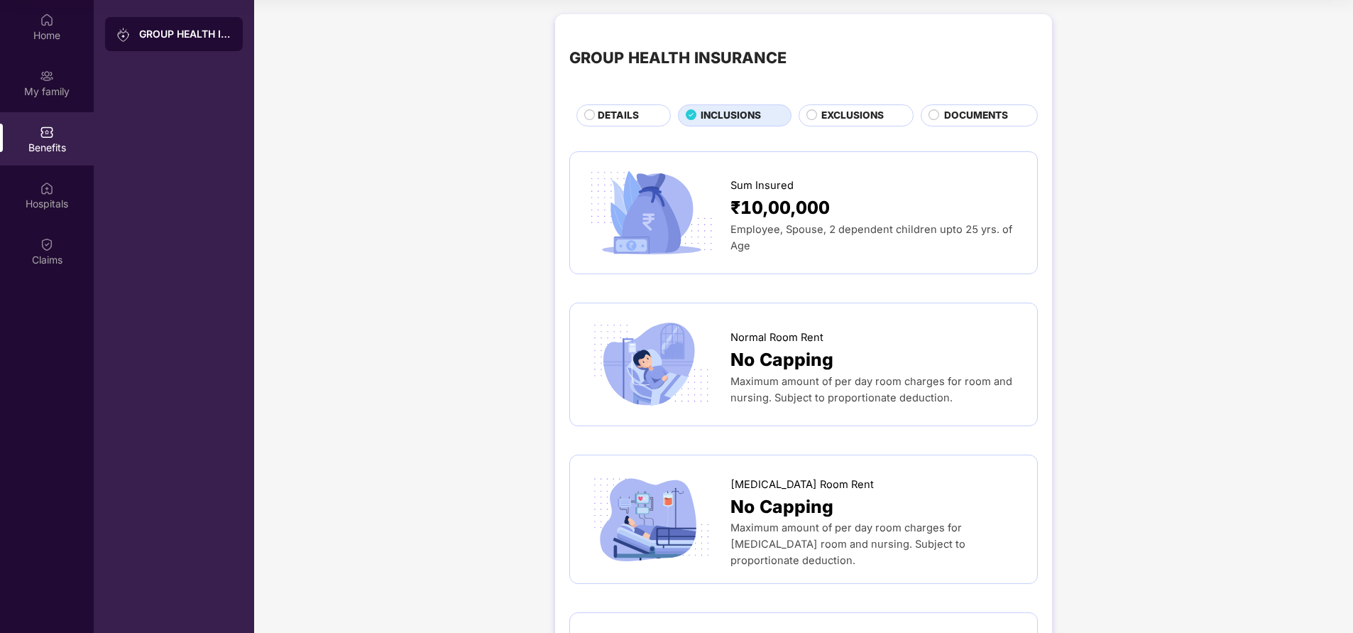
click at [823, 120] on span "EXCLUSIONS" at bounding box center [853, 115] width 62 height 15
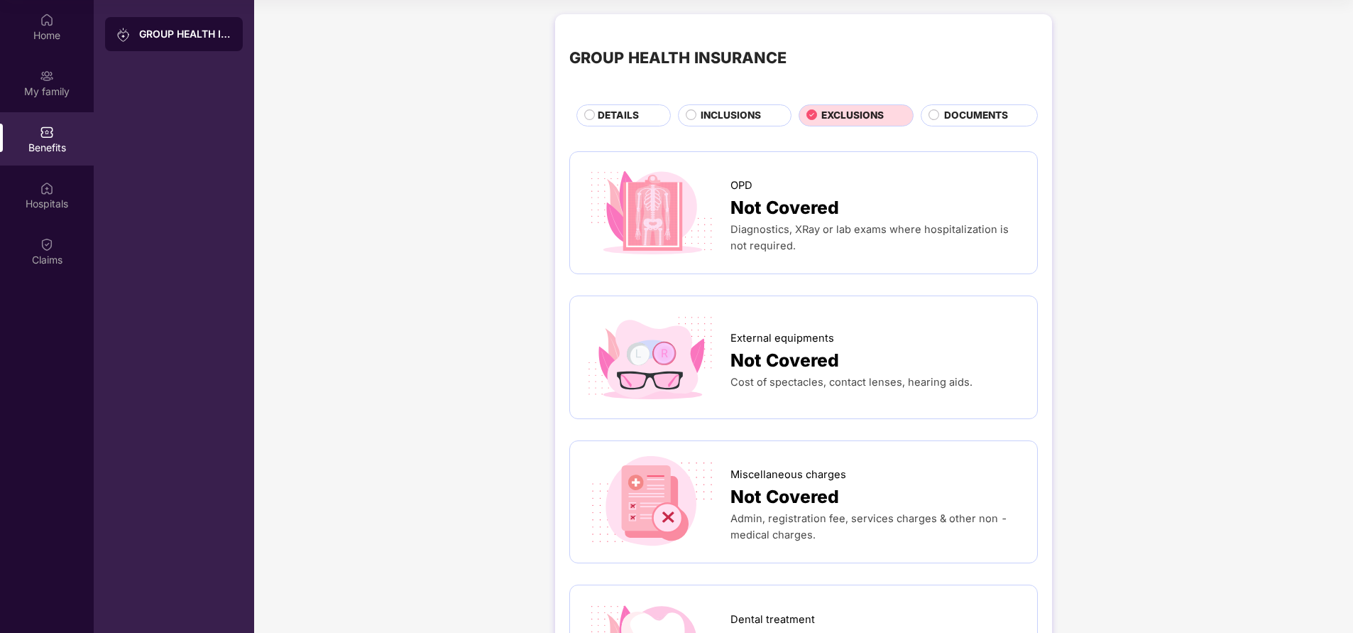
click at [748, 119] on span "INCLUSIONS" at bounding box center [731, 115] width 60 height 15
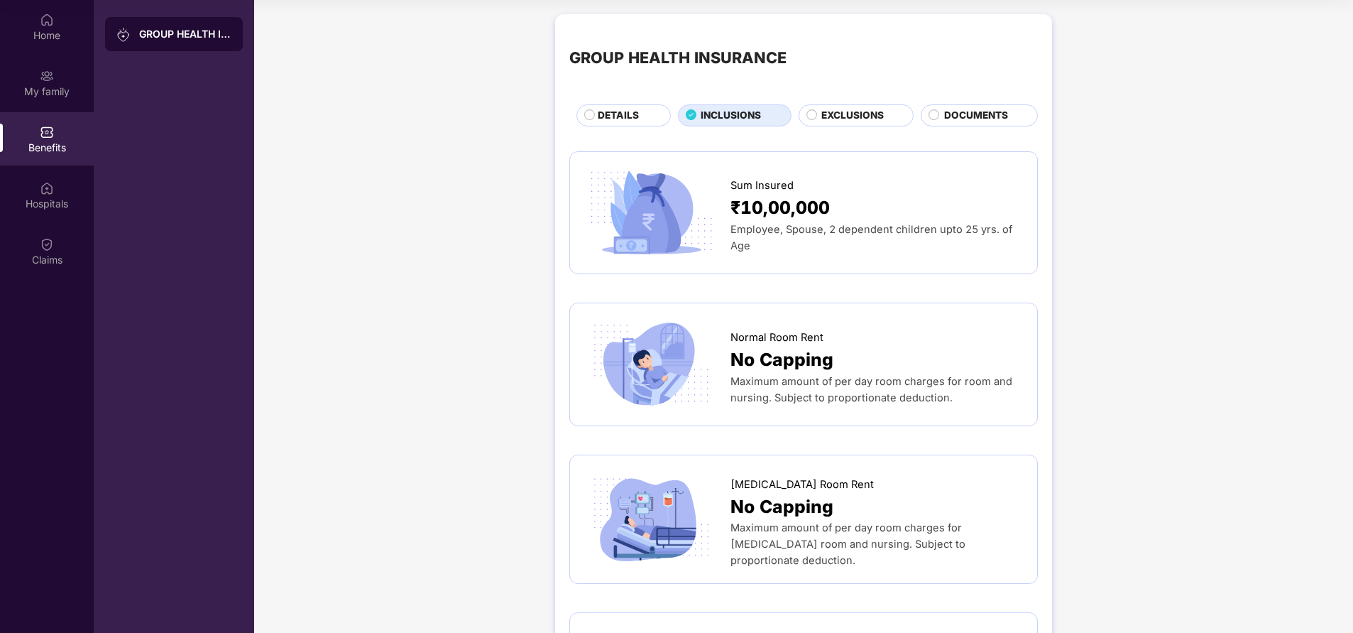
click at [631, 119] on span "DETAILS" at bounding box center [618, 115] width 41 height 15
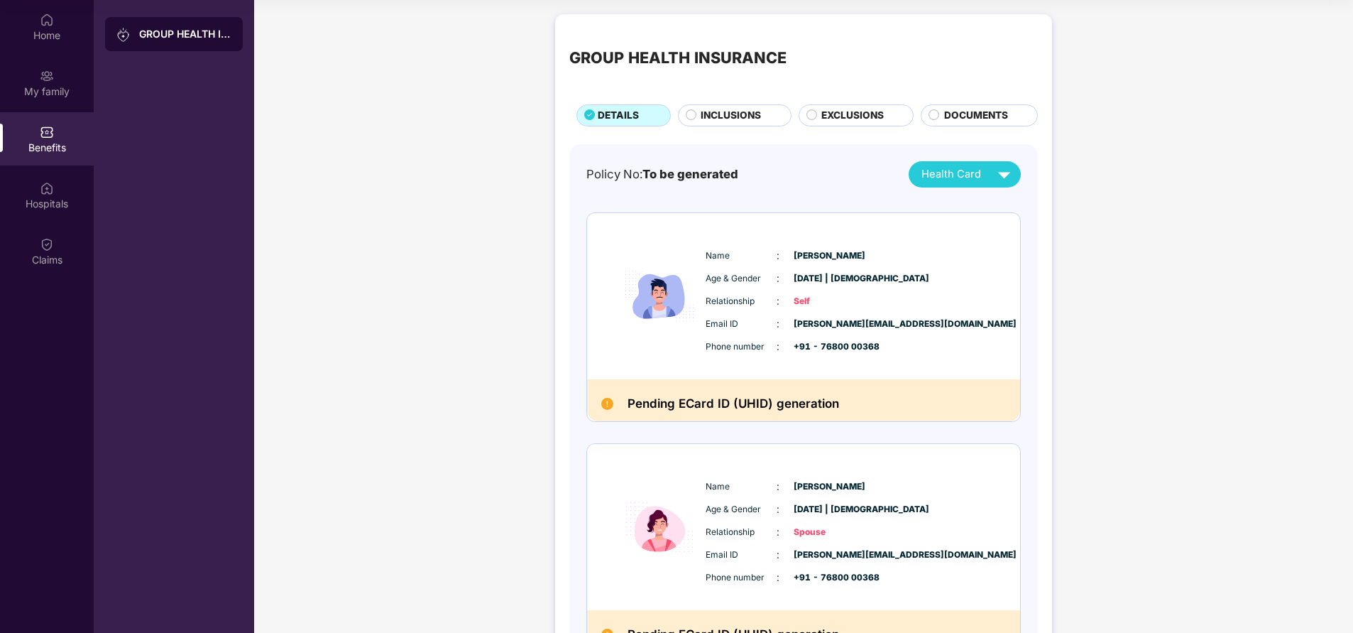
click at [719, 114] on span "INCLUSIONS" at bounding box center [731, 115] width 60 height 15
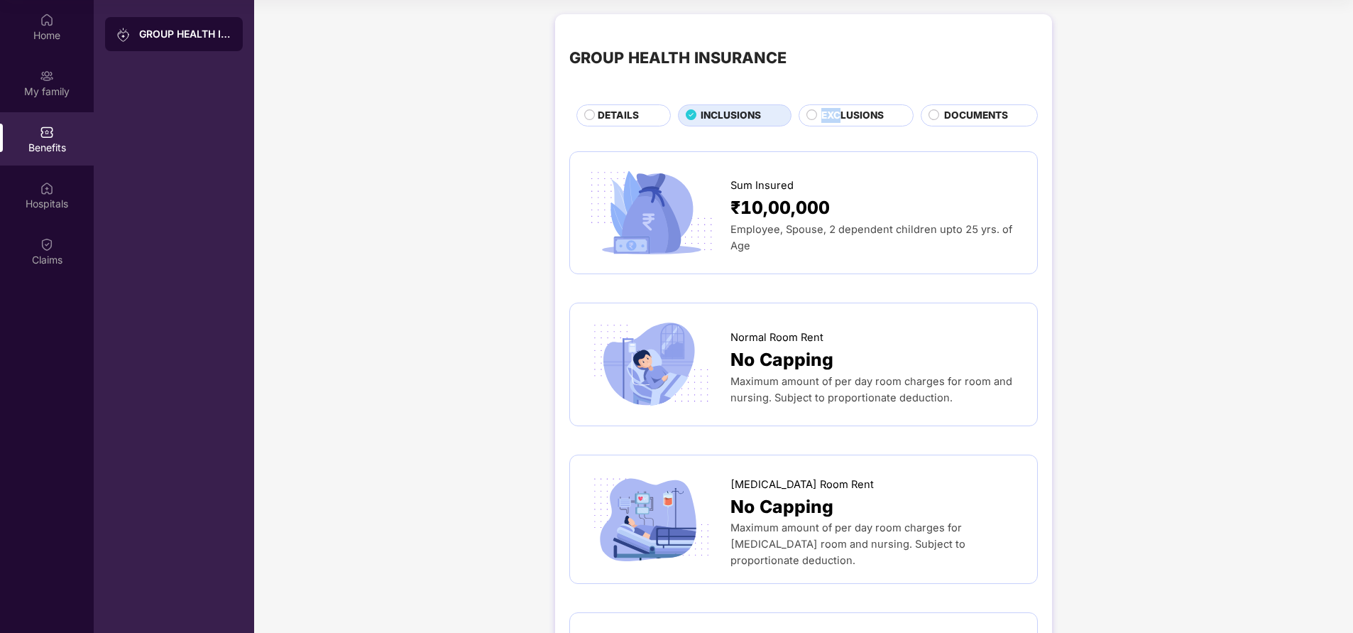
drag, startPoint x: 839, startPoint y: 104, endPoint x: 843, endPoint y: 113, distance: 9.5
click at [843, 113] on div "EXCLUSIONS" at bounding box center [857, 114] width 116 height 21
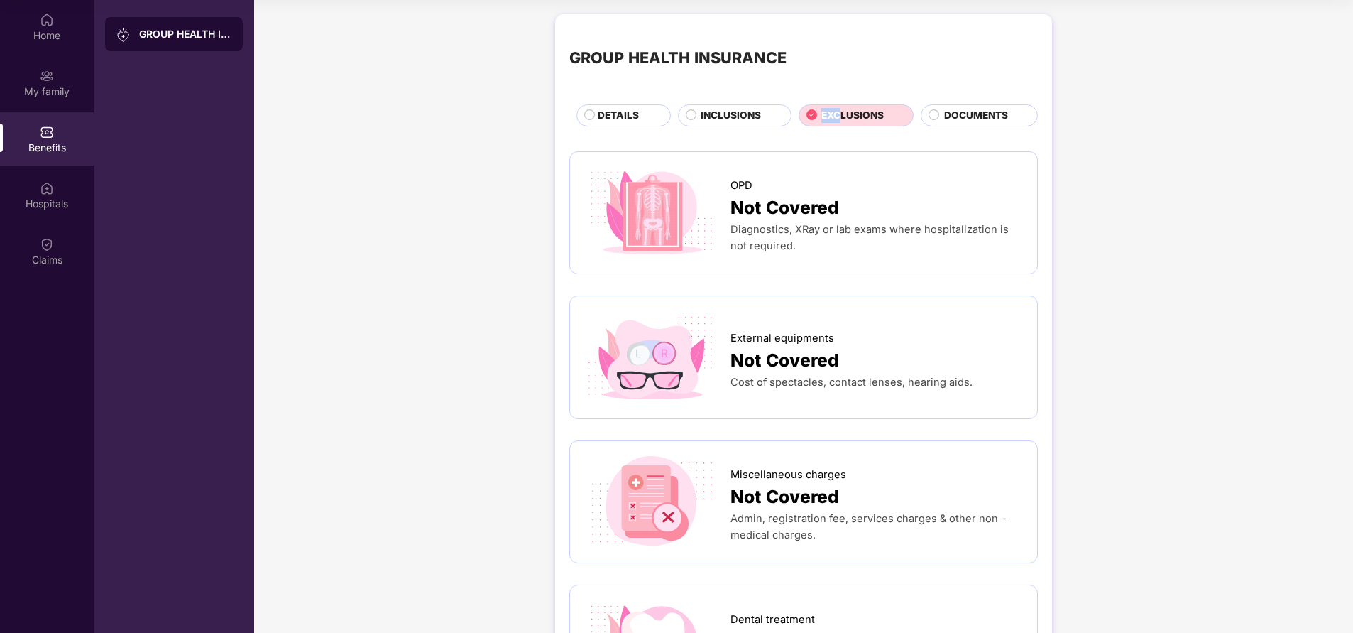
click at [843, 113] on span "EXCLUSIONS" at bounding box center [853, 115] width 62 height 15
click at [736, 118] on span "INCLUSIONS" at bounding box center [731, 115] width 60 height 15
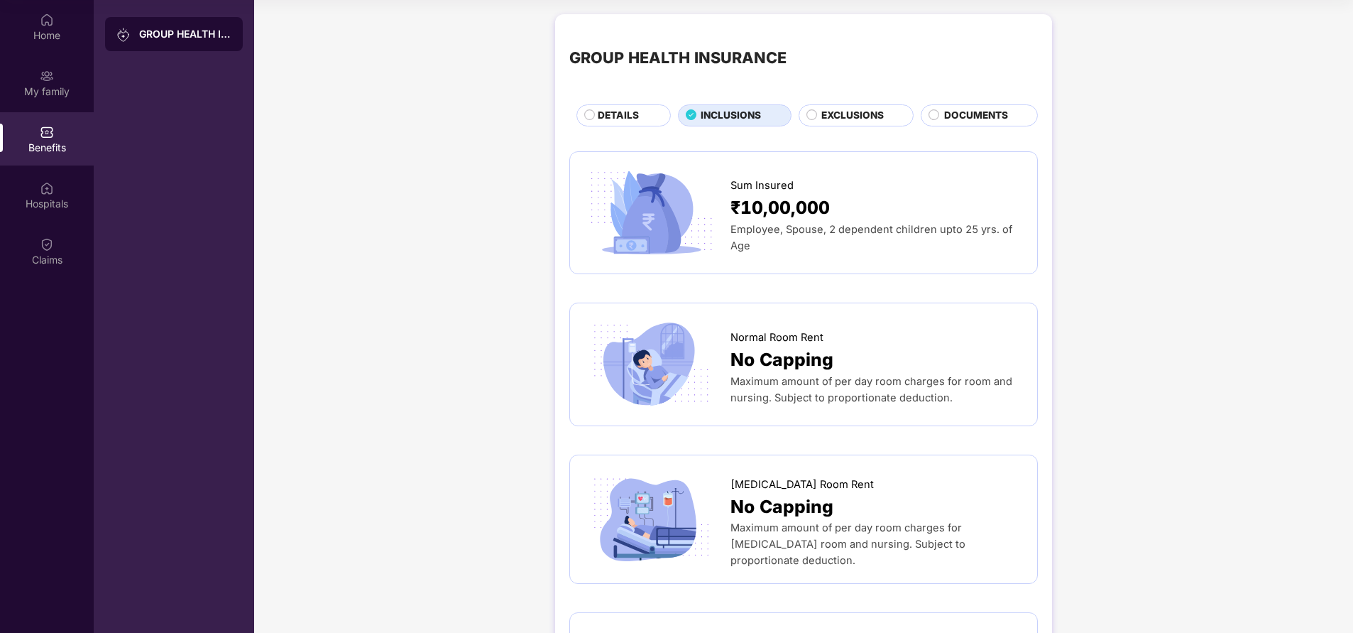
click at [611, 117] on span "DETAILS" at bounding box center [618, 115] width 41 height 15
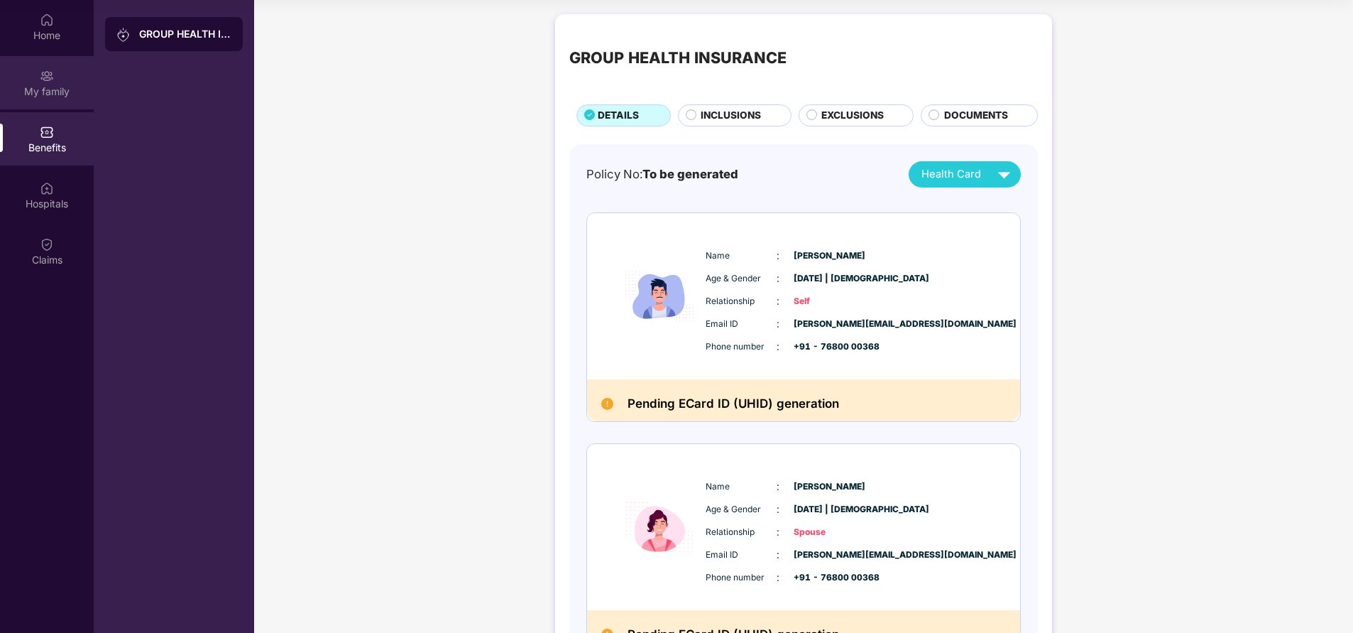
click at [58, 87] on div "My family" at bounding box center [47, 92] width 94 height 14
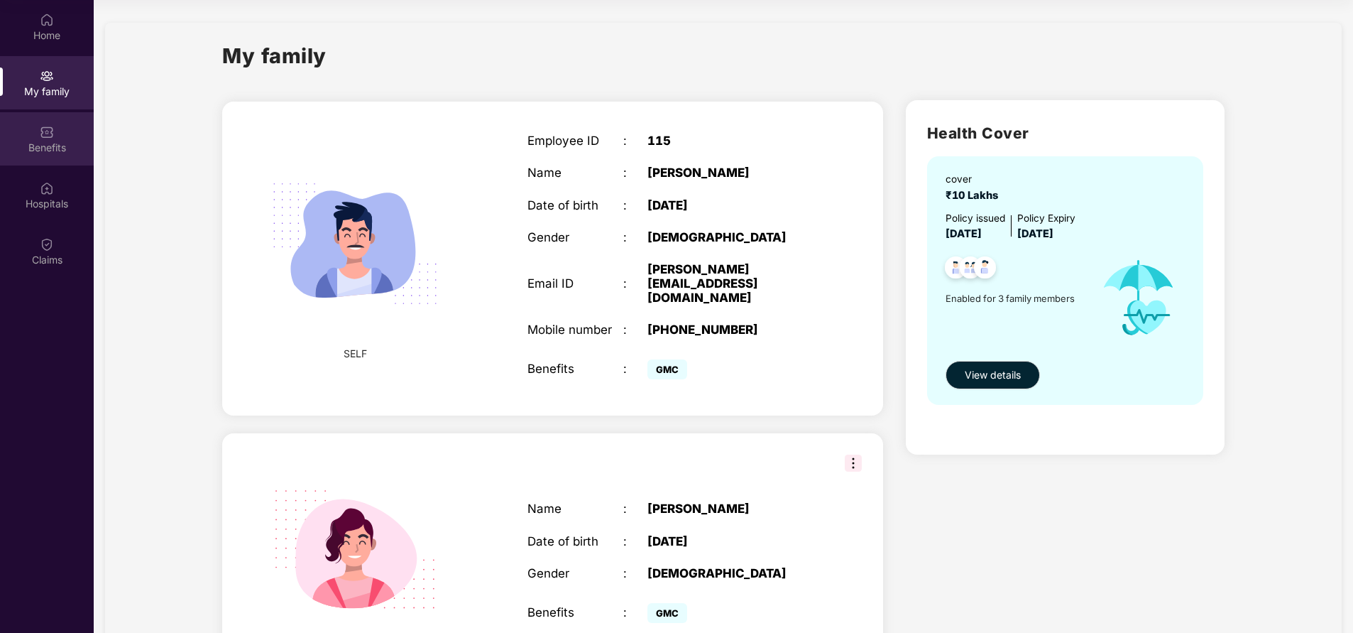
click at [55, 145] on div "Benefits" at bounding box center [47, 148] width 94 height 14
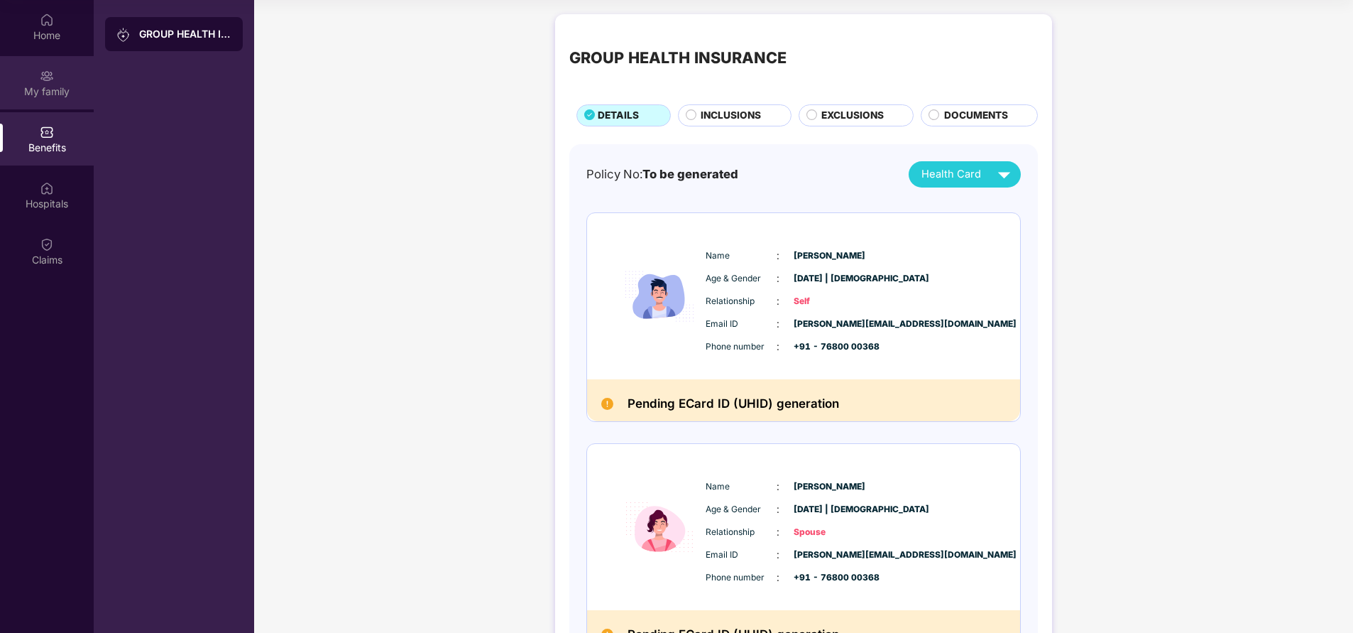
click at [49, 92] on div "My family" at bounding box center [47, 92] width 94 height 14
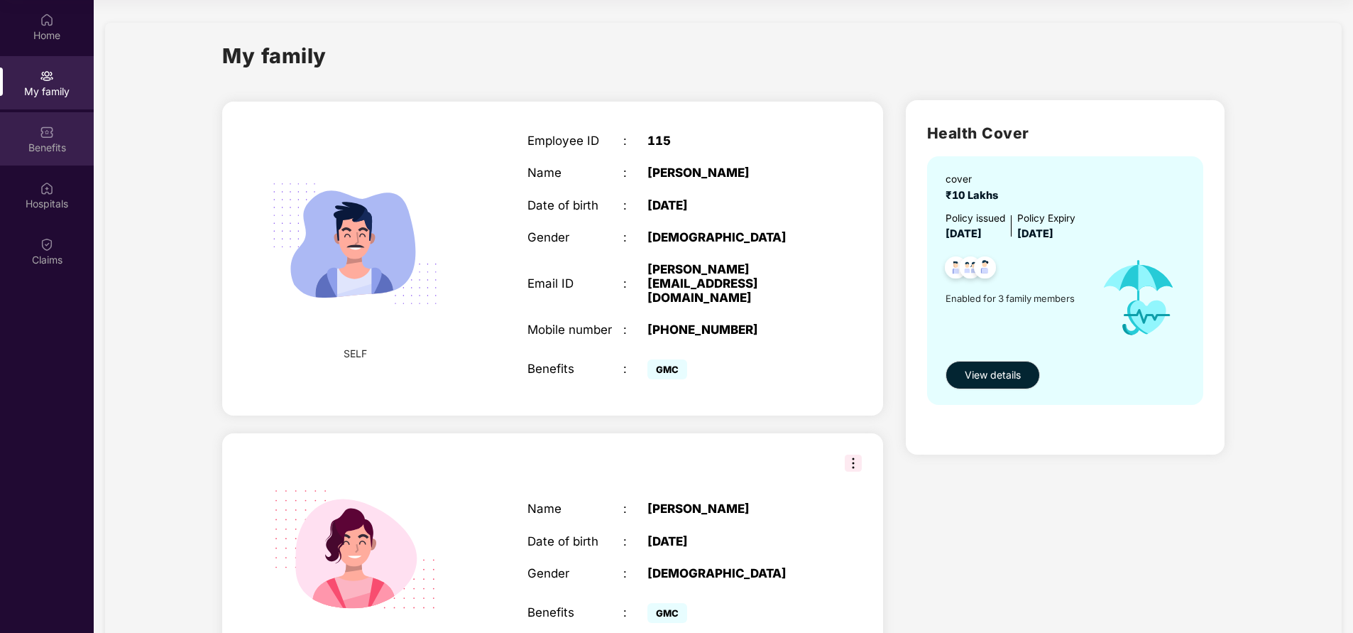
click at [58, 142] on div "Benefits" at bounding box center [47, 148] width 94 height 14
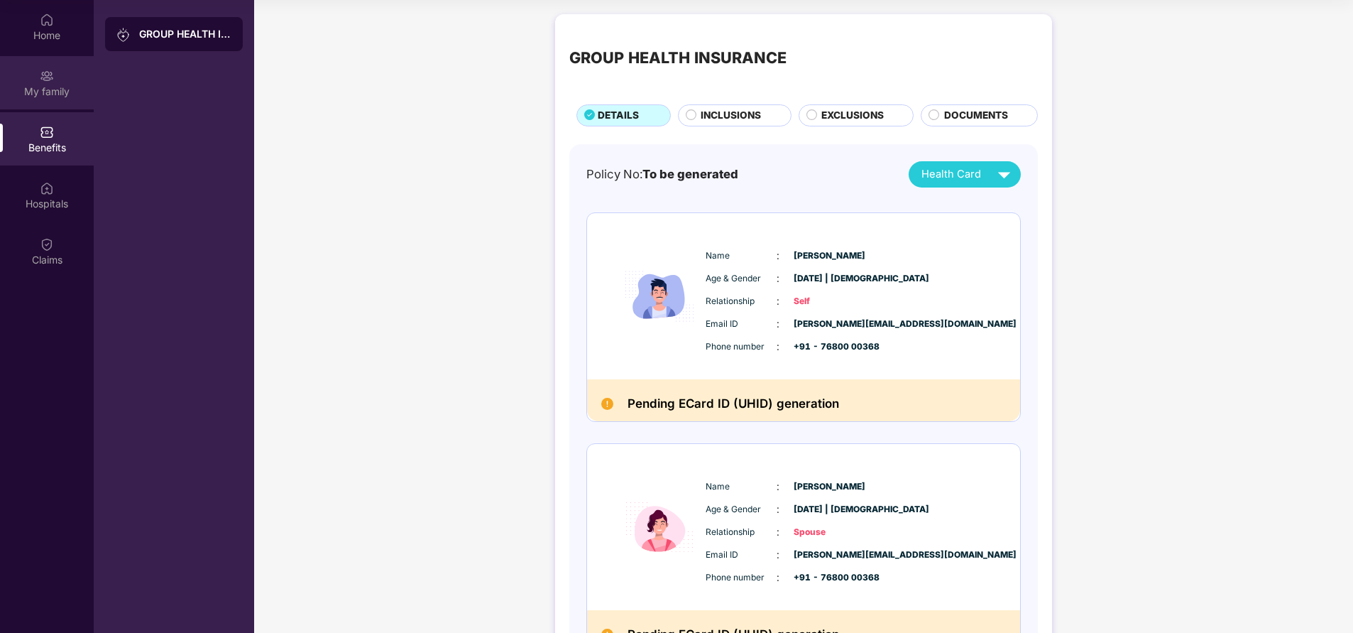
click at [46, 85] on div "My family" at bounding box center [47, 92] width 94 height 14
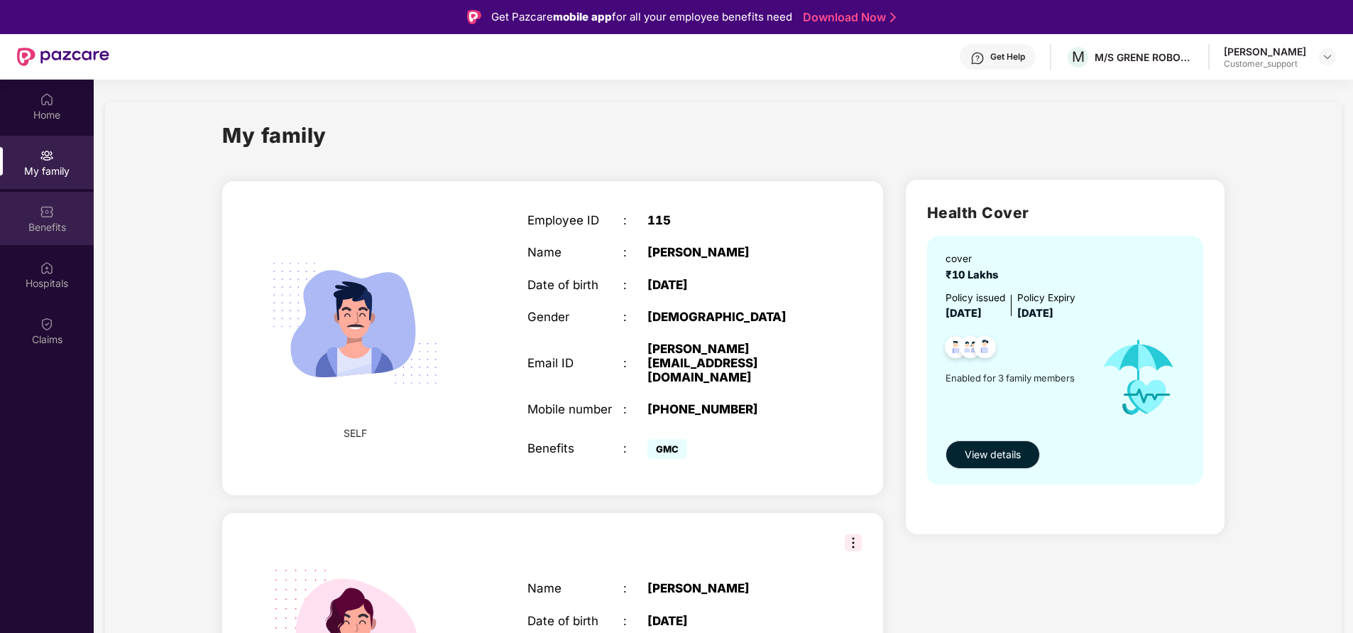
click at [48, 214] on img at bounding box center [47, 212] width 14 height 14
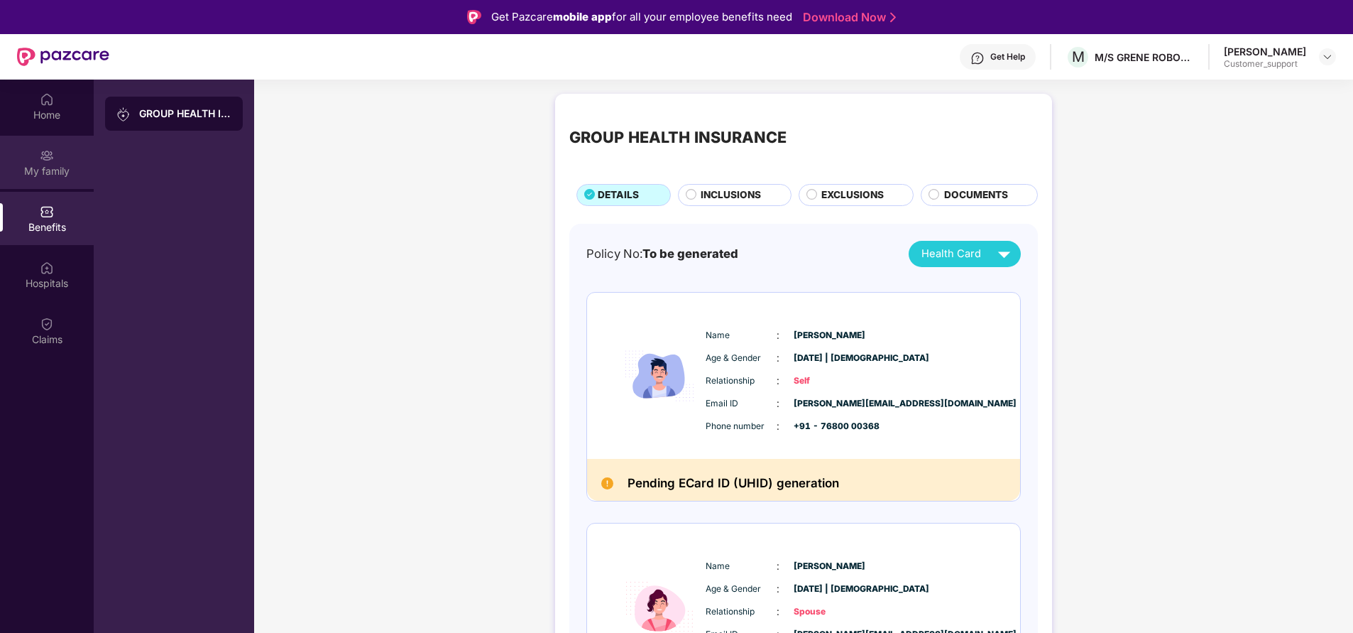
click at [58, 168] on div "My family" at bounding box center [47, 171] width 94 height 14
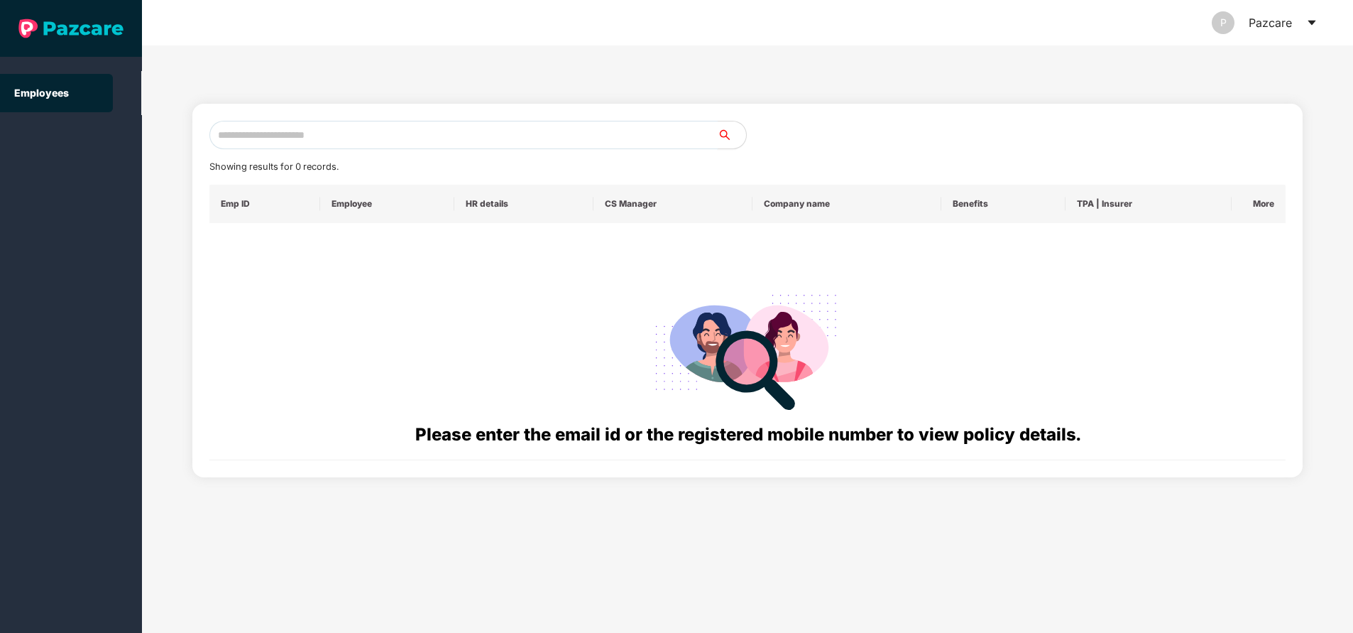
click at [428, 131] on input "text" at bounding box center [463, 135] width 508 height 28
paste input "**********"
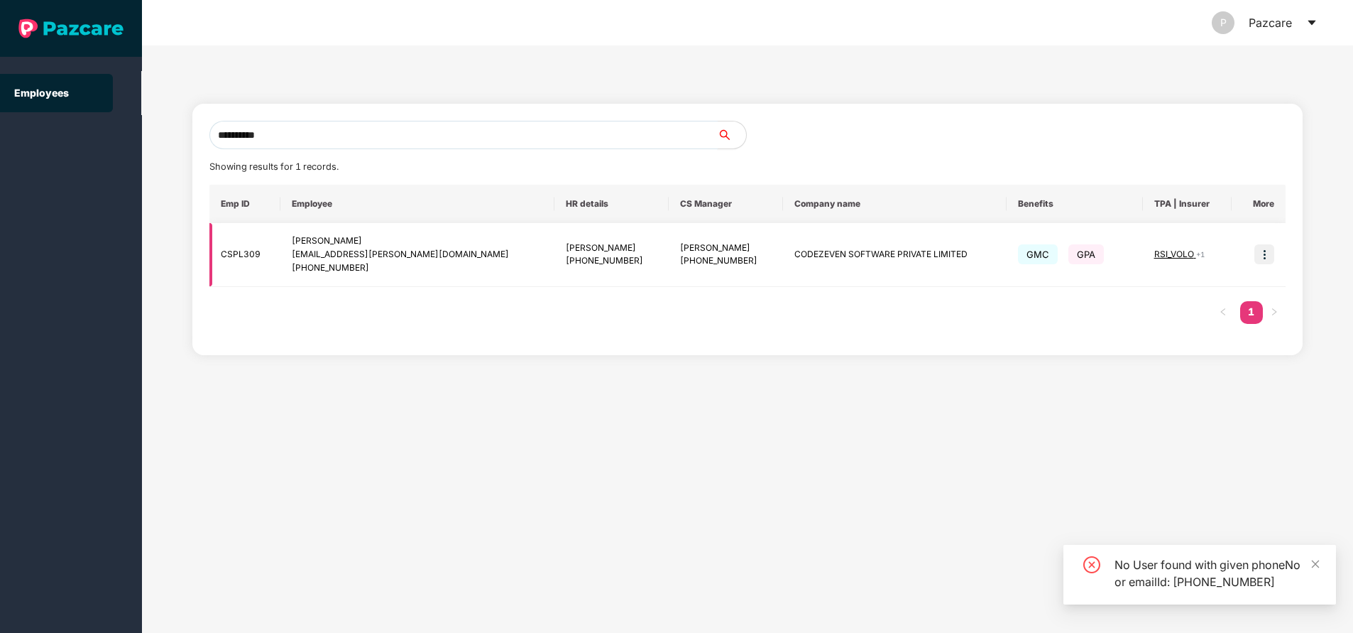
type input "**********"
click at [1264, 259] on img at bounding box center [1265, 254] width 20 height 20
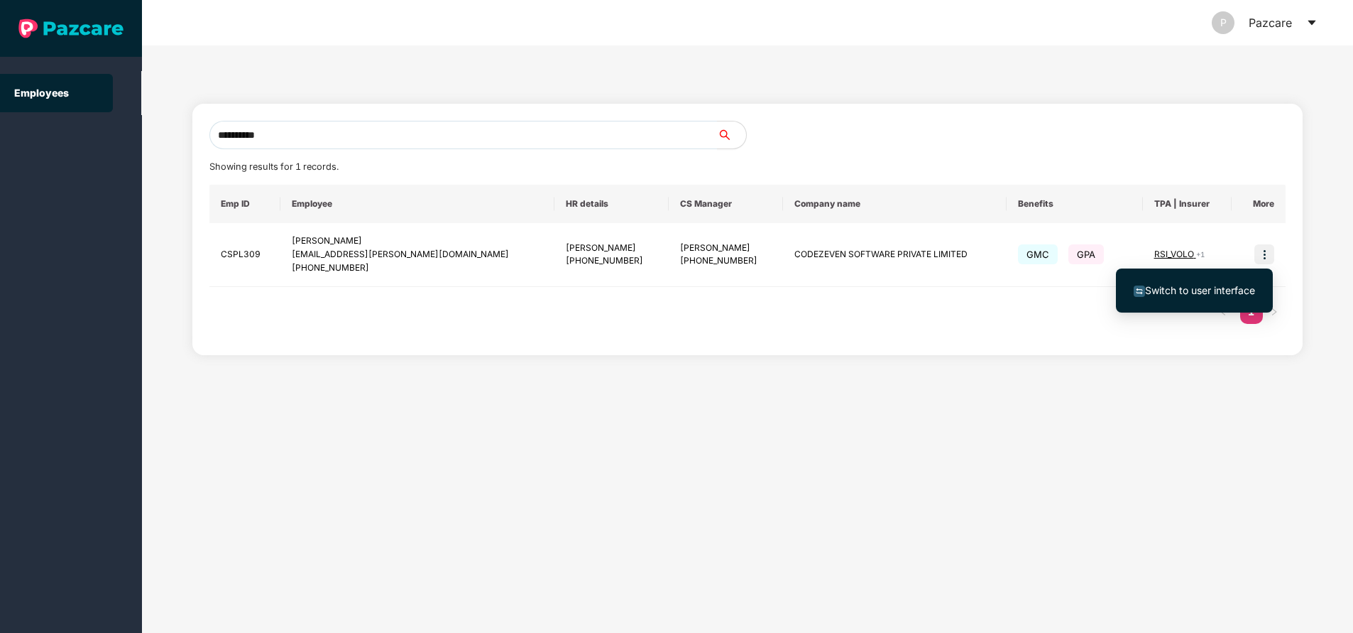
click at [1208, 288] on span "Switch to user interface" at bounding box center [1200, 290] width 110 height 12
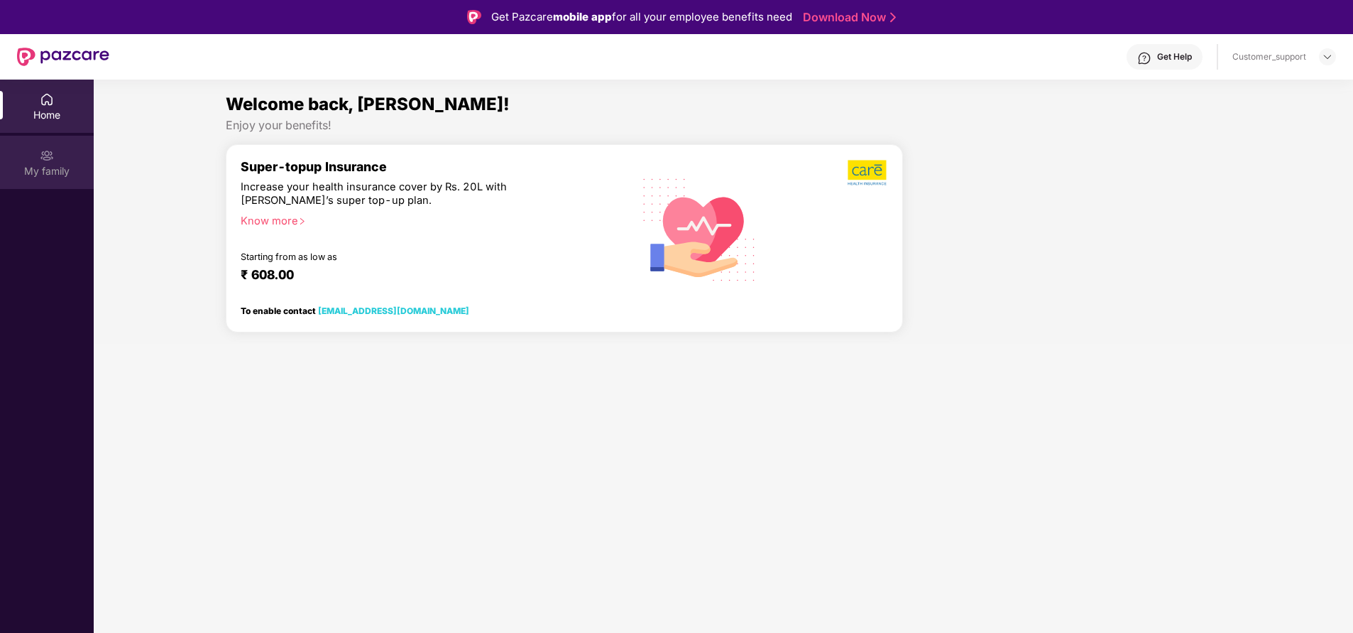
click at [60, 167] on div "My family" at bounding box center [47, 171] width 94 height 14
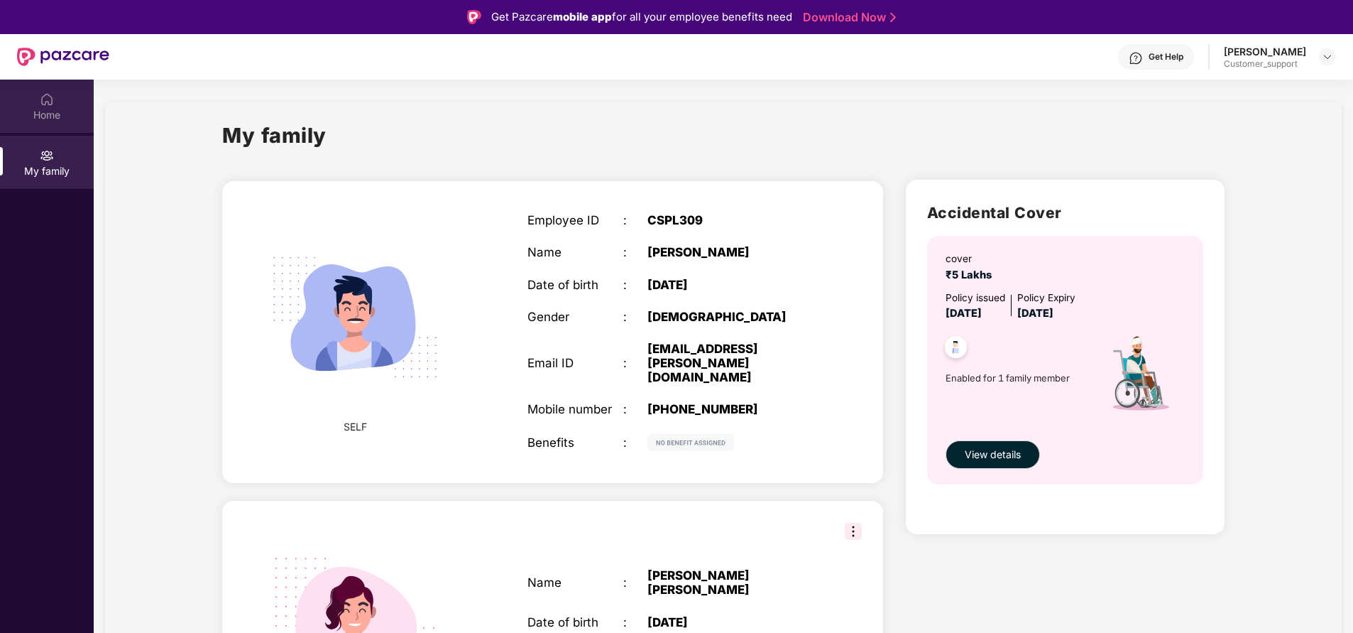
click at [59, 119] on div "Home" at bounding box center [47, 115] width 94 height 14
